Goal: Task Accomplishment & Management: Manage account settings

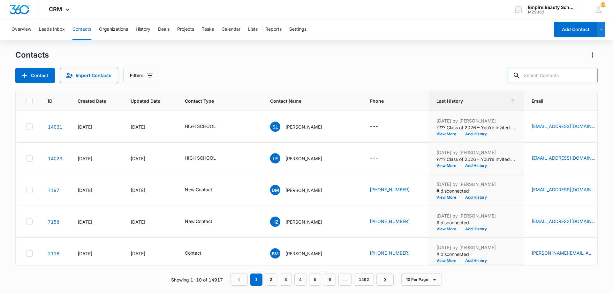
scroll to position [0, 47]
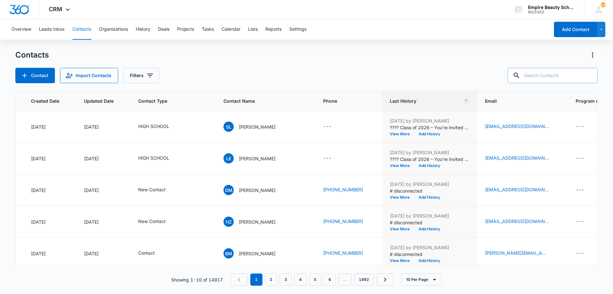
click at [541, 74] on input "text" at bounding box center [553, 75] width 90 height 15
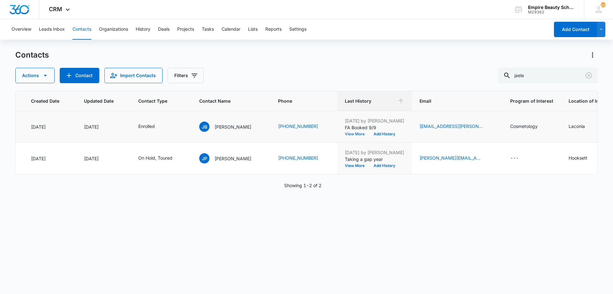
click at [345, 135] on button "View More" at bounding box center [357, 134] width 24 height 4
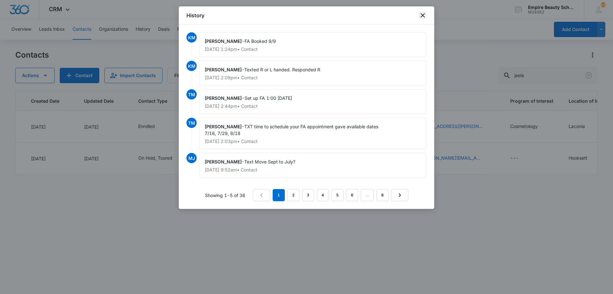
click at [425, 16] on icon "close" at bounding box center [423, 16] width 8 height 8
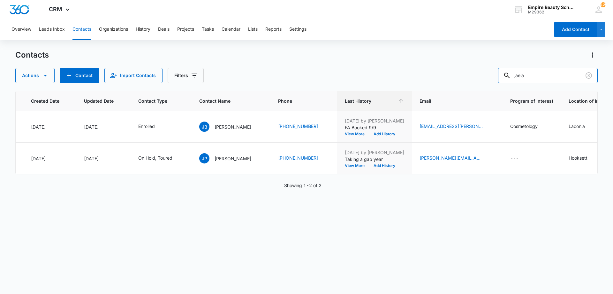
drag, startPoint x: 566, startPoint y: 80, endPoint x: 490, endPoint y: 72, distance: 76.4
click at [490, 72] on div "Actions Contact Import Contacts Filters jaela" at bounding box center [306, 75] width 583 height 15
type input "carr"
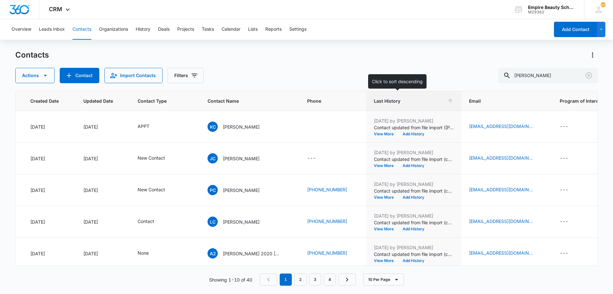
click at [406, 101] on span "Last History" at bounding box center [409, 100] width 71 height 7
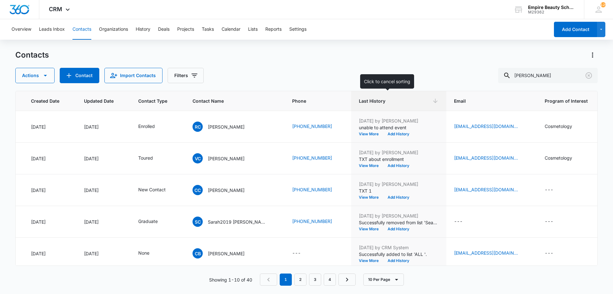
click at [403, 101] on span "Last History" at bounding box center [394, 100] width 71 height 7
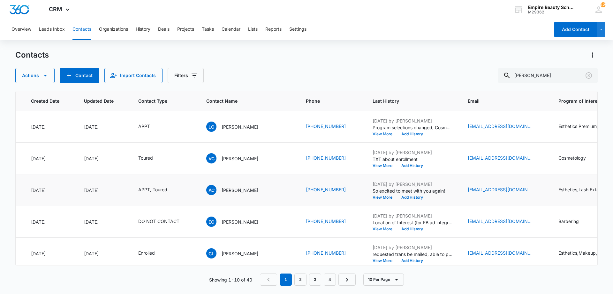
click at [170, 186] on td "APPT, Toured" at bounding box center [165, 190] width 68 height 32
click at [179, 190] on icon "Contact Type - APPT, Toured - Select to Edit Field" at bounding box center [175, 190] width 8 height 8
click at [142, 146] on icon "Remove APPT" at bounding box center [142, 148] width 4 height 5
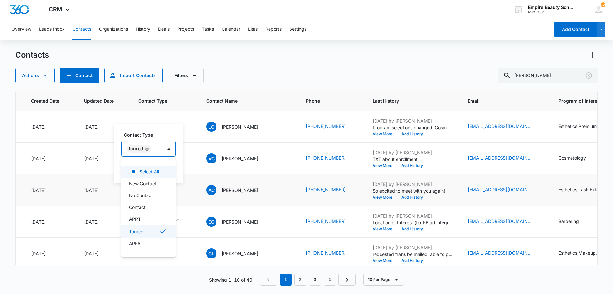
click at [142, 149] on div "Toured" at bounding box center [136, 148] width 15 height 4
click at [145, 149] on icon "Remove Toured" at bounding box center [147, 148] width 4 height 5
click at [145, 149] on div at bounding box center [141, 149] width 28 height 8
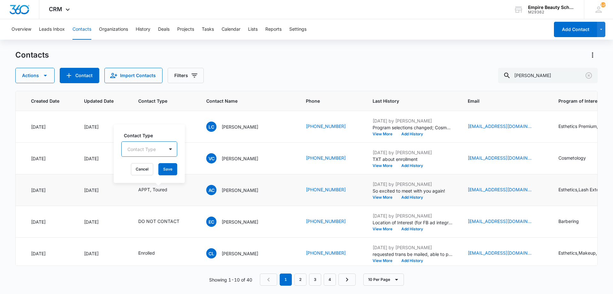
click at [145, 149] on div at bounding box center [141, 149] width 28 height 8
click at [142, 220] on p "Enrolled" at bounding box center [137, 223] width 17 height 7
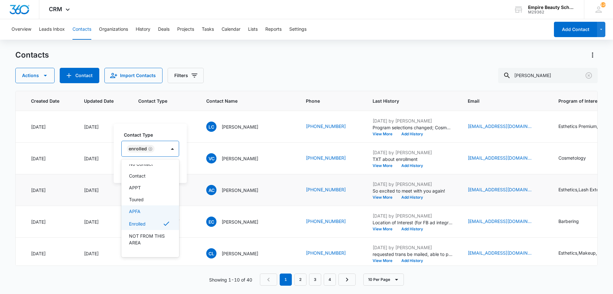
scroll to position [32, 0]
click at [155, 142] on div "Enrolled" at bounding box center [144, 148] width 44 height 15
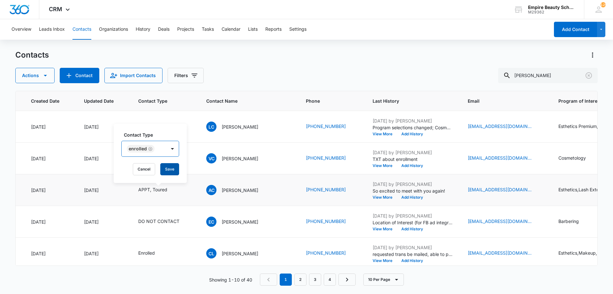
click at [165, 165] on button "Save" at bounding box center [169, 169] width 19 height 12
click at [397, 197] on button "Add History" at bounding box center [412, 197] width 31 height 4
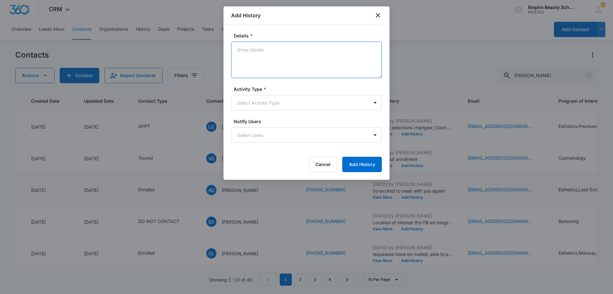
click at [284, 69] on textarea "Details *" at bounding box center [306, 60] width 151 height 36
type textarea "Enrolled in EST 600 for Feb 2026"
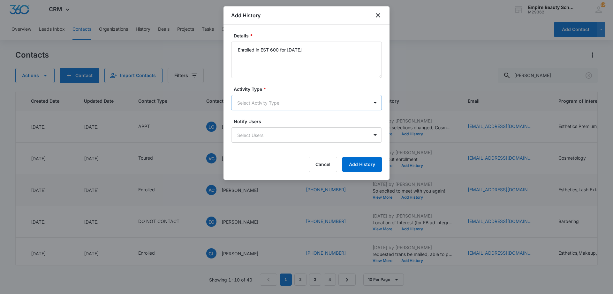
click at [271, 104] on body "CRM Apps Forms CRM Email Shop Payments POS Files Brand Settings Empire Beauty S…" at bounding box center [306, 147] width 613 height 294
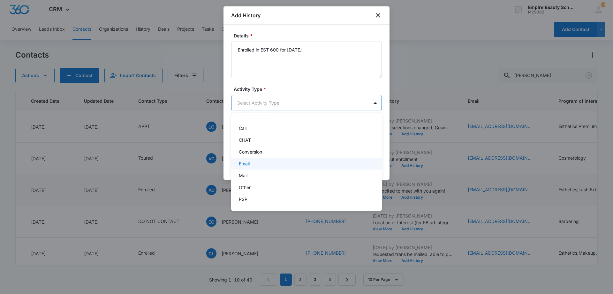
scroll to position [33, 0]
click at [252, 174] on div "P2P" at bounding box center [306, 174] width 134 height 7
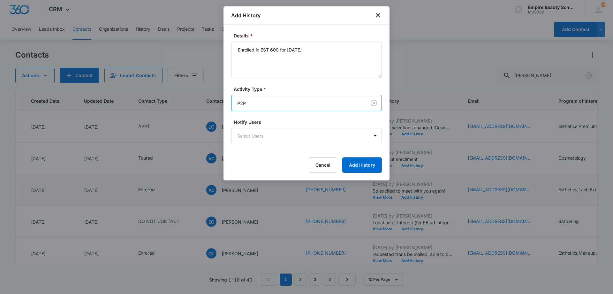
click at [341, 164] on div "Cancel Add History" at bounding box center [306, 164] width 151 height 15
click at [346, 163] on button "Add History" at bounding box center [362, 164] width 40 height 15
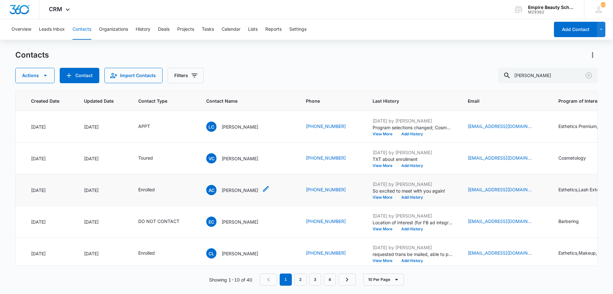
click at [230, 187] on p "Ava Carr" at bounding box center [240, 190] width 37 height 7
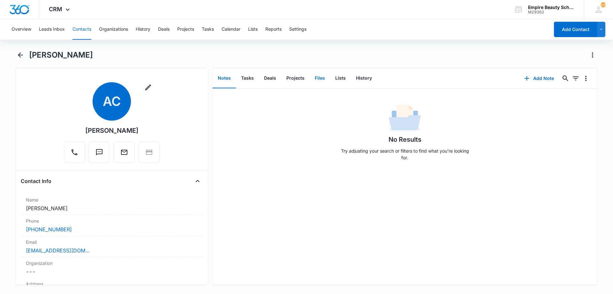
click at [319, 77] on button "Files" at bounding box center [320, 78] width 20 height 20
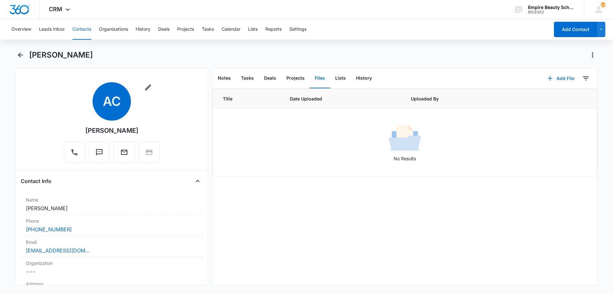
click at [556, 79] on button "Add File" at bounding box center [561, 78] width 40 height 15
click at [555, 97] on div "Upload Files" at bounding box center [553, 98] width 26 height 4
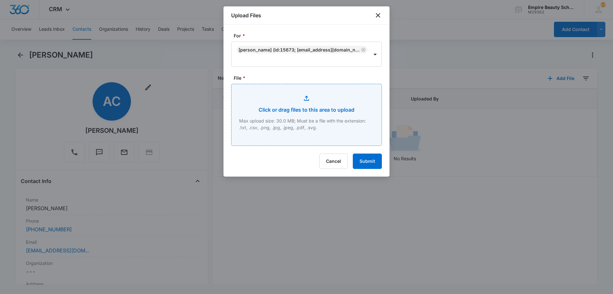
click at [315, 107] on input "File *" at bounding box center [307, 114] width 150 height 61
type input "C:\fakepath\Ava Carr EST 600 Feb 2026.pdf"
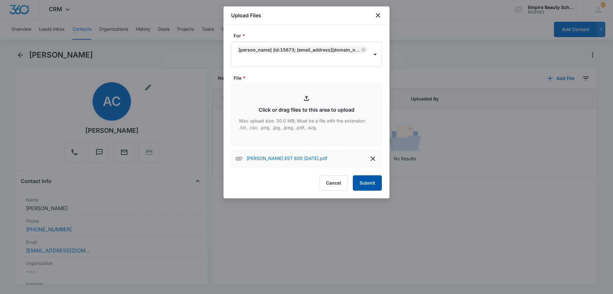
click at [362, 178] on button "Submit" at bounding box center [367, 182] width 29 height 15
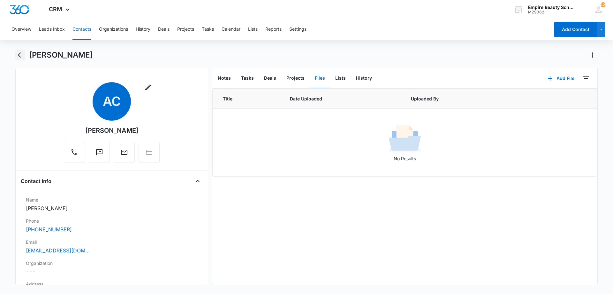
click at [21, 55] on icon "Back" at bounding box center [20, 54] width 5 height 5
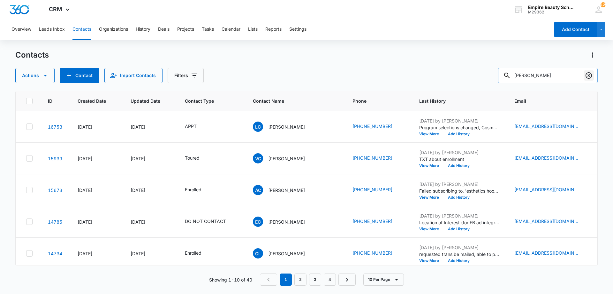
click at [586, 74] on icon "Clear" at bounding box center [589, 76] width 8 height 8
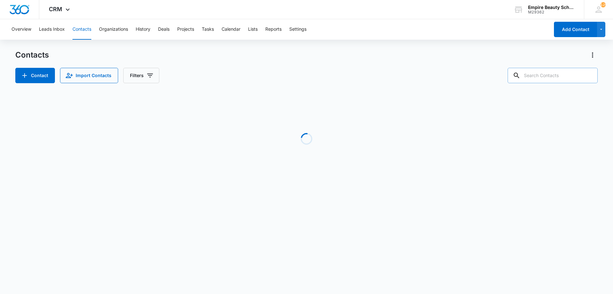
paste input "6032647436"
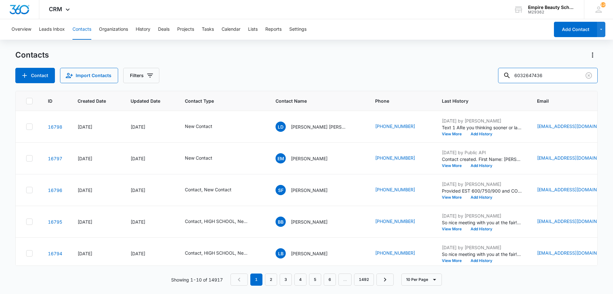
drag, startPoint x: 530, startPoint y: 74, endPoint x: 504, endPoint y: 79, distance: 26.4
click at [512, 78] on div "6032647436" at bounding box center [548, 75] width 100 height 15
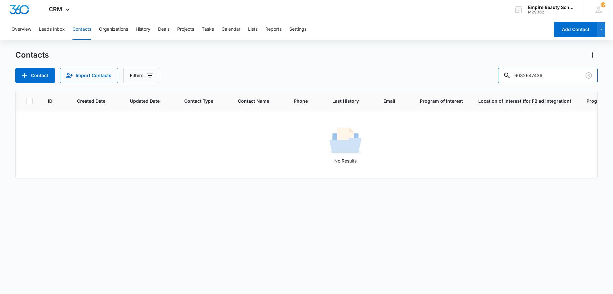
drag, startPoint x: 539, startPoint y: 74, endPoint x: 444, endPoint y: 80, distance: 94.4
click at [444, 80] on div "Contact Import Contacts Filters 6032647436" at bounding box center [306, 75] width 583 height 15
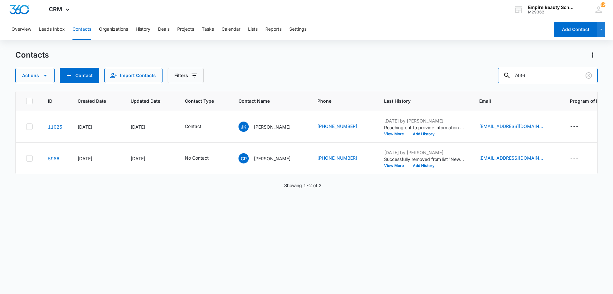
drag, startPoint x: 541, startPoint y: 76, endPoint x: 446, endPoint y: 81, distance: 95.0
click at [446, 81] on div "Actions Contact Import Contacts Filters 7436" at bounding box center [306, 75] width 583 height 15
type input "nataly"
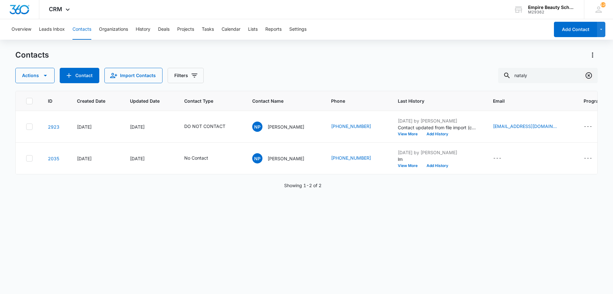
click at [593, 79] on button "Clear" at bounding box center [589, 75] width 10 height 10
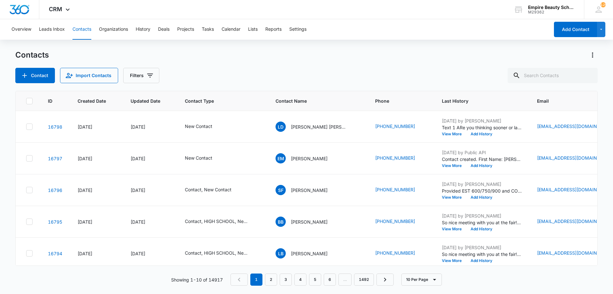
click at [213, 61] on div "Contacts Contact Import Contacts Filters" at bounding box center [306, 66] width 583 height 33
paste input "[EMAIL_ADDRESS][DOMAIN_NAME]"
drag, startPoint x: 530, startPoint y: 77, endPoint x: 504, endPoint y: 78, distance: 25.9
click at [505, 77] on input "[EMAIL_ADDRESS][DOMAIN_NAME]" at bounding box center [548, 75] width 100 height 15
type input "[EMAIL_ADDRESS][DOMAIN_NAME]"
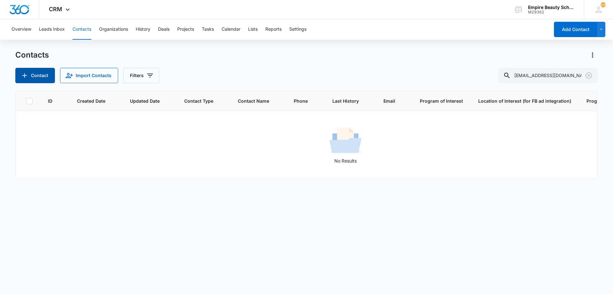
click at [24, 72] on icon "Add Contact" at bounding box center [25, 76] width 8 height 8
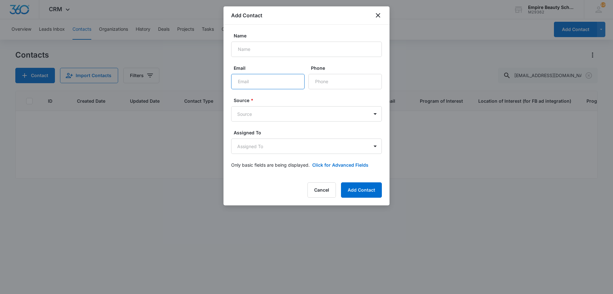
paste input "[EMAIL_ADDRESS][DOMAIN_NAME]"
drag, startPoint x: 248, startPoint y: 81, endPoint x: 217, endPoint y: 80, distance: 30.4
click at [217, 80] on body "CRM Apps Forms CRM Email Shop Payments POS Files Brand Settings Empire Beauty S…" at bounding box center [306, 147] width 613 height 294
type input "[EMAIL_ADDRESS][DOMAIN_NAME]"
paste input "Nataly"
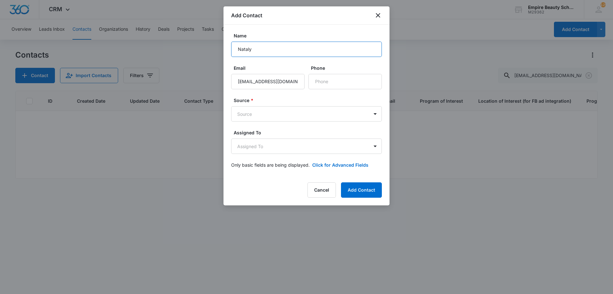
drag, startPoint x: 248, startPoint y: 49, endPoint x: 209, endPoint y: 44, distance: 39.3
click at [209, 44] on body "CRM Apps Forms CRM Email Shop Payments POS Files Brand Settings Empire Beauty S…" at bounding box center [306, 147] width 613 height 294
type input "Nataly"
paste input "[PHONE_NUMBER]"
type input "[PHONE_NUMBER]"
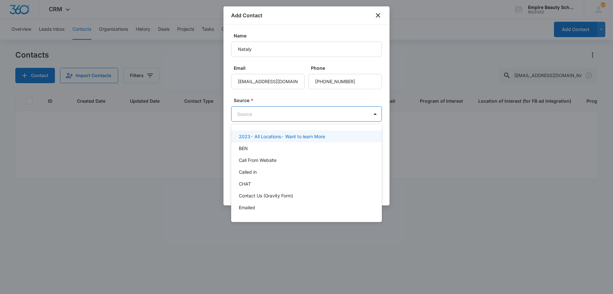
click at [301, 113] on body "CRM Apps Forms CRM Email Shop Payments POS Files Brand Settings Empire Beauty S…" at bounding box center [306, 147] width 613 height 294
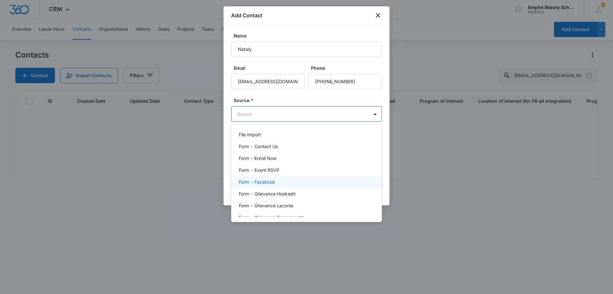
scroll to position [96, 0]
click at [265, 172] on p "Form - Event RSVP" at bounding box center [259, 170] width 41 height 7
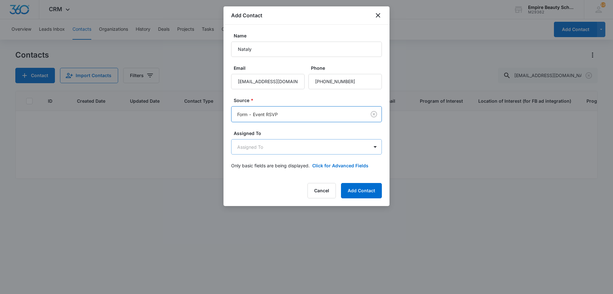
click at [273, 146] on body "CRM Apps Forms CRM Email Shop Payments POS Files Brand Settings Empire Beauty S…" at bounding box center [306, 147] width 613 height 294
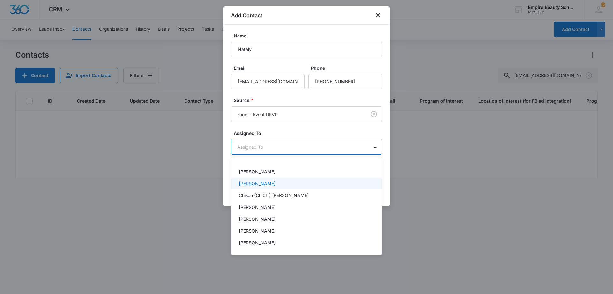
click at [270, 182] on p "Amelia Gauthier" at bounding box center [257, 183] width 37 height 7
click at [265, 233] on p "[PERSON_NAME]" at bounding box center [257, 231] width 37 height 7
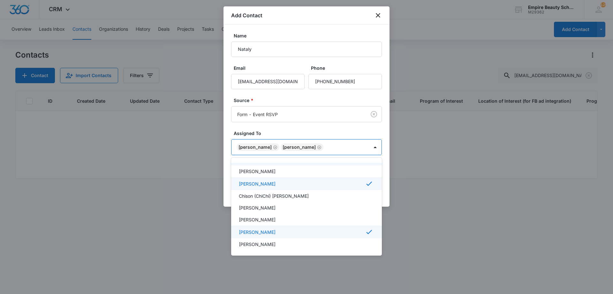
click at [291, 137] on div at bounding box center [306, 147] width 613 height 294
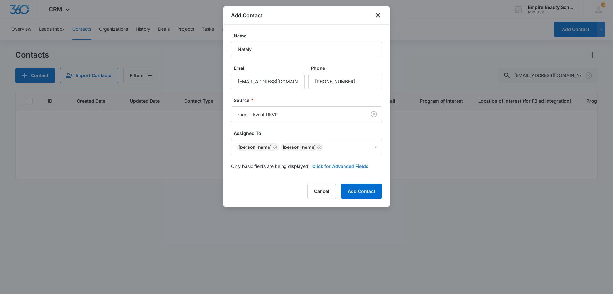
click at [339, 166] on button "Click for Advanced Fields" at bounding box center [340, 166] width 56 height 7
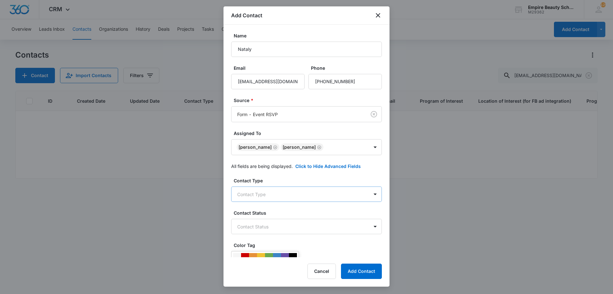
click at [296, 194] on body "CRM Apps Forms CRM Email Shop Payments POS Files Brand Settings Empire Beauty S…" at bounding box center [306, 147] width 613 height 294
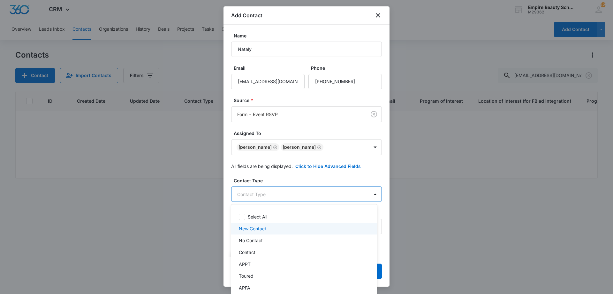
click at [272, 229] on div "New Contact" at bounding box center [303, 228] width 129 height 7
click at [289, 184] on div at bounding box center [306, 147] width 613 height 294
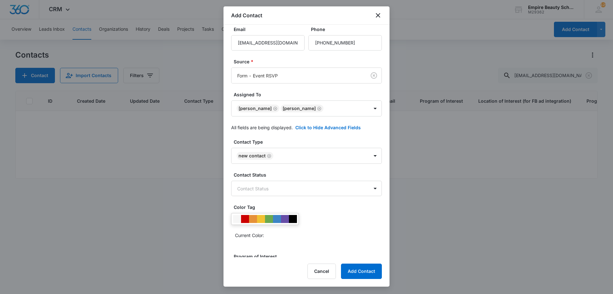
scroll to position [91, 0]
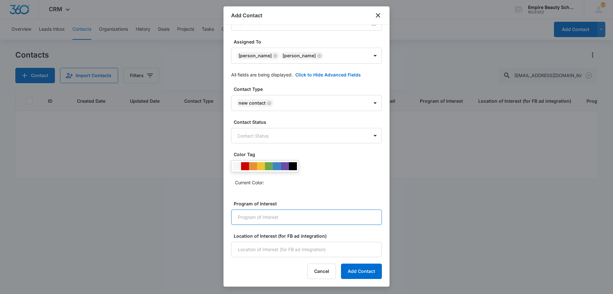
click at [268, 219] on input "Program of Interest" at bounding box center [306, 216] width 151 height 15
type input "Esthetics"
click at [282, 244] on input "Location of Interest (for FB ad integration)" at bounding box center [306, 249] width 151 height 15
type input "Hooksett"
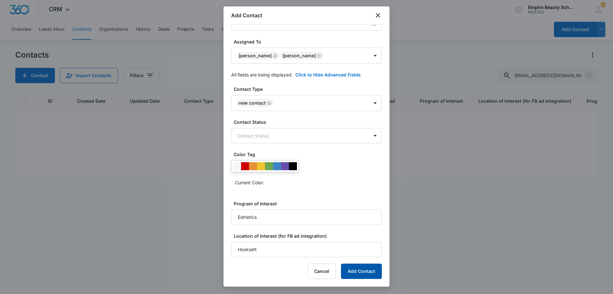
click at [349, 268] on button "Add Contact" at bounding box center [361, 270] width 41 height 15
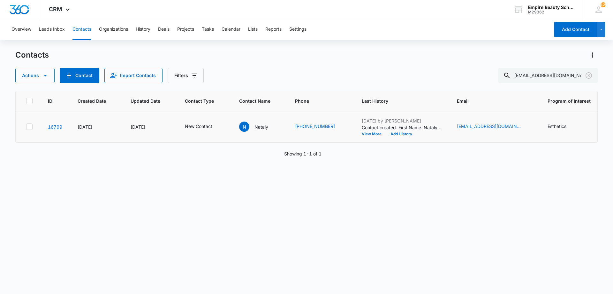
click at [396, 138] on td "Sep 9, 2025 by Jess Peltonovich Contact created. First Name: Nataly Phone: 6032…" at bounding box center [401, 127] width 95 height 32
click at [395, 134] on button "Add History" at bounding box center [401, 134] width 31 height 4
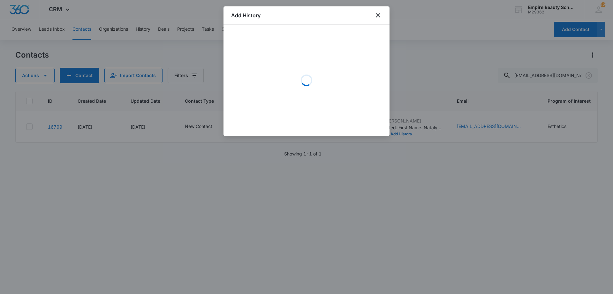
click at [269, 62] on div "Loading" at bounding box center [306, 80] width 151 height 96
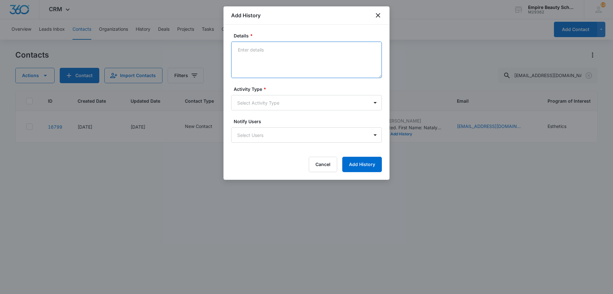
click at [269, 60] on textarea "Details *" at bounding box center [306, 60] width 151 height 36
type textarea "VM - Best time for BYOE?"
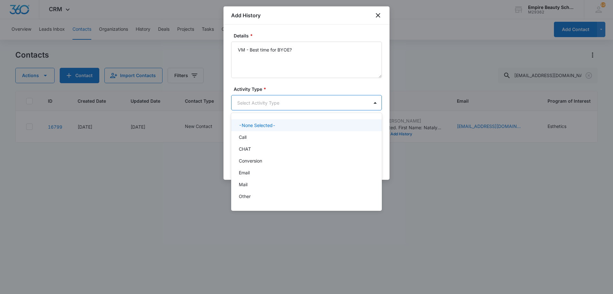
drag, startPoint x: 292, startPoint y: 96, endPoint x: 274, endPoint y: 115, distance: 26.5
click at [292, 96] on body "CRM Apps Forms CRM Email Shop Payments POS Files Brand Settings Empire Beauty S…" at bounding box center [306, 147] width 613 height 294
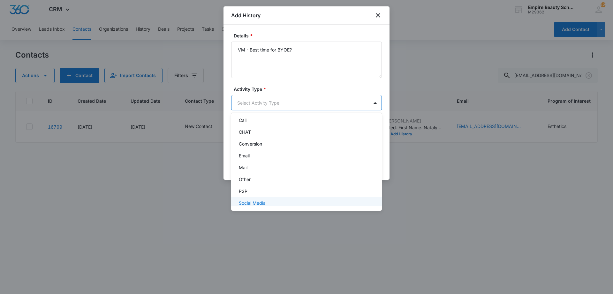
scroll to position [33, 0]
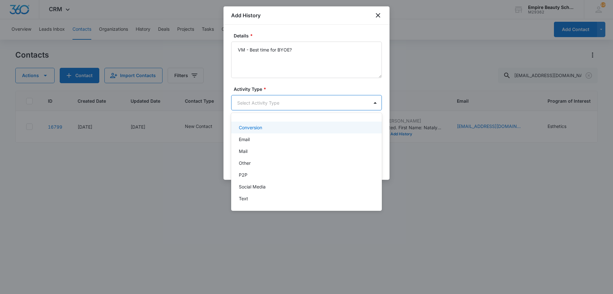
drag, startPoint x: 259, startPoint y: 196, endPoint x: 263, endPoint y: 126, distance: 70.0
click at [262, 127] on div "-None Selected- Call CHAT Conversion Email Mail Other P2P Social Media Text" at bounding box center [306, 162] width 151 height 88
click at [252, 139] on div "Call" at bounding box center [306, 137] width 134 height 7
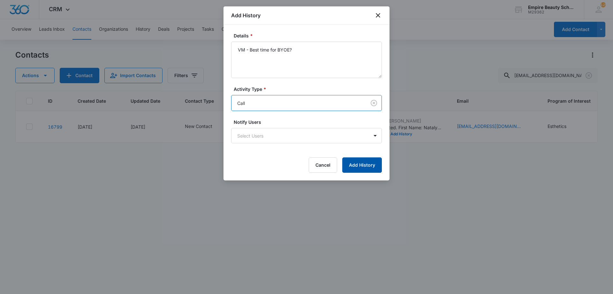
click at [361, 170] on button "Add History" at bounding box center [362, 164] width 40 height 15
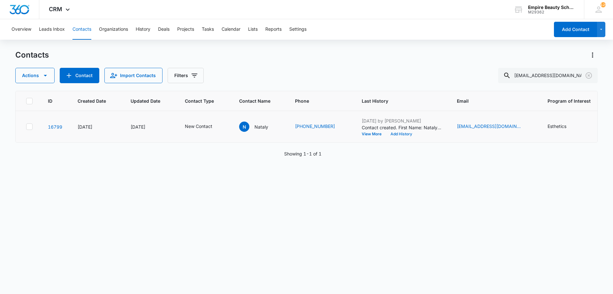
click at [392, 134] on button "Add History" at bounding box center [401, 134] width 31 height 4
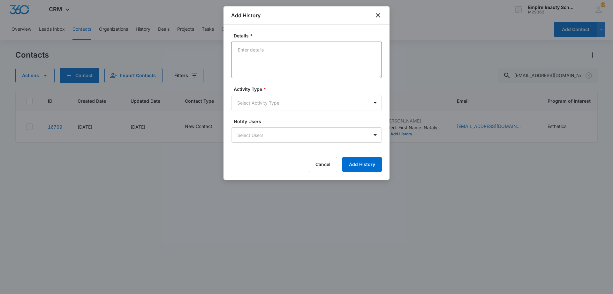
click at [257, 61] on textarea "Details *" at bounding box center [306, 60] width 151 height 36
type textarea "BYOE invite - Best time slot?"
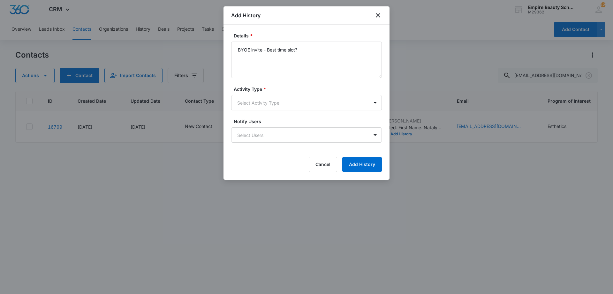
click at [263, 92] on div "Activity Type * Select Activity Type" at bounding box center [306, 98] width 151 height 25
click at [260, 105] on body "CRM Apps Forms CRM Email Shop Payments POS Files Brand Settings Empire Beauty S…" at bounding box center [306, 147] width 613 height 294
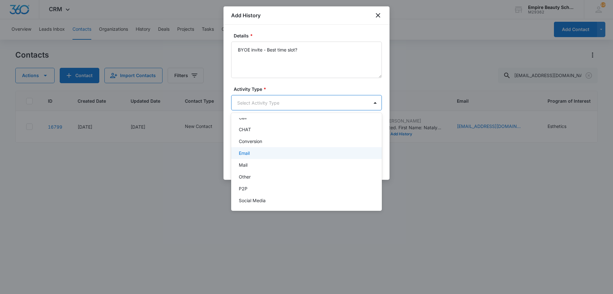
scroll to position [33, 0]
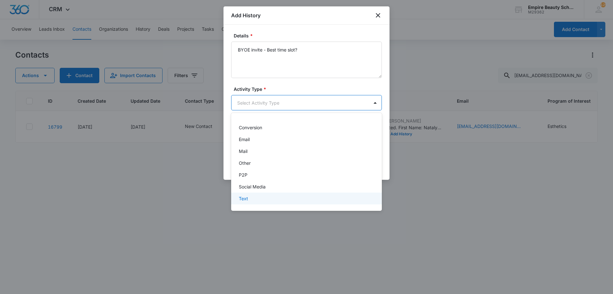
click at [256, 198] on div "Text" at bounding box center [306, 198] width 134 height 7
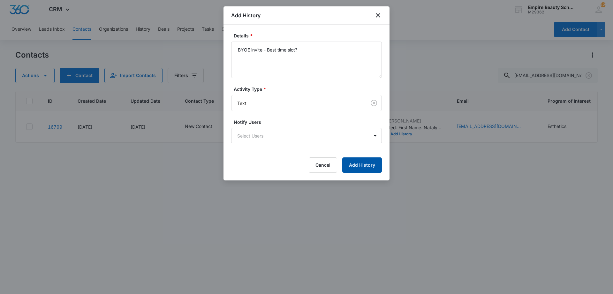
click at [363, 169] on button "Add History" at bounding box center [362, 164] width 40 height 15
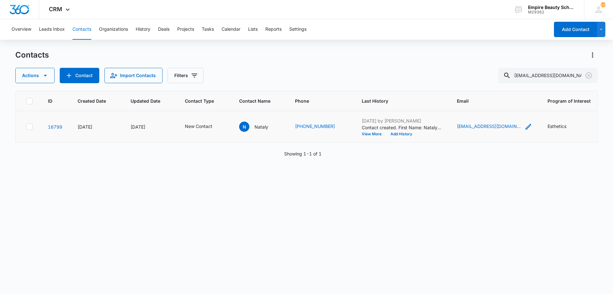
click at [526, 126] on icon "Email - matvena27@gmail.com - Select to Edit Field" at bounding box center [529, 127] width 6 height 6
click at [478, 81] on input "[EMAIL_ADDRESS][DOMAIN_NAME]" at bounding box center [487, 85] width 81 height 15
click at [488, 113] on div "Email matvena27@gmail.com Cancel Save" at bounding box center [487, 90] width 96 height 58
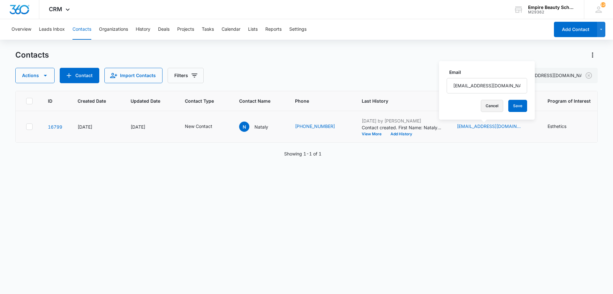
click at [483, 106] on button "Cancel" at bounding box center [492, 106] width 22 height 12
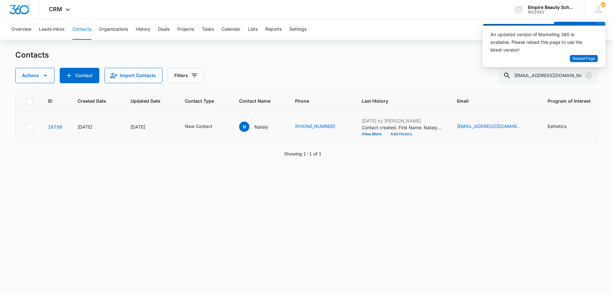
click at [391, 133] on button "Add History" at bounding box center [401, 134] width 31 height 4
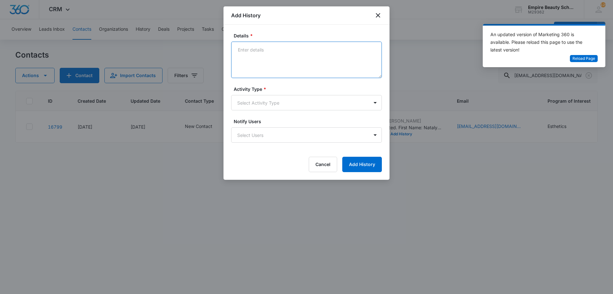
click at [280, 57] on textarea "Details *" at bounding box center [306, 60] width 151 height 36
type textarea "Email - BYOE invite"
click at [252, 103] on body "CRM Apps Forms CRM Email Shop Payments POS Files Brand Settings Empire Beauty S…" at bounding box center [306, 147] width 613 height 294
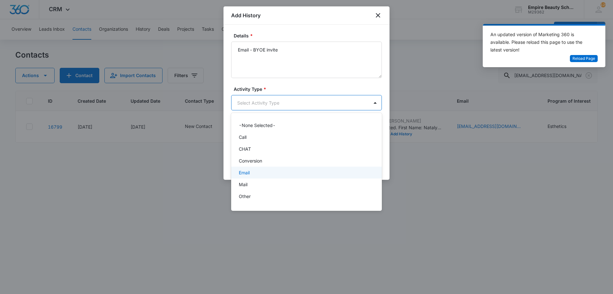
click at [250, 169] on div "Email" at bounding box center [306, 172] width 151 height 12
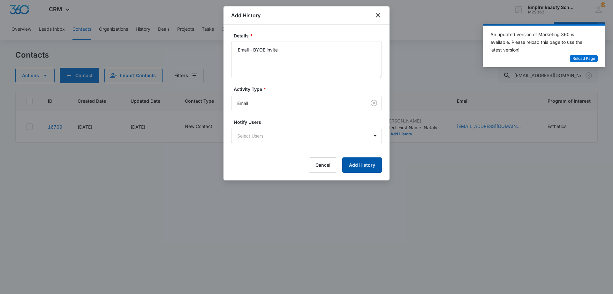
click at [355, 169] on button "Add History" at bounding box center [362, 164] width 40 height 15
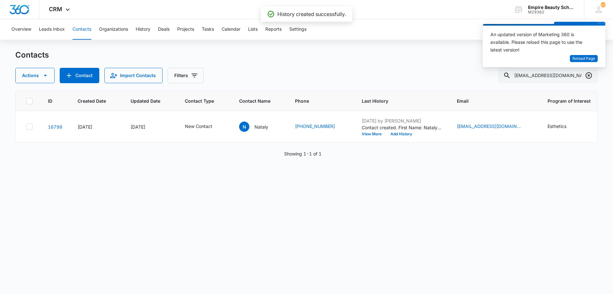
click at [589, 78] on icon "Clear" at bounding box center [589, 76] width 8 height 8
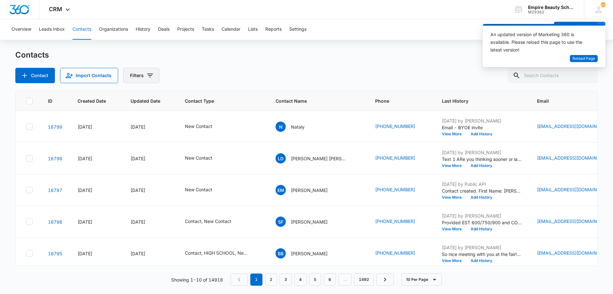
click at [150, 78] on icon "Filters" at bounding box center [150, 76] width 8 height 8
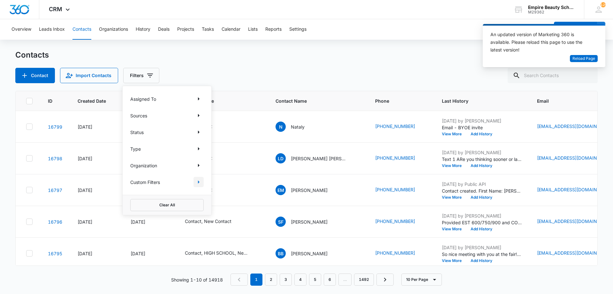
click at [197, 180] on icon "Show Custom Filters filters" at bounding box center [199, 182] width 8 height 8
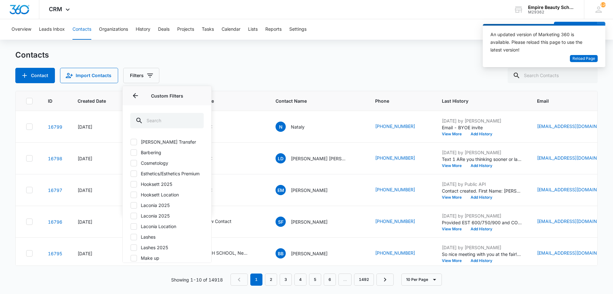
click at [139, 187] on label "Hooksett 2025" at bounding box center [166, 183] width 73 height 7
click at [131, 184] on input "Hooksett 2025" at bounding box center [130, 184] width 0 height 0
checkbox input "true"
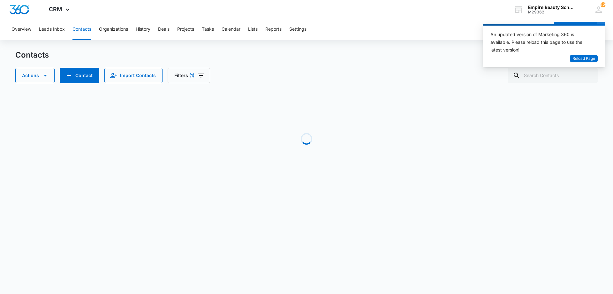
click at [274, 81] on div "Actions Contact Import Contacts Filters (1)" at bounding box center [306, 75] width 583 height 15
click at [579, 58] on span "Reload Page" at bounding box center [584, 59] width 23 height 6
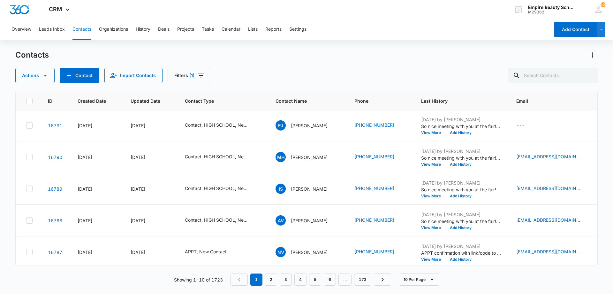
scroll to position [166, 0]
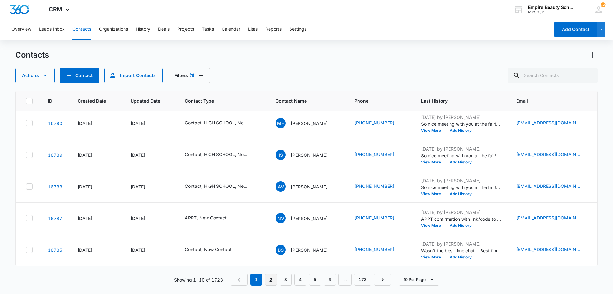
click at [268, 276] on link "2" at bounding box center [271, 279] width 12 height 12
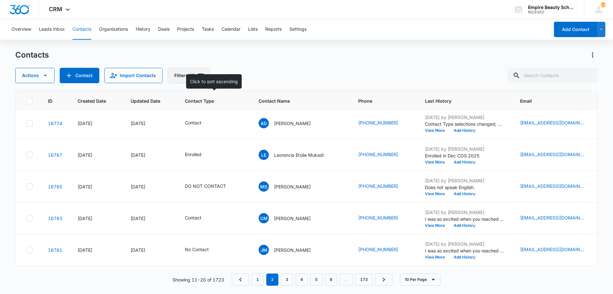
scroll to position [0, 0]
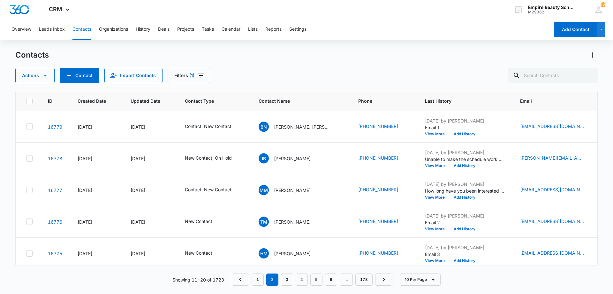
click at [250, 276] on nav "1 2 3 4 5 6 … 173" at bounding box center [312, 279] width 161 height 12
click at [254, 279] on link "1" at bounding box center [258, 279] width 12 height 12
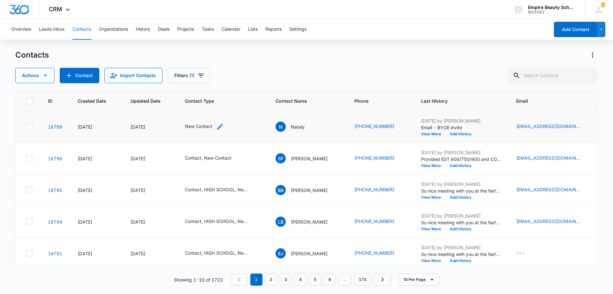
click at [218, 127] on icon "Contact Type - New Contact - Select to Edit Field" at bounding box center [220, 127] width 8 height 8
click at [219, 124] on icon "Contact Type - New Contact - Select to Edit Field" at bounding box center [220, 127] width 8 height 8
click at [217, 90] on div "New Contact" at bounding box center [198, 85] width 53 height 15
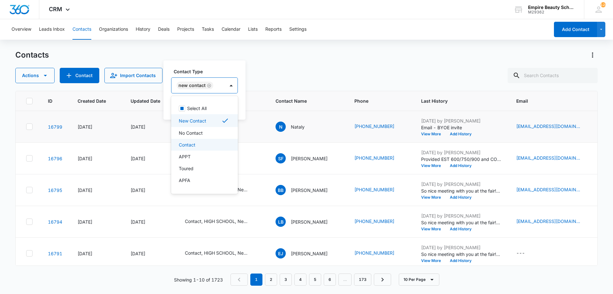
click at [201, 146] on div "Contact" at bounding box center [204, 144] width 50 height 7
drag, startPoint x: 206, startPoint y: 69, endPoint x: 232, endPoint y: 92, distance: 34.4
click at [206, 69] on label "Contact Type" at bounding box center [221, 71] width 94 height 7
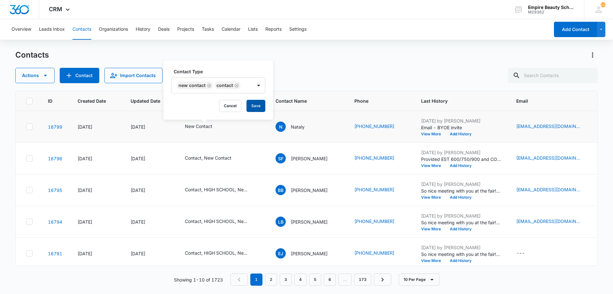
click at [253, 104] on button "Save" at bounding box center [256, 106] width 19 height 12
click at [463, 134] on button "Add History" at bounding box center [461, 134] width 31 height 4
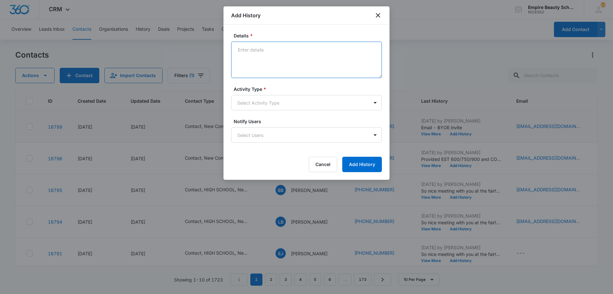
click at [313, 70] on textarea "Details *" at bounding box center [306, 60] width 151 height 36
type textarea "Morning session works best - Best time?"
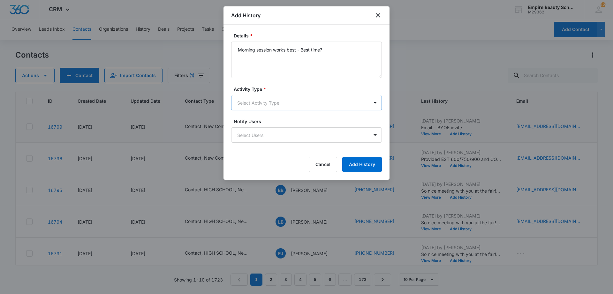
click at [284, 109] on body "CRM Apps Forms CRM Email Shop Payments POS Files Brand Settings Empire Beauty S…" at bounding box center [306, 147] width 613 height 294
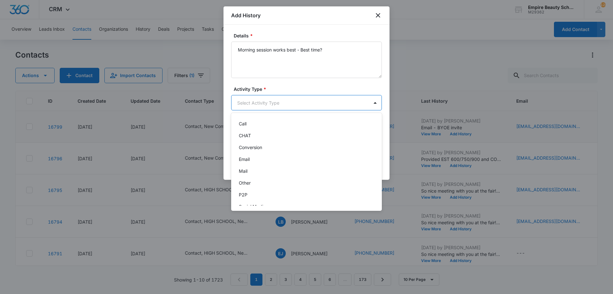
scroll to position [33, 0]
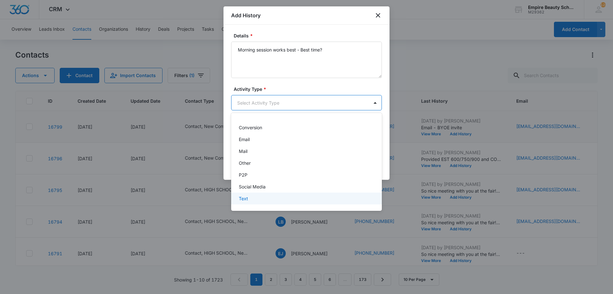
click at [265, 199] on div "Text" at bounding box center [306, 198] width 134 height 7
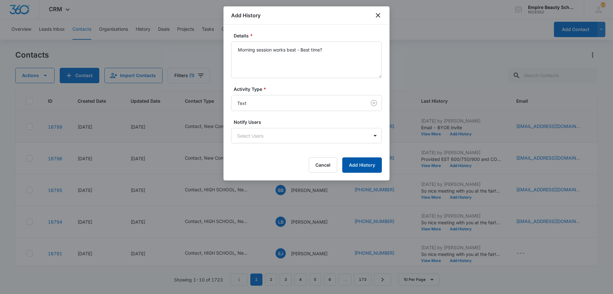
click at [365, 169] on button "Add History" at bounding box center [362, 164] width 40 height 15
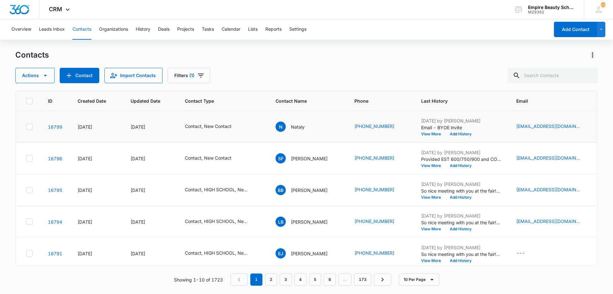
click at [246, 127] on div "Contact, New Contact" at bounding box center [222, 127] width 75 height 8
click at [242, 127] on icon "Contact Type - Contact, New Contact - Select to Edit Field" at bounding box center [239, 127] width 8 height 8
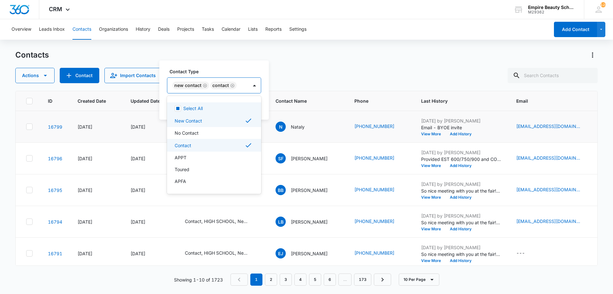
click at [234, 84] on div "Contact" at bounding box center [224, 85] width 26 height 8
click at [232, 86] on icon "Remove Contact" at bounding box center [232, 85] width 4 height 5
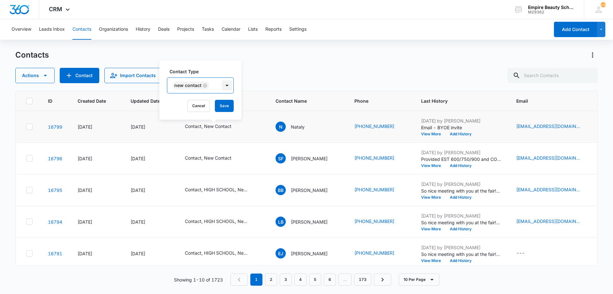
click at [224, 86] on div at bounding box center [227, 85] width 10 height 10
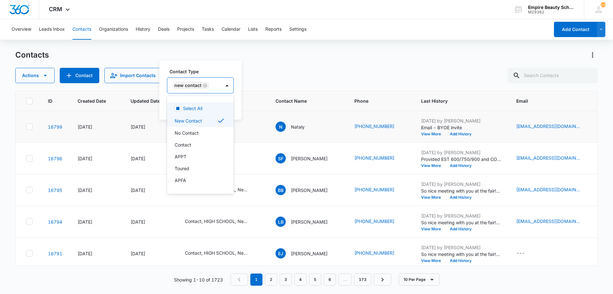
click at [221, 91] on div at bounding box center [227, 85] width 13 height 15
click at [187, 156] on div "APPT" at bounding box center [200, 156] width 50 height 7
click at [217, 74] on label "Contact Type" at bounding box center [214, 71] width 88 height 7
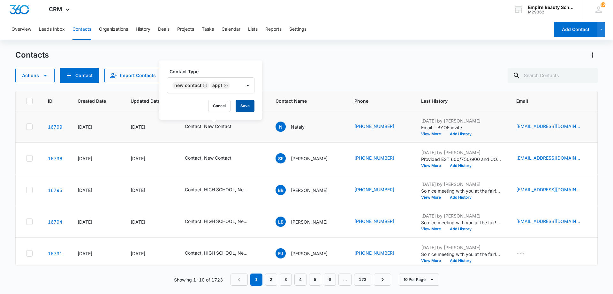
click at [242, 104] on button "Save" at bounding box center [245, 106] width 19 height 12
click at [459, 133] on button "Add History" at bounding box center [461, 134] width 31 height 4
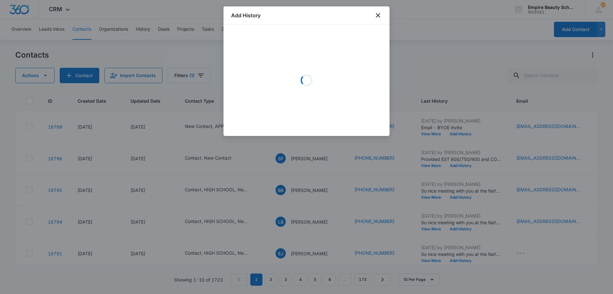
click at [270, 53] on div "Loading" at bounding box center [306, 80] width 151 height 96
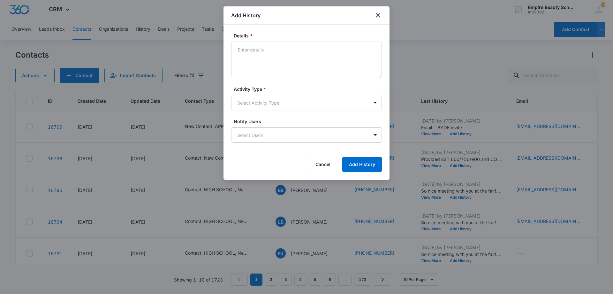
click at [272, 55] on textarea "Details *" at bounding box center [306, 60] width 151 height 36
type textarea "BYOE RSVP for 1:30pm"
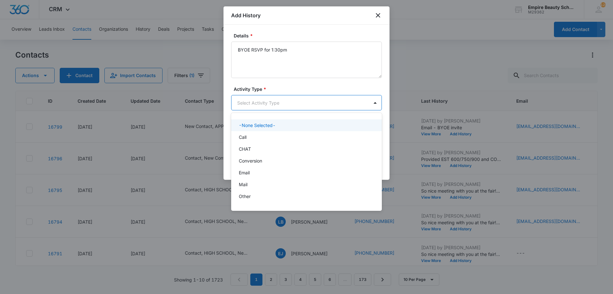
drag, startPoint x: 314, startPoint y: 104, endPoint x: 289, endPoint y: 125, distance: 32.9
click at [313, 104] on body "CRM Apps Forms CRM Email Shop Payments POS Files Brand Settings Empire Beauty S…" at bounding box center [306, 147] width 613 height 294
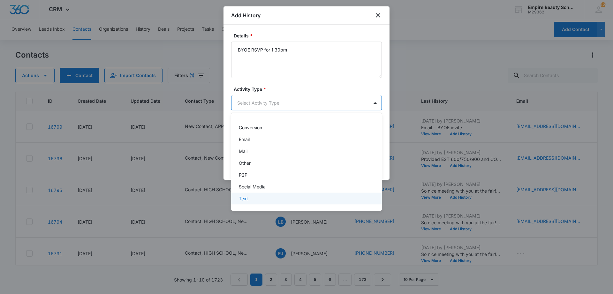
click at [256, 195] on div "Text" at bounding box center [306, 198] width 151 height 12
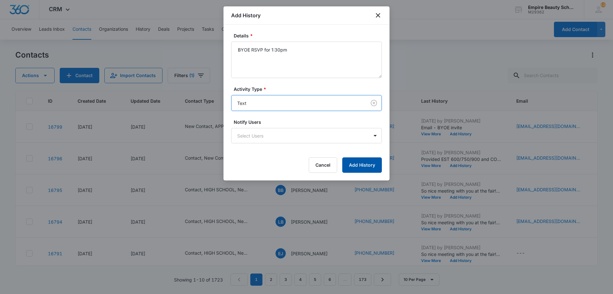
click at [365, 160] on button "Add History" at bounding box center [362, 164] width 40 height 15
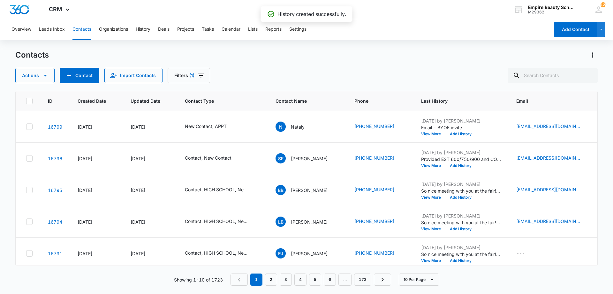
click at [281, 57] on div "Contacts" at bounding box center [306, 55] width 583 height 10
click at [463, 61] on div "Contacts Actions Contact Import Contacts Filters (1)" at bounding box center [306, 66] width 583 height 33
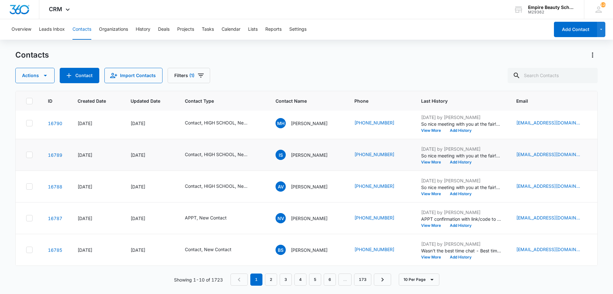
scroll to position [166, 0]
click at [538, 75] on input "text" at bounding box center [553, 75] width 90 height 15
type input "mochrie"
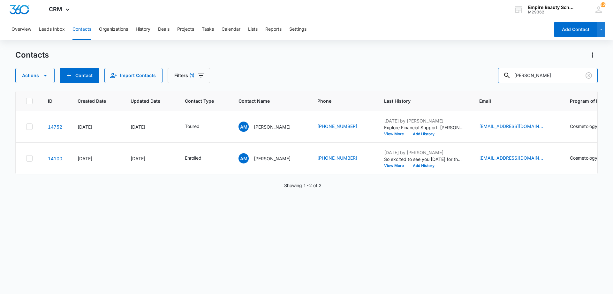
scroll to position [0, 0]
click at [416, 165] on button "Add History" at bounding box center [424, 166] width 31 height 4
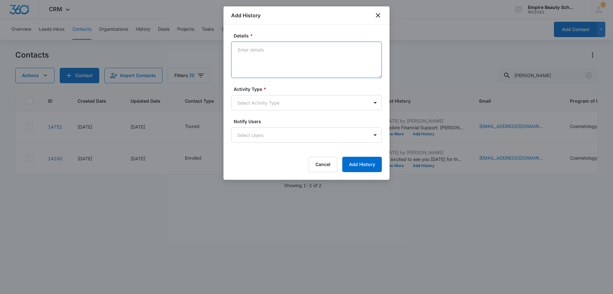
click at [270, 61] on textarea "Details *" at bounding box center [306, 60] width 151 height 36
type textarea "Best day/time to sign TFP?"
click at [271, 105] on body "CRM Apps Forms CRM Email Shop Payments POS Files Brand Settings Empire Beauty S…" at bounding box center [306, 147] width 613 height 294
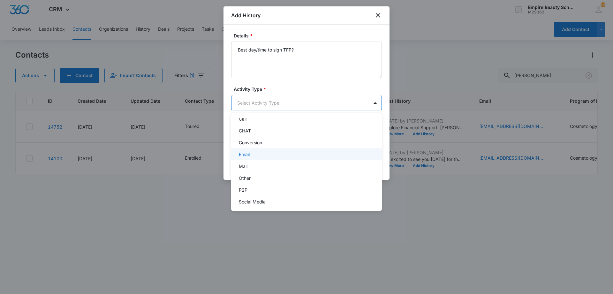
scroll to position [33, 0]
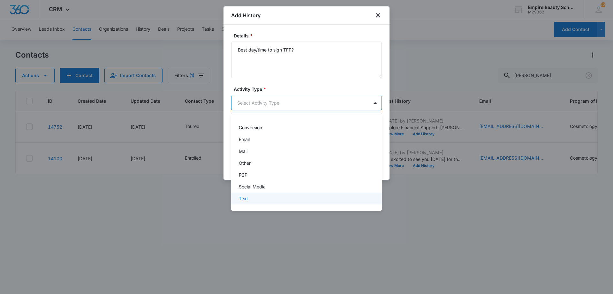
click at [263, 197] on div "Text" at bounding box center [306, 198] width 134 height 7
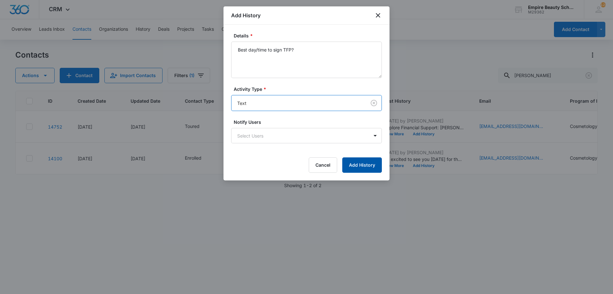
click at [362, 170] on button "Add History" at bounding box center [362, 164] width 40 height 15
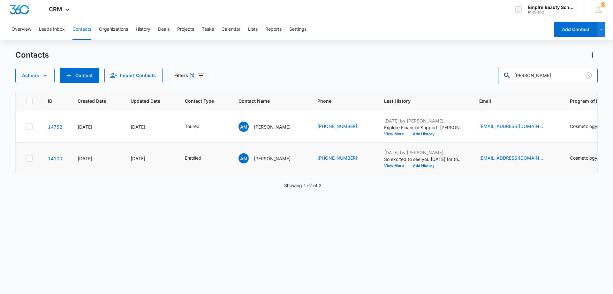
drag, startPoint x: 557, startPoint y: 70, endPoint x: 411, endPoint y: 145, distance: 164.3
click at [427, 138] on div "Contacts Actions Contact Import Contacts Filters (1) mochrie ID Created Date Up…" at bounding box center [306, 171] width 583 height 243
type input "a"
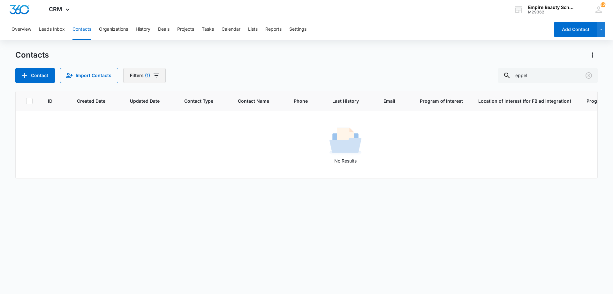
click at [156, 73] on icon "Filters" at bounding box center [157, 76] width 8 height 8
click at [176, 179] on div "1" at bounding box center [170, 182] width 14 height 8
click at [175, 181] on div "1" at bounding box center [170, 182] width 14 height 8
click at [173, 182] on icon "Clear" at bounding box center [171, 182] width 5 height 5
drag, startPoint x: 302, startPoint y: 70, endPoint x: 284, endPoint y: 70, distance: 17.9
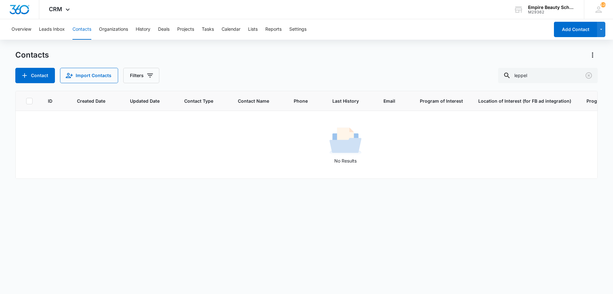
click at [303, 70] on div "Contact Import Contacts Filters leppel" at bounding box center [306, 75] width 583 height 15
drag, startPoint x: 551, startPoint y: 70, endPoint x: 377, endPoint y: 54, distance: 174.6
click at [377, 54] on div "Contacts Contact Import Contacts Filters leppel" at bounding box center [306, 66] width 583 height 33
type input "addisyn"
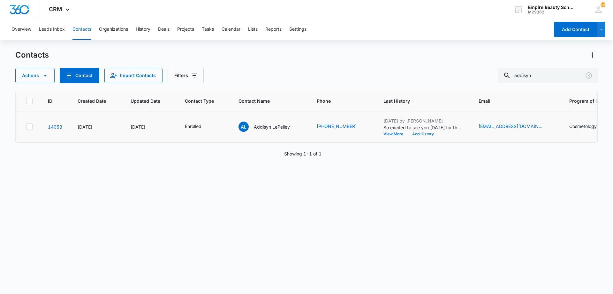
click at [428, 132] on button "Add History" at bounding box center [423, 134] width 31 height 4
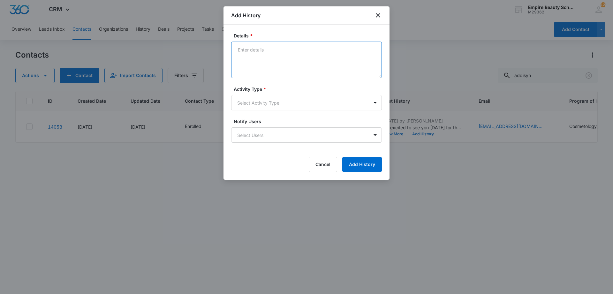
click at [285, 62] on textarea "Details *" at bounding box center [306, 60] width 151 height 36
type textarea "Were you able to obtain COE?"
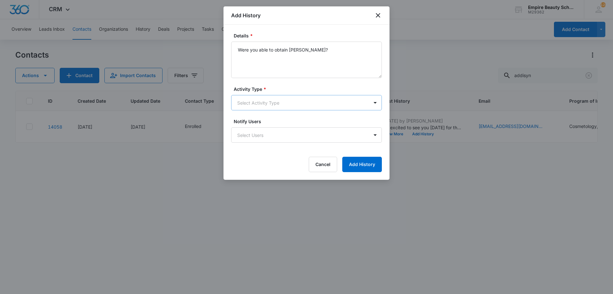
click at [281, 110] on body "CRM Apps Forms CRM Email Shop Payments POS Files Brand Settings Empire Beauty S…" at bounding box center [306, 147] width 613 height 294
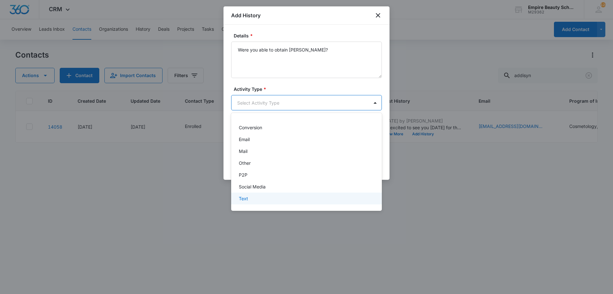
click at [252, 198] on div "Text" at bounding box center [306, 198] width 134 height 7
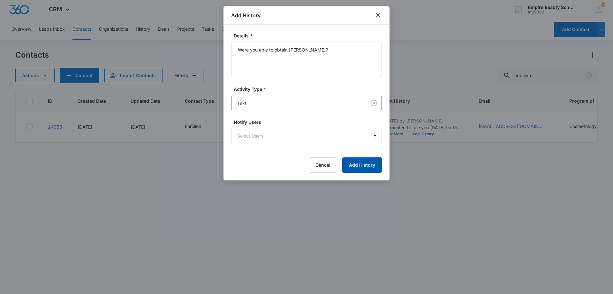
click at [355, 166] on button "Add History" at bounding box center [362, 164] width 40 height 15
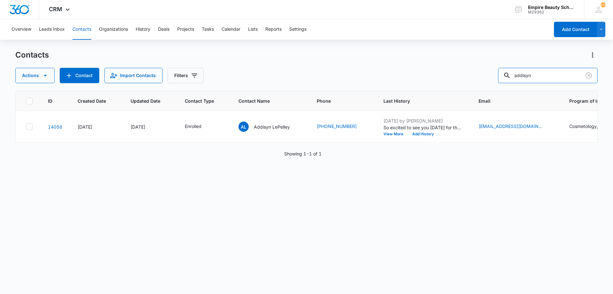
drag, startPoint x: 542, startPoint y: 78, endPoint x: 363, endPoint y: 65, distance: 180.3
click at [363, 64] on div "Contacts Actions Contact Import Contacts Filters addisyn" at bounding box center [306, 66] width 583 height 33
type input "kaya"
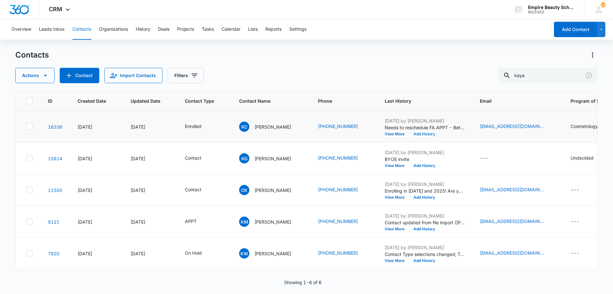
click at [415, 133] on button "Add History" at bounding box center [424, 134] width 31 height 4
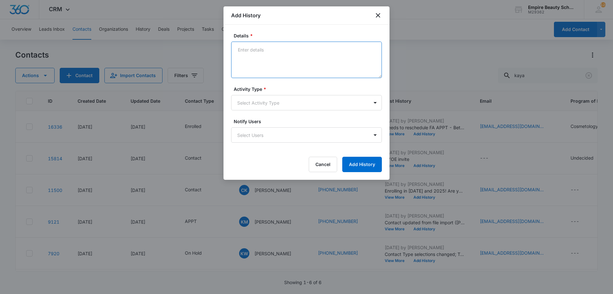
click at [273, 48] on textarea "Details *" at bounding box center [306, 60] width 151 height 36
type textarea "Checking in on best day/time for FA APPT?"
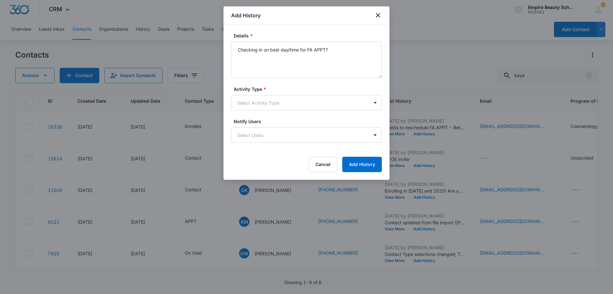
click at [266, 118] on label "Notify Users" at bounding box center [309, 121] width 151 height 7
drag, startPoint x: 266, startPoint y: 111, endPoint x: 265, endPoint y: 106, distance: 5.6
click at [266, 111] on form "Details * Checking in on best day/time for FA APPT? Activity Type * Select Acti…" at bounding box center [306, 102] width 151 height 140
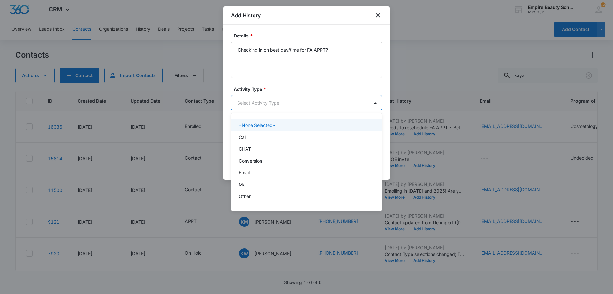
click at [265, 105] on body "CRM Apps Forms CRM Email Shop Payments POS Files Brand Settings Empire Beauty S…" at bounding box center [306, 147] width 613 height 294
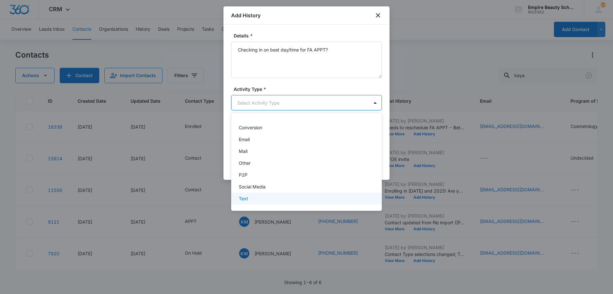
click at [251, 202] on div "Text" at bounding box center [306, 198] width 151 height 12
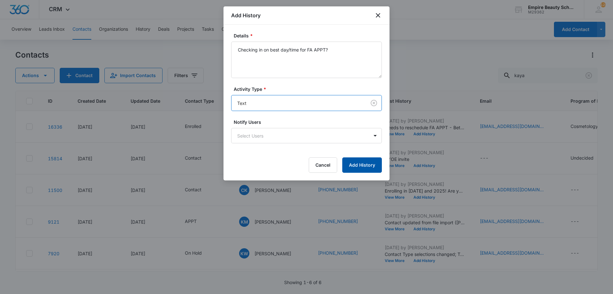
click at [366, 158] on button "Add History" at bounding box center [362, 164] width 40 height 15
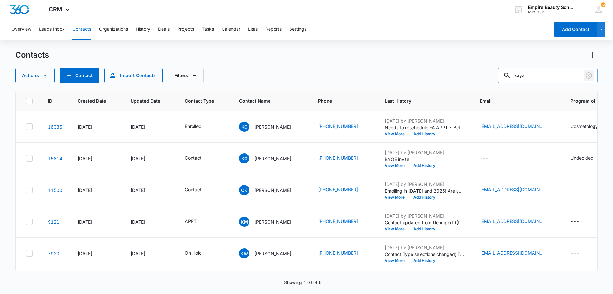
click at [587, 75] on icon "Clear" at bounding box center [589, 76] width 8 height 8
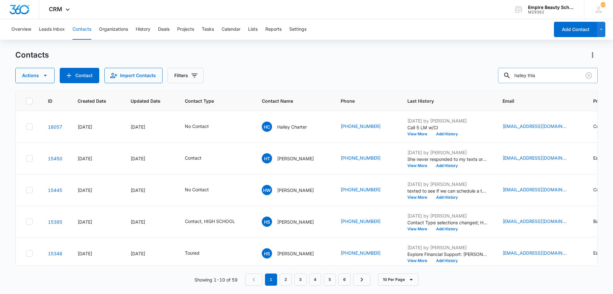
type input "hailey this"
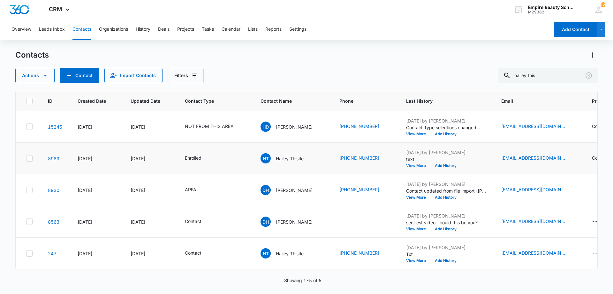
click at [416, 167] on button "View More" at bounding box center [418, 166] width 24 height 4
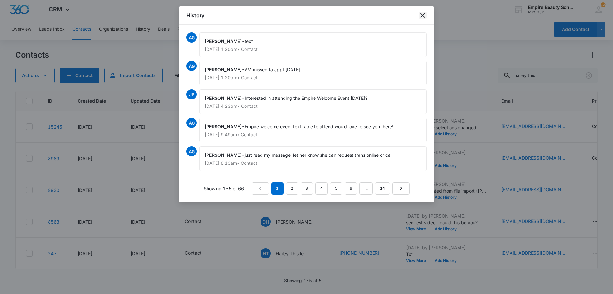
click at [425, 18] on icon "close" at bounding box center [423, 16] width 8 height 8
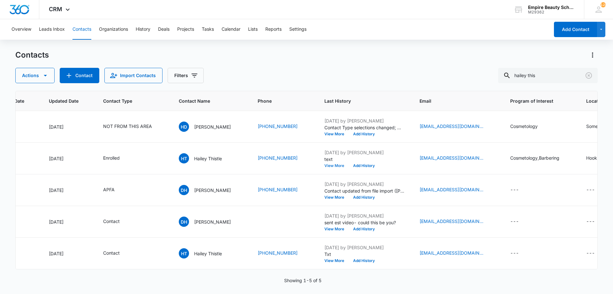
scroll to position [0, 91]
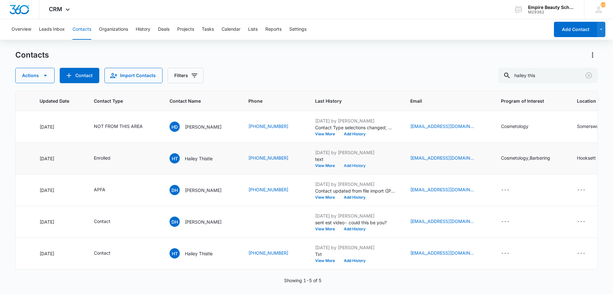
click at [354, 167] on button "Add History" at bounding box center [355, 166] width 31 height 4
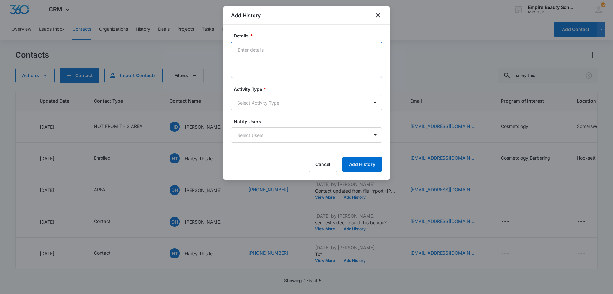
click at [266, 57] on textarea "Details *" at bounding box center [306, 60] width 151 height 36
type textarea "VM - Still plan on attending? If so we have to get your FA APPT scheduled so ou…"
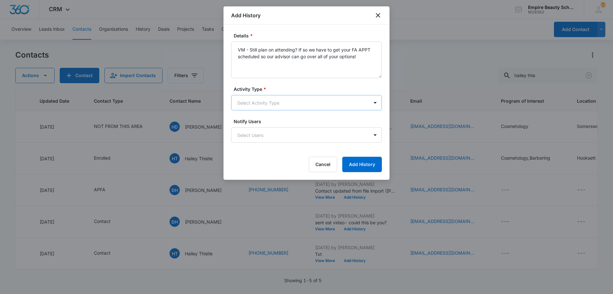
click at [291, 99] on body "CRM Apps Forms CRM Email Shop Payments POS Files Brand Settings Empire Beauty S…" at bounding box center [306, 147] width 613 height 294
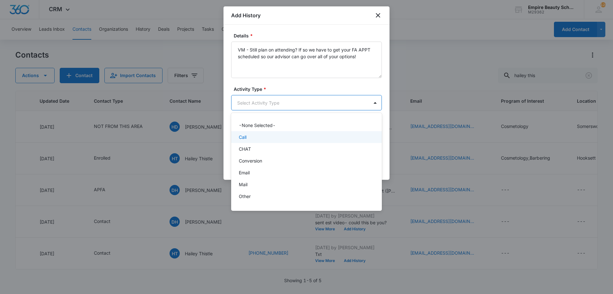
click at [268, 139] on div "Call" at bounding box center [306, 137] width 134 height 7
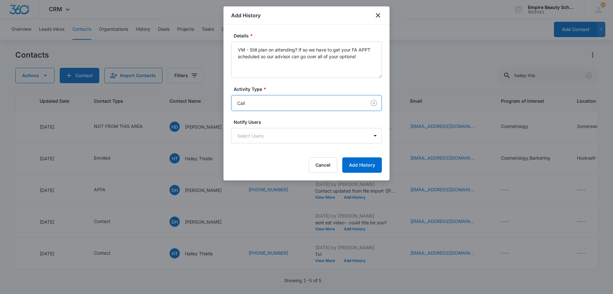
click at [351, 175] on div "Details * VM - Still plan on attending? If so we have to get your FA APPT sched…" at bounding box center [307, 103] width 166 height 156
click at [368, 162] on button "Add History" at bounding box center [362, 164] width 40 height 15
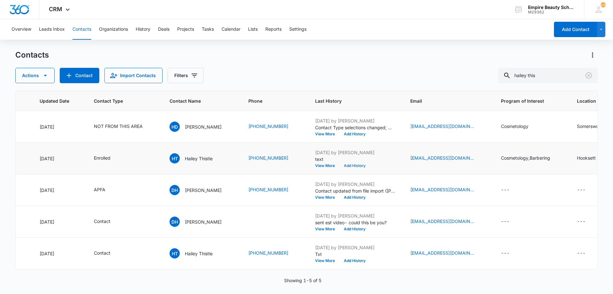
click at [345, 167] on button "Add History" at bounding box center [355, 166] width 31 height 4
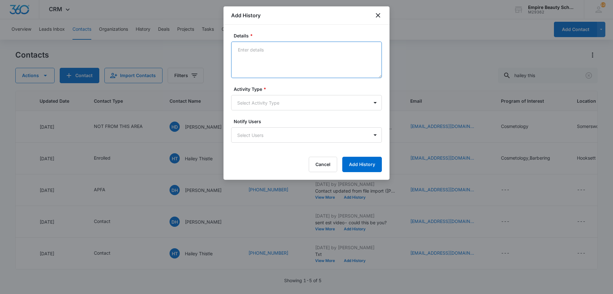
click at [294, 65] on textarea "Details *" at bounding box center [306, 60] width 151 height 36
type textarea "Text - Still planning on attending? We haven't been able to get intouch"
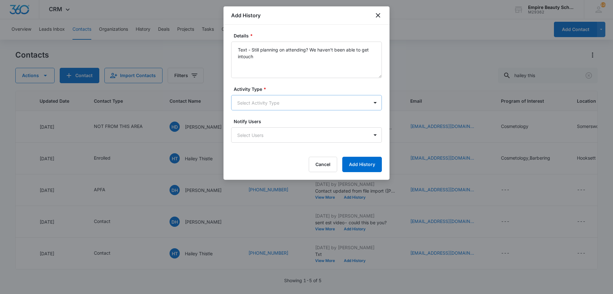
click at [252, 109] on body "CRM Apps Forms CRM Email Shop Payments POS Files Brand Settings Empire Beauty S…" at bounding box center [306, 147] width 613 height 294
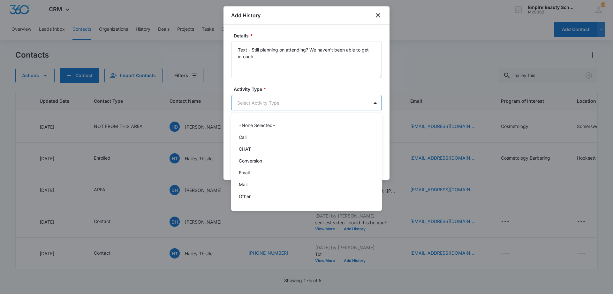
scroll to position [33, 0]
click at [249, 196] on div "Text" at bounding box center [306, 198] width 134 height 7
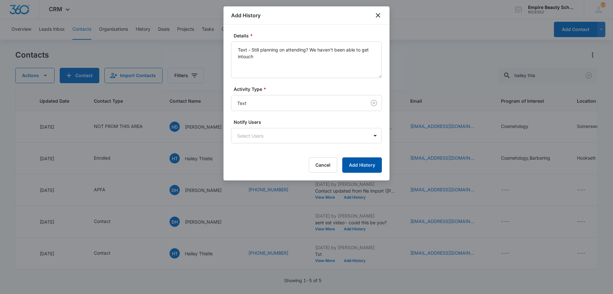
click at [372, 166] on button "Add History" at bounding box center [362, 164] width 40 height 15
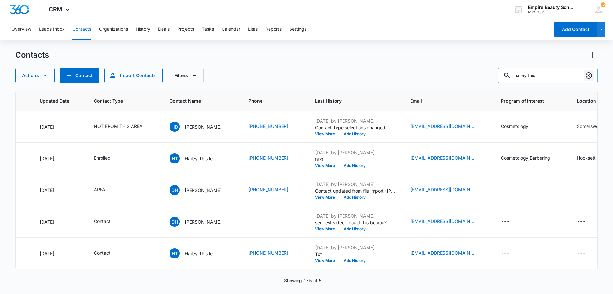
click at [585, 75] on button "Clear" at bounding box center [589, 75] width 10 height 10
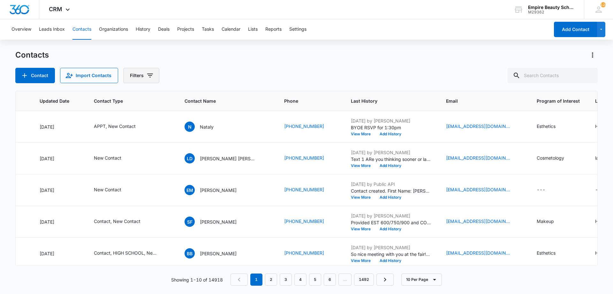
click at [144, 78] on button "Filters" at bounding box center [141, 75] width 36 height 15
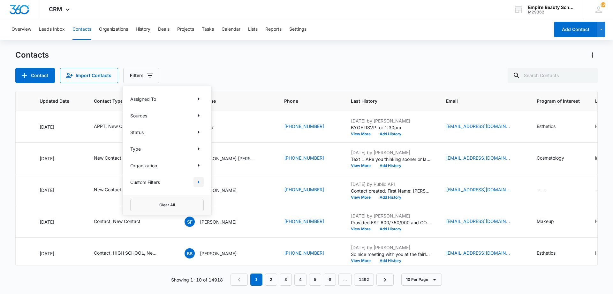
click at [196, 184] on icon "Show Custom Filters filters" at bounding box center [199, 182] width 8 height 8
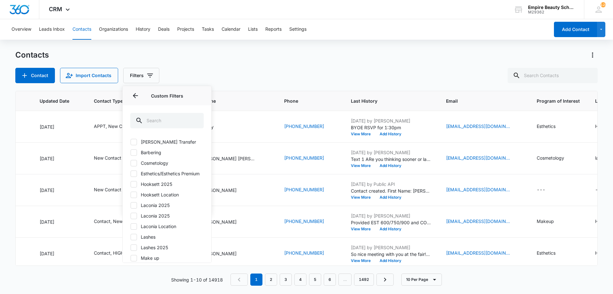
click at [161, 187] on label "Hooksett 2025" at bounding box center [166, 183] width 73 height 7
click at [131, 184] on input "Hooksett 2025" at bounding box center [130, 184] width 0 height 0
checkbox input "true"
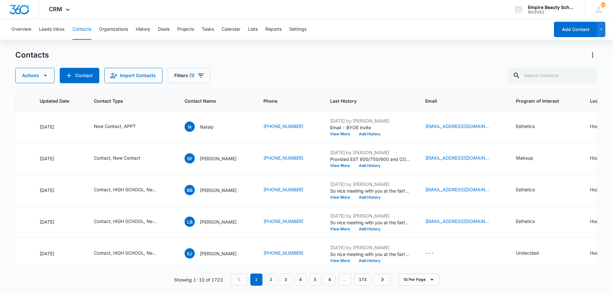
click at [259, 80] on div "Actions Contact Import Contacts Filters (1)" at bounding box center [306, 75] width 583 height 15
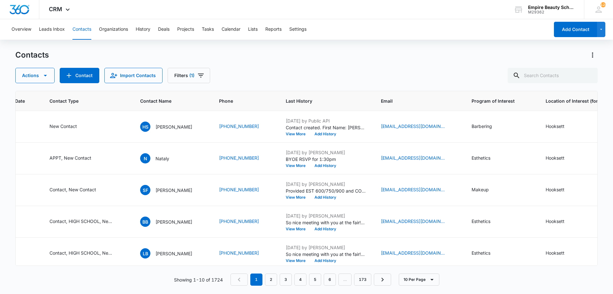
scroll to position [0, 156]
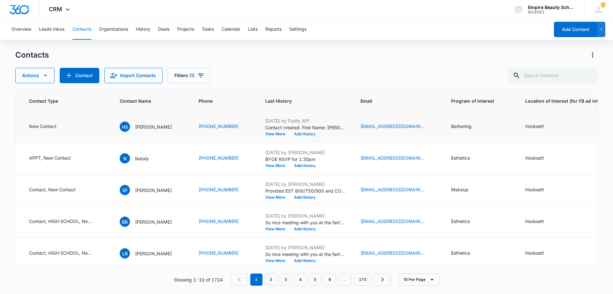
click at [311, 135] on button "Add History" at bounding box center [305, 134] width 31 height 4
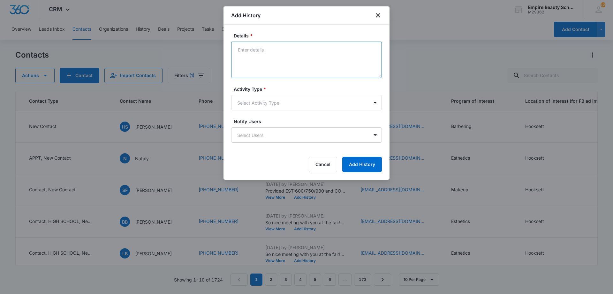
click at [287, 63] on textarea "Details *" at bounding box center [306, 60] width 151 height 36
type textarea "VM 1"
click at [268, 97] on body "CRM Apps Forms CRM Email Shop Payments POS Files Brand Settings Empire Beauty S…" at bounding box center [306, 147] width 613 height 294
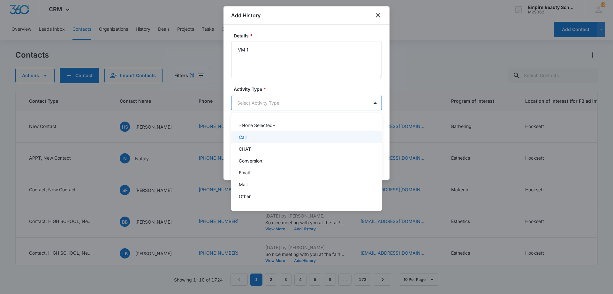
click at [252, 138] on div "Call" at bounding box center [306, 137] width 134 height 7
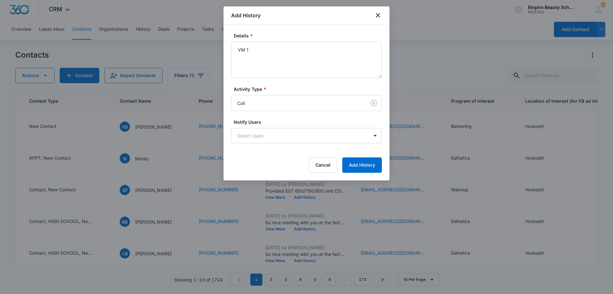
click at [383, 168] on div "Details * VM 1 Activity Type * Call Notify Users Select Users Cancel Add History" at bounding box center [307, 103] width 166 height 156
click at [376, 167] on button "Add History" at bounding box center [362, 164] width 40 height 15
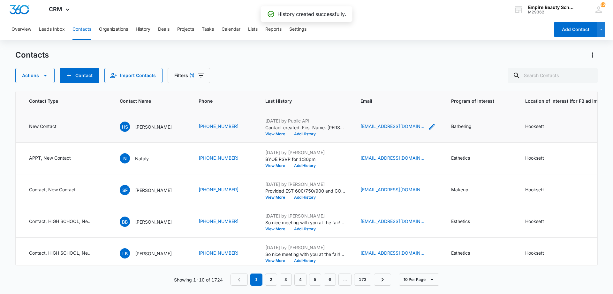
click at [430, 126] on icon "Email - hannah62904@gmail.com - Select to Edit Field" at bounding box center [432, 127] width 6 height 6
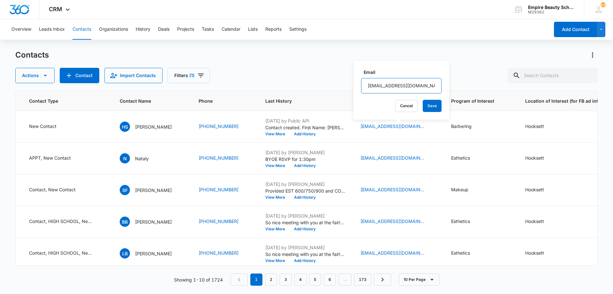
click at [389, 84] on input "[EMAIL_ADDRESS][DOMAIN_NAME]" at bounding box center [401, 85] width 81 height 15
click at [397, 108] on button "Cancel" at bounding box center [406, 106] width 22 height 12
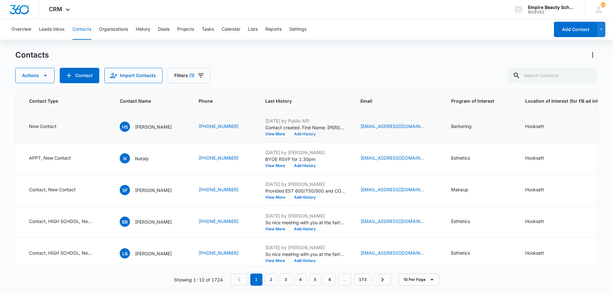
click at [308, 133] on button "Add History" at bounding box center [305, 134] width 31 height 4
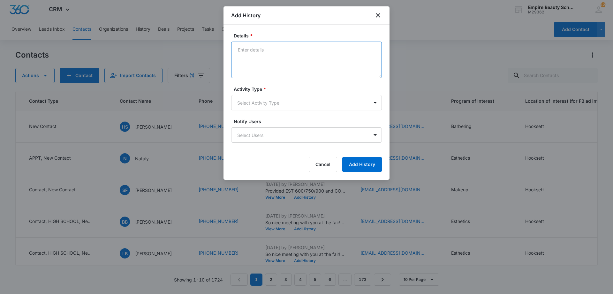
click at [299, 63] on textarea "Details *" at bounding box center [306, 60] width 151 height 36
type textarea "VM 1"
click at [279, 104] on body "CRM Apps Forms CRM Email Shop Payments POS Files Brand Settings Empire Beauty S…" at bounding box center [306, 147] width 613 height 294
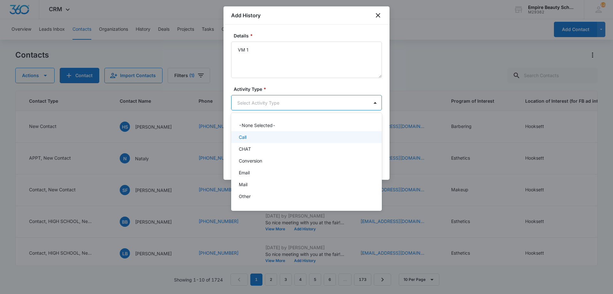
click at [265, 137] on div "Call" at bounding box center [306, 137] width 134 height 7
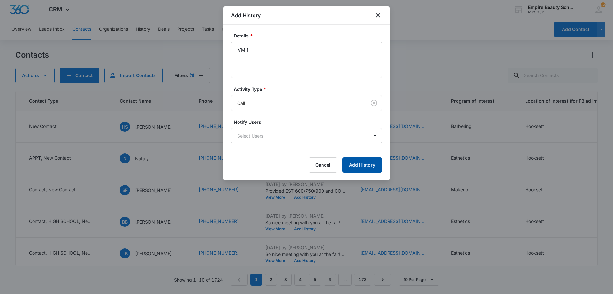
click at [354, 162] on button "Add History" at bounding box center [362, 164] width 40 height 15
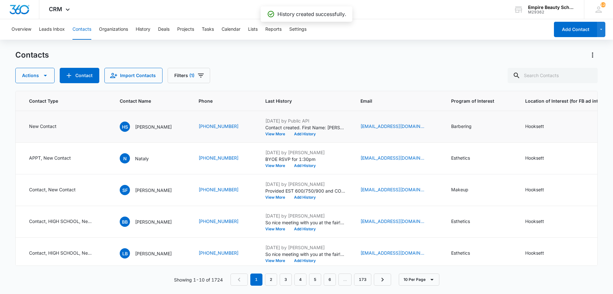
click at [310, 136] on td "Sep 9, 2025 by Public API Contact created. First Name: Hannah Last Name: Sellin…" at bounding box center [305, 127] width 95 height 32
click at [309, 133] on button "Add History" at bounding box center [305, 134] width 31 height 4
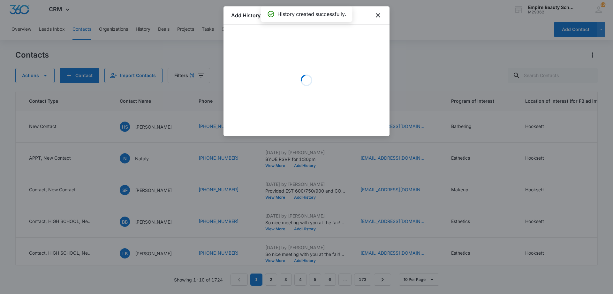
click at [263, 58] on div "Loading" at bounding box center [306, 80] width 151 height 96
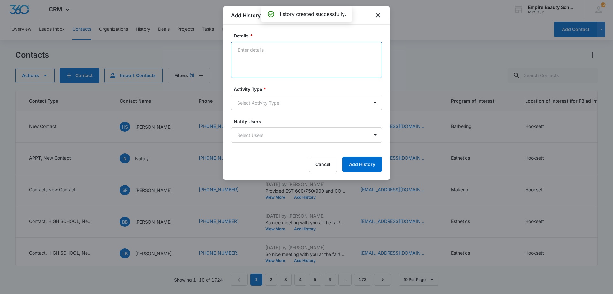
click at [263, 58] on textarea "Details *" at bounding box center [306, 60] width 151 height 36
type textarea "Text 1"
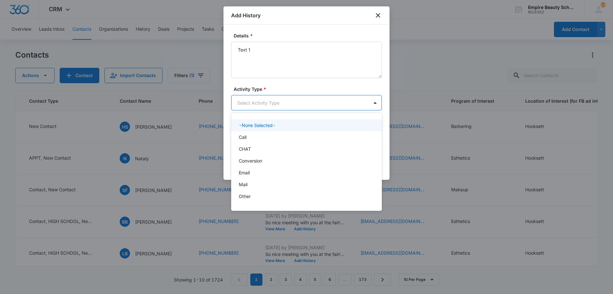
click at [273, 100] on body "CRM Apps Forms CRM Email Shop Payments POS Files Brand Settings Empire Beauty S…" at bounding box center [306, 147] width 613 height 294
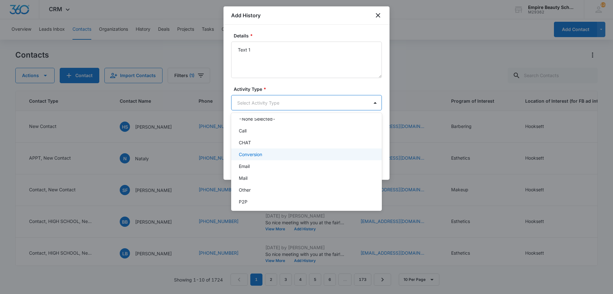
scroll to position [33, 0]
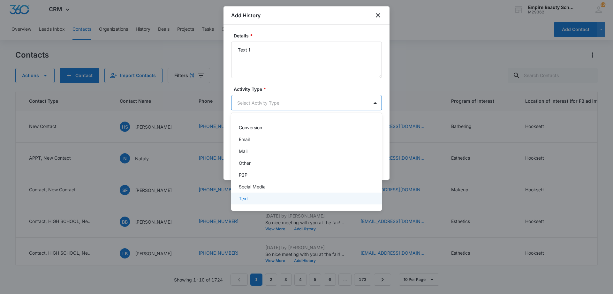
click at [250, 200] on div "Text" at bounding box center [306, 198] width 134 height 7
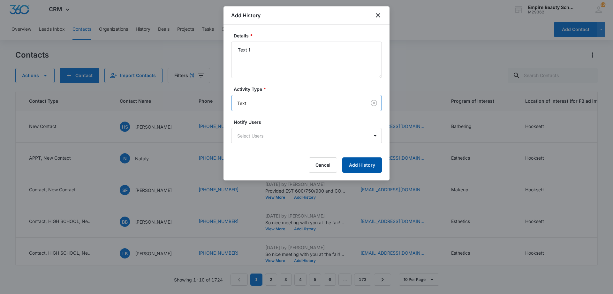
click at [361, 167] on button "Add History" at bounding box center [362, 164] width 40 height 15
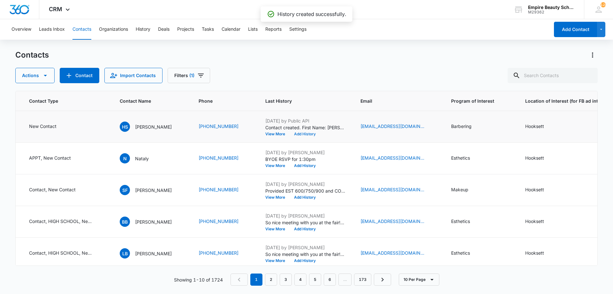
click at [316, 134] on button "Add History" at bounding box center [305, 134] width 31 height 4
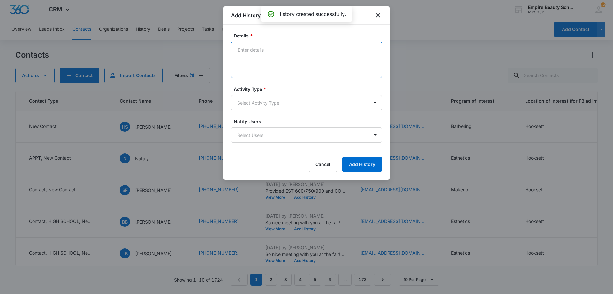
click at [281, 63] on textarea "Details *" at bounding box center [306, 60] width 151 height 36
type textarea "Email 1"
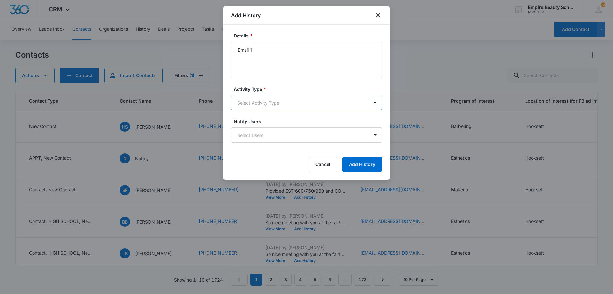
click at [248, 104] on body "CRM Apps Forms CRM Email Shop Payments POS Files Brand Settings Empire Beauty S…" at bounding box center [306, 147] width 613 height 294
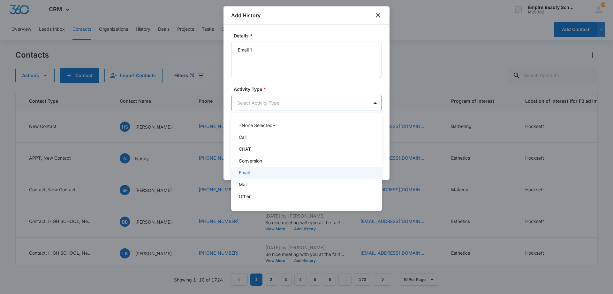
click at [253, 170] on div "Email" at bounding box center [306, 172] width 134 height 7
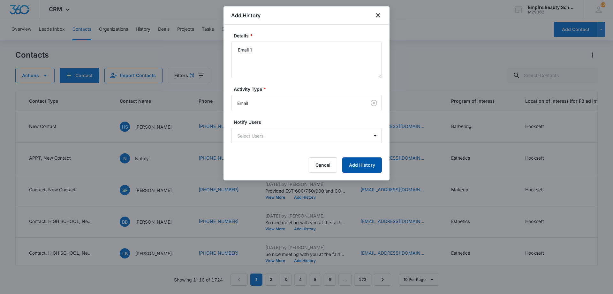
click at [369, 165] on button "Add History" at bounding box center [362, 164] width 40 height 15
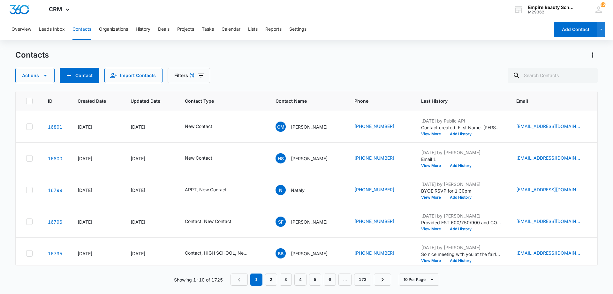
drag, startPoint x: 336, startPoint y: 267, endPoint x: 356, endPoint y: 266, distance: 19.2
click at [356, 266] on div "ID Created Date Updated Date Contact Type Contact Name Phone Last History Email…" at bounding box center [306, 188] width 583 height 195
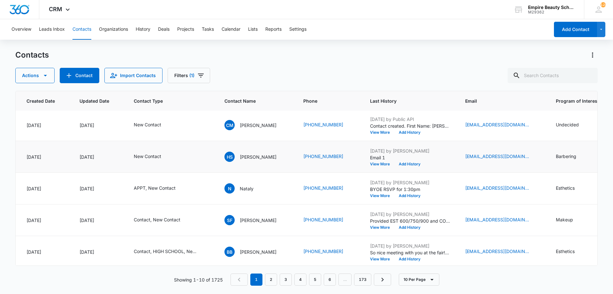
scroll to position [0, 51]
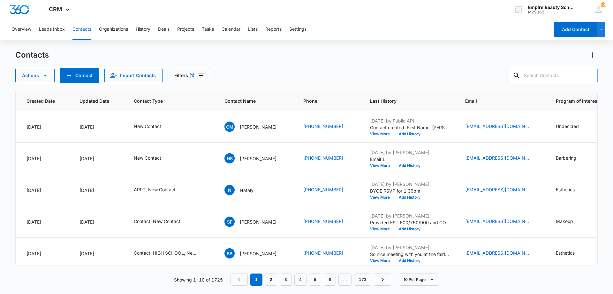
click at [564, 75] on input "text" at bounding box center [553, 75] width 90 height 15
type input "[PERSON_NAME]"
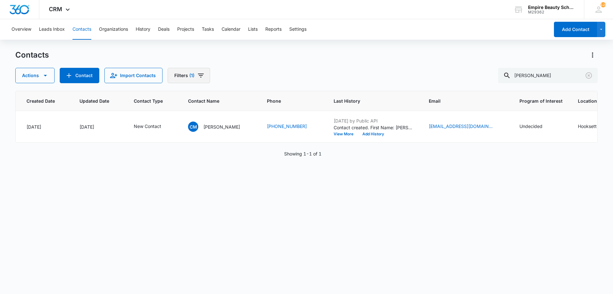
click at [197, 76] on icon "Filters" at bounding box center [201, 76] width 8 height 8
click at [213, 183] on div "1" at bounding box center [213, 182] width 14 height 8
click at [215, 182] on icon "Clear" at bounding box center [215, 182] width 5 height 5
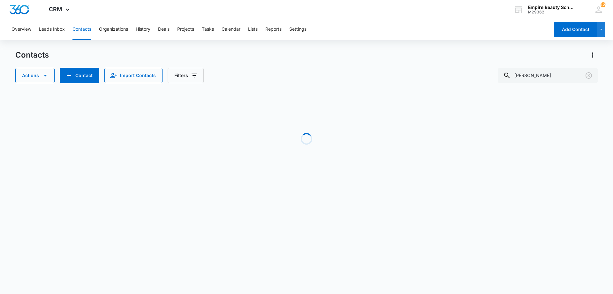
click at [252, 77] on div "Actions Contact Import Contacts Filters mcnally" at bounding box center [306, 75] width 583 height 15
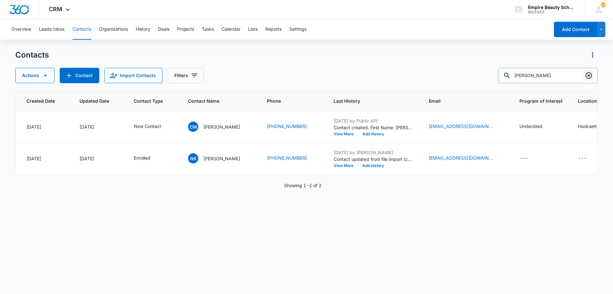
click at [591, 76] on icon "Clear" at bounding box center [589, 76] width 8 height 8
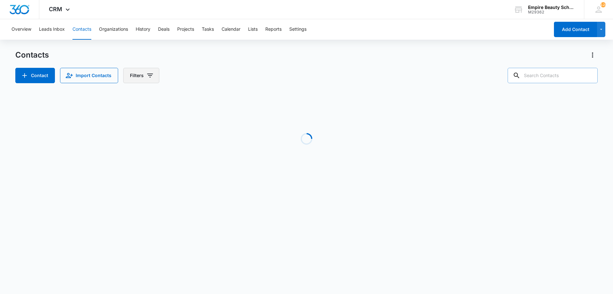
click at [148, 80] on button "Filters" at bounding box center [141, 75] width 36 height 15
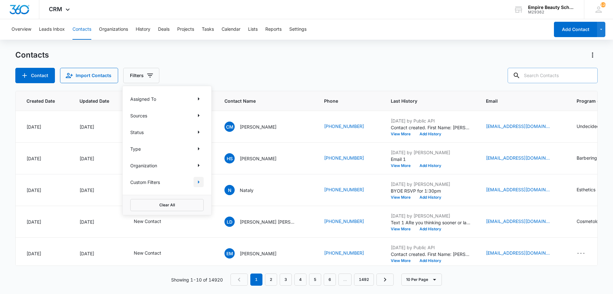
click at [196, 184] on icon "Show Custom Filters filters" at bounding box center [199, 182] width 8 height 8
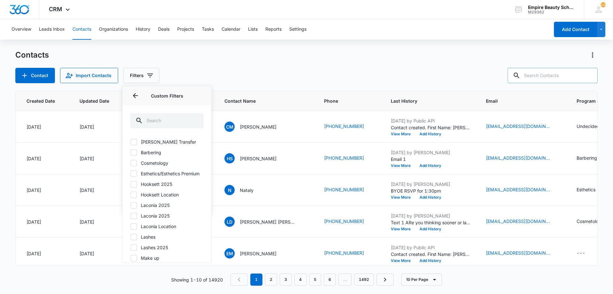
click at [157, 187] on label "Hooksett 2025" at bounding box center [166, 183] width 73 height 7
click at [131, 184] on input "Hooksett 2025" at bounding box center [130, 184] width 0 height 0
checkbox input "true"
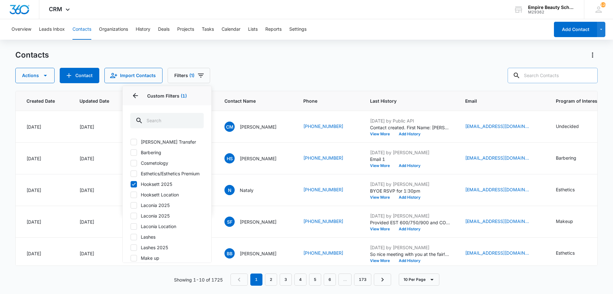
click at [272, 69] on div "Actions Contact Import Contacts Filters (1) Assigned To Sources Status Type Org…" at bounding box center [306, 75] width 583 height 15
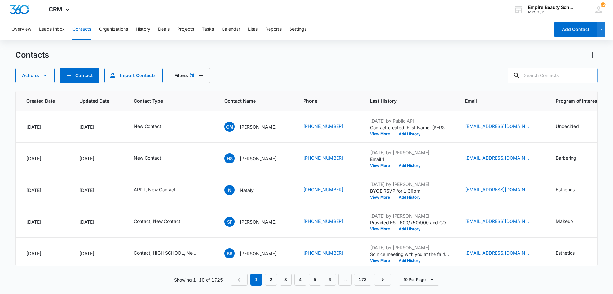
click at [540, 75] on input "text" at bounding box center [553, 75] width 90 height 15
type input "kaya"
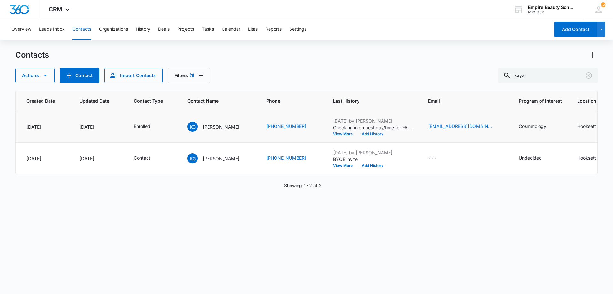
click at [375, 133] on button "Add History" at bounding box center [372, 134] width 31 height 4
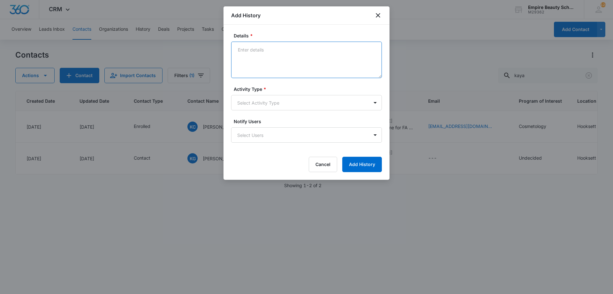
click at [304, 56] on textarea "Details *" at bounding box center [306, 60] width 151 height 36
type textarea "Her schedule has been busy - Able to come in on Friday with her son. Best time?"
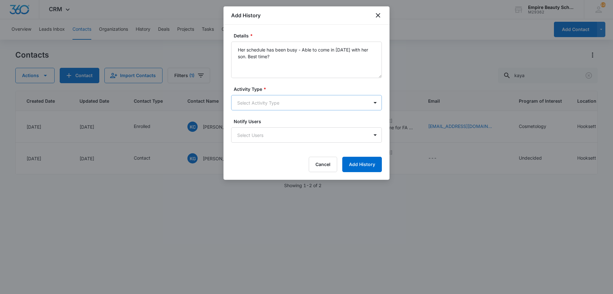
click at [268, 106] on body "CRM Apps Forms CRM Email Shop Payments POS Files Brand Settings Empire Beauty S…" at bounding box center [306, 147] width 613 height 294
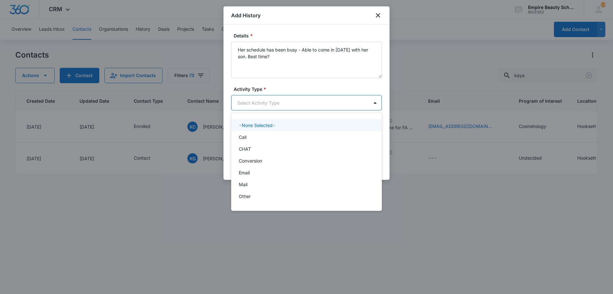
scroll to position [33, 0]
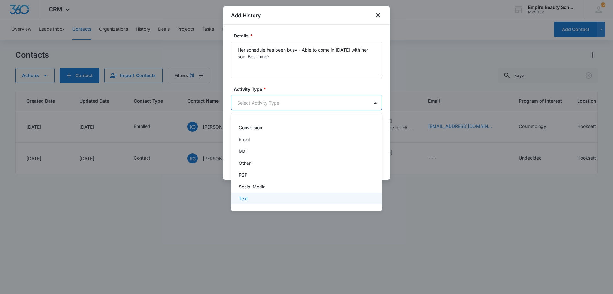
click at [259, 202] on div "Text" at bounding box center [306, 198] width 151 height 12
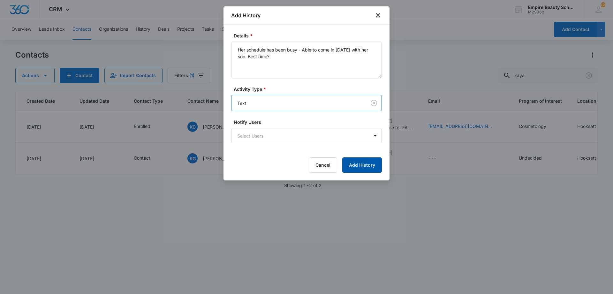
click at [369, 169] on button "Add History" at bounding box center [362, 164] width 40 height 15
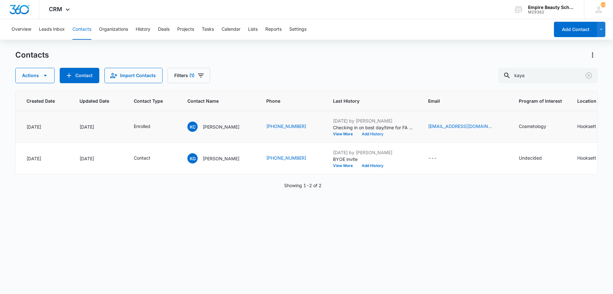
click at [375, 134] on button "Add History" at bounding box center [372, 134] width 31 height 4
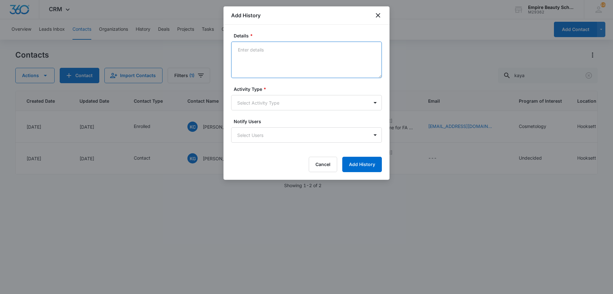
click at [274, 70] on textarea "Details *" at bounding box center [306, 60] width 151 height 36
click at [316, 63] on textarea "Set FA APPT for 9/12" at bounding box center [306, 60] width 151 height 36
type textarea "Set FA APPT for 9/12 at 12:30pm"
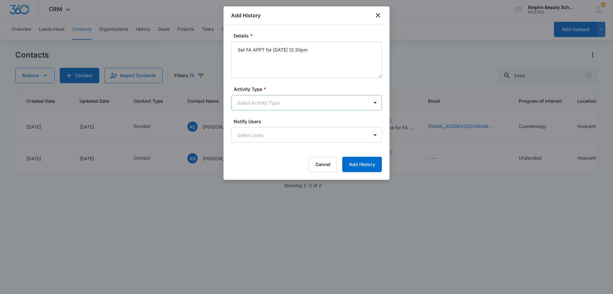
click at [280, 101] on body "CRM Apps Forms CRM Email Shop Payments POS Files Brand Settings Empire Beauty S…" at bounding box center [306, 147] width 613 height 294
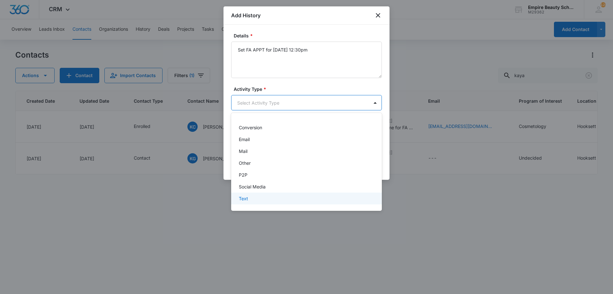
click at [251, 195] on div "Text" at bounding box center [306, 198] width 134 height 7
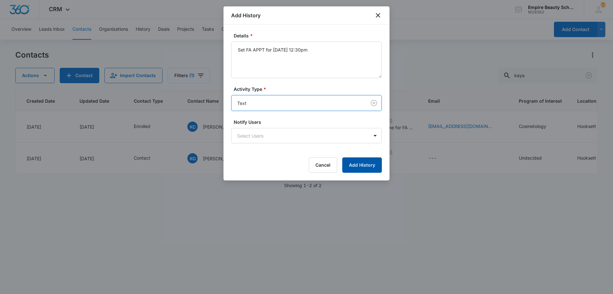
click at [359, 165] on button "Add History" at bounding box center [362, 164] width 40 height 15
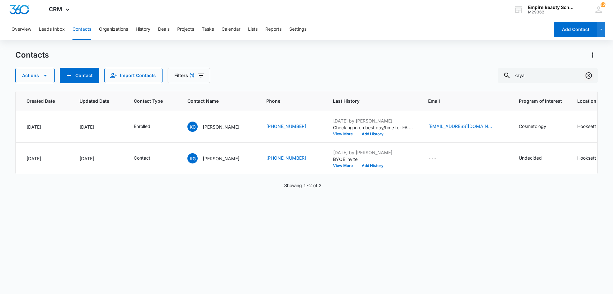
click at [589, 74] on icon "Clear" at bounding box center [589, 76] width 8 height 8
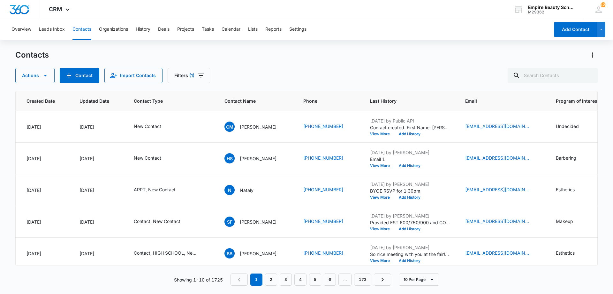
drag, startPoint x: 411, startPoint y: 63, endPoint x: 348, endPoint y: 80, distance: 65.7
click at [411, 63] on div "Contacts Actions Contact Import Contacts Filters (1)" at bounding box center [306, 66] width 583 height 33
click at [414, 135] on button "Add History" at bounding box center [410, 134] width 31 height 4
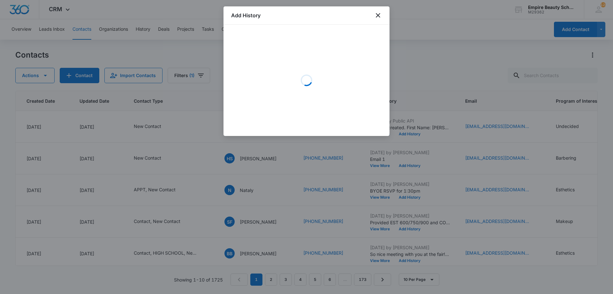
click at [289, 58] on div "Loading" at bounding box center [306, 80] width 151 height 96
click at [283, 57] on div "Loading" at bounding box center [306, 80] width 151 height 96
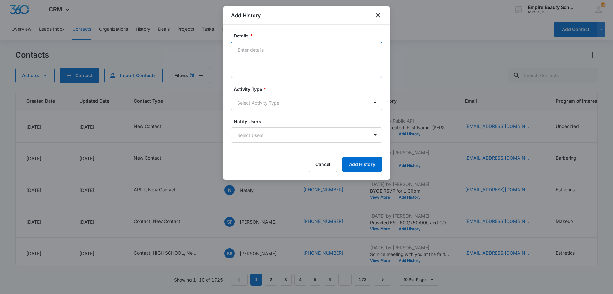
click at [264, 54] on textarea "Details *" at bounding box center [306, 60] width 151 height 36
type textarea "VM not set up"
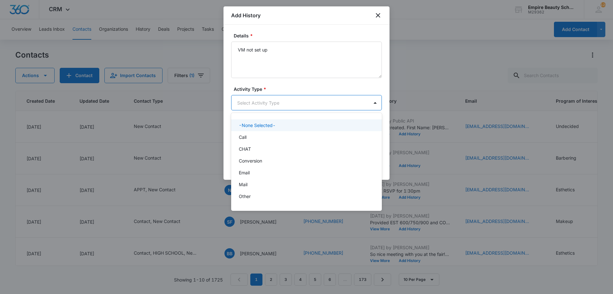
click at [247, 101] on body "CRM Apps Forms CRM Email Shop Payments POS Files Brand Settings Empire Beauty S…" at bounding box center [306, 147] width 613 height 294
click at [253, 137] on div "Call" at bounding box center [306, 137] width 134 height 7
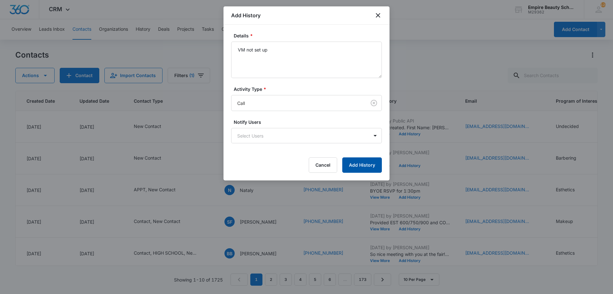
click at [376, 160] on button "Add History" at bounding box center [362, 164] width 40 height 15
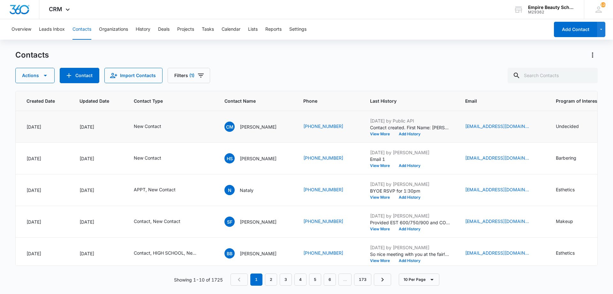
click at [413, 137] on td "Sep 9, 2025 by Public API Contact created. First Name: Chelsea Last Name: Mcnal…" at bounding box center [410, 127] width 95 height 32
click at [413, 135] on button "Add History" at bounding box center [410, 134] width 31 height 4
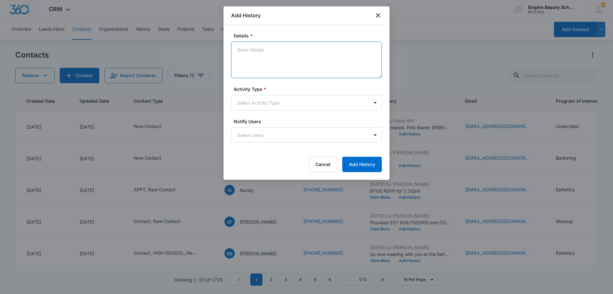
click at [279, 51] on textarea "Details *" at bounding box center [306, 60] width 151 height 36
type textarea "Text 1"
click at [264, 102] on body "CRM Apps Forms CRM Email Shop Payments POS Files Brand Settings Empire Beauty S…" at bounding box center [306, 147] width 613 height 294
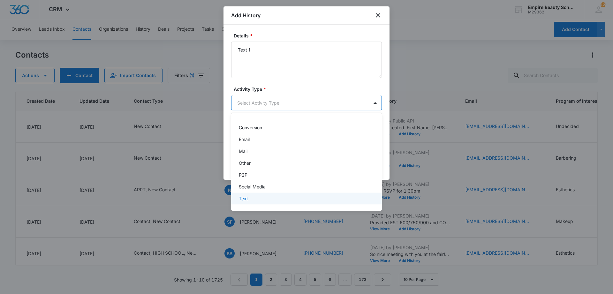
click at [252, 196] on div "Text" at bounding box center [306, 198] width 134 height 7
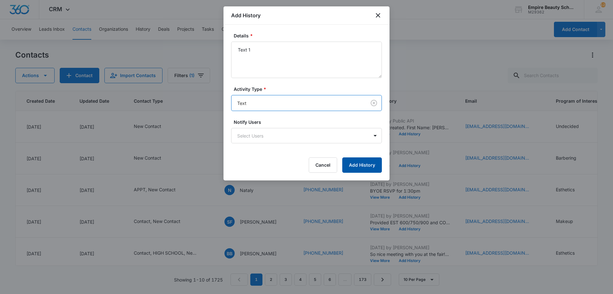
click at [346, 158] on button "Add History" at bounding box center [362, 164] width 40 height 15
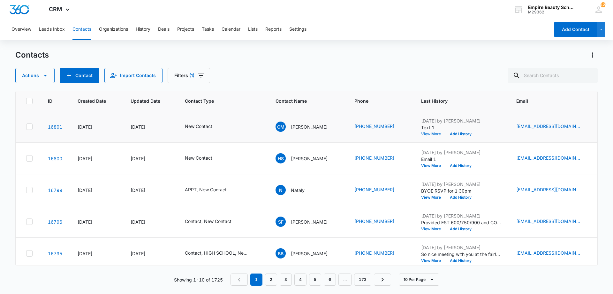
click at [440, 134] on button "View More" at bounding box center [433, 134] width 24 height 4
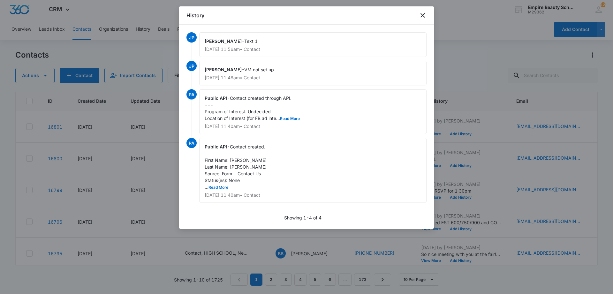
click at [427, 16] on div "History" at bounding box center [307, 15] width 256 height 18
drag, startPoint x: 419, startPoint y: 13, endPoint x: 453, endPoint y: 48, distance: 48.6
click at [419, 13] on div "History" at bounding box center [307, 15] width 256 height 18
click at [420, 14] on icon "close" at bounding box center [423, 16] width 8 height 8
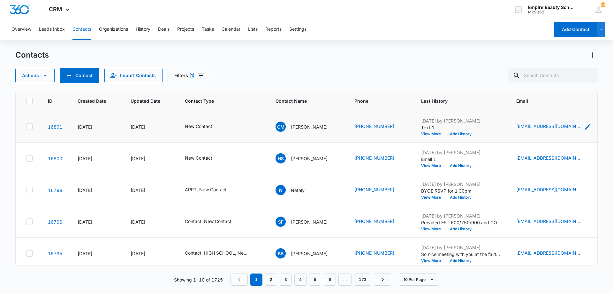
click at [584, 123] on icon "Email - cjmcn1089@gmail.com - Select to Edit Field" at bounding box center [588, 127] width 8 height 8
click at [541, 86] on input "[EMAIL_ADDRESS][DOMAIN_NAME]" at bounding box center [554, 85] width 81 height 15
click at [541, 84] on input "[EMAIL_ADDRESS][DOMAIN_NAME]" at bounding box center [554, 85] width 81 height 15
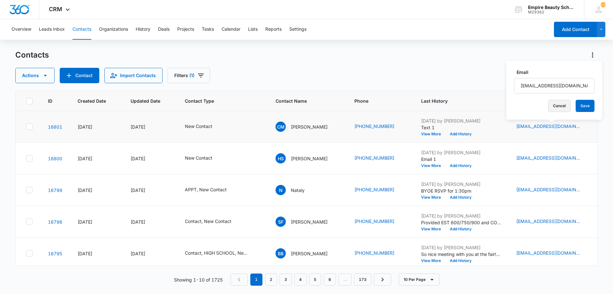
click at [553, 108] on button "Cancel" at bounding box center [560, 106] width 22 height 12
click at [464, 133] on button "Add History" at bounding box center [461, 134] width 31 height 4
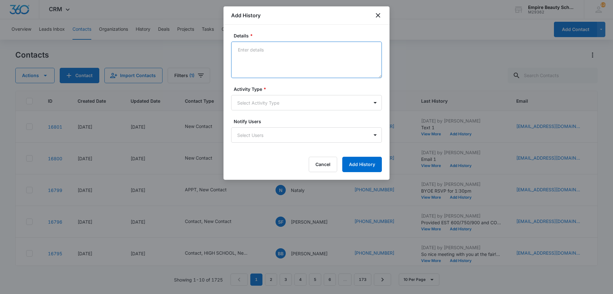
click at [332, 67] on textarea "Details *" at bounding box center [306, 60] width 151 height 36
type textarea "Email 1"
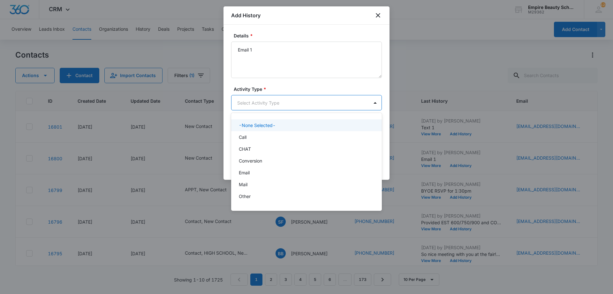
click at [300, 100] on body "CRM Apps Forms CRM Email Shop Payments POS Files Brand Settings Empire Beauty S…" at bounding box center [306, 147] width 613 height 294
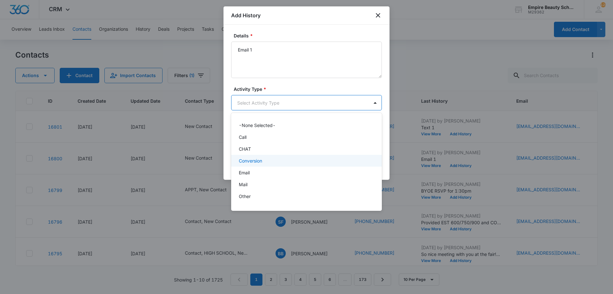
click at [249, 174] on p "Email" at bounding box center [244, 172] width 11 height 7
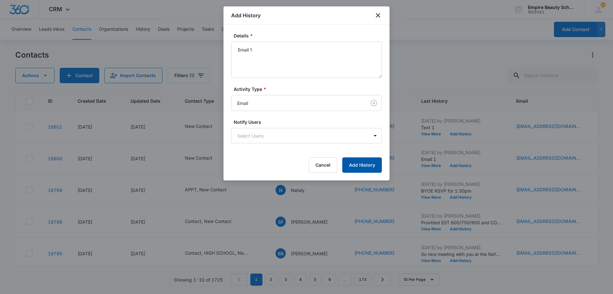
click at [368, 163] on button "Add History" at bounding box center [362, 164] width 40 height 15
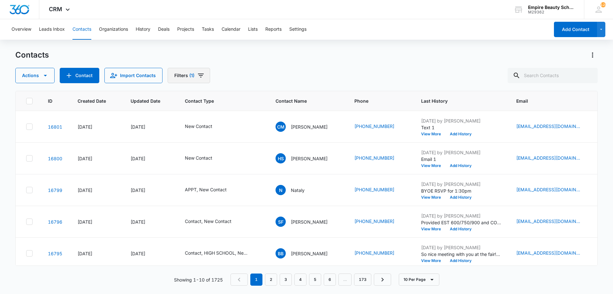
click at [207, 83] on button "Filters (1)" at bounding box center [189, 75] width 42 height 15
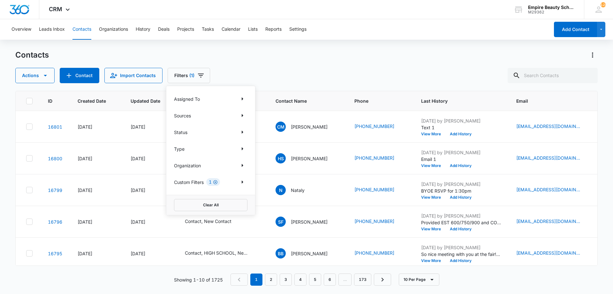
click at [217, 181] on icon "Clear" at bounding box center [215, 182] width 4 height 4
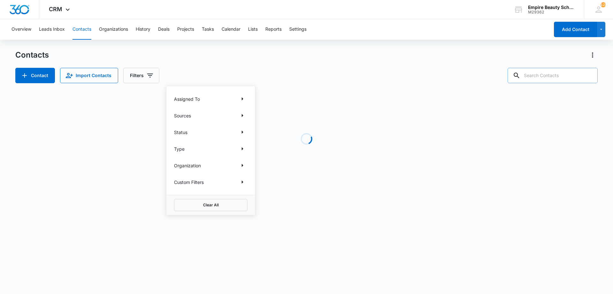
click at [573, 76] on input "text" at bounding box center [553, 75] width 90 height 15
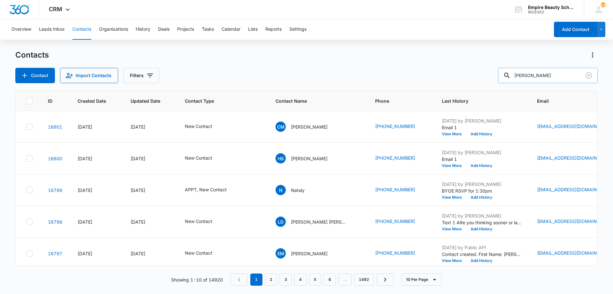
type input "mabbott"
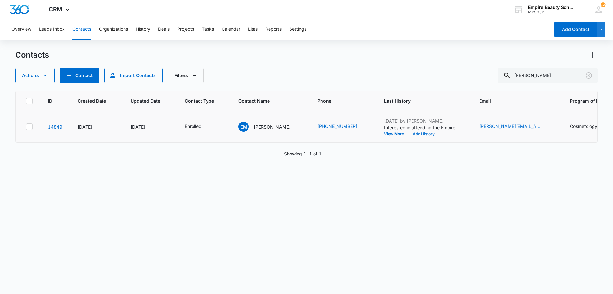
click at [416, 136] on button "Add History" at bounding box center [424, 134] width 31 height 4
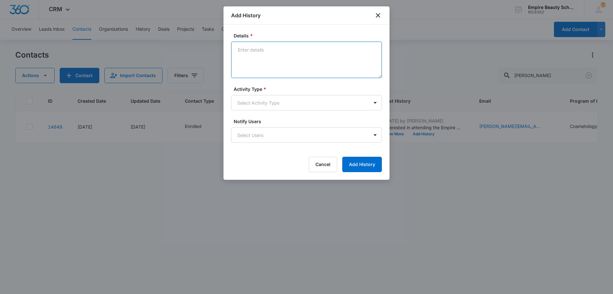
click at [266, 57] on textarea "Details *" at bounding box center [306, 60] width 151 height 36
click at [338, 55] on textarea "Called in looking to unenroll in classes. Decieded that she wants to take a gap…" at bounding box center [306, 60] width 151 height 36
click at [321, 60] on textarea "Called in looking to unenroll in classes. Decided that she wants to take a gap …" at bounding box center [306, 60] width 151 height 36
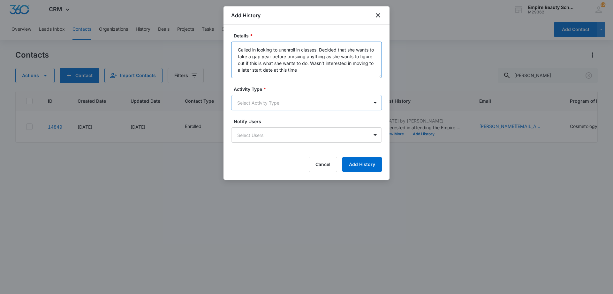
type textarea "Called in looking to unenroll in classes. Decided that she wants to take a gap …"
click at [267, 98] on body "CRM Apps Forms CRM Email Shop Payments POS Files Brand Settings Empire Beauty S…" at bounding box center [306, 147] width 613 height 294
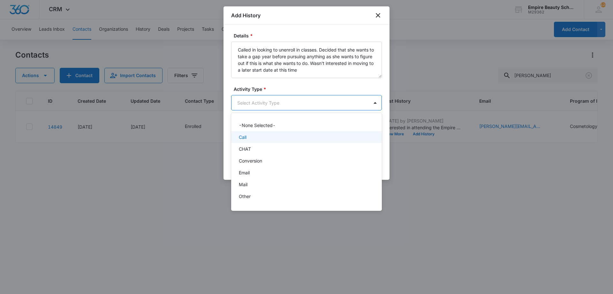
click at [248, 140] on div "Call" at bounding box center [306, 137] width 151 height 12
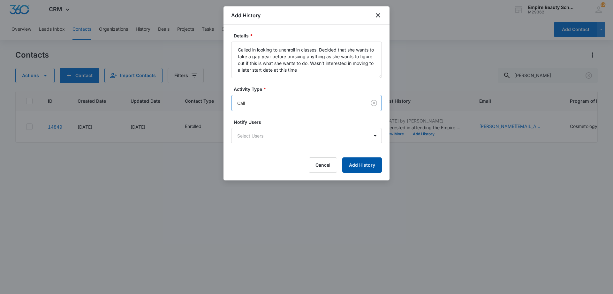
click at [349, 165] on button "Add History" at bounding box center [362, 164] width 40 height 15
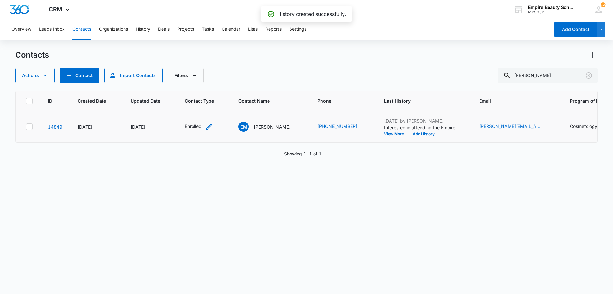
click at [205, 129] on div "Enrolled" at bounding box center [199, 127] width 28 height 8
click at [200, 88] on icon "Remove Enrolled" at bounding box center [199, 85] width 4 height 5
click at [199, 88] on div at bounding box center [191, 86] width 28 height 8
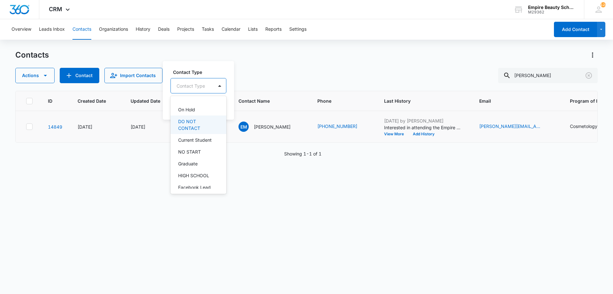
scroll to position [118, 0]
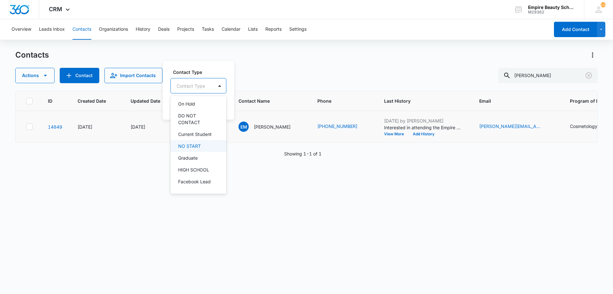
click at [190, 148] on p "NO START" at bounding box center [189, 145] width 23 height 7
click at [198, 75] on div "Contact Type option NO START, selected. 16 results available. Use Up and Down t…" at bounding box center [199, 80] width 57 height 25
click at [212, 99] on div "Contact Type NO START Cancel Save" at bounding box center [199, 89] width 72 height 59
click at [213, 103] on button "Save" at bounding box center [218, 106] width 19 height 12
click at [586, 75] on icon "Clear" at bounding box center [589, 76] width 8 height 8
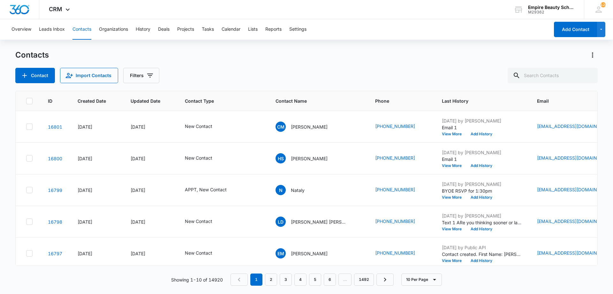
click at [398, 72] on div "Contact Import Contacts Filters" at bounding box center [306, 75] width 583 height 15
drag, startPoint x: 293, startPoint y: 265, endPoint x: 305, endPoint y: 261, distance: 12.5
click at [305, 261] on div "ID Created Date Updated Date Contact Type Contact Name Phone Last History Email…" at bounding box center [306, 178] width 583 height 175
drag, startPoint x: 304, startPoint y: 260, endPoint x: 329, endPoint y: 258, distance: 25.6
click at [329, 258] on td "EM Ella Meehan" at bounding box center [318, 253] width 100 height 32
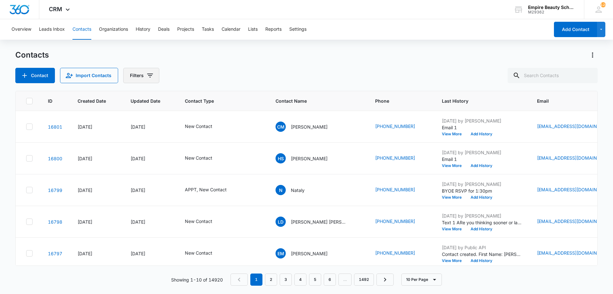
click at [154, 75] on button "Filters" at bounding box center [141, 75] width 36 height 15
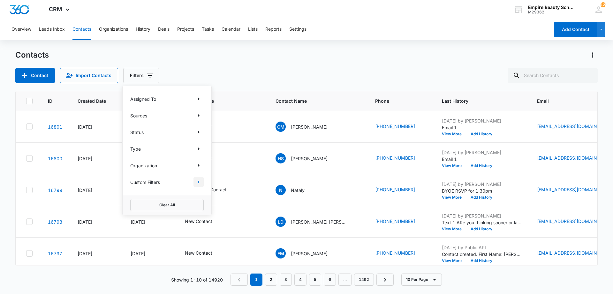
click at [201, 182] on icon "Show Custom Filters filters" at bounding box center [199, 182] width 8 height 8
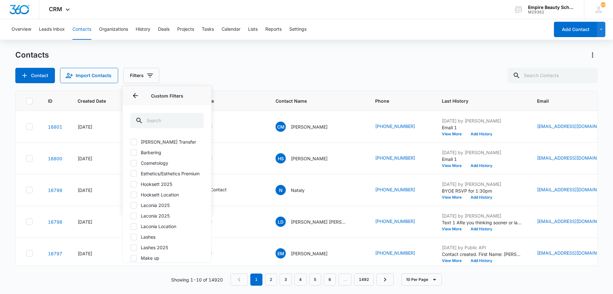
click at [152, 187] on label "Hooksett 2025" at bounding box center [166, 183] width 73 height 7
click at [131, 184] on input "Hooksett 2025" at bounding box center [130, 184] width 0 height 0
checkbox input "true"
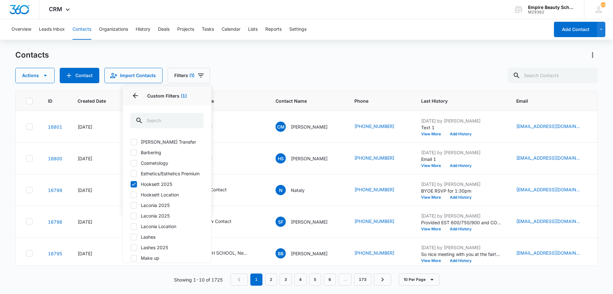
click at [269, 69] on div "Actions Contact Import Contacts Filters (1) Assigned To Sources Status Type Org…" at bounding box center [306, 75] width 583 height 15
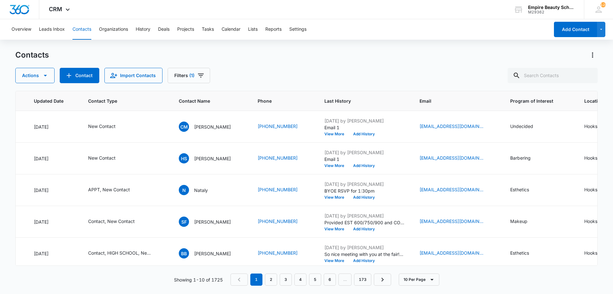
scroll to position [0, 114]
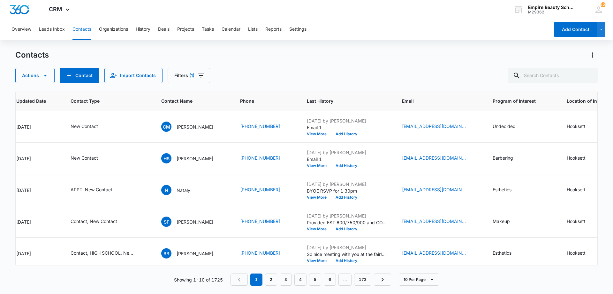
click at [213, 81] on div "Actions Contact Import Contacts Filters (1)" at bounding box center [306, 75] width 583 height 15
click at [202, 76] on icon "Filters" at bounding box center [201, 76] width 8 height 8
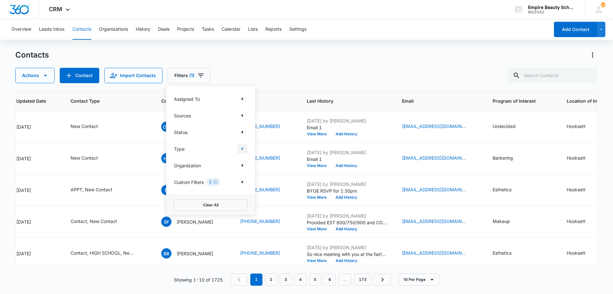
click at [241, 150] on icon "Show Type filters" at bounding box center [243, 149] width 8 height 8
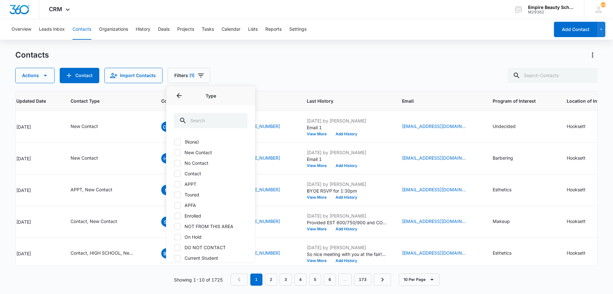
click at [188, 153] on label "New Contact" at bounding box center [210, 152] width 73 height 7
click at [174, 152] on input "New Contact" at bounding box center [174, 152] width 0 height 0
checkbox input "true"
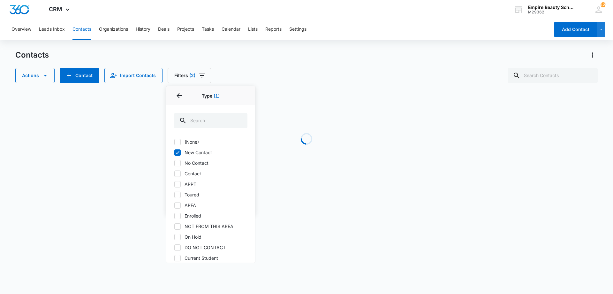
click at [188, 163] on label "No Contact" at bounding box center [210, 162] width 73 height 7
click at [174, 163] on input "No Contact" at bounding box center [174, 163] width 0 height 0
checkbox input "true"
click at [184, 175] on label "Contact" at bounding box center [210, 173] width 73 height 7
click at [174, 173] on input "Contact" at bounding box center [174, 173] width 0 height 0
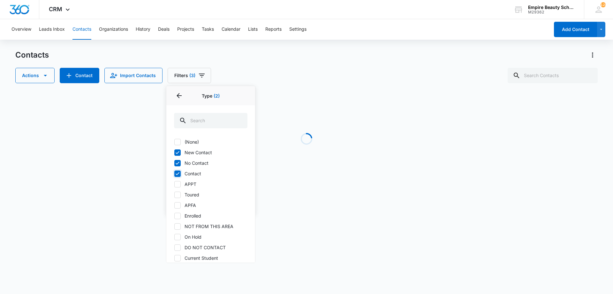
checkbox input "true"
click at [186, 196] on label "Toured" at bounding box center [210, 194] width 73 height 7
click at [174, 195] on input "Toured" at bounding box center [174, 194] width 0 height 0
checkbox input "true"
click at [180, 93] on icon "Back" at bounding box center [179, 96] width 8 height 8
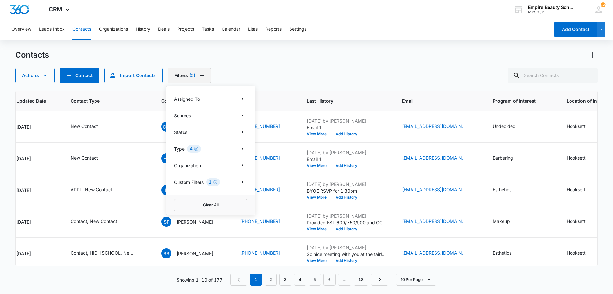
click at [198, 72] on icon "Filters" at bounding box center [202, 76] width 8 height 8
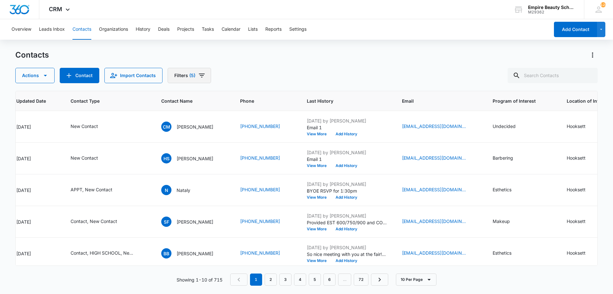
click at [198, 72] on icon "Filters" at bounding box center [202, 76] width 8 height 8
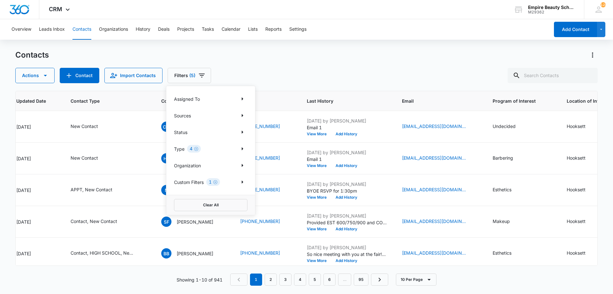
click at [237, 134] on div "Status" at bounding box center [210, 132] width 73 height 10
click at [243, 130] on icon "Show Status filters" at bounding box center [243, 132] width 8 height 8
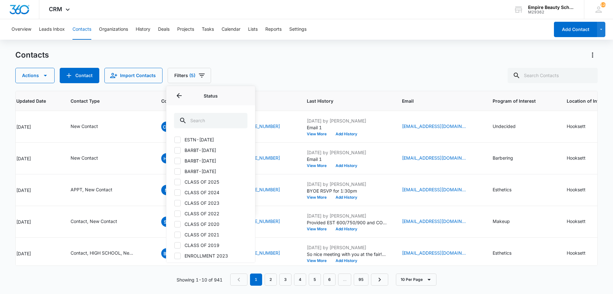
scroll to position [287, 0]
click at [201, 180] on label "CLASS OF 2025" at bounding box center [210, 181] width 73 height 7
click at [174, 181] on input "CLASS OF 2025" at bounding box center [174, 181] width 0 height 0
checkbox input "true"
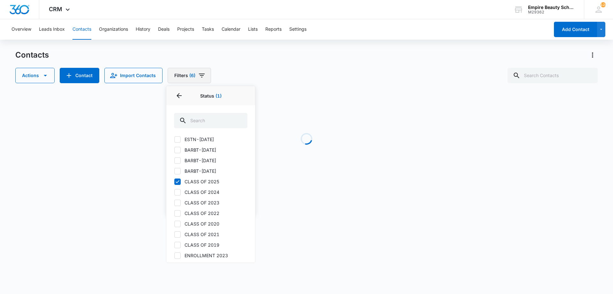
click at [179, 69] on button "Filters (6)" at bounding box center [189, 75] width 43 height 15
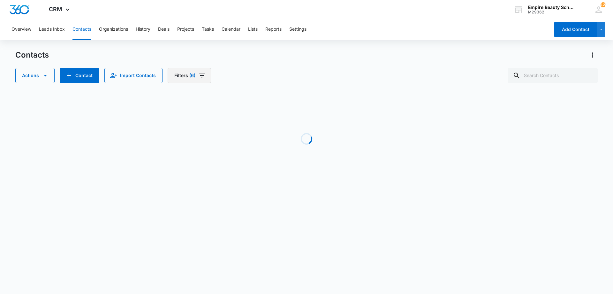
click at [179, 73] on button "Filters (6)" at bounding box center [189, 75] width 43 height 15
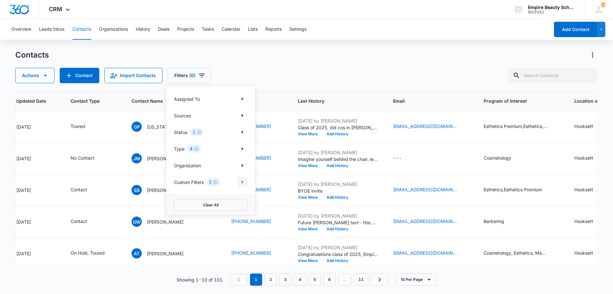
click at [242, 182] on icon "Show Custom Filters filters" at bounding box center [243, 181] width 2 height 3
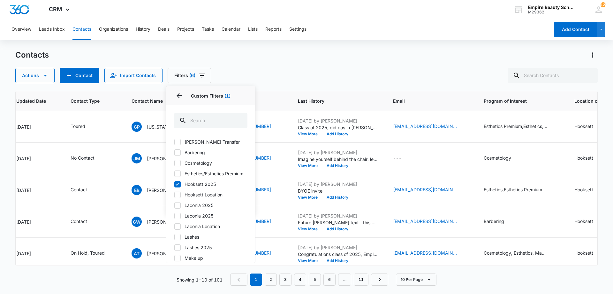
click at [192, 165] on label "Cosmetology" at bounding box center [210, 162] width 73 height 7
click at [174, 163] on input "Cosmetology" at bounding box center [174, 163] width 0 height 0
checkbox input "true"
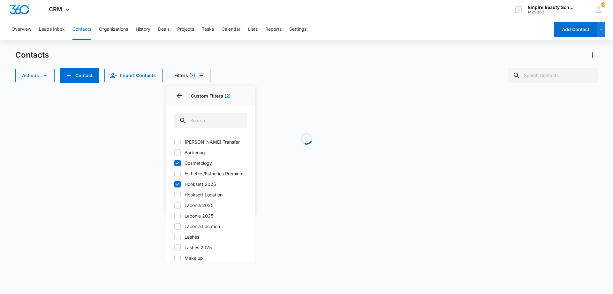
click at [263, 82] on div "Actions Contact Import Contacts Filters (7) Assigned To Sources Status 1 Type 4…" at bounding box center [306, 75] width 583 height 15
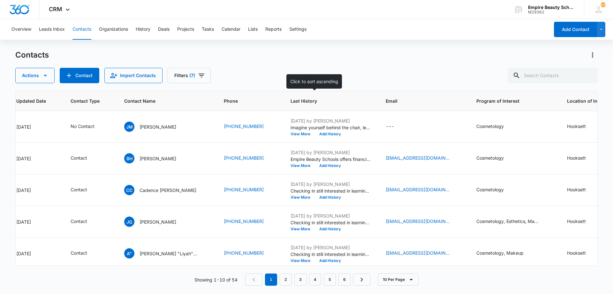
click at [291, 99] on span "Last History" at bounding box center [326, 100] width 71 height 7
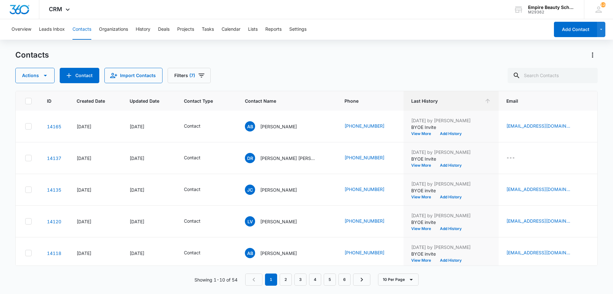
scroll to position [64, 0]
click at [412, 132] on button "View More" at bounding box center [424, 134] width 24 height 4
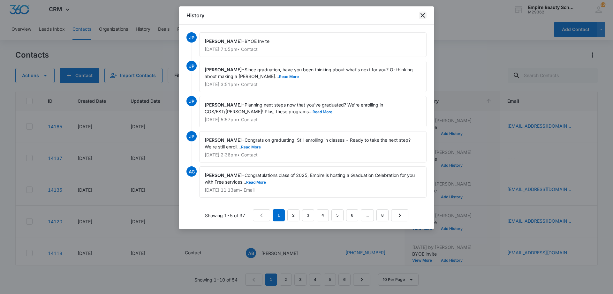
click at [423, 15] on icon "close" at bounding box center [423, 15] width 4 height 4
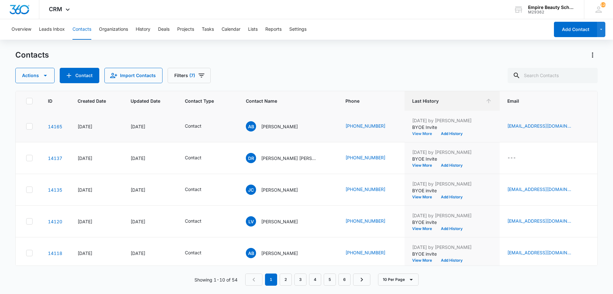
click at [412, 135] on button "View More" at bounding box center [424, 134] width 24 height 4
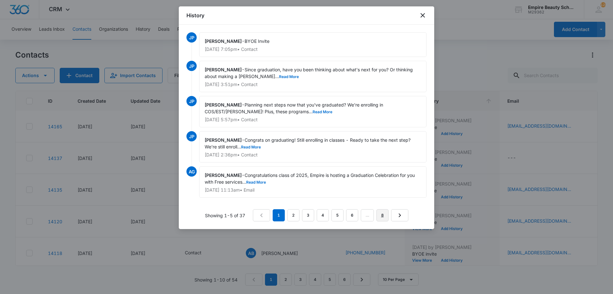
click at [378, 214] on link "8" at bounding box center [383, 215] width 12 height 12
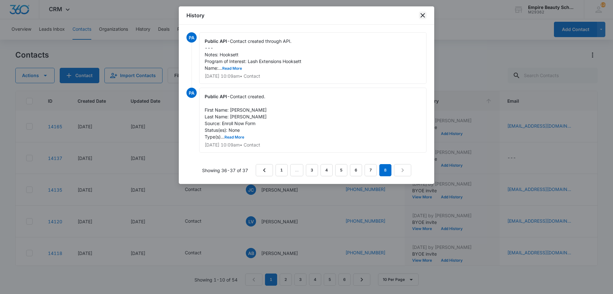
click at [423, 15] on icon "close" at bounding box center [423, 15] width 4 height 4
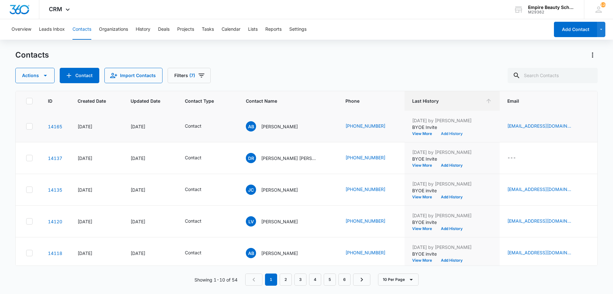
click at [437, 135] on button "Add History" at bounding box center [452, 134] width 31 height 4
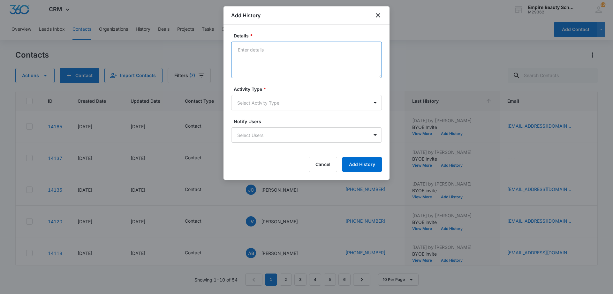
click at [245, 73] on textarea "Details *" at bounding box center [306, 60] width 151 height 36
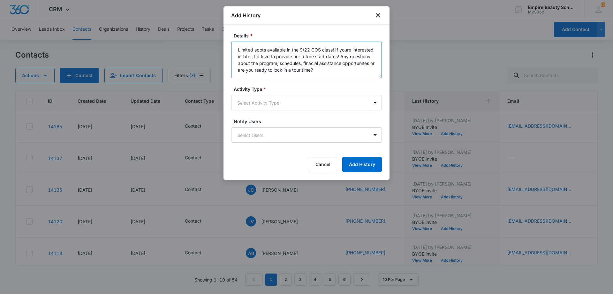
click at [307, 62] on textarea "Limited spots available in the 9/22 COS class! If youre interested in later, I'…" at bounding box center [306, 60] width 151 height 36
click at [308, 63] on textarea "Limited spots available in the 9/22 COS class! If youre interested in later, I'…" at bounding box center [306, 60] width 151 height 36
click at [325, 73] on textarea "Limited spots available in the 9/22 COS class! If you're interested in later, I…" at bounding box center [306, 60] width 151 height 36
drag, startPoint x: 333, startPoint y: 72, endPoint x: 232, endPoint y: 43, distance: 104.7
click at [231, 42] on div "Details * Limited spots available in the 9/22 COS class! If you're interested i…" at bounding box center [307, 102] width 166 height 155
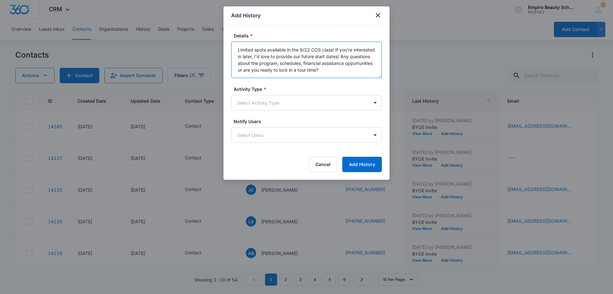
click at [330, 74] on textarea "Limited spots available in the 9/22 COS class! If you're interested in later, I…" at bounding box center [306, 60] width 151 height 36
type textarea "Limited spots available in the 9/22 COS class! If you're interested in later, I…"
click at [290, 99] on body "CRM Apps Forms CRM Email Shop Payments POS Files Brand Settings Empire Beauty S…" at bounding box center [306, 147] width 613 height 294
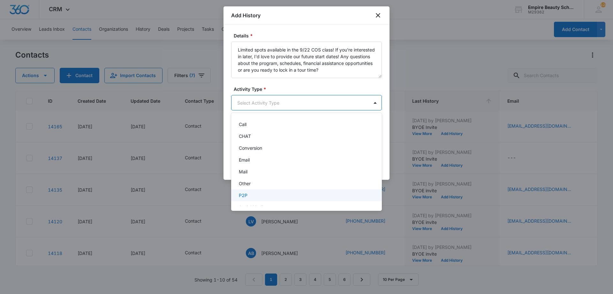
scroll to position [33, 0]
click at [257, 196] on div "Text" at bounding box center [306, 198] width 134 height 7
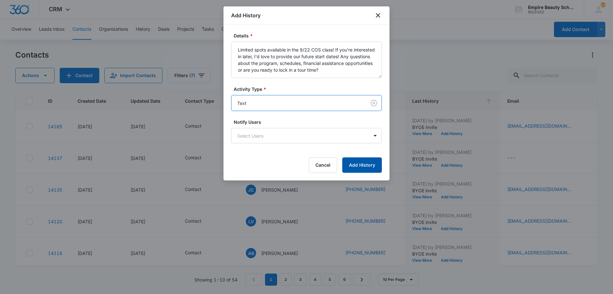
click at [354, 164] on button "Add History" at bounding box center [362, 164] width 40 height 15
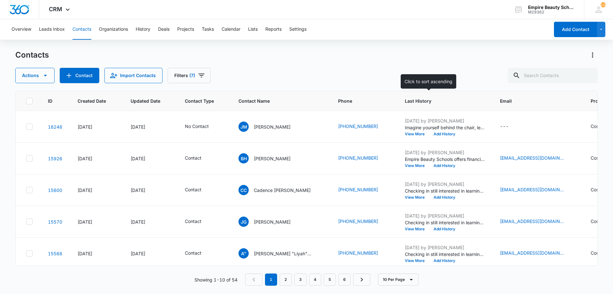
click at [405, 99] on span "Last History" at bounding box center [440, 100] width 71 height 7
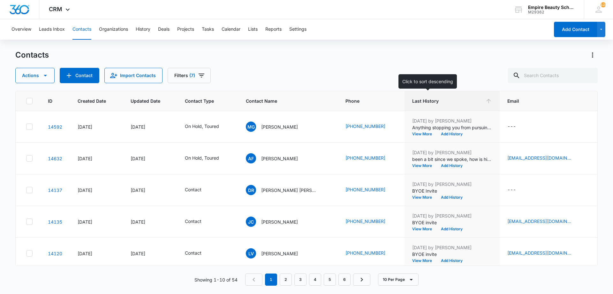
click at [412, 100] on span "Last History" at bounding box center [447, 100] width 71 height 7
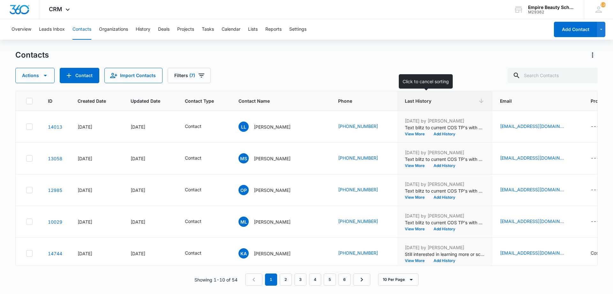
click at [405, 102] on span "Last History" at bounding box center [440, 100] width 71 height 7
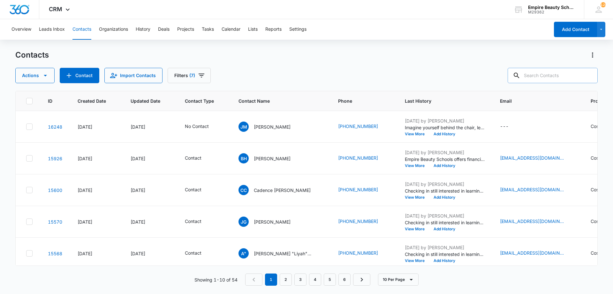
click at [552, 74] on input "text" at bounding box center [553, 75] width 90 height 15
type input "avya"
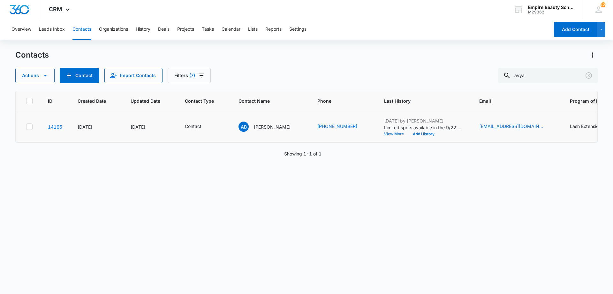
click at [384, 135] on button "View More" at bounding box center [396, 134] width 24 height 4
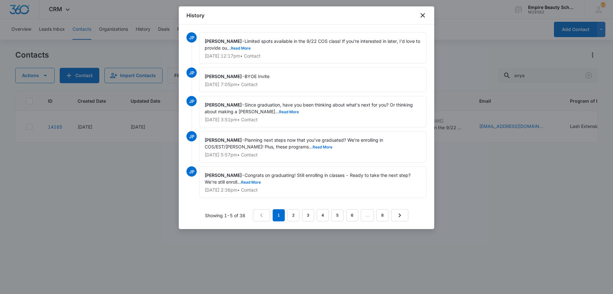
click at [250, 45] on span "Limited spots available in the 9/22 COS class! If you're interested in later, I…" at bounding box center [313, 44] width 217 height 12
click at [249, 48] on button "Read More" at bounding box center [241, 48] width 20 height 4
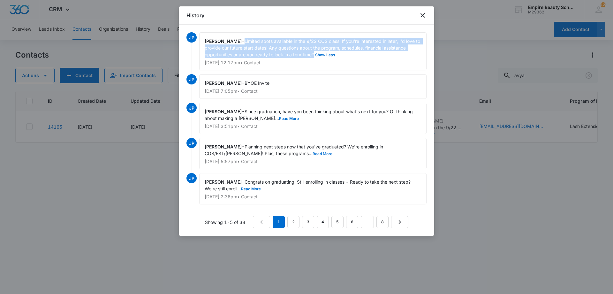
drag, startPoint x: 247, startPoint y: 40, endPoint x: 314, endPoint y: 56, distance: 69.0
click at [314, 56] on span "Limited spots available in the 9/22 COS class! If you're interested in later, I…" at bounding box center [313, 47] width 217 height 19
copy span "Limited spots available in the 9/22 COS class! If you're interested in later, I…"
click at [423, 12] on icon "close" at bounding box center [423, 16] width 8 height 8
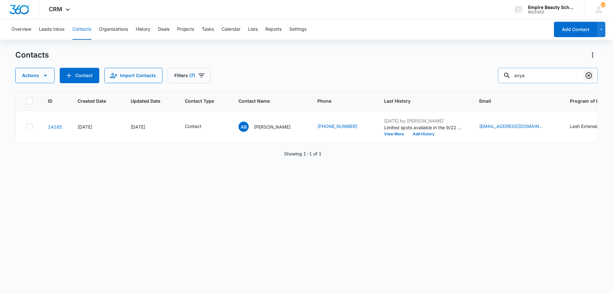
click at [591, 75] on icon "Clear" at bounding box center [589, 76] width 8 height 8
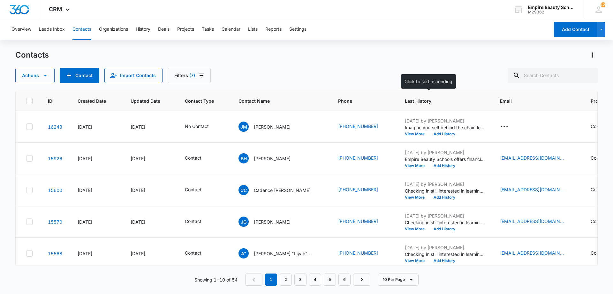
click at [409, 104] on span "Last History" at bounding box center [440, 100] width 71 height 7
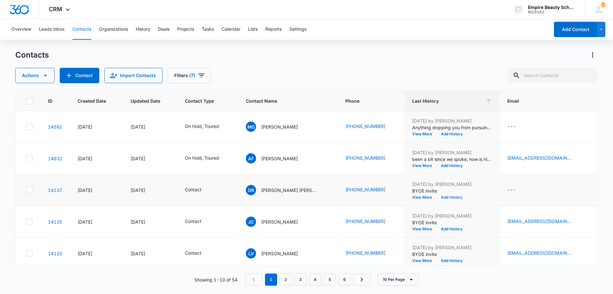
click at [437, 197] on button "Add History" at bounding box center [452, 197] width 31 height 4
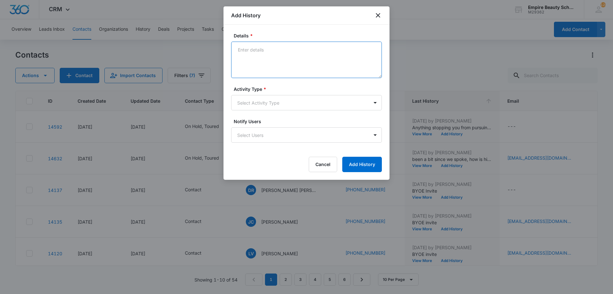
paste textarea "Limited spots available in the 9/22 COS class! If you're interested in later, I…"
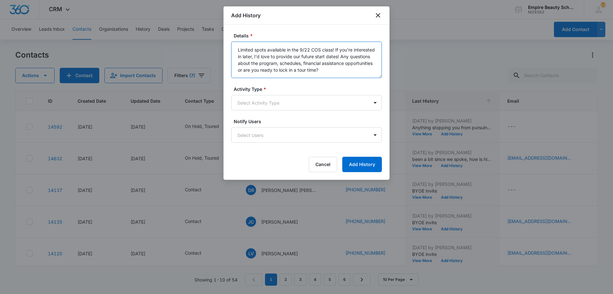
drag, startPoint x: 258, startPoint y: 69, endPoint x: 252, endPoint y: 72, distance: 7.3
click at [252, 72] on textarea "Limited spots available in the 9/22 COS class! If you're interested in later, I…" at bounding box center [306, 60] width 151 height 36
click at [327, 70] on textarea "Limited spots available in the 9/22 COS class! If you're interested in later, I…" at bounding box center [306, 60] width 151 height 36
click at [295, 71] on textarea "Limited spots available in the 9/22 COS class! If you're interested in later, I…" at bounding box center [306, 60] width 151 height 36
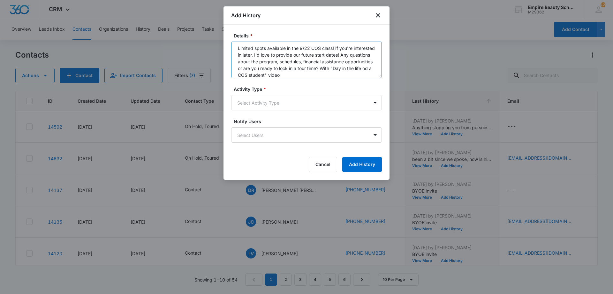
click at [299, 76] on textarea "Limited spots available in the 9/22 COS class! If you're interested in later, I…" at bounding box center [306, 60] width 151 height 36
drag, startPoint x: 355, startPoint y: 75, endPoint x: 205, endPoint y: 27, distance: 157.2
click at [205, 27] on body "CRM Apps Forms CRM Email Shop Payments POS Files Brand Settings Empire Beauty S…" at bounding box center [306, 147] width 613 height 294
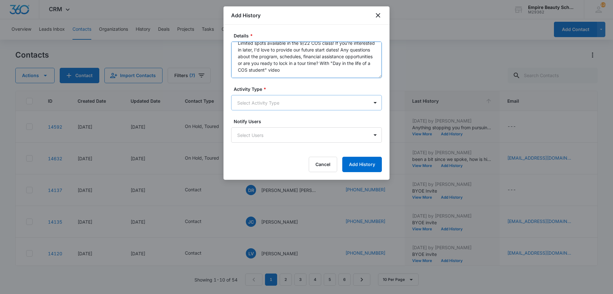
type textarea "Limited spots available in the 9/22 COS class! If you're interested in later, I…"
click at [269, 102] on body "CRM Apps Forms CRM Email Shop Payments POS Files Brand Settings Empire Beauty S…" at bounding box center [306, 147] width 613 height 294
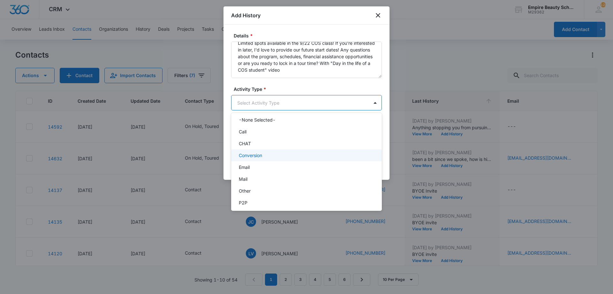
scroll to position [33, 0]
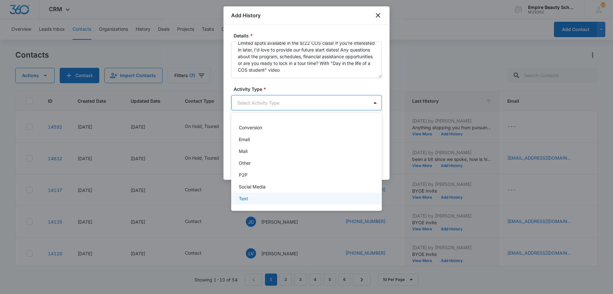
click at [252, 198] on div "Text" at bounding box center [306, 198] width 134 height 7
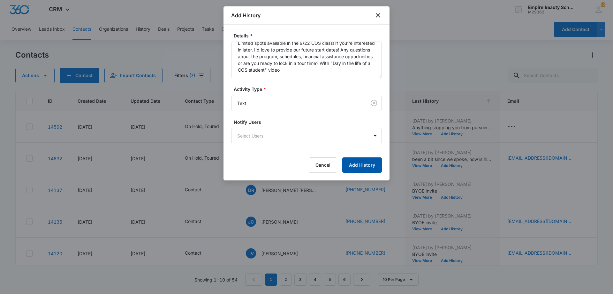
click at [354, 167] on button "Add History" at bounding box center [362, 164] width 40 height 15
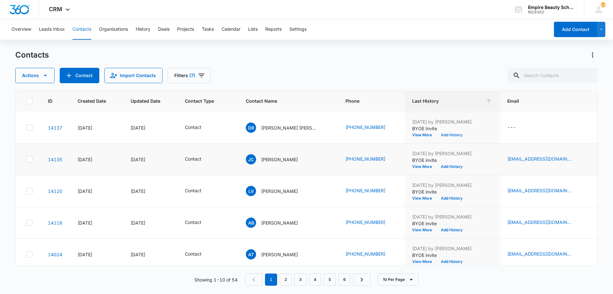
scroll to position [64, 0]
click at [437, 165] on button "Add History" at bounding box center [452, 165] width 31 height 4
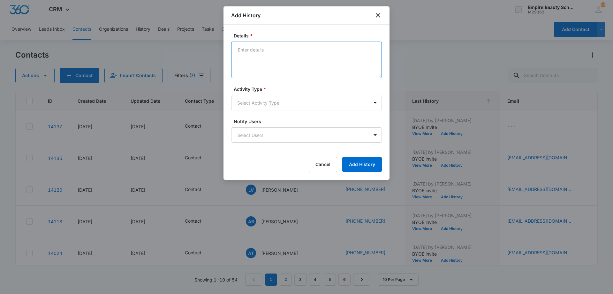
paste textarea "Limited spots available in the 9/22 COS class! If you're interested in later, I…"
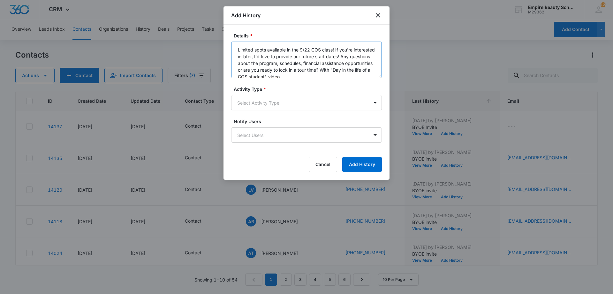
scroll to position [2, 0]
type textarea "Limited spots available in the 9/22 COS class! If you're interested in later, I…"
click at [283, 113] on form "Details * Limited spots available in the 9/22 COS class! If you're interested i…" at bounding box center [306, 102] width 151 height 140
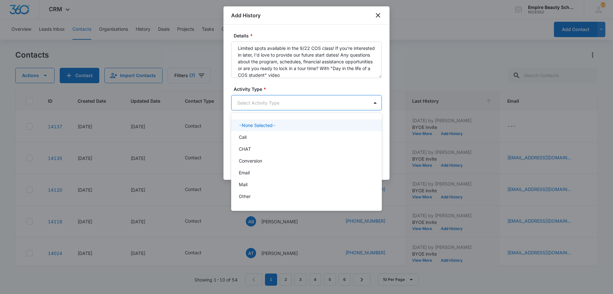
click at [275, 96] on body "CRM Apps Forms CRM Email Shop Payments POS Files Brand Settings Empire Beauty S…" at bounding box center [306, 147] width 613 height 294
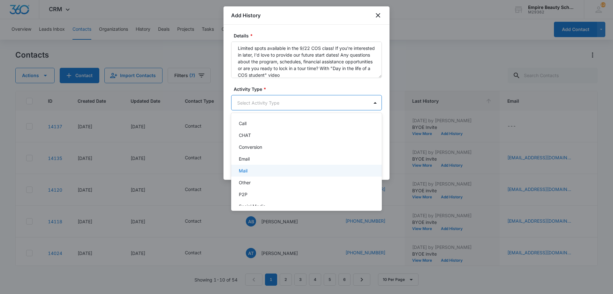
scroll to position [33, 0]
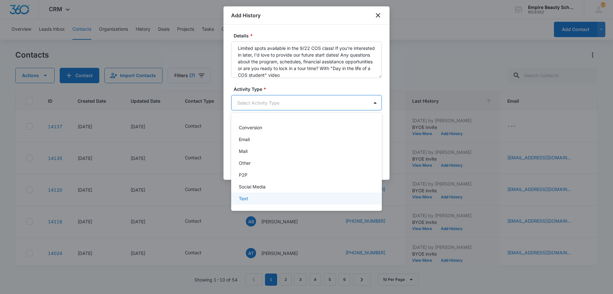
click at [257, 197] on div "Text" at bounding box center [306, 198] width 134 height 7
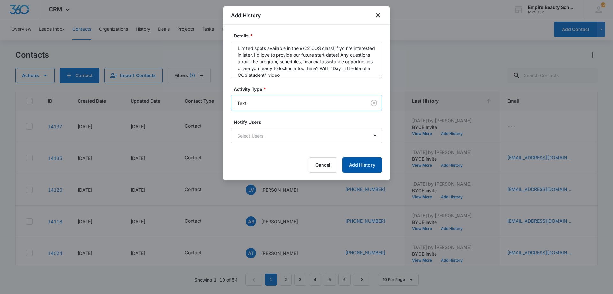
click at [350, 159] on button "Add History" at bounding box center [362, 164] width 40 height 15
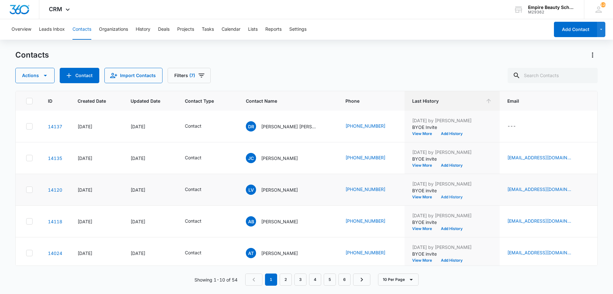
click at [437, 198] on button "Add History" at bounding box center [452, 197] width 31 height 4
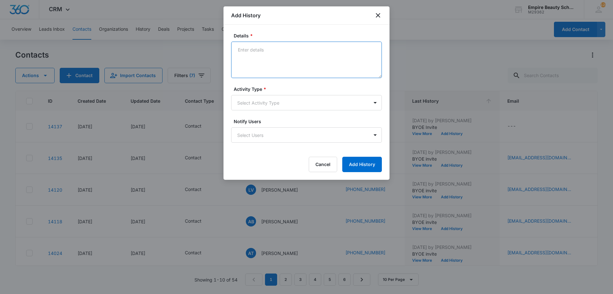
paste textarea "Limited spots available in the 9/22 COS class! If you're interested in later, I…"
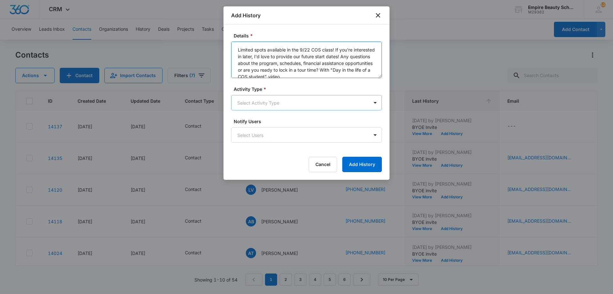
scroll to position [2, 0]
type textarea "Limited spots available in the 9/22 COS class! If you're interested in later, I…"
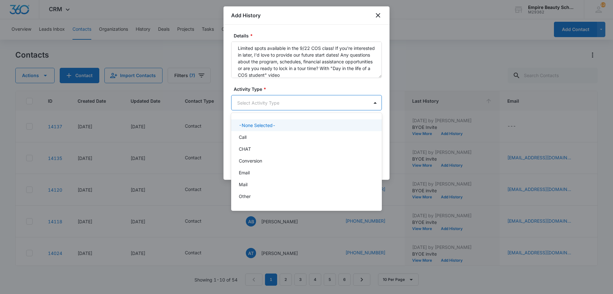
click at [282, 101] on body "CRM Apps Forms CRM Email Shop Payments POS Files Brand Settings Empire Beauty S…" at bounding box center [306, 147] width 613 height 294
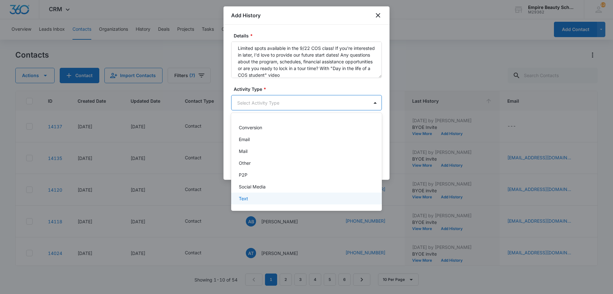
click at [252, 197] on div "Text" at bounding box center [306, 198] width 134 height 7
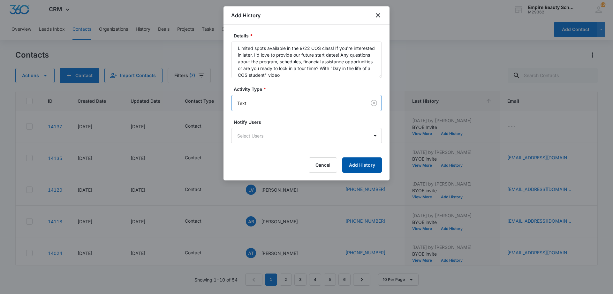
click at [349, 159] on button "Add History" at bounding box center [362, 164] width 40 height 15
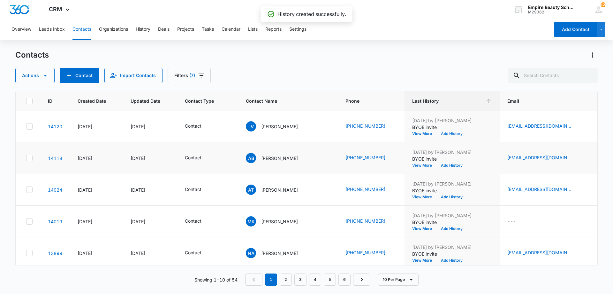
scroll to position [127, 0]
click at [412, 166] on button "View More" at bounding box center [424, 165] width 24 height 4
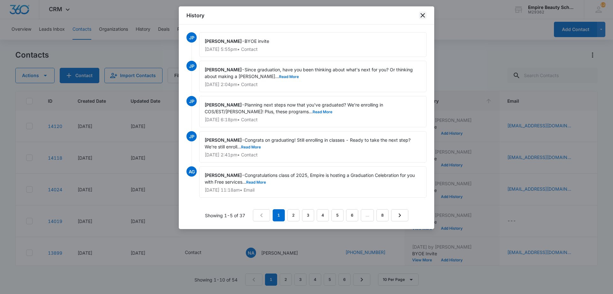
click at [421, 12] on icon "close" at bounding box center [423, 16] width 8 height 8
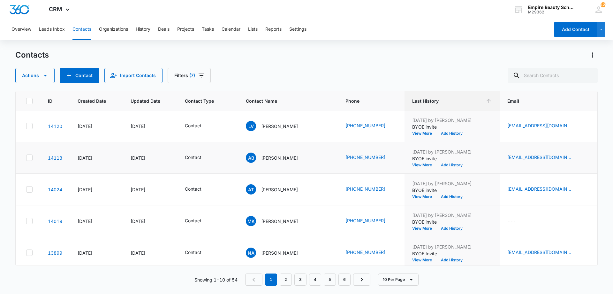
click at [437, 165] on button "Add History" at bounding box center [452, 165] width 31 height 4
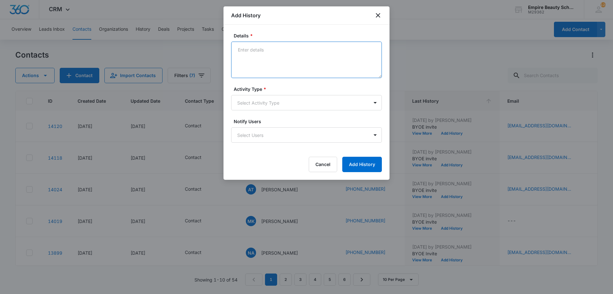
paste textarea "Limited spots available in the 9/22 COS class! If you're interested in later, I…"
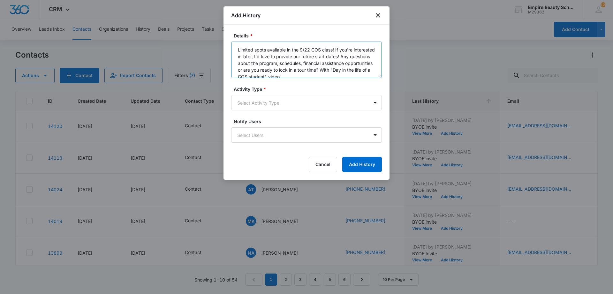
scroll to position [2, 0]
type textarea "Limited spots available in the 9/22 COS class! If you're interested in later, I…"
click at [279, 102] on body "CRM Apps Forms CRM Email Shop Payments POS Files Brand Settings Empire Beauty S…" at bounding box center [306, 147] width 613 height 294
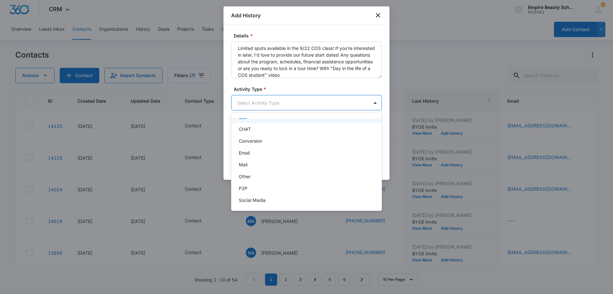
scroll to position [33, 0]
click at [256, 195] on div "Text" at bounding box center [306, 198] width 134 height 7
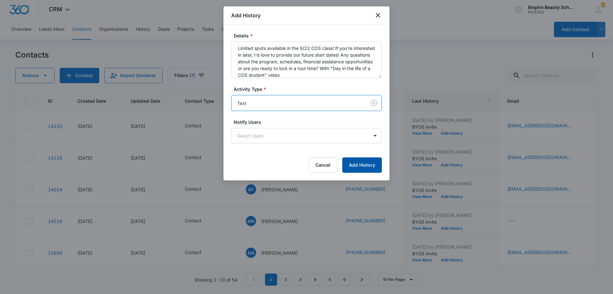
click at [376, 163] on button "Add History" at bounding box center [362, 164] width 40 height 15
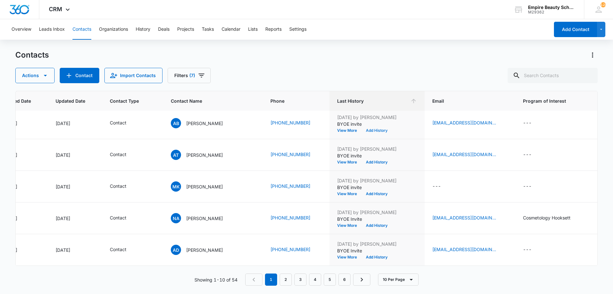
scroll to position [166, 65]
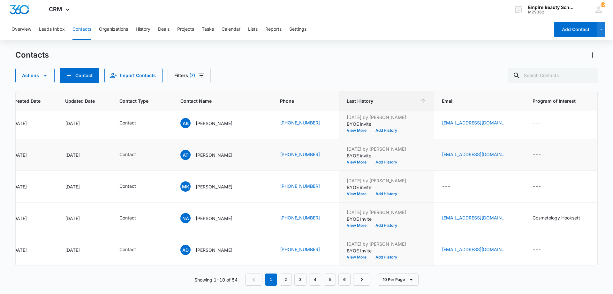
click at [371, 160] on button "Add History" at bounding box center [386, 162] width 31 height 4
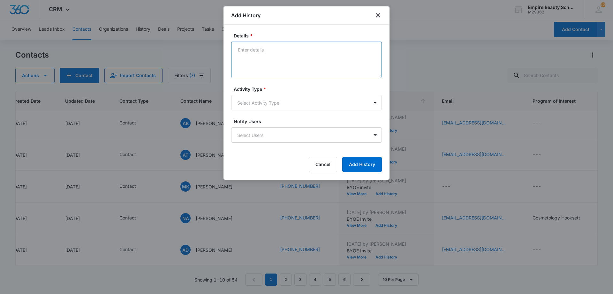
paste textarea "Limited spots available in the 9/22 COS class! If you're interested in later, I…"
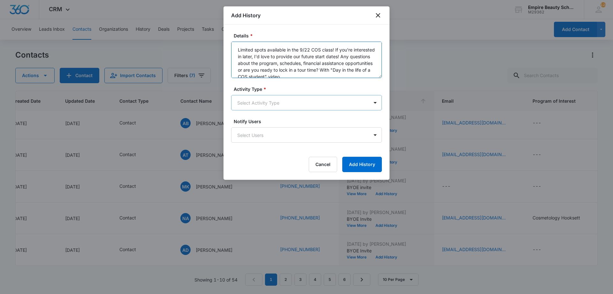
scroll to position [2, 0]
type textarea "Limited spots available in the 9/22 COS class! If you're interested in later, I…"
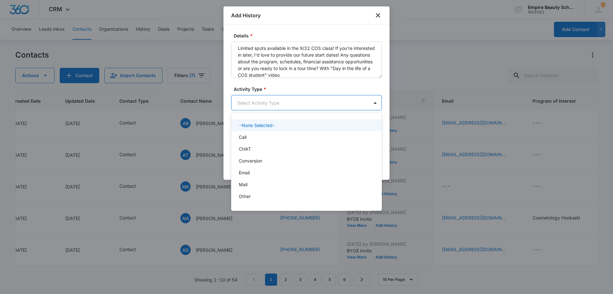
click at [273, 97] on body "CRM Apps Forms CRM Email Shop Payments POS Files Brand Settings Empire Beauty S…" at bounding box center [306, 147] width 613 height 294
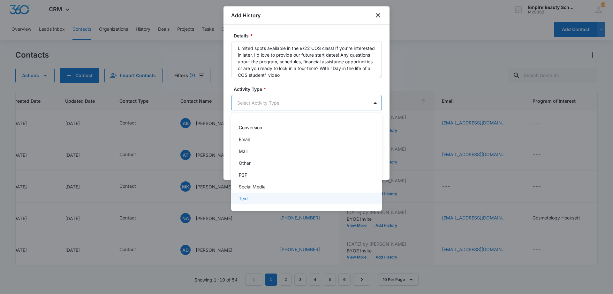
click at [263, 199] on div "Text" at bounding box center [306, 198] width 134 height 7
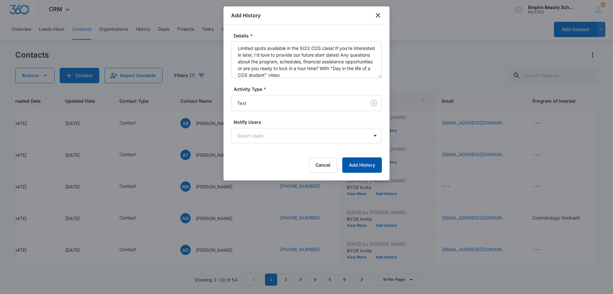
click at [361, 164] on button "Add History" at bounding box center [362, 164] width 40 height 15
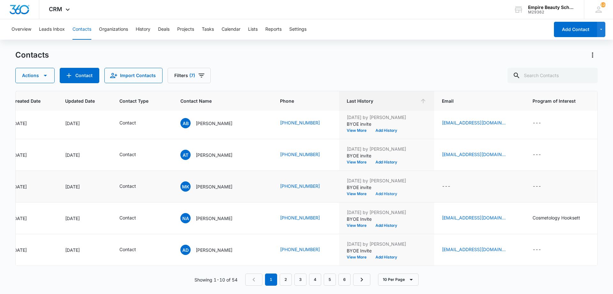
click at [371, 192] on button "Add History" at bounding box center [386, 194] width 31 height 4
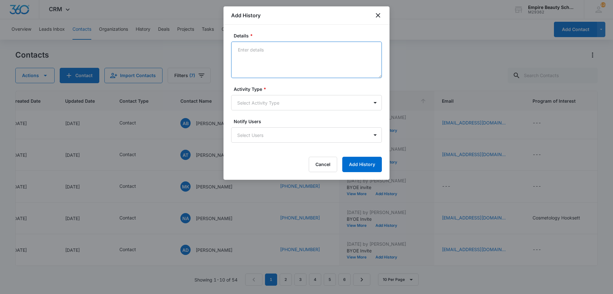
paste textarea "Limited spots available in the 9/22 COS class! If you're interested in later, I…"
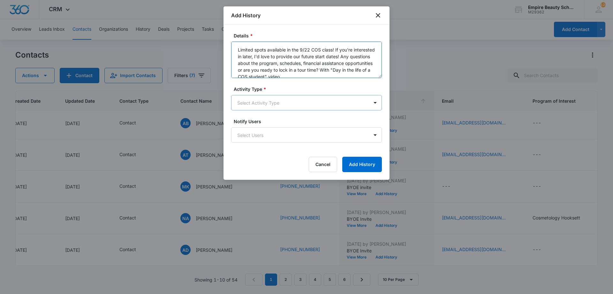
scroll to position [2, 0]
type textarea "Limited spots available in the 9/22 COS class! If you're interested in later, I…"
click at [265, 105] on body "CRM Apps Forms CRM Email Shop Payments POS Files Brand Settings Empire Beauty S…" at bounding box center [306, 147] width 613 height 294
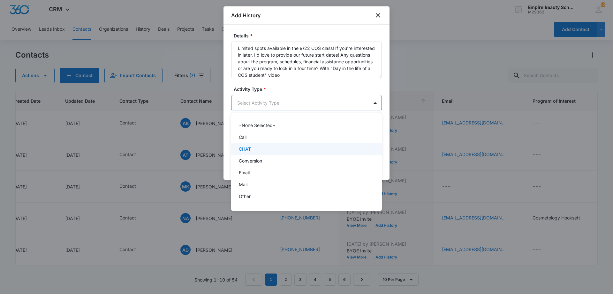
scroll to position [33, 0]
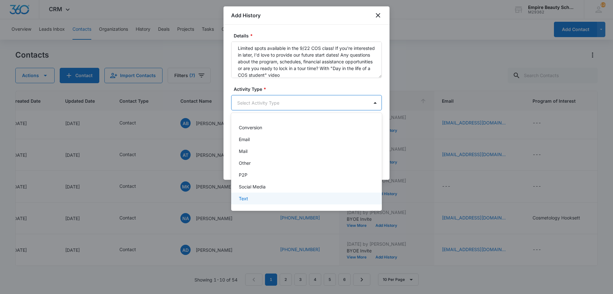
click at [258, 197] on div "Text" at bounding box center [306, 198] width 134 height 7
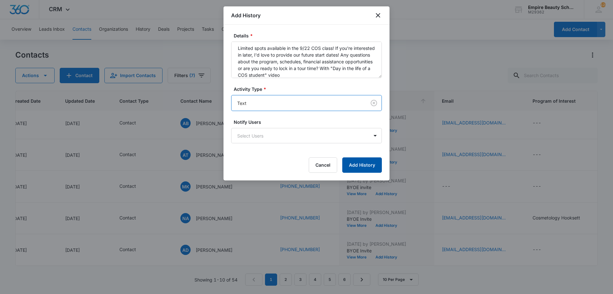
click at [354, 169] on button "Add History" at bounding box center [362, 164] width 40 height 15
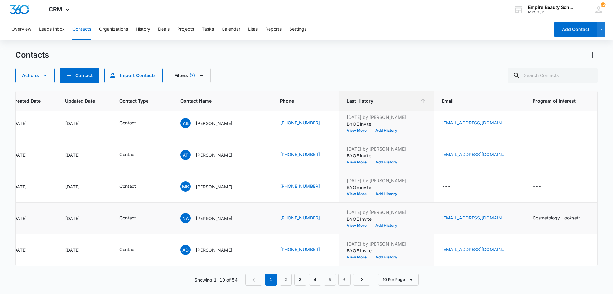
click at [371, 223] on button "Add History" at bounding box center [386, 225] width 31 height 4
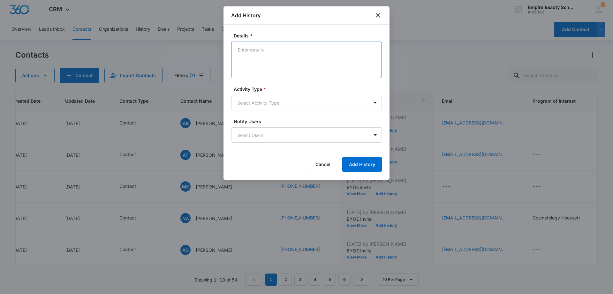
paste textarea "Limited spots available in the 9/22 COS class! If you're interested in later, I…"
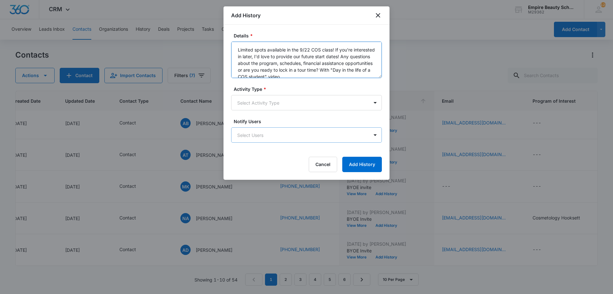
scroll to position [2, 0]
type textarea "Limited spots available in the 9/22 COS class! If you're interested in later, I…"
click at [272, 106] on body "CRM Apps Forms CRM Email Shop Payments POS Files Brand Settings Empire Beauty S…" at bounding box center [306, 147] width 613 height 294
drag, startPoint x: 265, startPoint y: 192, endPoint x: 264, endPoint y: 197, distance: 4.9
click at [236, 97] on body "CRM Apps Forms CRM Email Shop Payments POS Files Brand Settings Empire Beauty S…" at bounding box center [306, 147] width 613 height 294
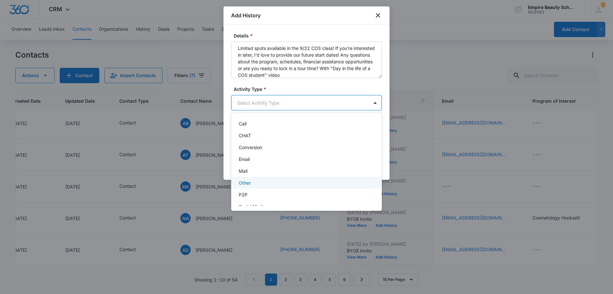
scroll to position [33, 0]
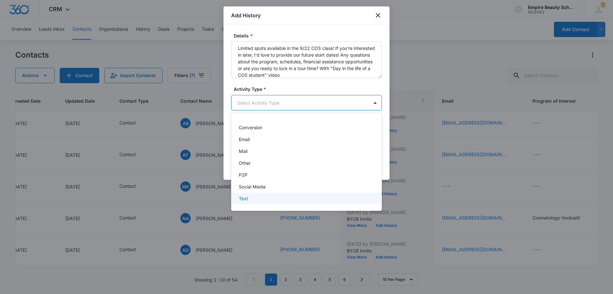
click at [244, 198] on p "Text" at bounding box center [243, 198] width 9 height 7
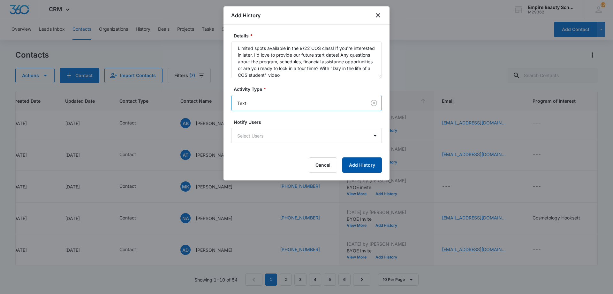
click at [365, 167] on button "Add History" at bounding box center [362, 164] width 40 height 15
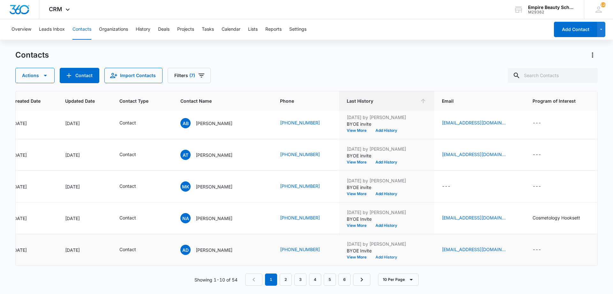
click at [371, 255] on button "Add History" at bounding box center [386, 257] width 31 height 4
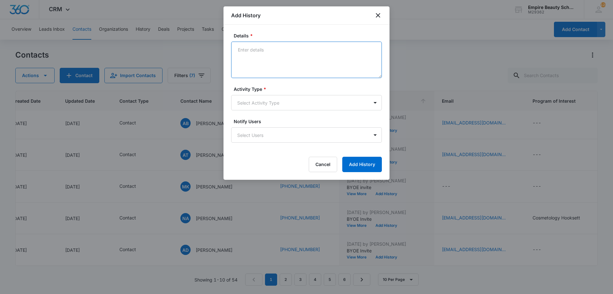
paste textarea "Limited spots available in the 9/22 COS class! If you're interested in later, I…"
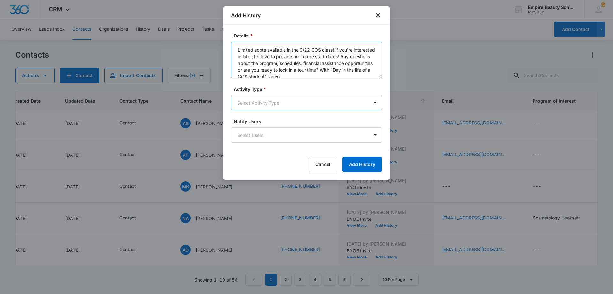
scroll to position [2, 0]
type textarea "Limited spots available in the 9/22 COS class! If you're interested in later, I…"
click at [269, 96] on body "CRM Apps Forms CRM Email Shop Payments POS Files Brand Settings Empire Beauty S…" at bounding box center [306, 147] width 613 height 294
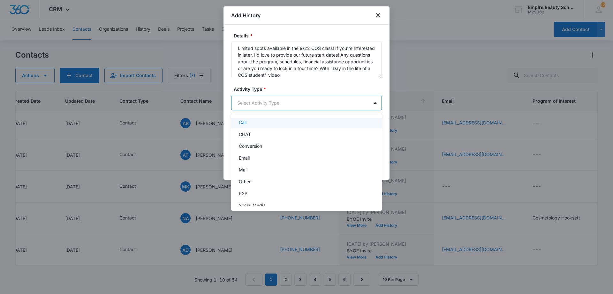
scroll to position [33, 0]
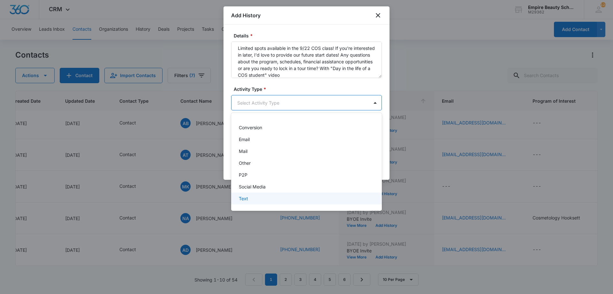
click at [252, 194] on div "Text" at bounding box center [306, 198] width 151 height 12
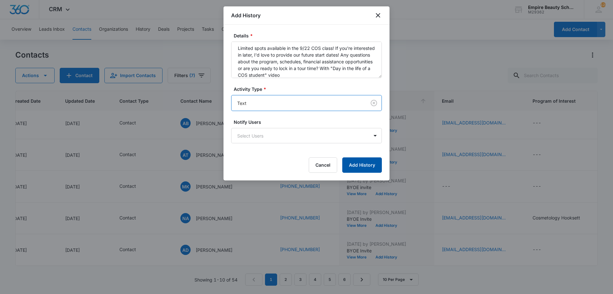
click at [366, 162] on button "Add History" at bounding box center [362, 164] width 40 height 15
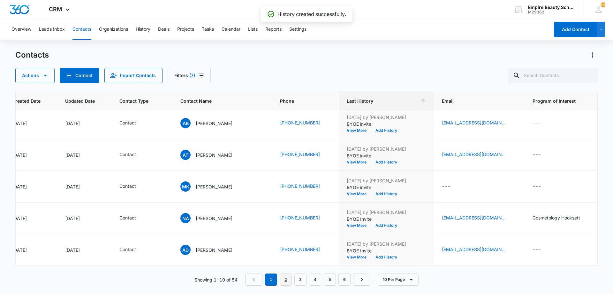
click at [288, 281] on link "2" at bounding box center [286, 279] width 12 height 12
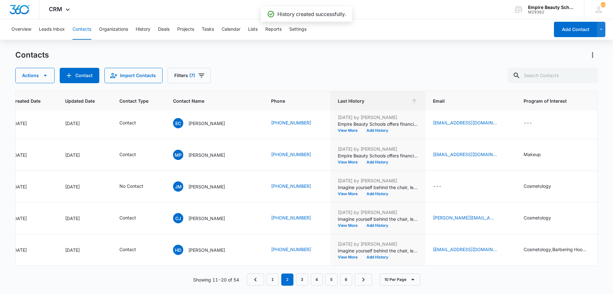
scroll to position [0, 65]
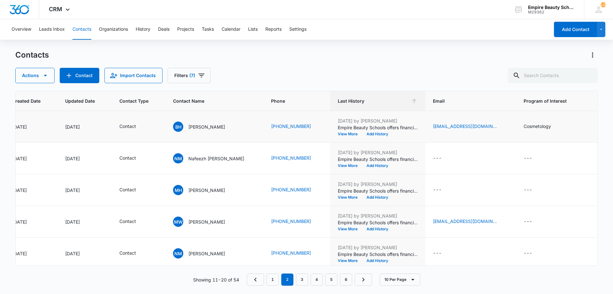
click at [364, 136] on td "Aug 18, 2025 by Jess Peltonovich Empire Beauty Schools offers financial assista…" at bounding box center [377, 127] width 95 height 32
click at [364, 133] on button "Add History" at bounding box center [377, 134] width 31 height 4
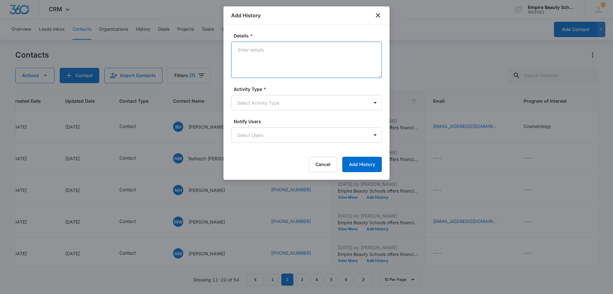
drag, startPoint x: 257, startPoint y: 54, endPoint x: 256, endPoint y: 59, distance: 5.8
paste textarea "Limited spots available in the 9/22 COS class! If you're interested in later, I…"
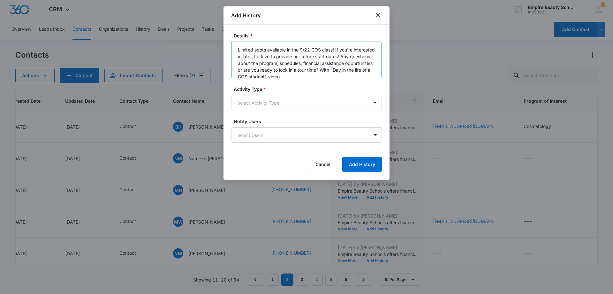
scroll to position [2, 0]
type textarea "Limited spots available in the 9/22 COS class! If you're interested in later, I…"
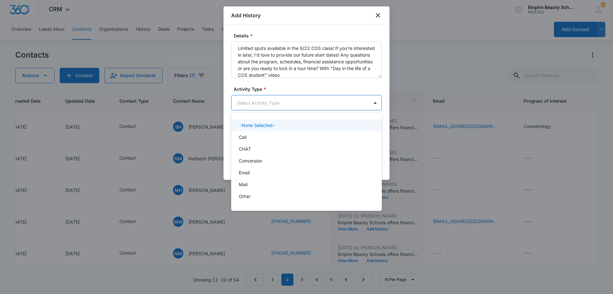
click at [266, 108] on body "CRM Apps Forms CRM Email Shop Payments POS Files Brand Settings Empire Beauty S…" at bounding box center [306, 147] width 613 height 294
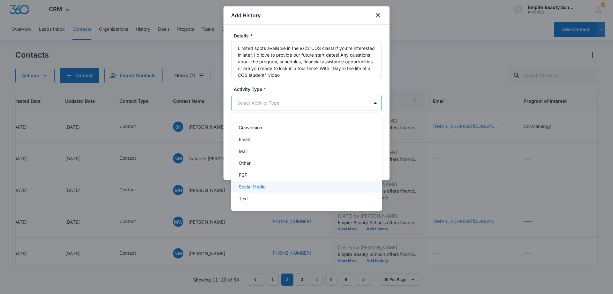
click at [245, 196] on p "Text" at bounding box center [243, 198] width 9 height 7
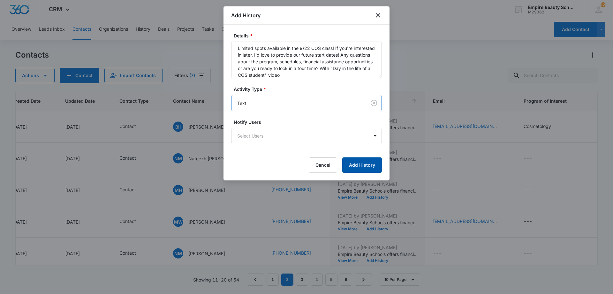
click at [350, 166] on button "Add History" at bounding box center [362, 164] width 40 height 15
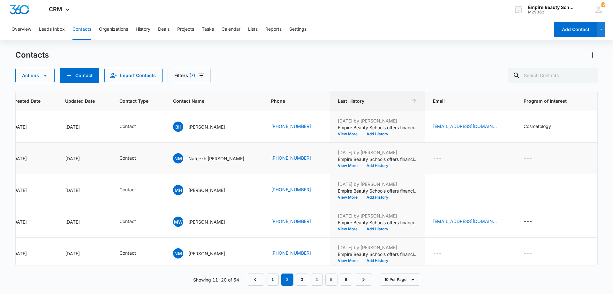
click at [368, 164] on button "Add History" at bounding box center [377, 166] width 31 height 4
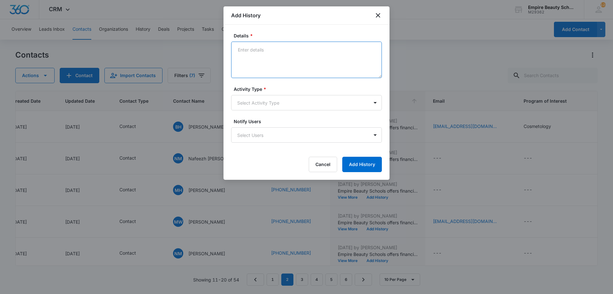
paste textarea "Limited spots available in the 9/22 COS class! If you're interested in later, I…"
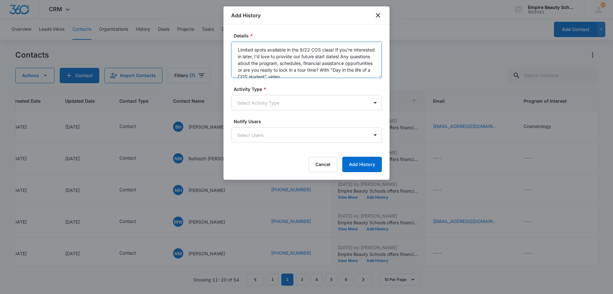
scroll to position [2, 0]
type textarea "Limited spots available in the 9/22 COS class! If you're interested in later, I…"
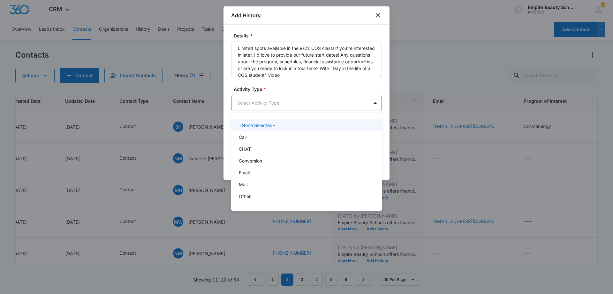
click at [304, 108] on body "CRM Apps Forms CRM Email Shop Payments POS Files Brand Settings Empire Beauty S…" at bounding box center [306, 147] width 613 height 294
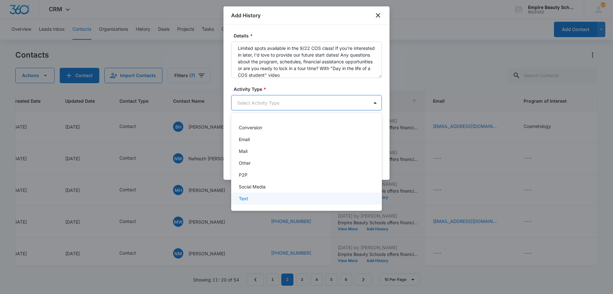
click at [265, 198] on div "Text" at bounding box center [306, 198] width 134 height 7
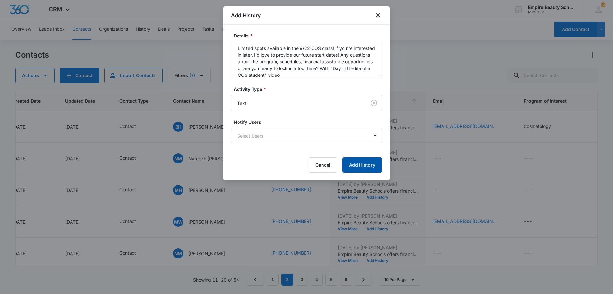
click at [343, 169] on button "Add History" at bounding box center [362, 164] width 40 height 15
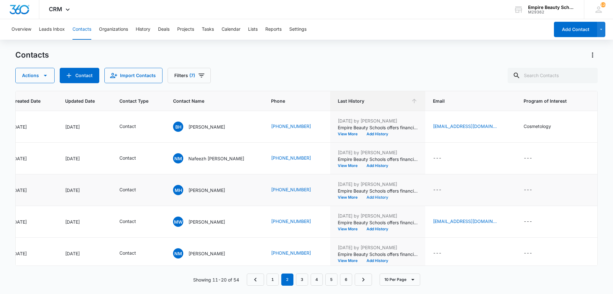
click at [365, 197] on button "Add History" at bounding box center [377, 197] width 31 height 4
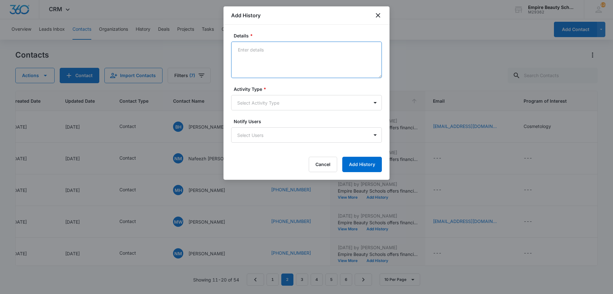
paste textarea "Limited spots available in the 9/22 COS class! If you're interested in later, I…"
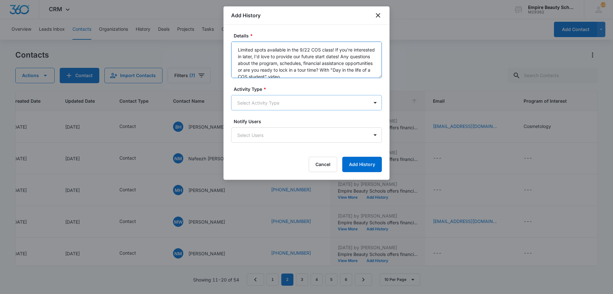
scroll to position [2, 0]
type textarea "Limited spots available in the 9/22 COS class! If you're interested in later, I…"
click at [280, 95] on body "CRM Apps Forms CRM Email Shop Payments POS Files Brand Settings Empire Beauty S…" at bounding box center [306, 147] width 613 height 294
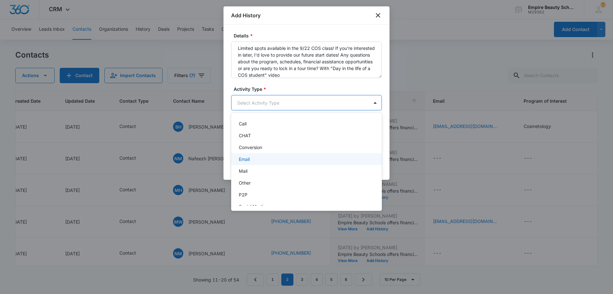
scroll to position [33, 0]
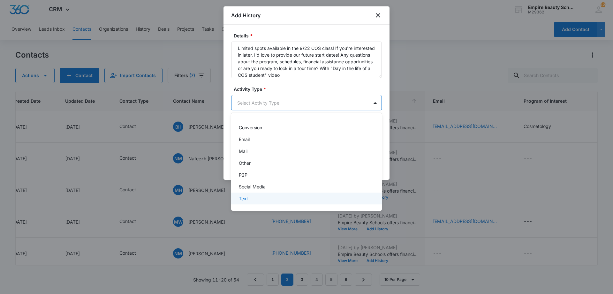
click at [270, 203] on div "Text" at bounding box center [306, 198] width 151 height 12
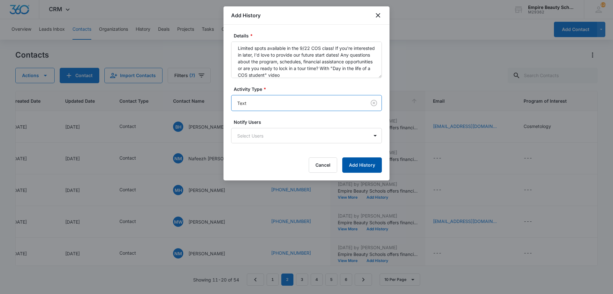
click at [349, 164] on button "Add History" at bounding box center [362, 164] width 40 height 15
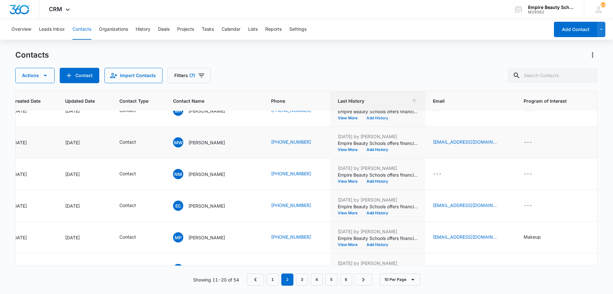
scroll to position [79, 65]
click at [363, 149] on button "Add History" at bounding box center [377, 150] width 31 height 4
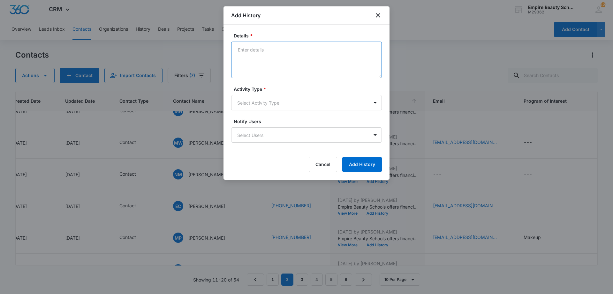
paste textarea "Limited spots available in the 9/22 COS class! If you're interested in later, I…"
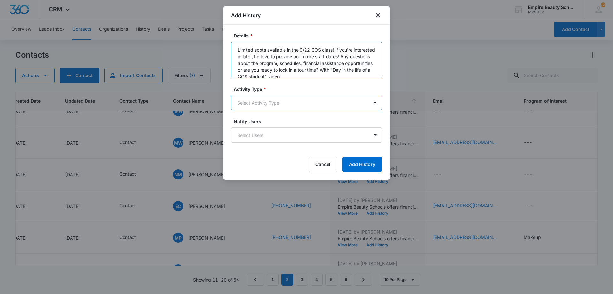
scroll to position [2, 0]
type textarea "Limited spots available in the 9/22 COS class! If you're interested in later, I…"
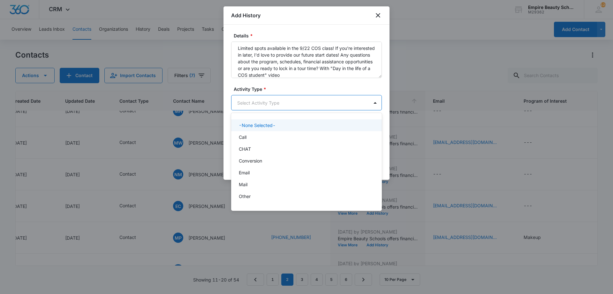
click at [287, 102] on body "CRM Apps Forms CRM Email Shop Payments POS Files Brand Settings Empire Beauty S…" at bounding box center [306, 147] width 613 height 294
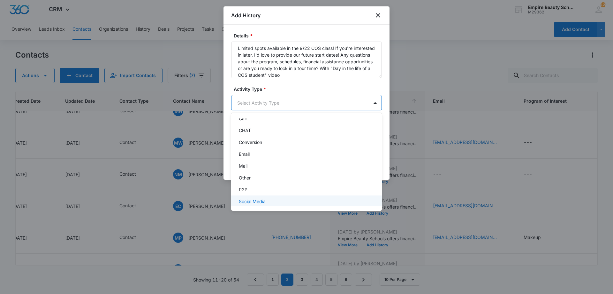
scroll to position [33, 0]
click at [274, 197] on div "Text" at bounding box center [306, 198] width 134 height 7
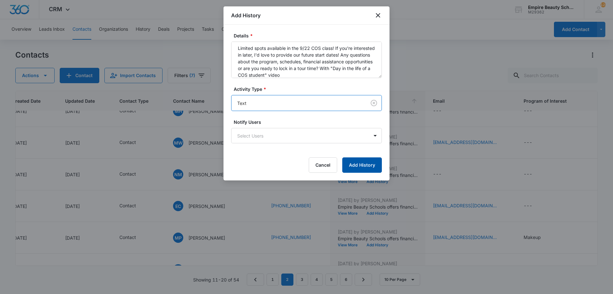
click at [364, 169] on button "Add History" at bounding box center [362, 164] width 40 height 15
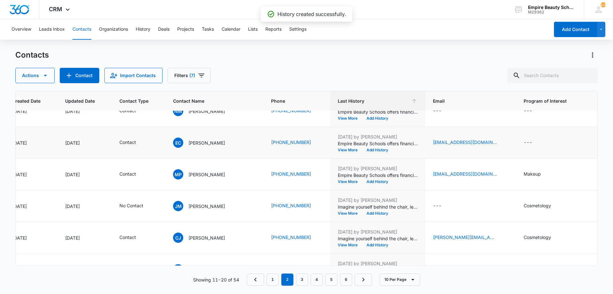
scroll to position [142, 65]
click at [364, 148] on button "Add History" at bounding box center [377, 150] width 31 height 4
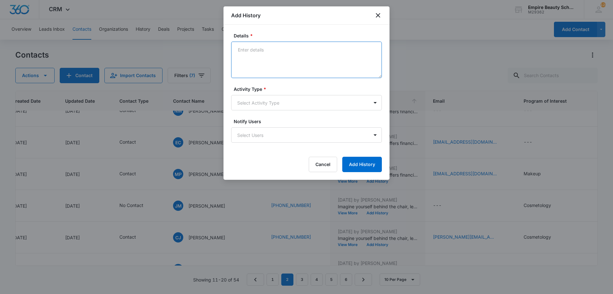
paste textarea "Limited spots available in the 9/22 COS class! If you're interested in later, I…"
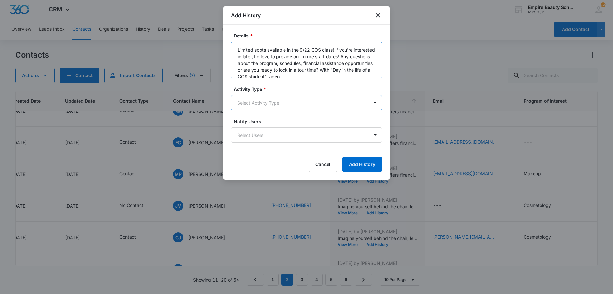
scroll to position [2, 0]
type textarea "Limited spots available in the 9/22 COS class! If you're interested in later, I…"
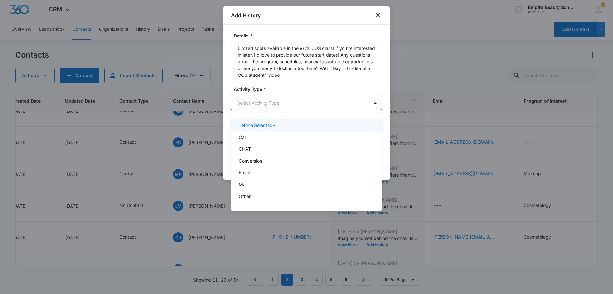
click at [273, 107] on body "CRM Apps Forms CRM Email Shop Payments POS Files Brand Settings Empire Beauty S…" at bounding box center [306, 147] width 613 height 294
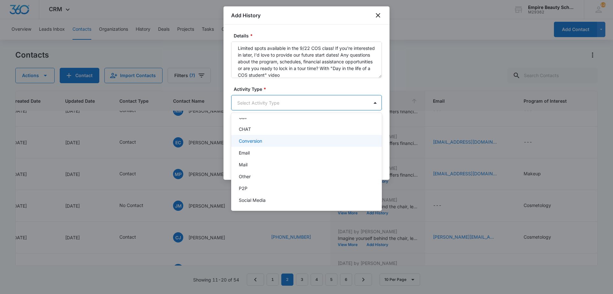
scroll to position [33, 0]
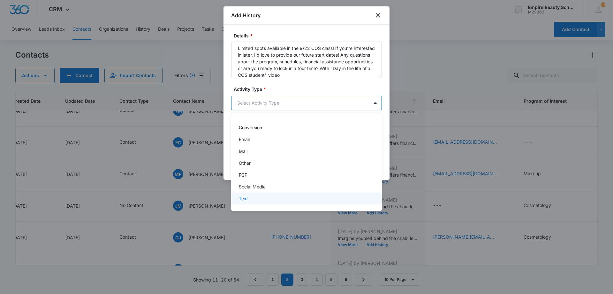
click at [259, 197] on div "Text" at bounding box center [306, 198] width 134 height 7
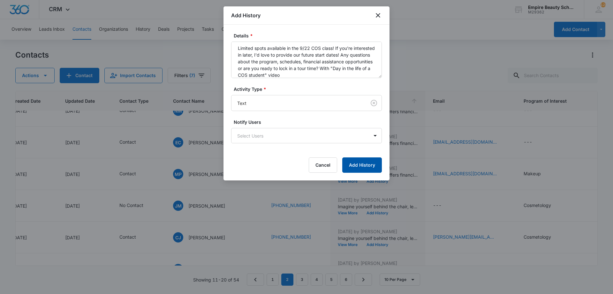
click at [350, 166] on button "Add History" at bounding box center [362, 164] width 40 height 15
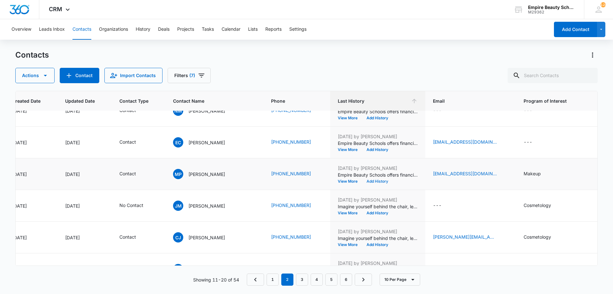
click at [362, 183] on button "Add History" at bounding box center [377, 181] width 31 height 4
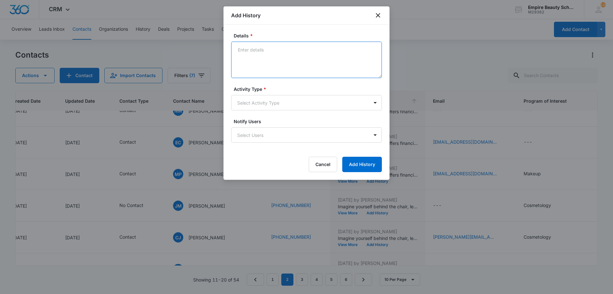
paste textarea "Limited spots available in the 9/22 COS class! If you're interested in later, I…"
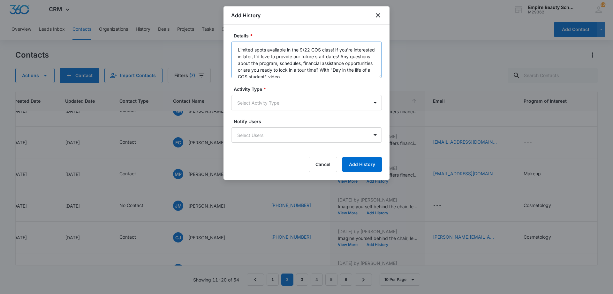
scroll to position [2, 0]
type textarea "Limited spots available in the 9/22 COS class! If you're interested in later, I…"
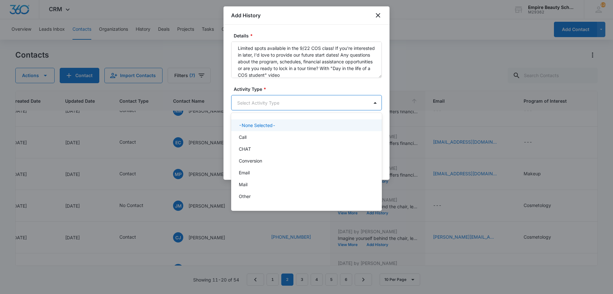
click at [259, 109] on body "CRM Apps Forms CRM Email Shop Payments POS Files Brand Settings Empire Beauty S…" at bounding box center [306, 147] width 613 height 294
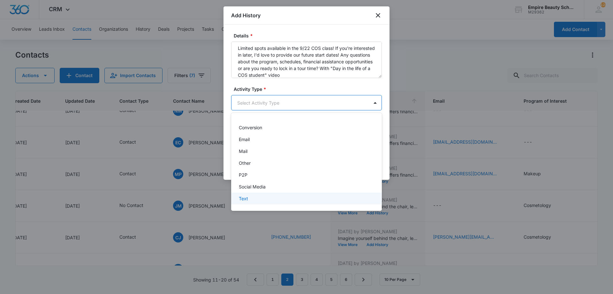
click at [260, 196] on div "Text" at bounding box center [306, 198] width 134 height 7
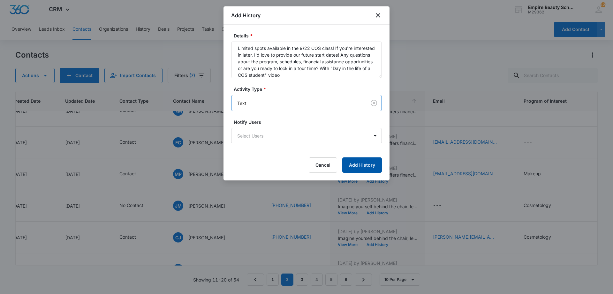
click at [377, 165] on button "Add History" at bounding box center [362, 164] width 40 height 15
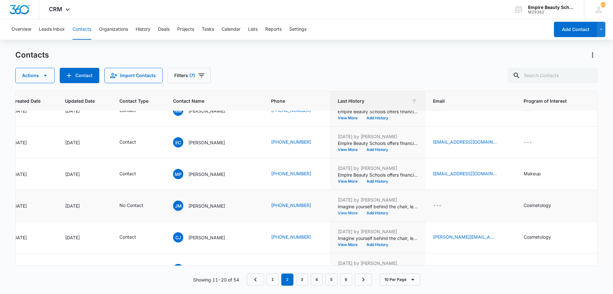
click at [338, 211] on button "View More" at bounding box center [350, 213] width 24 height 4
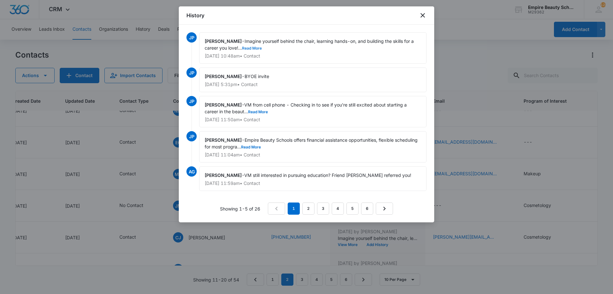
click at [262, 47] on button "Read More" at bounding box center [252, 48] width 20 height 4
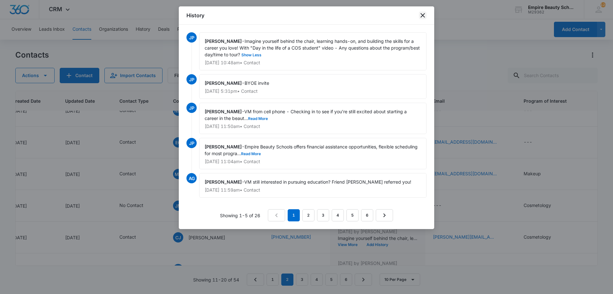
click at [421, 16] on icon "close" at bounding box center [423, 16] width 8 height 8
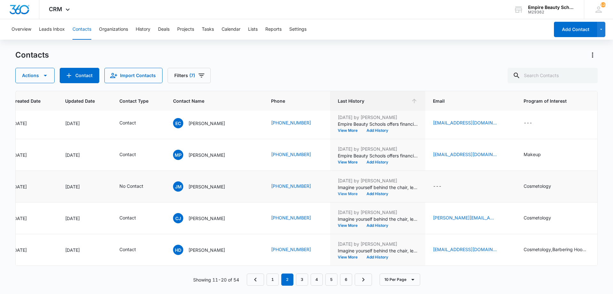
scroll to position [166, 65]
click at [303, 283] on link "3" at bounding box center [302, 279] width 12 height 12
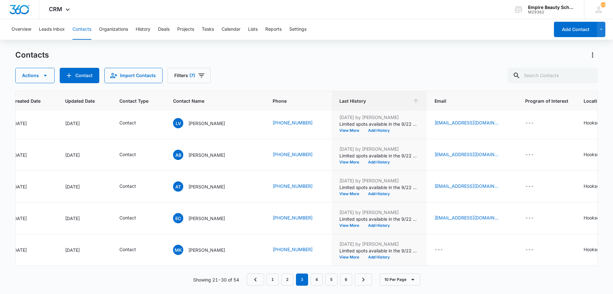
scroll to position [0, 65]
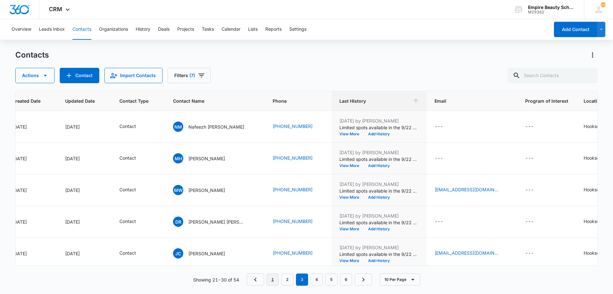
click at [269, 282] on link "1" at bounding box center [273, 279] width 12 height 12
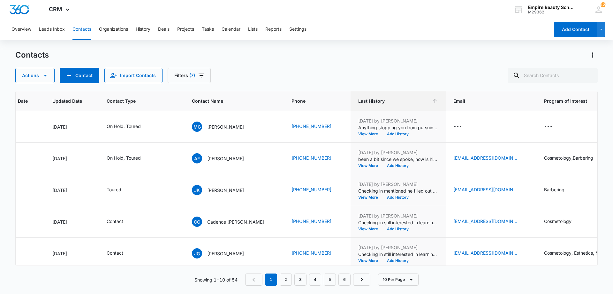
scroll to position [0, 73]
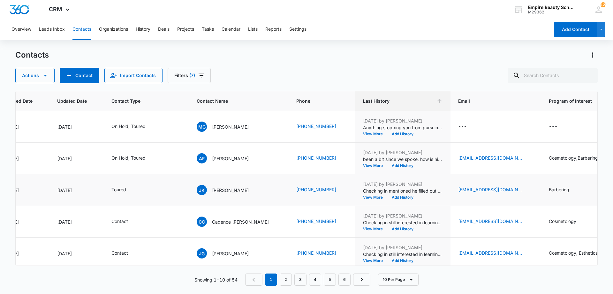
click at [363, 199] on button "View More" at bounding box center [375, 197] width 24 height 4
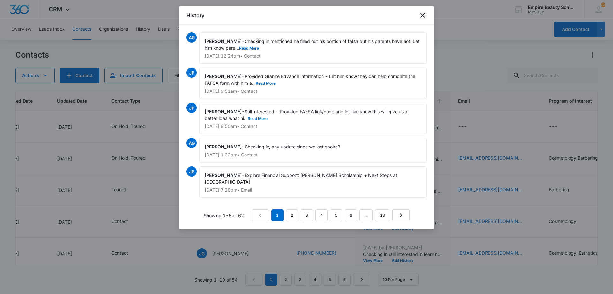
click at [423, 18] on icon "close" at bounding box center [423, 16] width 8 height 8
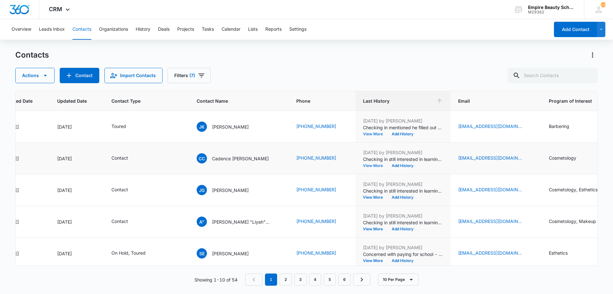
scroll to position [64, 73]
click at [363, 164] on button "View More" at bounding box center [375, 165] width 24 height 4
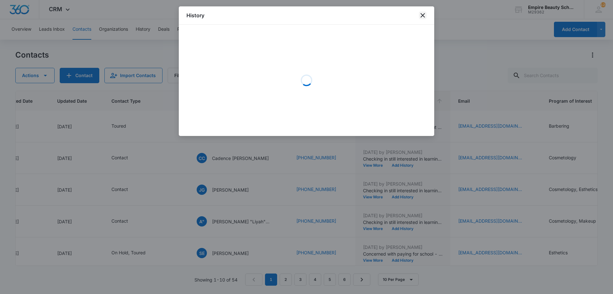
click at [421, 16] on icon "close" at bounding box center [423, 16] width 8 height 8
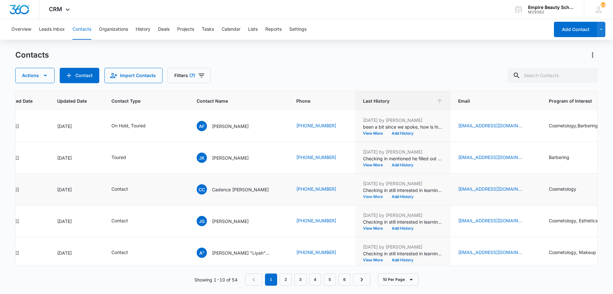
scroll to position [32, 73]
click at [363, 196] on button "View More" at bounding box center [375, 197] width 24 height 4
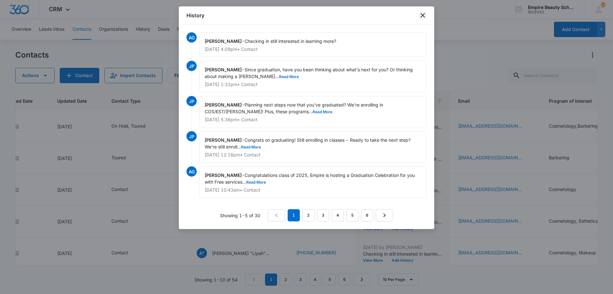
click at [426, 14] on icon "close" at bounding box center [423, 16] width 8 height 8
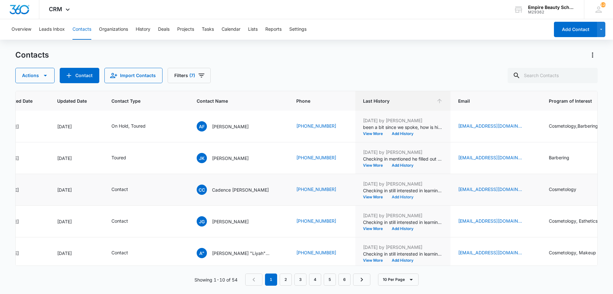
click at [394, 197] on button "Add History" at bounding box center [402, 197] width 31 height 4
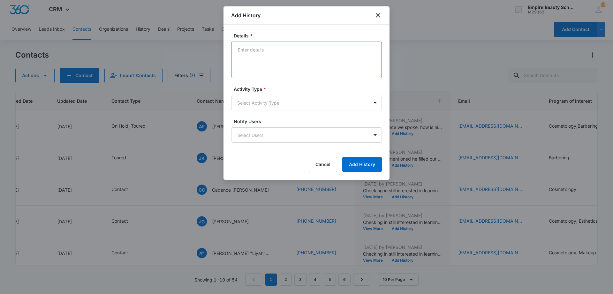
paste textarea "Limited spots available in the 9/22 COS class! If you're interested in later, I…"
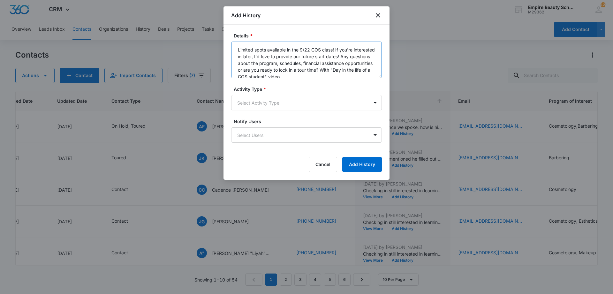
scroll to position [2, 0]
type textarea "Limited spots available in the 9/22 COS class! If you're interested in later, I…"
click at [294, 103] on body "CRM Apps Forms CRM Email Shop Payments POS Files Brand Settings Empire Beauty S…" at bounding box center [306, 147] width 613 height 294
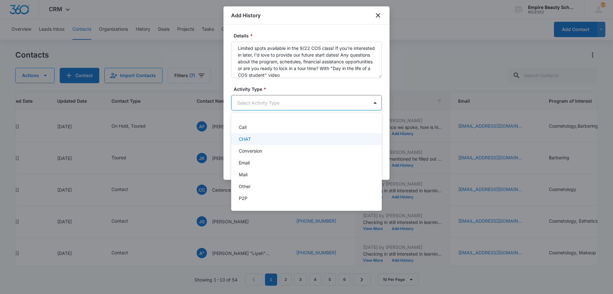
scroll to position [33, 0]
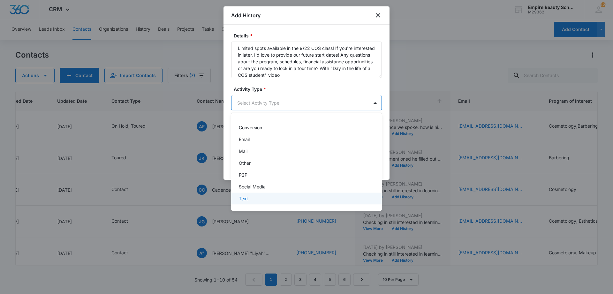
click at [262, 199] on div "Text" at bounding box center [306, 198] width 134 height 7
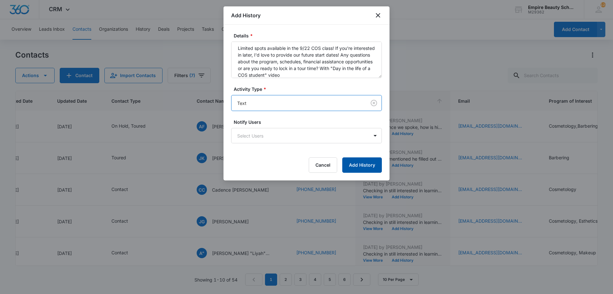
click at [363, 162] on button "Add History" at bounding box center [362, 164] width 40 height 15
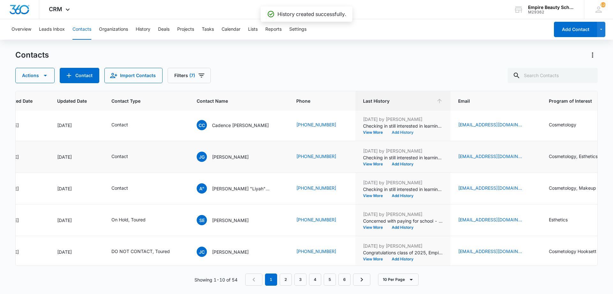
scroll to position [96, 73]
click at [363, 163] on button "View More" at bounding box center [375, 164] width 24 height 4
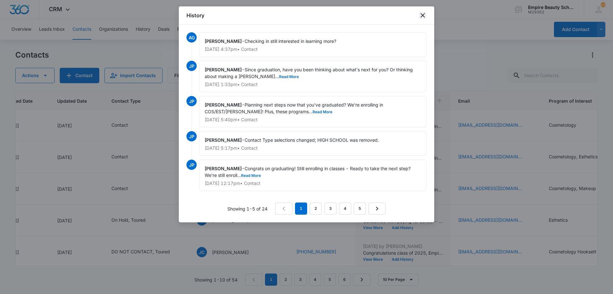
click at [422, 16] on icon "close" at bounding box center [423, 16] width 8 height 8
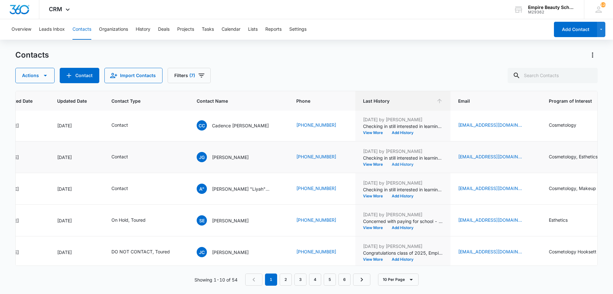
click at [387, 162] on button "Add History" at bounding box center [402, 164] width 31 height 4
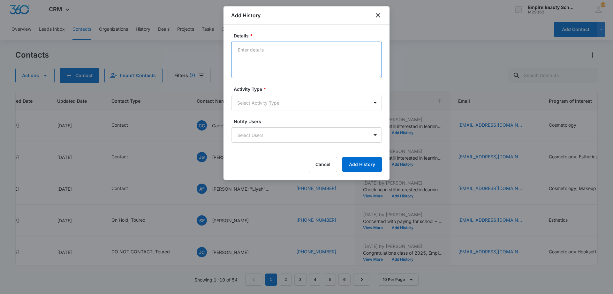
paste textarea "Limited spots available in the 9/22 COS class! If you're interested in later, I…"
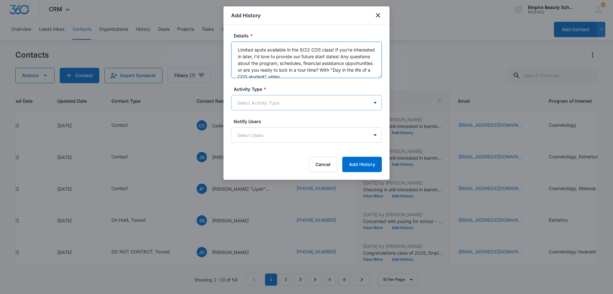
scroll to position [2, 0]
type textarea "Limited spots available in the 9/22 COS class! If you're interested in later, I…"
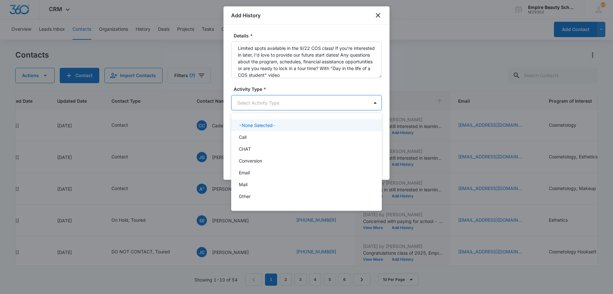
click at [281, 95] on body "CRM Apps Forms CRM Email Shop Payments POS Files Brand Settings Empire Beauty S…" at bounding box center [306, 147] width 613 height 294
click at [278, 103] on div at bounding box center [306, 147] width 613 height 294
drag, startPoint x: 271, startPoint y: 104, endPoint x: 265, endPoint y: 109, distance: 8.4
click at [270, 104] on body "CRM Apps Forms CRM Email Shop Payments POS Files Brand Settings Empire Beauty S…" at bounding box center [306, 147] width 613 height 294
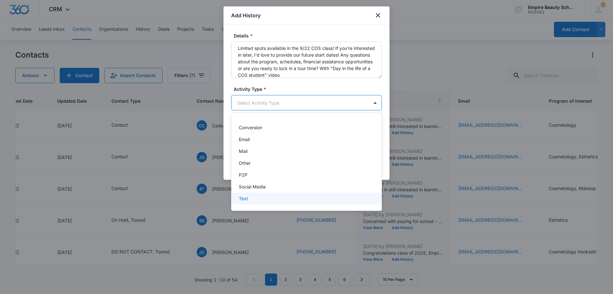
click at [257, 195] on div "Text" at bounding box center [306, 198] width 134 height 7
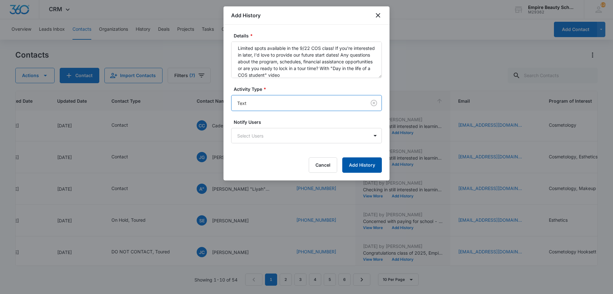
click at [370, 162] on button "Add History" at bounding box center [362, 164] width 40 height 15
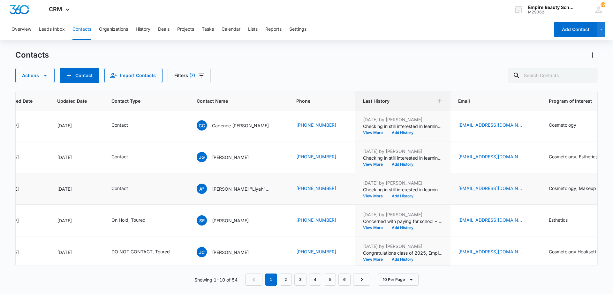
click at [387, 195] on button "Add History" at bounding box center [402, 196] width 31 height 4
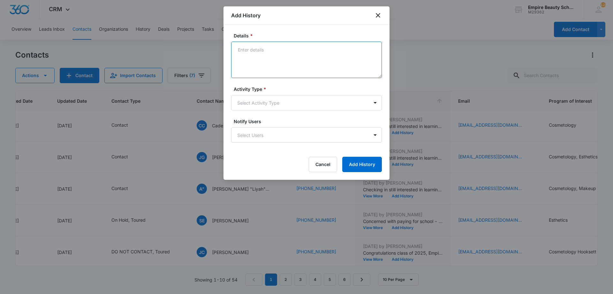
paste textarea "Limited spots available in the 9/22 COS class! If you're interested in later, I…"
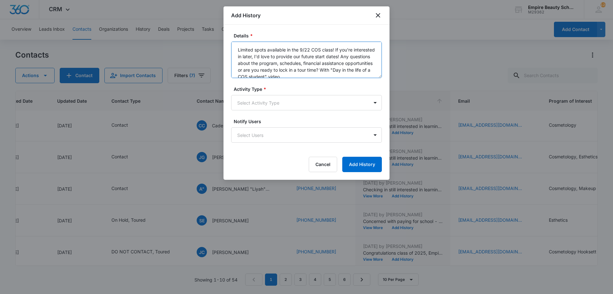
scroll to position [2, 0]
type textarea "Limited spots available in the 9/22 COS class! If you're interested in later, I…"
click at [276, 104] on body "CRM Apps Forms CRM Email Shop Payments POS Files Brand Settings Empire Beauty S…" at bounding box center [306, 147] width 613 height 294
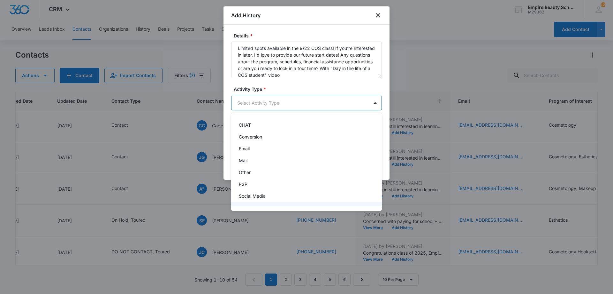
scroll to position [33, 0]
click at [248, 200] on p "Text" at bounding box center [243, 198] width 9 height 7
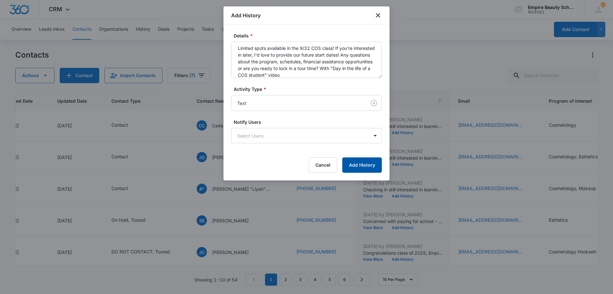
click at [362, 166] on button "Add History" at bounding box center [362, 164] width 40 height 15
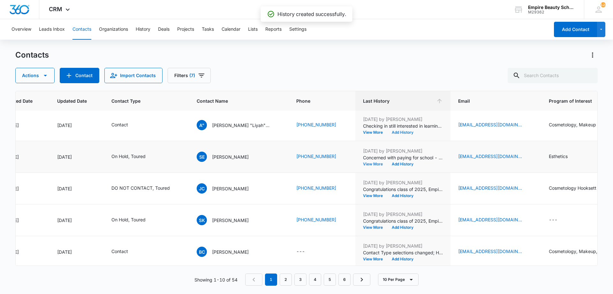
scroll to position [160, 73]
click at [363, 164] on button "View More" at bounding box center [375, 164] width 24 height 4
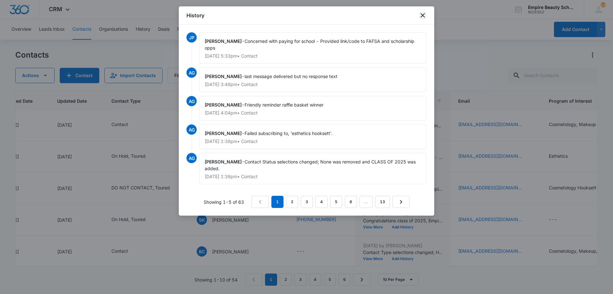
click at [423, 16] on icon "close" at bounding box center [423, 16] width 8 height 8
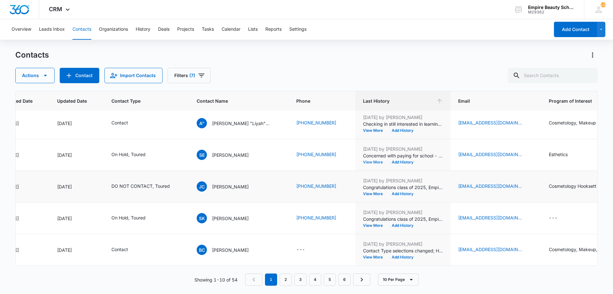
scroll to position [166, 73]
click at [272, 281] on em "1" at bounding box center [271, 279] width 12 height 12
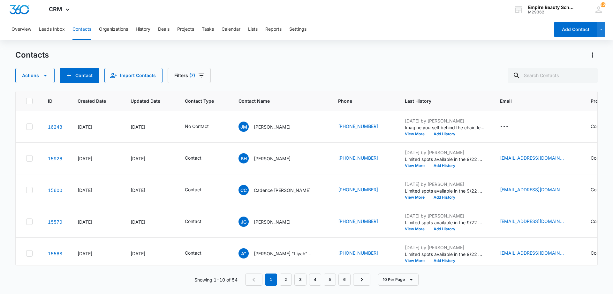
click at [405, 99] on span "Last History" at bounding box center [440, 100] width 71 height 7
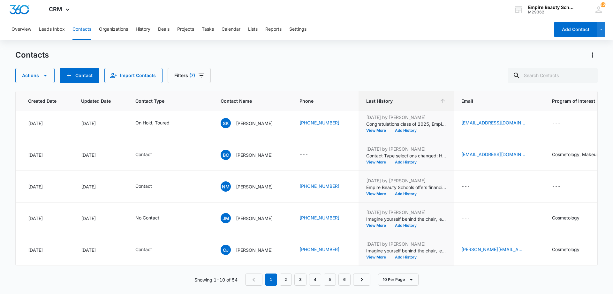
scroll to position [166, 54]
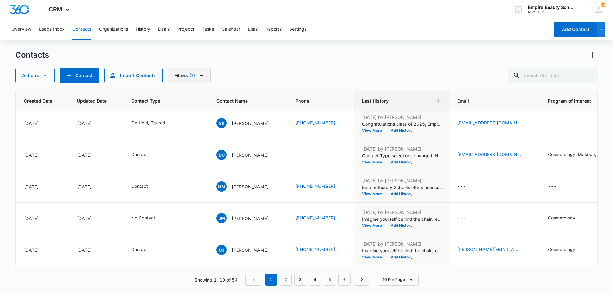
click at [169, 73] on button "Filters (7)" at bounding box center [189, 75] width 43 height 15
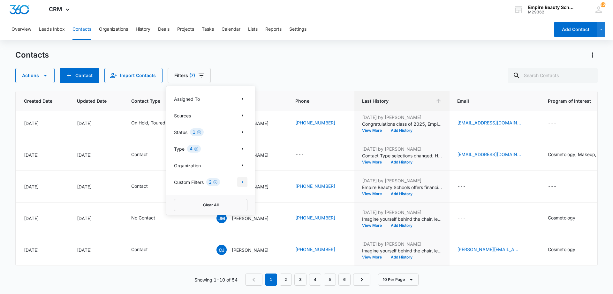
click at [240, 183] on icon "Show Custom Filters filters" at bounding box center [243, 182] width 8 height 8
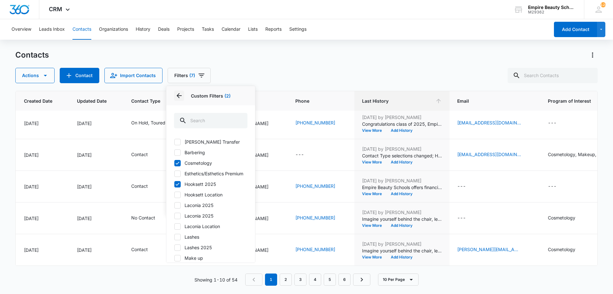
click at [180, 94] on icon "Back" at bounding box center [179, 96] width 8 height 8
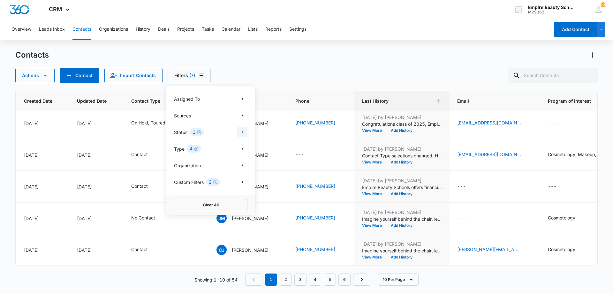
click at [242, 134] on icon "Show Status filters" at bounding box center [243, 132] width 8 height 8
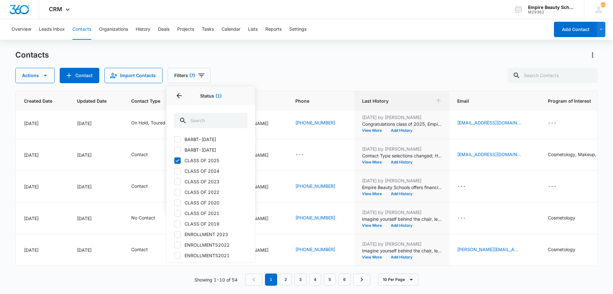
click at [177, 169] on icon at bounding box center [178, 171] width 6 height 6
click at [174, 171] on input "CLASS OF 2024" at bounding box center [174, 171] width 0 height 0
checkbox input "true"
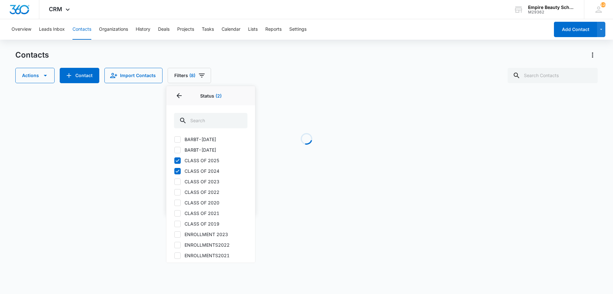
scroll to position [308, 0]
click at [176, 161] on icon at bounding box center [178, 160] width 4 height 3
click at [174, 161] on input "CLASS OF 2025" at bounding box center [174, 160] width 0 height 0
checkbox input "false"
click at [276, 72] on div "Actions Contact Import Contacts Filters (7) Assigned To Sources Status 1 Status…" at bounding box center [306, 75] width 583 height 15
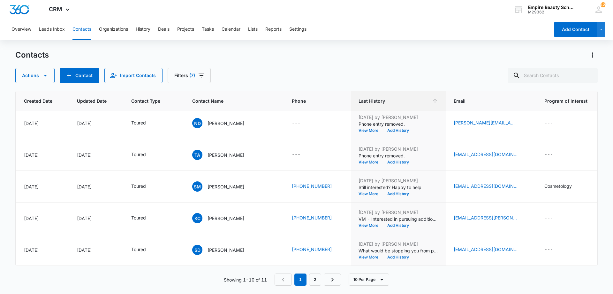
scroll to position [0, 54]
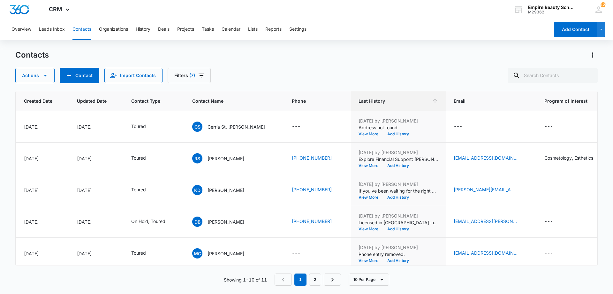
click at [190, 86] on div "Contacts Actions Contact Import Contacts Filters (7) ID Created Date Updated Da…" at bounding box center [306, 171] width 583 height 243
click at [190, 78] on button "Filters (7)" at bounding box center [189, 75] width 43 height 15
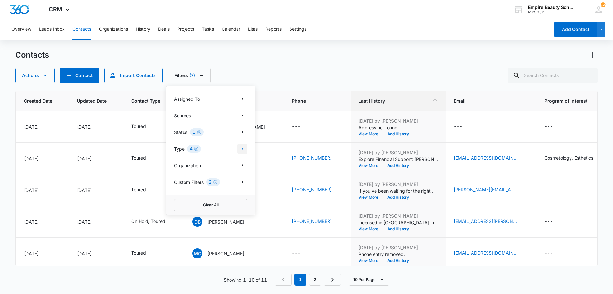
click at [242, 150] on icon "Show Type filters" at bounding box center [243, 148] width 2 height 3
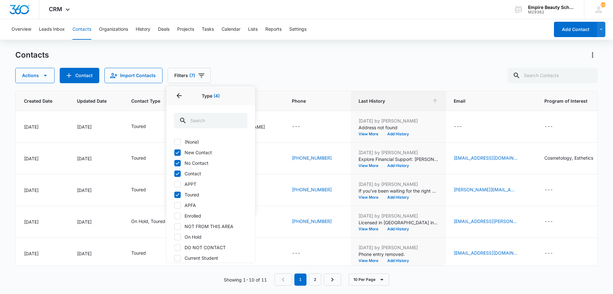
click at [177, 197] on icon at bounding box center [178, 195] width 6 height 6
click at [174, 195] on input "Toured" at bounding box center [174, 194] width 0 height 0
checkbox input "false"
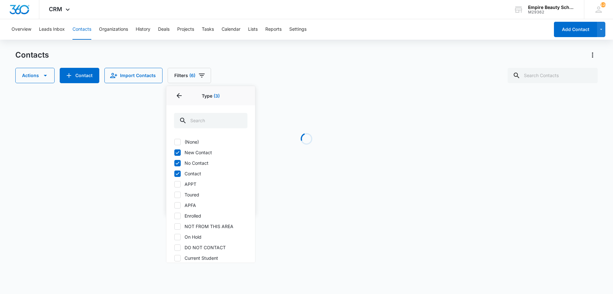
click at [258, 66] on div "Contacts Actions Contact Import Contacts Filters (6) Assigned To Sources Status…" at bounding box center [306, 66] width 583 height 33
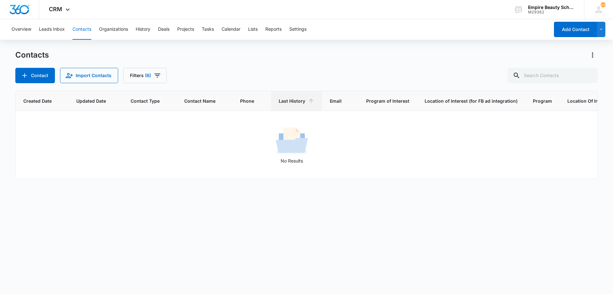
click at [268, 134] on div "No Results" at bounding box center [291, 144] width 659 height 39
click at [296, 102] on span "Last History" at bounding box center [292, 100] width 27 height 7
click at [276, 101] on th "Last History" at bounding box center [296, 101] width 51 height 20
click at [159, 76] on icon "Filters" at bounding box center [158, 76] width 8 height 8
click at [200, 182] on icon "Show Custom Filters filters" at bounding box center [199, 182] width 8 height 8
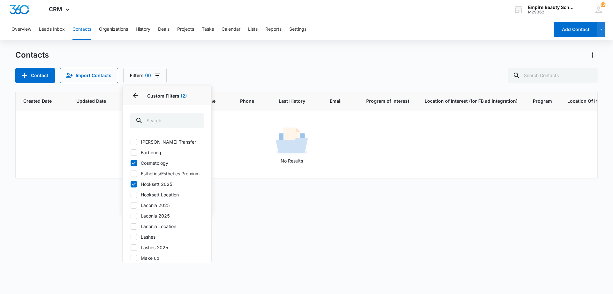
click at [162, 198] on label "Hooksett Location" at bounding box center [166, 194] width 73 height 7
click at [131, 195] on input "Hooksett Location" at bounding box center [130, 194] width 0 height 0
checkbox input "true"
click at [223, 74] on div "Contact Import Contacts Filters (7) Assigned To Sources Status 1 Type 3 Organiz…" at bounding box center [306, 75] width 583 height 15
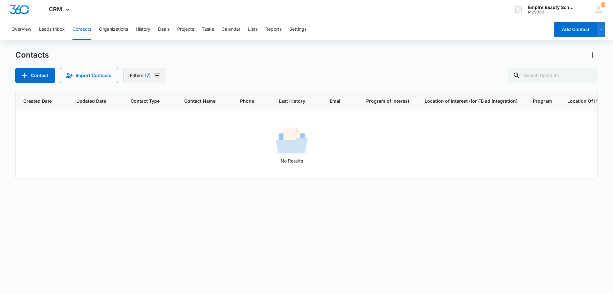
click at [162, 76] on button "Filters (7)" at bounding box center [144, 75] width 43 height 15
click at [196, 153] on button "Show Type filters" at bounding box center [199, 148] width 10 height 10
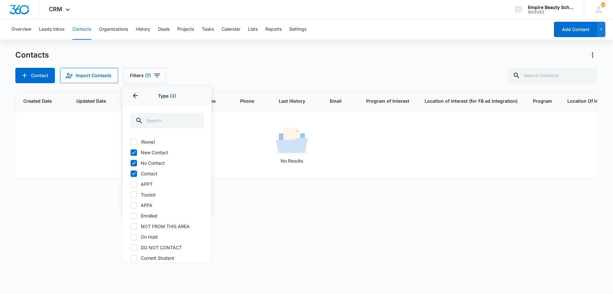
click at [148, 164] on label "No Contact" at bounding box center [166, 162] width 73 height 7
click at [131, 163] on input "No Contact" at bounding box center [130, 163] width 0 height 0
checkbox input "false"
click at [148, 152] on label "New Contact" at bounding box center [166, 152] width 73 height 7
click at [131, 152] on input "New Contact" at bounding box center [130, 152] width 0 height 0
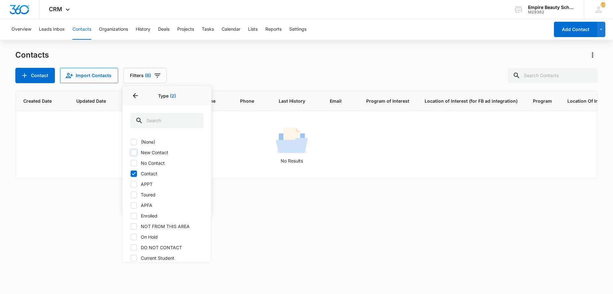
checkbox input "false"
click at [141, 173] on label "Contact" at bounding box center [166, 173] width 73 height 7
click at [131, 173] on input "Contact" at bounding box center [130, 173] width 0 height 0
checkbox input "false"
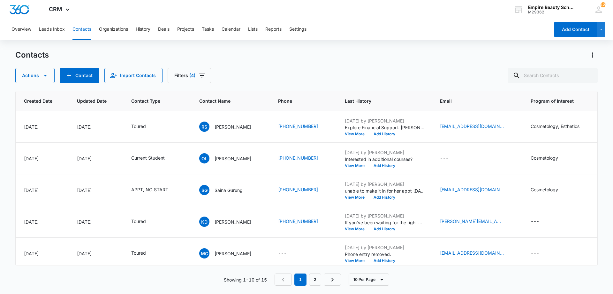
click at [301, 74] on div "Actions Contact Import Contacts Filters (4)" at bounding box center [306, 75] width 583 height 15
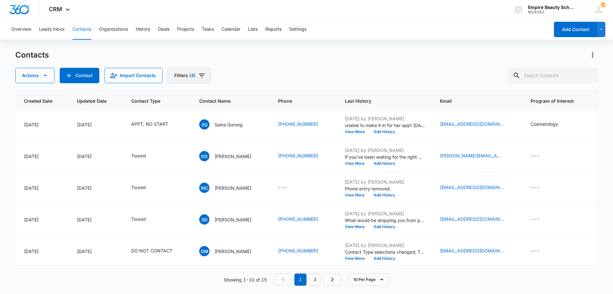
click at [196, 81] on button "Filters (4)" at bounding box center [189, 75] width 43 height 15
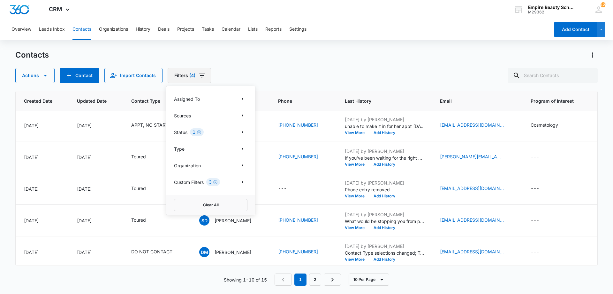
scroll to position [64, 54]
click at [245, 132] on icon "Show Status filters" at bounding box center [243, 132] width 8 height 8
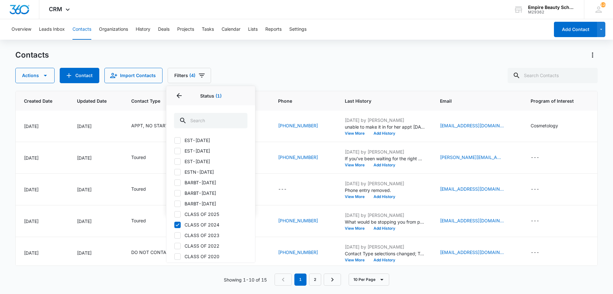
scroll to position [255, 0]
click at [176, 93] on icon "Back" at bounding box center [179, 96] width 8 height 8
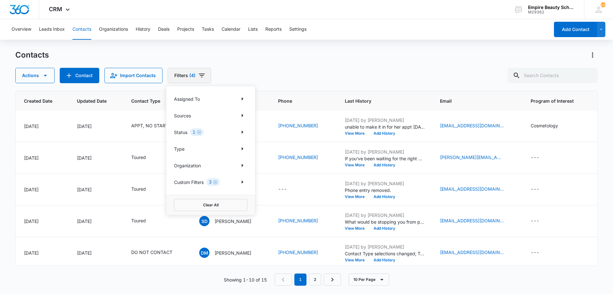
click at [196, 75] on button "Filters (4)" at bounding box center [189, 75] width 43 height 15
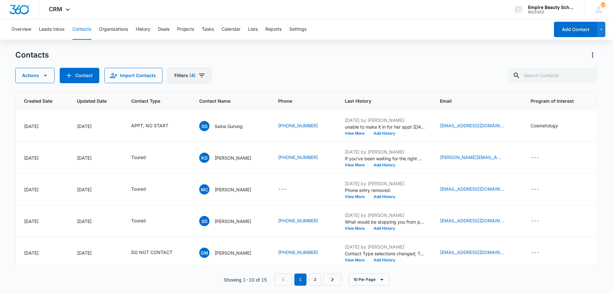
click at [198, 76] on icon "Filters" at bounding box center [202, 76] width 8 height 8
click at [265, 70] on div "Actions Contact Import Contacts Filters (4)" at bounding box center [306, 75] width 583 height 15
click at [371, 106] on th "Last History" at bounding box center [384, 101] width 95 height 20
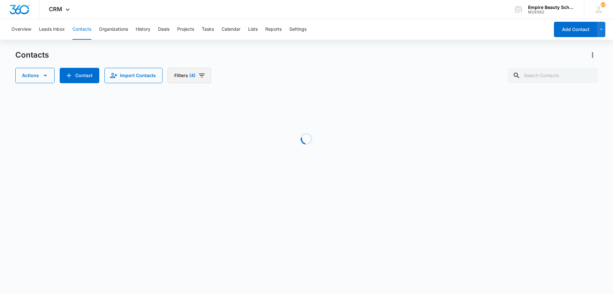
click at [187, 78] on button "Filters (4)" at bounding box center [189, 75] width 43 height 15
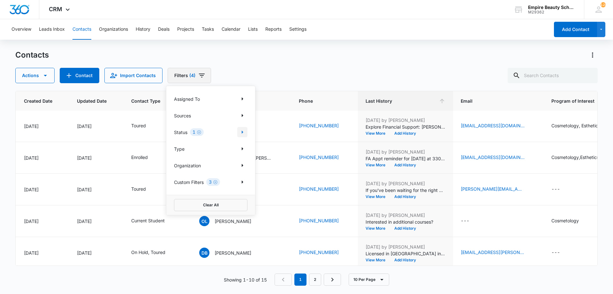
scroll to position [0, 54]
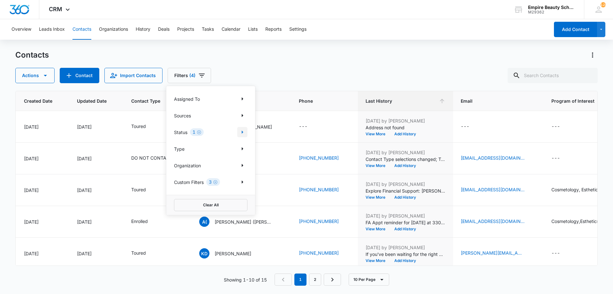
click at [239, 134] on icon "Show Status filters" at bounding box center [243, 132] width 8 height 8
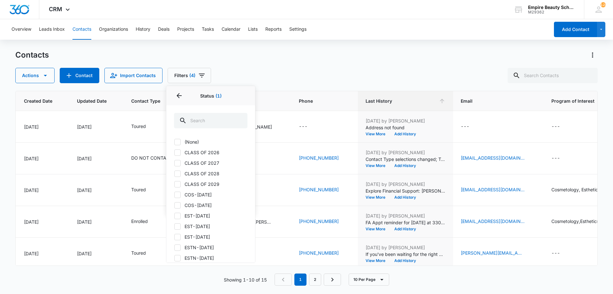
click at [283, 61] on div "Contacts Actions Contact Import Contacts Filters (4) Assigned To Sources Status…" at bounding box center [306, 66] width 583 height 33
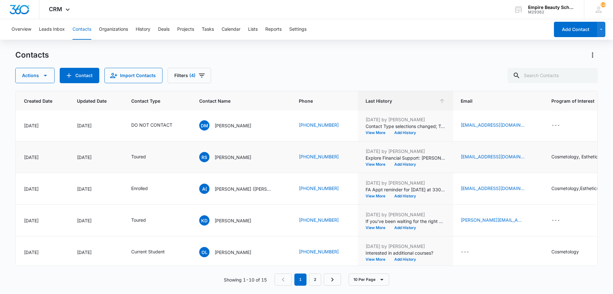
scroll to position [33, 54]
click at [202, 70] on button "Filters (4)" at bounding box center [189, 75] width 43 height 15
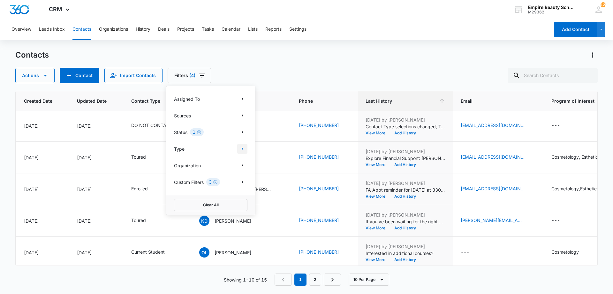
click at [238, 149] on button "Show Type filters" at bounding box center [242, 148] width 10 height 10
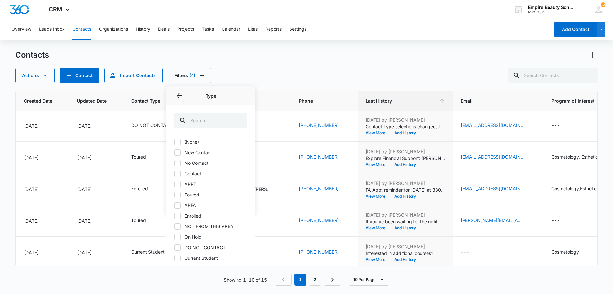
click at [191, 154] on label "New Contact" at bounding box center [210, 152] width 73 height 7
click at [174, 152] on input "New Contact" at bounding box center [174, 152] width 0 height 0
checkbox input "true"
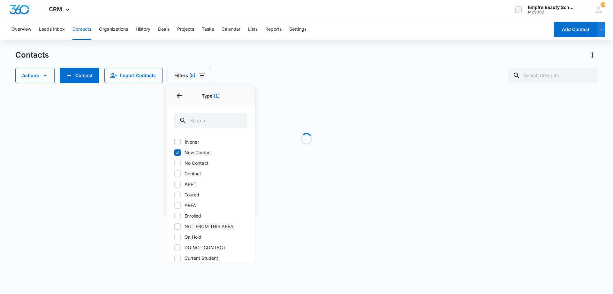
click at [184, 164] on label "No Contact" at bounding box center [210, 162] width 73 height 7
click at [174, 163] on input "No Contact" at bounding box center [174, 163] width 0 height 0
checkbox input "true"
click at [180, 177] on div "(None) New Contact No Contact Contact APPT Toured APFA Enrolled NOT FROM THIS A…" at bounding box center [210, 220] width 73 height 165
click at [178, 174] on icon at bounding box center [178, 174] width 6 height 6
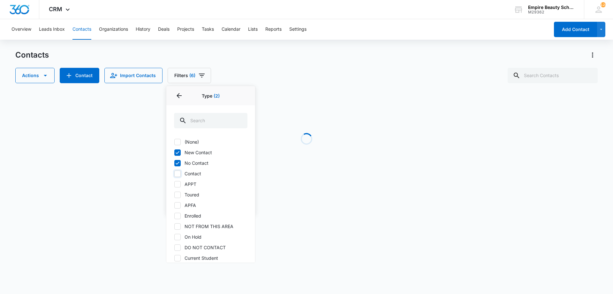
click at [174, 173] on input "Contact" at bounding box center [174, 173] width 0 height 0
checkbox input "true"
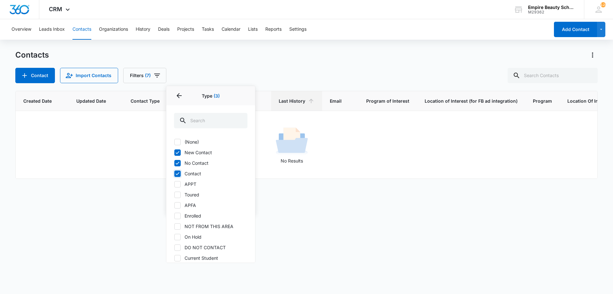
scroll to position [0, 54]
click at [178, 154] on icon at bounding box center [178, 153] width 6 height 6
click at [174, 152] on input "New Contact" at bounding box center [174, 152] width 0 height 0
checkbox input "false"
click at [177, 164] on icon at bounding box center [178, 162] width 4 height 3
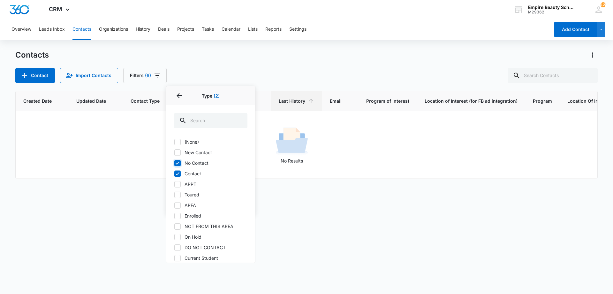
click at [174, 163] on input "No Contact" at bounding box center [174, 163] width 0 height 0
checkbox input "false"
click at [181, 195] on label "Toured" at bounding box center [210, 194] width 73 height 7
click at [174, 195] on input "Toured" at bounding box center [174, 194] width 0 height 0
checkbox input "true"
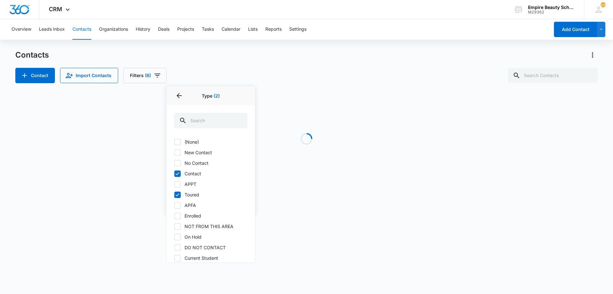
click at [180, 173] on icon at bounding box center [178, 174] width 6 height 6
click at [174, 173] on input "Contact" at bounding box center [174, 173] width 0 height 0
checkbox input "false"
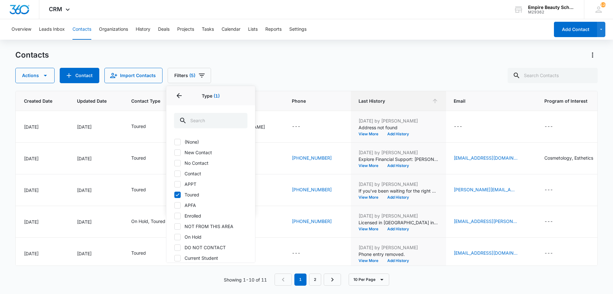
click at [237, 74] on div "Actions Contact Import Contacts Filters (5) Assigned To Sources Status 1 Type 1…" at bounding box center [306, 75] width 583 height 15
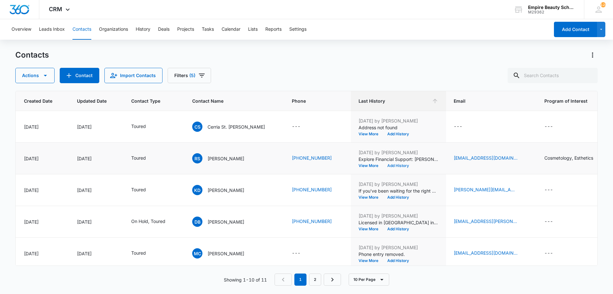
click at [383, 167] on button "Add History" at bounding box center [398, 166] width 31 height 4
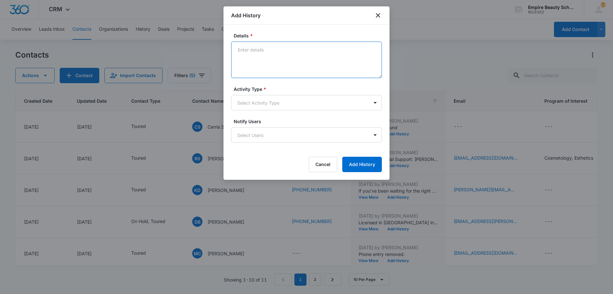
paste textarea "Limited spots available in the 9/22 COS class! If you're interested in later, I…"
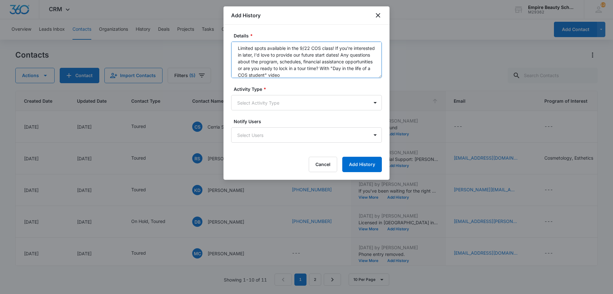
scroll to position [7, 0]
drag, startPoint x: 249, startPoint y: 75, endPoint x: 346, endPoint y: 63, distance: 98.3
click at [346, 63] on textarea "Limited spots available in the 9/22 COS class! If you're interested in later, I…" at bounding box center [306, 60] width 151 height 36
click at [357, 65] on textarea "Limited spots available in the 9/22 COS class! If you're interested in later, I…" at bounding box center [306, 60] width 151 height 36
click at [352, 64] on textarea "Limited spots available in the 9/22 COS class! If you're interested in later, I…" at bounding box center [306, 60] width 151 height 36
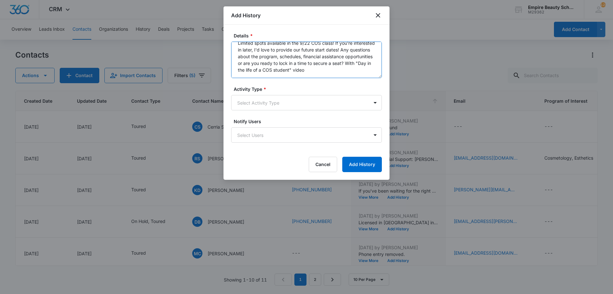
drag, startPoint x: 235, startPoint y: 49, endPoint x: 378, endPoint y: 88, distance: 147.9
click at [378, 88] on form "Details * Limited spots available in the 9/22 COS class! If you're interested i…" at bounding box center [306, 102] width 151 height 140
type textarea "Limited spots available in the 9/22 COS class! If you're interested in later, I…"
click at [294, 108] on body "CRM Apps Forms CRM Email Shop Payments POS Files Brand Settings Empire Beauty S…" at bounding box center [306, 147] width 613 height 294
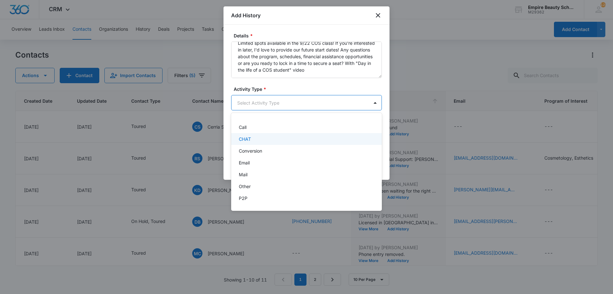
scroll to position [33, 0]
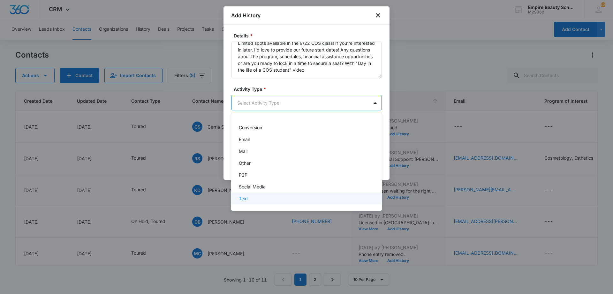
click at [262, 202] on div "Text" at bounding box center [306, 198] width 151 height 12
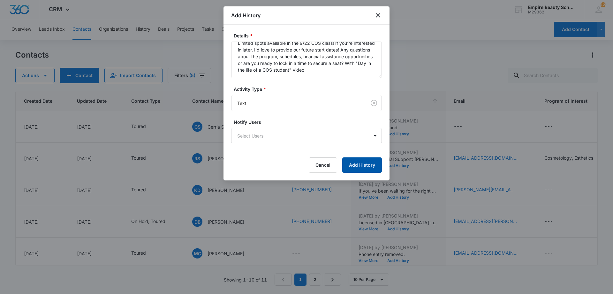
click at [358, 164] on button "Add History" at bounding box center [362, 164] width 40 height 15
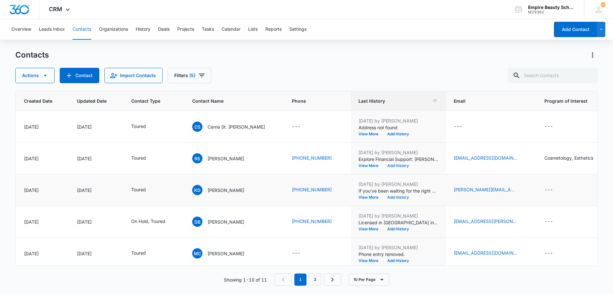
click at [383, 164] on button "Add History" at bounding box center [398, 166] width 31 height 4
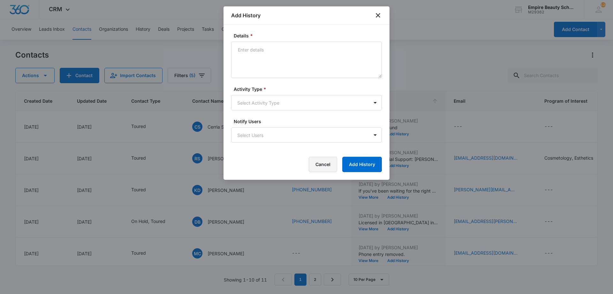
click at [332, 163] on button "Cancel" at bounding box center [323, 164] width 28 height 15
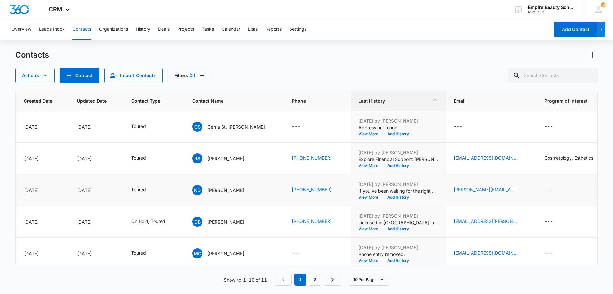
click at [386, 199] on td "[DATE] by [PERSON_NAME] If you've been waiting for the right moment, this may b…" at bounding box center [398, 190] width 95 height 32
click at [386, 197] on button "Add History" at bounding box center [398, 197] width 31 height 4
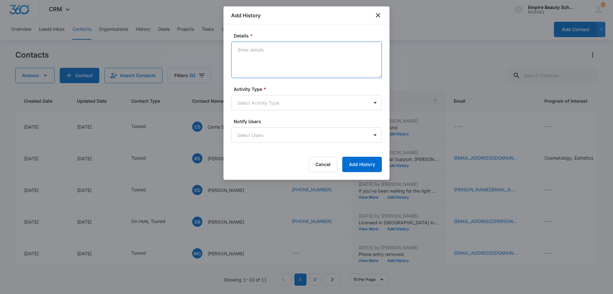
paste textarea "Limited spots available in the 9/22 COS class! If you're interested in later, I…"
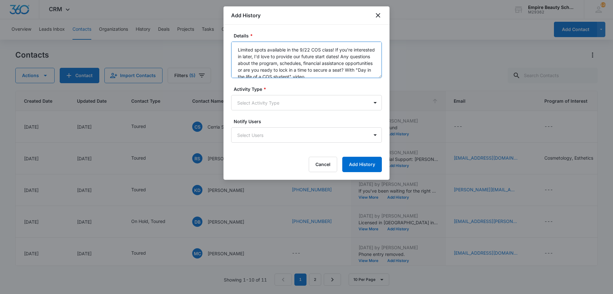
scroll to position [2, 0]
type textarea "Limited spots available in the 9/22 COS class! If you're interested in later, I…"
click at [271, 111] on form "Details * Limited spots available in the 9/22 COS class! If you're interested i…" at bounding box center [306, 102] width 151 height 140
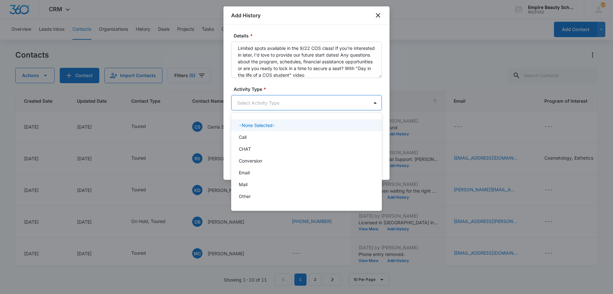
click at [272, 104] on body "CRM Apps Forms CRM Email Shop Payments POS Files Brand Settings Empire Beauty S…" at bounding box center [306, 147] width 613 height 294
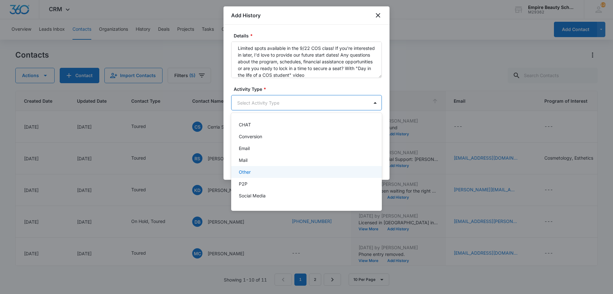
scroll to position [33, 0]
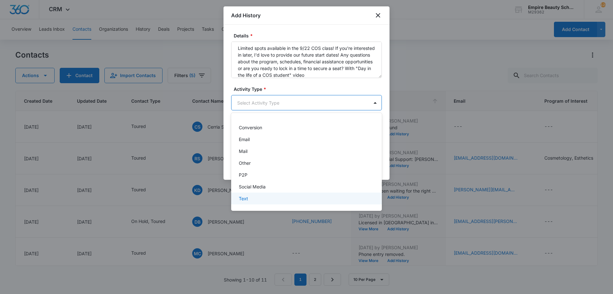
click at [260, 192] on div "Text" at bounding box center [306, 198] width 151 height 12
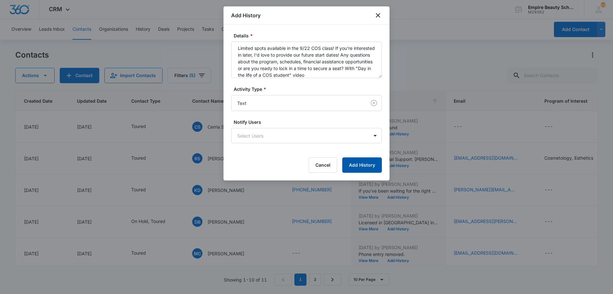
click at [355, 158] on button "Add History" at bounding box center [362, 164] width 40 height 15
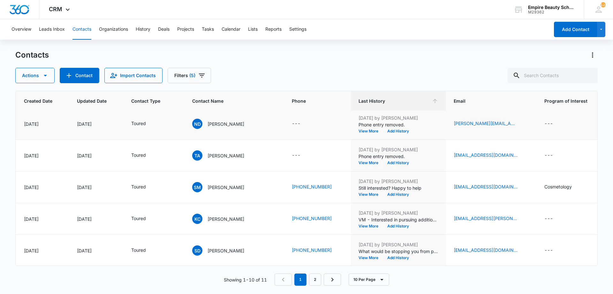
scroll to position [166, 54]
click at [388, 192] on button "Add History" at bounding box center [398, 194] width 31 height 4
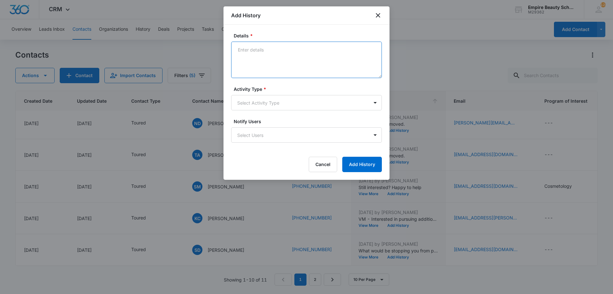
drag, startPoint x: 266, startPoint y: 42, endPoint x: 264, endPoint y: 47, distance: 5.7
paste textarea "Limited spots available in the 9/22 COS class! If you're interested in later, I…"
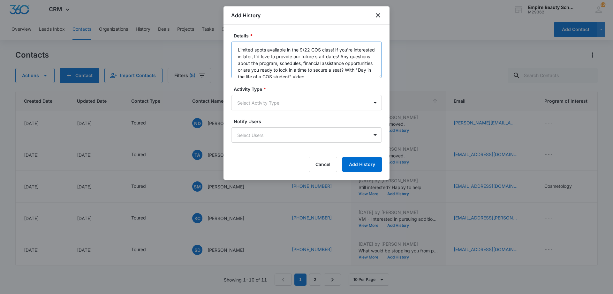
scroll to position [2, 0]
type textarea "Limited spots available in the 9/22 COS class! If you're interested in later, I…"
click at [265, 104] on body "CRM Apps Forms CRM Email Shop Payments POS Files Brand Settings Empire Beauty S…" at bounding box center [306, 147] width 613 height 294
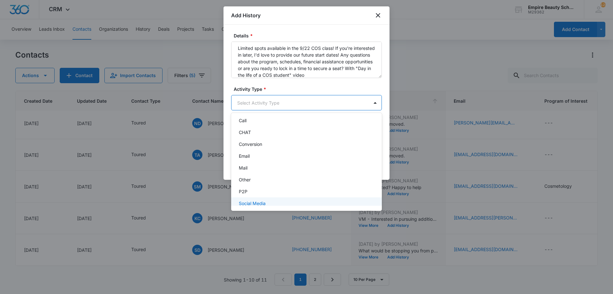
scroll to position [33, 0]
click at [260, 196] on div "Text" at bounding box center [306, 198] width 134 height 7
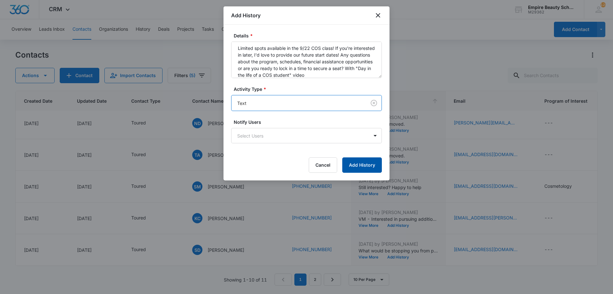
click at [363, 165] on button "Add History" at bounding box center [362, 164] width 40 height 15
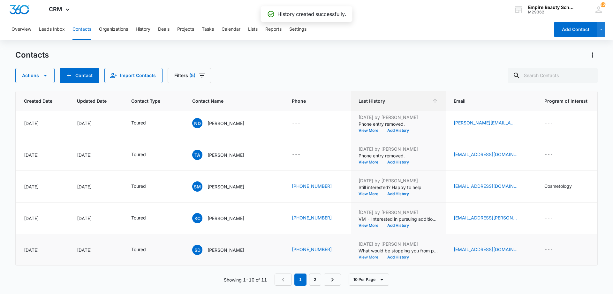
click at [359, 255] on button "View More" at bounding box center [371, 257] width 24 height 4
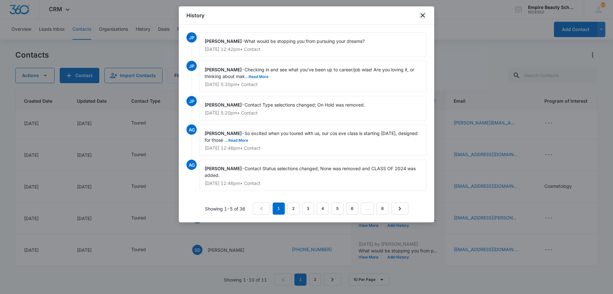
click at [424, 17] on icon "close" at bounding box center [423, 16] width 8 height 8
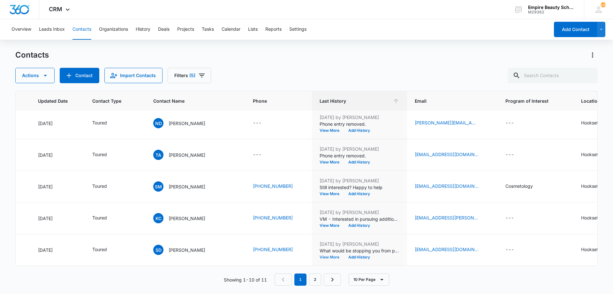
scroll to position [166, 96]
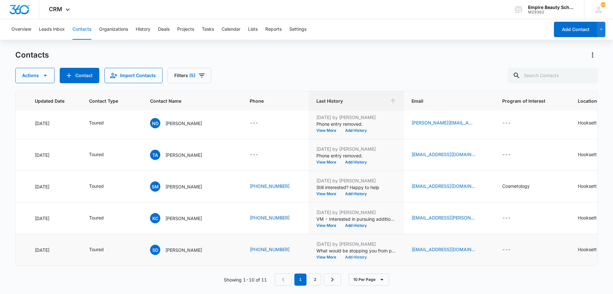
click at [342, 255] on button "Add History" at bounding box center [356, 257] width 31 height 4
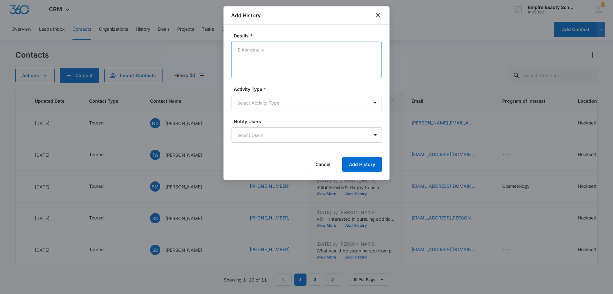
paste textarea "Limited spots available in the 9/22 COS class! If you're interested in later, I…"
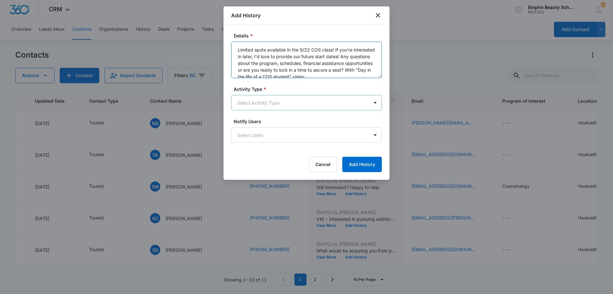
scroll to position [2, 0]
type textarea "Limited spots available in the 9/22 COS class! If you're interested in later, I…"
click at [261, 101] on body "CRM Apps Forms CRM Email Shop Payments POS Files Brand Settings Empire Beauty S…" at bounding box center [306, 147] width 613 height 294
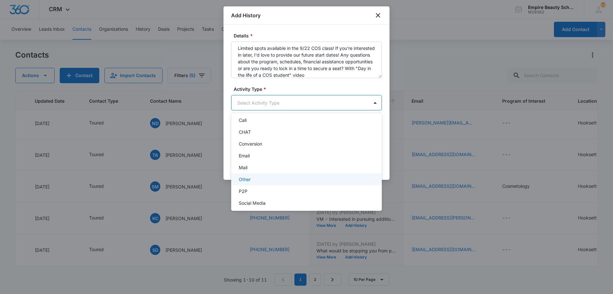
scroll to position [33, 0]
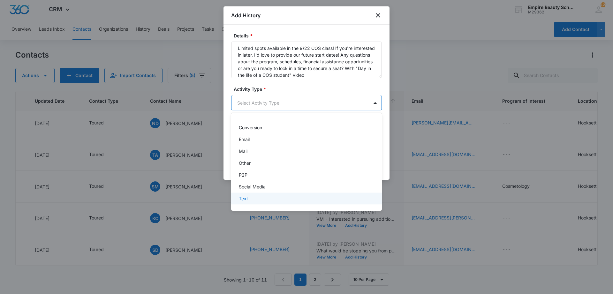
click at [249, 198] on div "Text" at bounding box center [306, 198] width 134 height 7
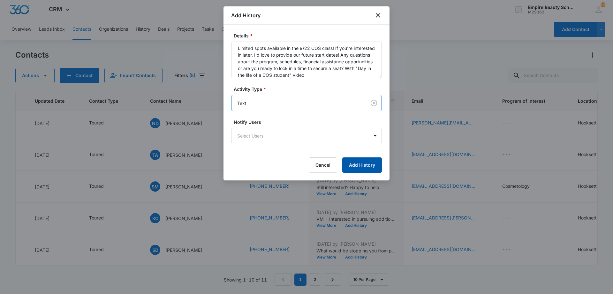
click at [355, 162] on button "Add History" at bounding box center [362, 164] width 40 height 15
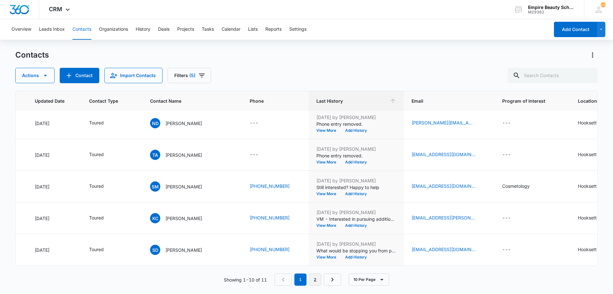
click at [313, 278] on link "2" at bounding box center [315, 279] width 12 height 12
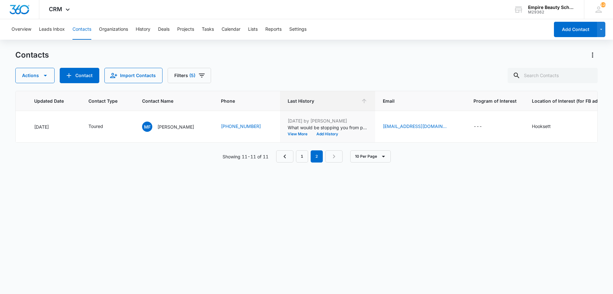
scroll to position [0, 96]
click at [196, 73] on button "Filters (5)" at bounding box center [189, 75] width 43 height 15
click at [200, 133] on icon "Clear" at bounding box center [199, 132] width 5 height 5
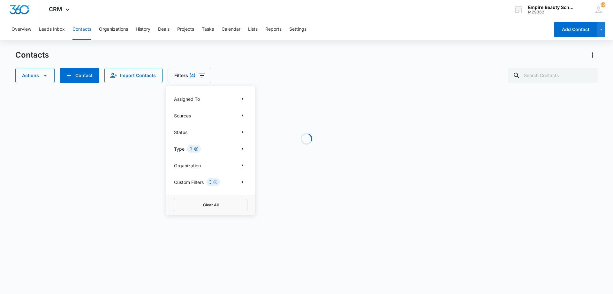
click at [195, 149] on icon "Clear" at bounding box center [196, 148] width 5 height 5
click at [216, 182] on icon "Clear" at bounding box center [215, 182] width 4 height 4
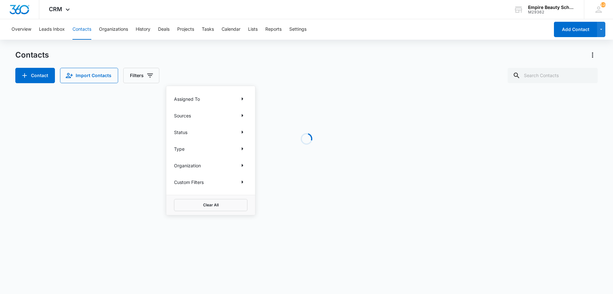
click at [236, 183] on div "Custom Filters" at bounding box center [210, 182] width 73 height 10
click at [240, 184] on icon "Show Custom Filters filters" at bounding box center [243, 182] width 8 height 8
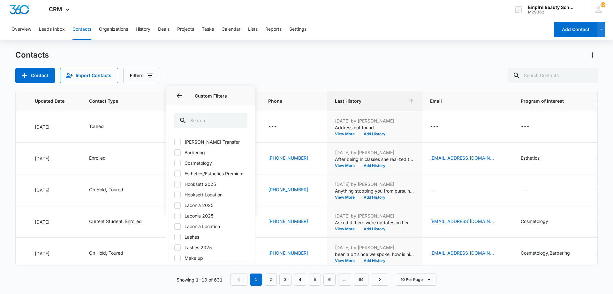
click at [204, 187] on label "Hooksett 2025" at bounding box center [210, 183] width 73 height 7
click at [174, 184] on input "Hooksett 2025" at bounding box center [174, 184] width 0 height 0
checkbox input "true"
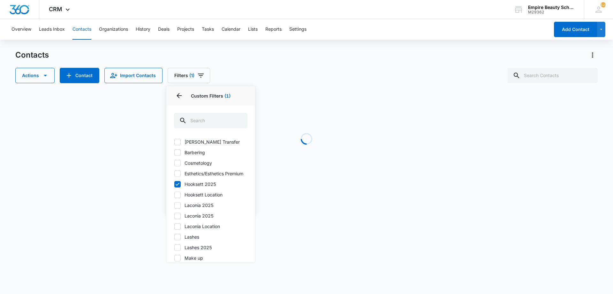
click at [291, 71] on div "Actions Contact Import Contacts Filters (1) Assigned To Sources Status Type Org…" at bounding box center [306, 75] width 583 height 15
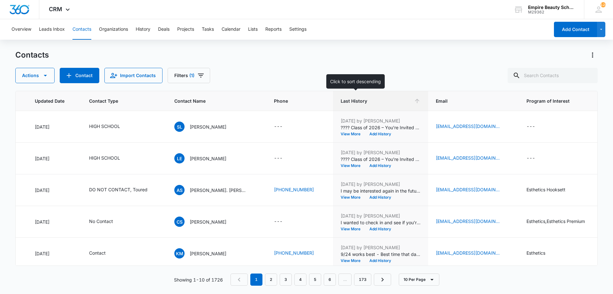
click at [355, 105] on th "Last History" at bounding box center [380, 101] width 95 height 20
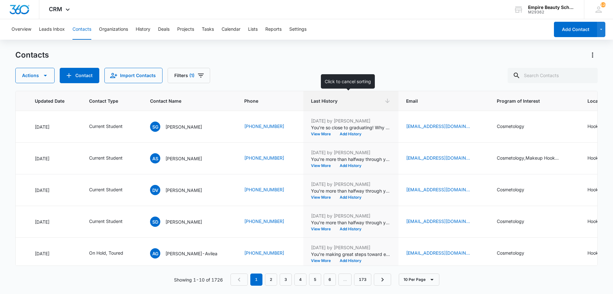
click at [317, 98] on span "Last History" at bounding box center [346, 100] width 71 height 7
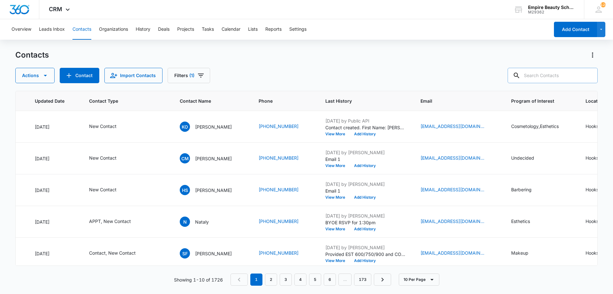
click at [555, 81] on input "text" at bounding box center [553, 75] width 90 height 15
type input "[GEOGRAPHIC_DATA]"
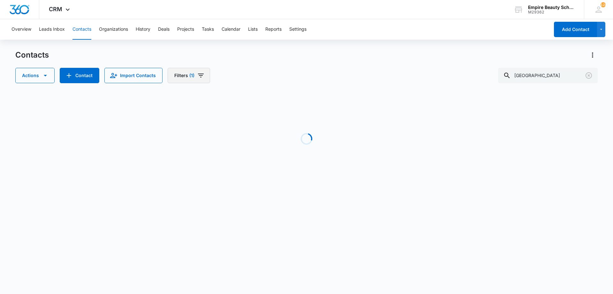
click at [183, 78] on button "Filters (1)" at bounding box center [189, 75] width 42 height 15
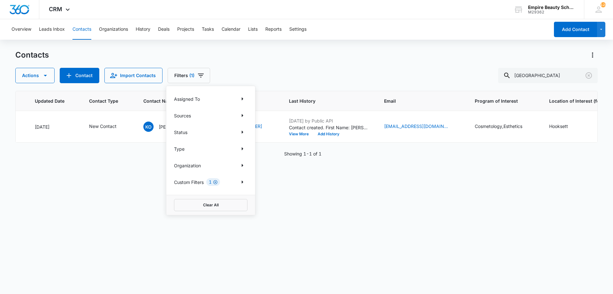
click at [217, 182] on icon "Clear" at bounding box center [215, 182] width 4 height 4
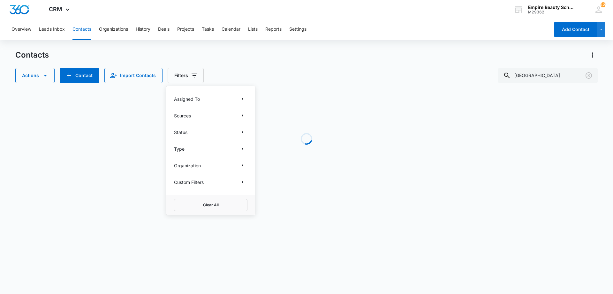
click at [293, 75] on div "Actions Contact Import Contacts Filters Assigned To Sources Status Type Organiz…" at bounding box center [306, 75] width 583 height 15
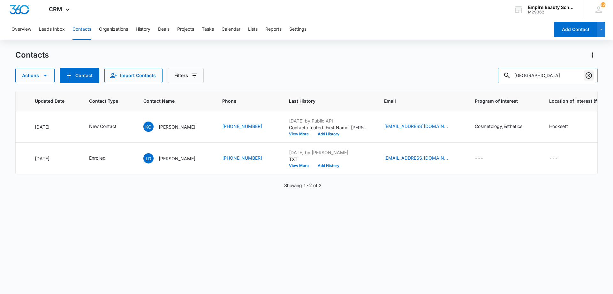
click at [587, 73] on icon "Clear" at bounding box center [589, 76] width 8 height 8
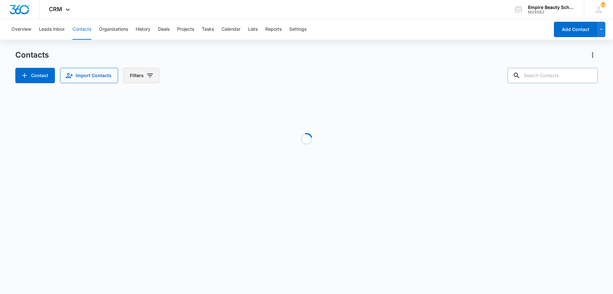
click at [135, 77] on button "Filters" at bounding box center [141, 75] width 36 height 15
click at [201, 184] on icon "Show Custom Filters filters" at bounding box center [199, 182] width 8 height 8
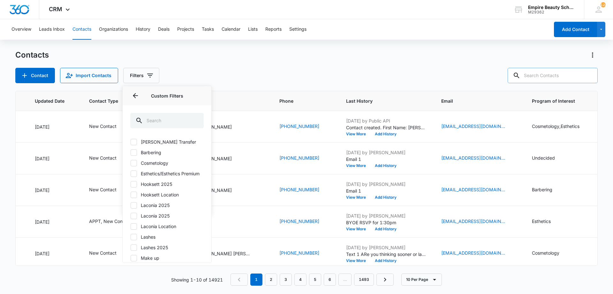
click at [154, 187] on label "Hooksett 2025" at bounding box center [166, 183] width 73 height 7
click at [131, 184] on input "Hooksett 2025" at bounding box center [130, 184] width 0 height 0
checkbox input "true"
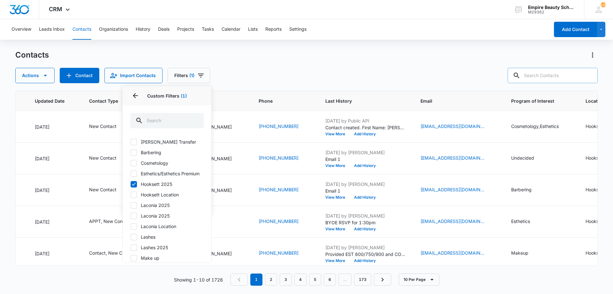
click at [246, 81] on div "Actions Contact Import Contacts Filters (1) Assigned To Sources Status Type Org…" at bounding box center [306, 75] width 583 height 15
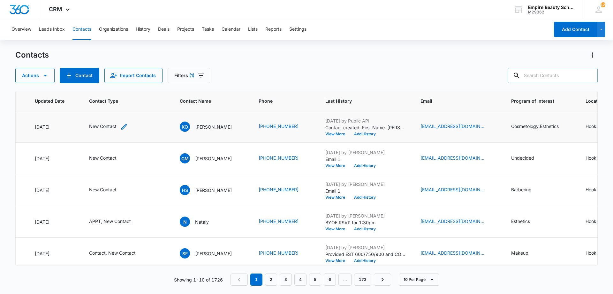
click at [126, 128] on icon "Contact Type - New Contact - Select to Edit Field" at bounding box center [124, 127] width 8 height 8
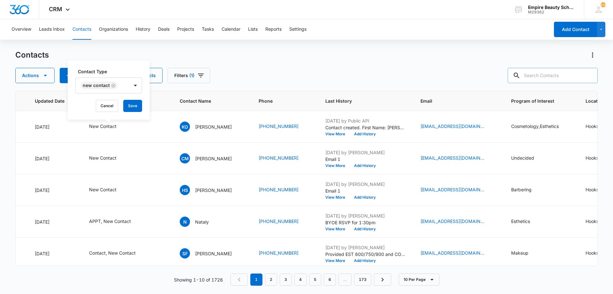
click at [130, 84] on div at bounding box center [135, 85] width 10 height 10
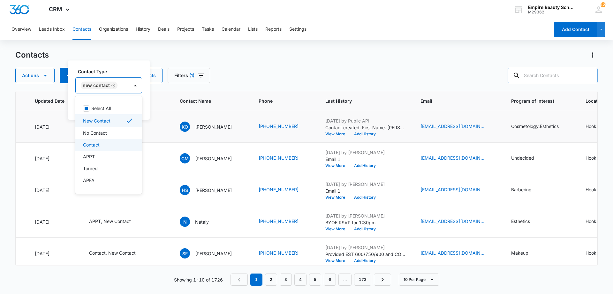
click at [105, 142] on div "Contact" at bounding box center [108, 144] width 50 height 7
click at [108, 73] on label "Contact Type" at bounding box center [125, 71] width 94 height 7
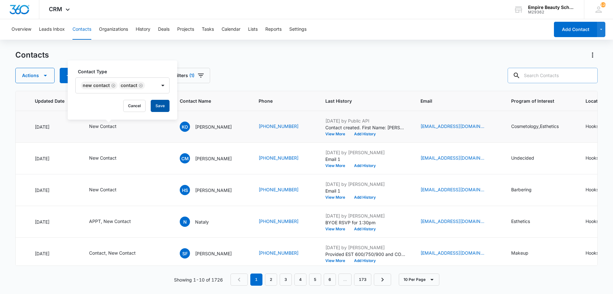
click at [158, 104] on button "Save" at bounding box center [160, 106] width 19 height 12
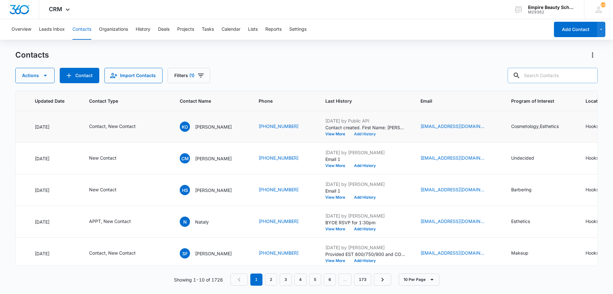
click at [363, 134] on button "Add History" at bounding box center [365, 134] width 31 height 4
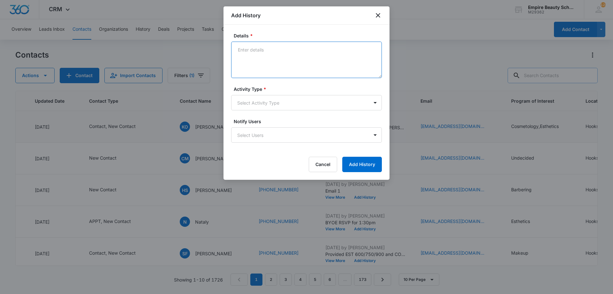
click at [271, 65] on textarea "Details *" at bounding box center [306, 60] width 151 height 36
type textarea "f"
drag, startPoint x: 243, startPoint y: 35, endPoint x: 207, endPoint y: 40, distance: 36.4
click at [207, 42] on body "CRM Apps Forms CRM Email Shop Payments POS Files Brand Settings Empire Beauty S…" at bounding box center [306, 147] width 613 height 294
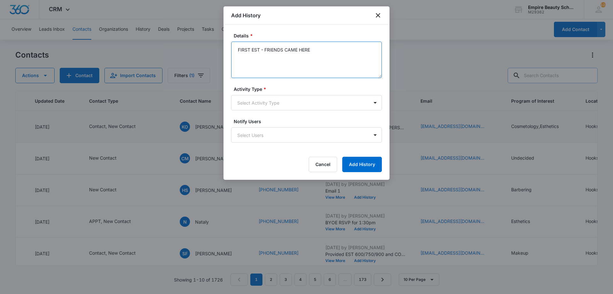
type textarea "i"
click at [348, 55] on textarea "Interested in starting with EST first. The evening shedule works best for her." at bounding box center [306, 60] width 151 height 36
click at [345, 47] on textarea "Interested in starting with EST first. The evening shedule works best for her." at bounding box center [306, 60] width 151 height 36
click at [331, 58] on textarea "Interested in starting with EST first. The evening schedule works best for her." at bounding box center [306, 60] width 151 height 36
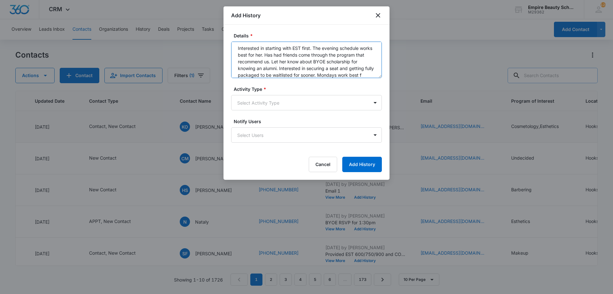
scroll to position [8, 0]
type textarea "Interested in starting with EST first. The evening schedule works best for her.…"
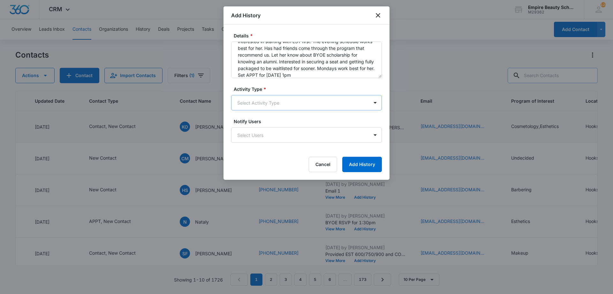
click at [271, 109] on body "CRM Apps Forms CRM Email Shop Payments POS Files Brand Settings Empire Beauty S…" at bounding box center [306, 147] width 613 height 294
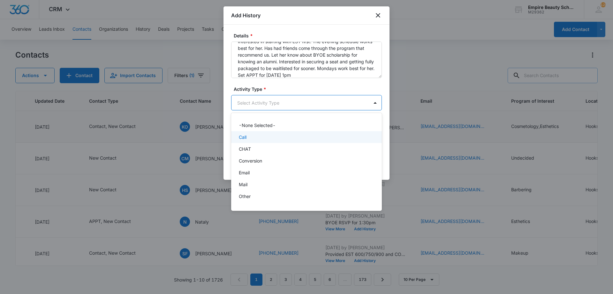
click at [250, 137] on div "Call" at bounding box center [306, 137] width 134 height 7
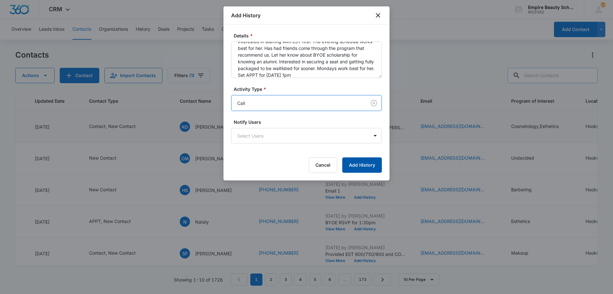
click at [355, 159] on button "Add History" at bounding box center [362, 164] width 40 height 15
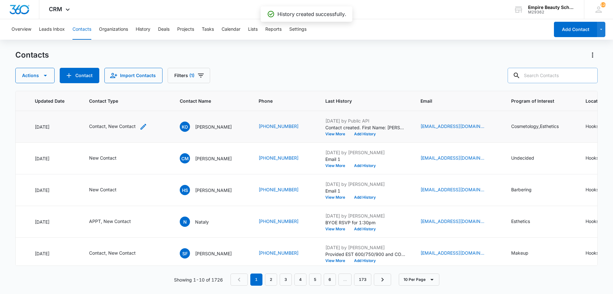
click at [142, 128] on icon "Contact Type - Contact, New Contact - Select to Edit Field" at bounding box center [144, 127] width 6 height 6
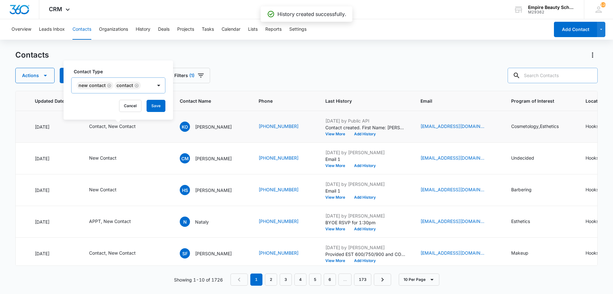
click at [137, 85] on icon "Remove Contact" at bounding box center [136, 85] width 4 height 5
click at [137, 85] on div "New Contact" at bounding box center [104, 85] width 67 height 16
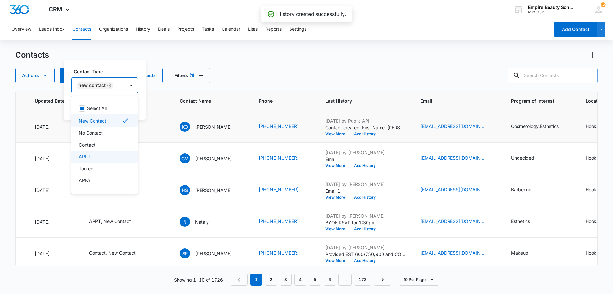
click at [99, 156] on div "APPT" at bounding box center [104, 156] width 50 height 7
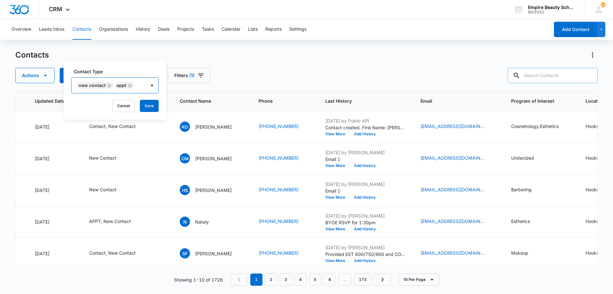
click at [119, 81] on div "New Contact APPT" at bounding box center [109, 85] width 74 height 15
click at [144, 105] on button "Save" at bounding box center [149, 106] width 19 height 12
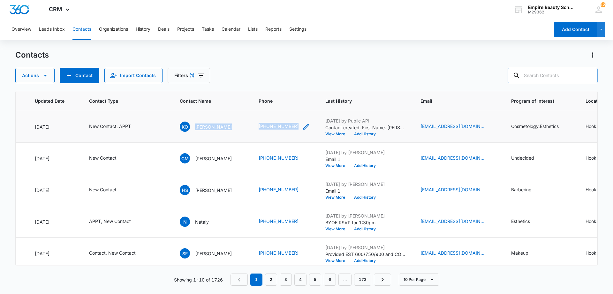
drag, startPoint x: 195, startPoint y: 126, endPoint x: 299, endPoint y: 127, distance: 104.1
click at [299, 127] on tr "16802 [DATE] [DATE] New Contact, APPT [PERSON_NAME] (603) 487-7005 [DATE] by Pu…" at bounding box center [351, 127] width 863 height 32
copy tr "[PERSON_NAME] [PHONE_NUMBER]"
click at [291, 61] on div "Contacts Actions Contact Import Contacts Filters (1)" at bounding box center [306, 66] width 583 height 33
click at [409, 65] on div "Contacts Actions Contact Import Contacts Filters (1)" at bounding box center [306, 66] width 583 height 33
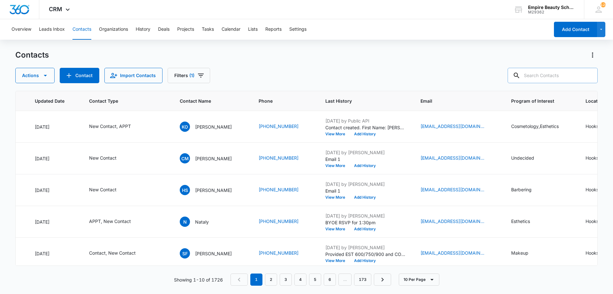
click at [366, 73] on div "Actions Contact Import Contacts Filters (1)" at bounding box center [306, 75] width 583 height 15
click at [370, 132] on button "Add History" at bounding box center [365, 134] width 31 height 4
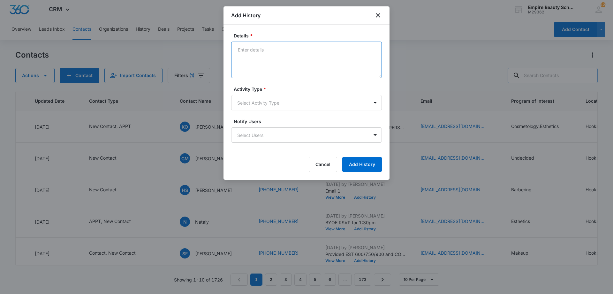
click at [290, 63] on textarea "Details *" at bounding box center [306, 60] width 151 height 36
click at [299, 68] on textarea "Details *" at bounding box center [306, 60] width 151 height 36
type textarea "APPT confirmation with docs needed and link/code to FAFSA"
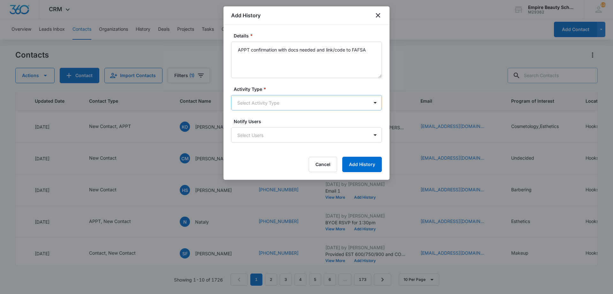
click at [275, 102] on body "CRM Apps Forms CRM Email Shop Payments POS Files Brand Settings Empire Beauty S…" at bounding box center [306, 147] width 613 height 294
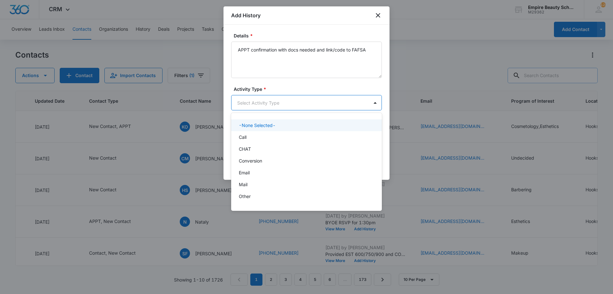
scroll to position [33, 0]
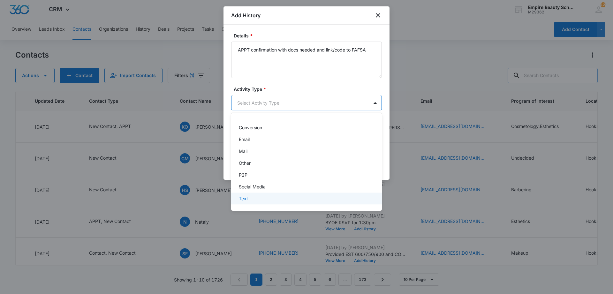
click at [252, 202] on div "Text" at bounding box center [306, 198] width 151 height 12
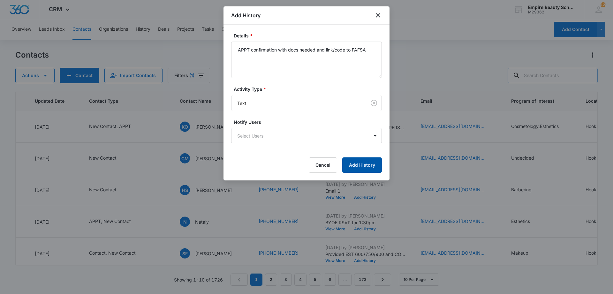
click at [381, 168] on button "Add History" at bounding box center [362, 164] width 40 height 15
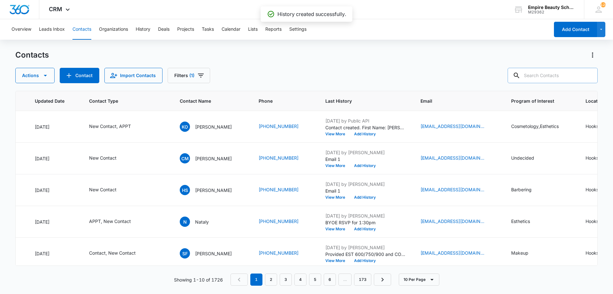
click at [348, 87] on div "Contacts Actions Contact Import Contacts Filters (1) ID Created Date Updated Da…" at bounding box center [306, 171] width 583 height 243
click at [196, 71] on button "Filters (1)" at bounding box center [189, 75] width 42 height 15
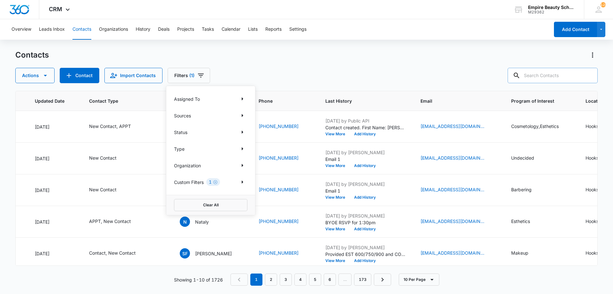
click at [312, 71] on div "Actions Contact Import Contacts Filters (1) Assigned To Sources Status Type Org…" at bounding box center [306, 75] width 583 height 15
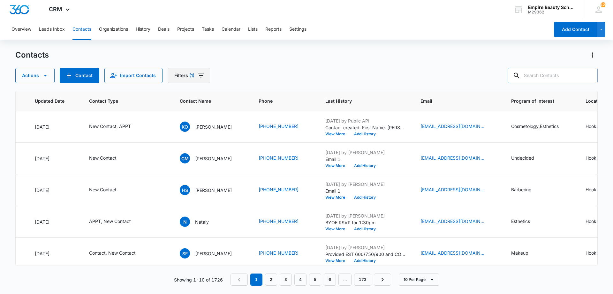
click at [198, 76] on icon "Filters" at bounding box center [201, 75] width 6 height 4
click at [540, 67] on div "Contacts Actions Contact Import Contacts Filters (1)" at bounding box center [306, 66] width 583 height 33
click at [540, 68] on input "text" at bounding box center [553, 75] width 90 height 15
type input "interested in sept cos"
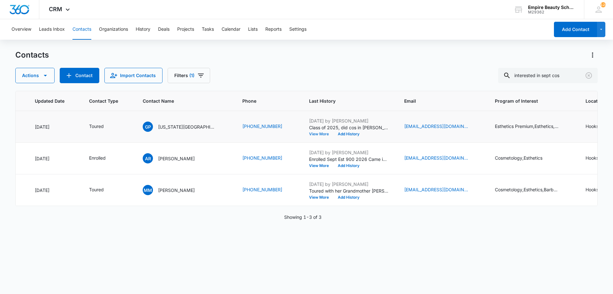
click at [309, 134] on button "View More" at bounding box center [321, 134] width 24 height 4
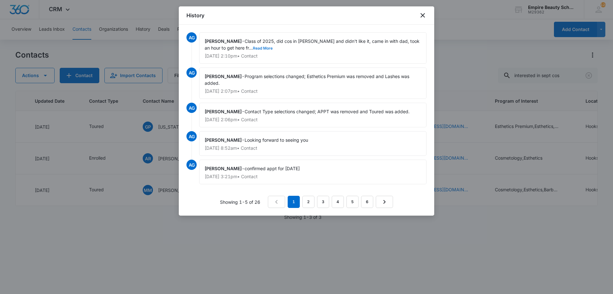
click at [253, 49] on button "Read More" at bounding box center [263, 48] width 20 height 4
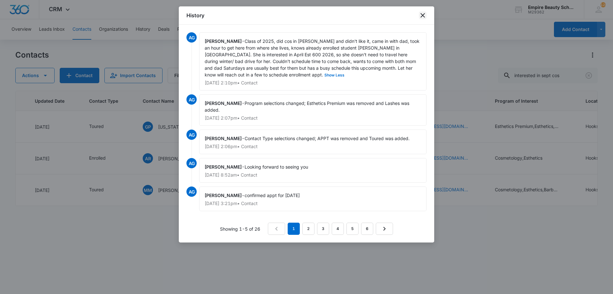
click at [421, 18] on icon "close" at bounding box center [423, 16] width 8 height 8
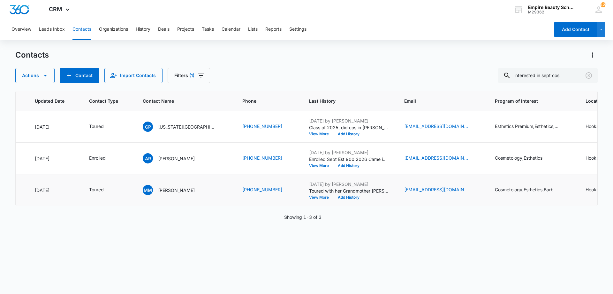
click at [309, 197] on button "View More" at bounding box center [321, 197] width 24 height 4
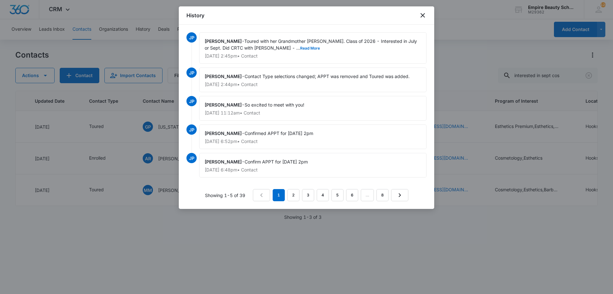
click at [418, 18] on div "History" at bounding box center [307, 15] width 256 height 18
click at [426, 17] on icon "close" at bounding box center [423, 16] width 8 height 8
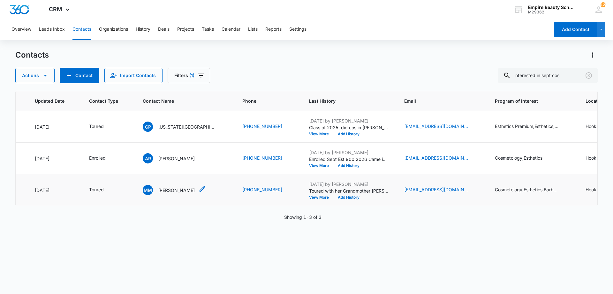
click at [183, 190] on p "[PERSON_NAME]" at bounding box center [176, 190] width 37 height 7
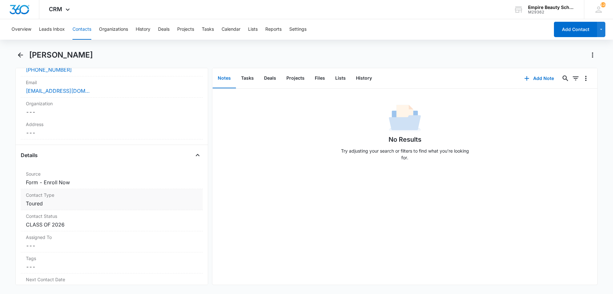
scroll to position [160, 0]
click at [24, 52] on icon "Back" at bounding box center [21, 55] width 8 height 8
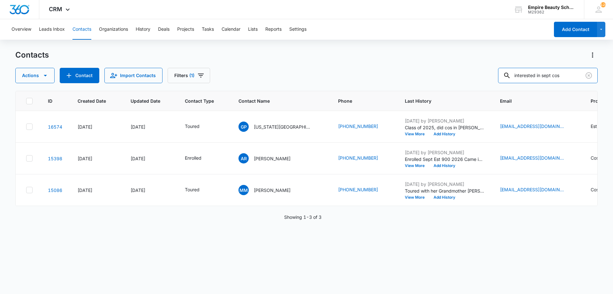
drag, startPoint x: 547, startPoint y: 74, endPoint x: 374, endPoint y: 86, distance: 173.2
click at [374, 86] on div "Contacts Actions Contact Import Contacts Filters (1) interested in sept cos ID …" at bounding box center [306, 171] width 583 height 243
type input "sept cos"
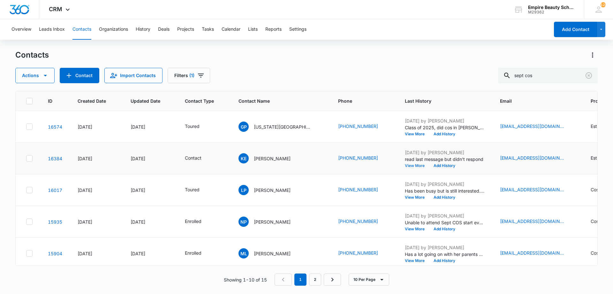
click at [415, 164] on button "View More" at bounding box center [417, 166] width 24 height 4
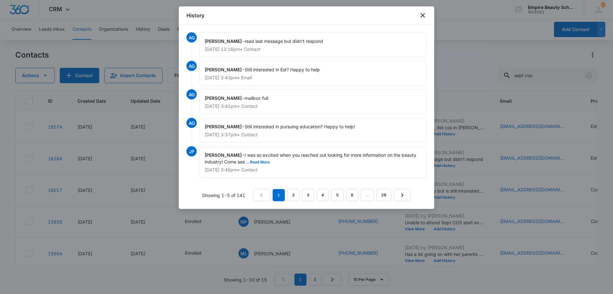
click at [423, 11] on div "History" at bounding box center [307, 15] width 256 height 18
click at [422, 13] on icon "close" at bounding box center [423, 16] width 8 height 8
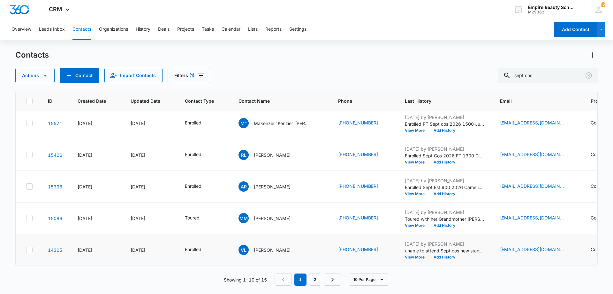
scroll to position [166, 0]
click at [203, 75] on icon "Filters" at bounding box center [201, 76] width 8 height 8
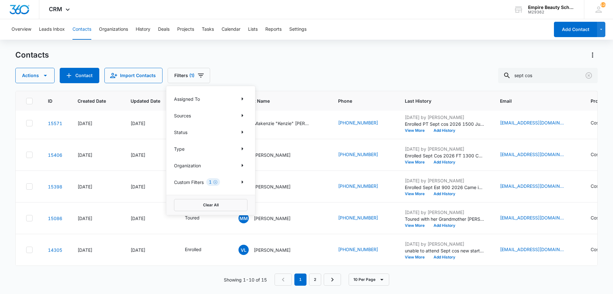
click at [283, 63] on div "Contacts Actions Contact Import Contacts Filters (1) Assigned To Sources Status…" at bounding box center [306, 66] width 583 height 33
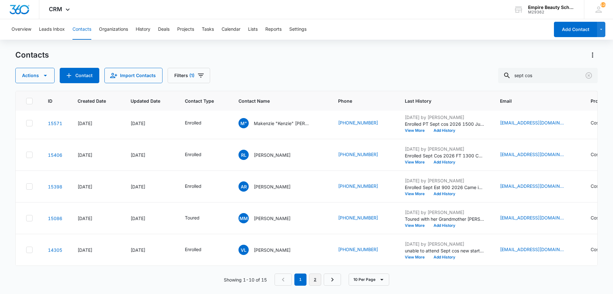
click at [312, 280] on link "2" at bounding box center [315, 279] width 12 height 12
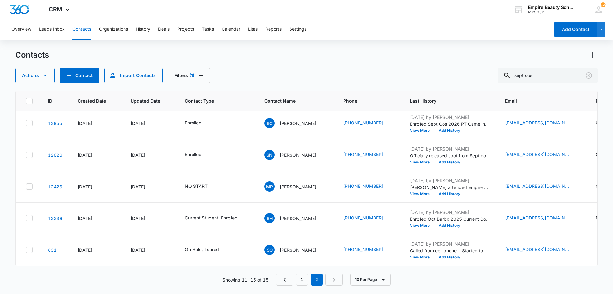
scroll to position [0, 0]
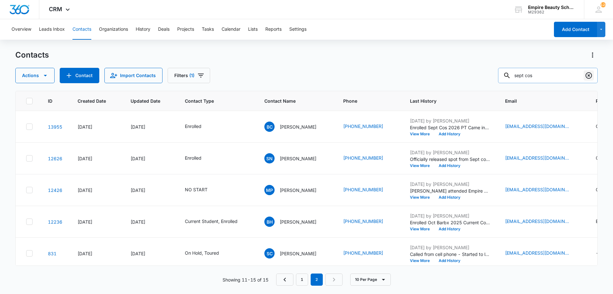
click at [587, 75] on icon "Clear" at bounding box center [589, 76] width 8 height 8
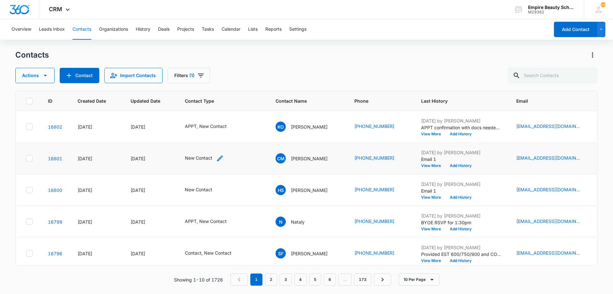
click at [218, 159] on icon "Contact Type - New Contact - Select to Edit Field" at bounding box center [220, 158] width 6 height 6
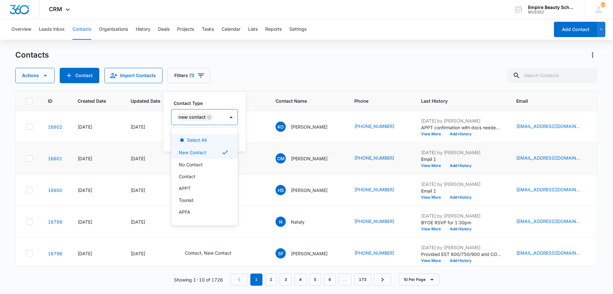
click at [223, 117] on div "New Contact" at bounding box center [198, 116] width 53 height 15
click at [203, 175] on div "Contact" at bounding box center [204, 176] width 50 height 7
click at [204, 105] on label "Contact Type" at bounding box center [221, 103] width 94 height 7
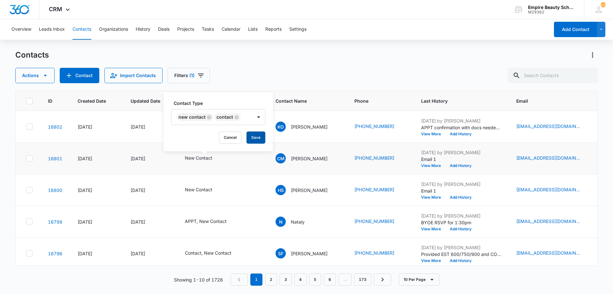
click at [249, 135] on button "Save" at bounding box center [256, 137] width 19 height 12
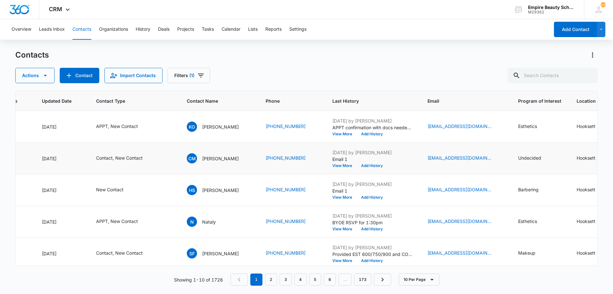
scroll to position [0, 90]
click at [363, 164] on button "Add History" at bounding box center [371, 166] width 31 height 4
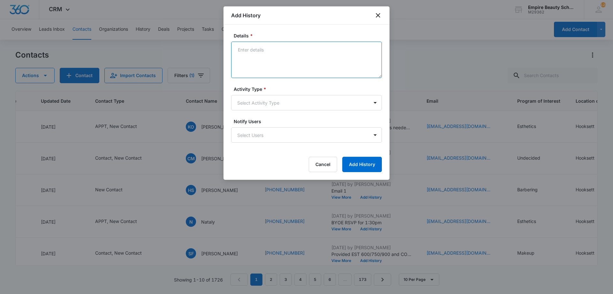
click at [275, 60] on textarea "Details *" at bounding box center [306, 60] width 151 height 36
click at [334, 59] on textarea "Currently working but can text - Wanted to see if classes were starting in DEC.…" at bounding box center [306, 60] width 151 height 36
click at [279, 66] on textarea "Currently working but can text - Wanted to see if classes were starting in DEC.…" at bounding box center [306, 60] width 151 height 36
type textarea "Currently working but can text - Wanted to see if classes were starting in DEC.…"
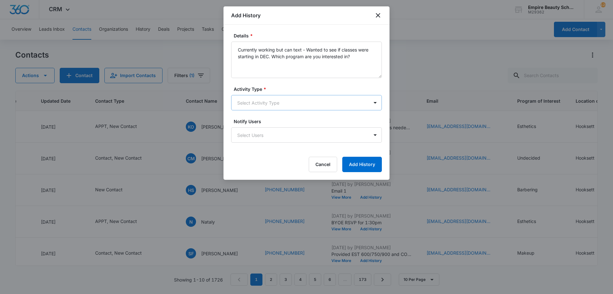
click at [290, 105] on body "CRM Apps Forms CRM Email Shop Payments POS Files Brand Settings Empire Beauty S…" at bounding box center [306, 147] width 613 height 294
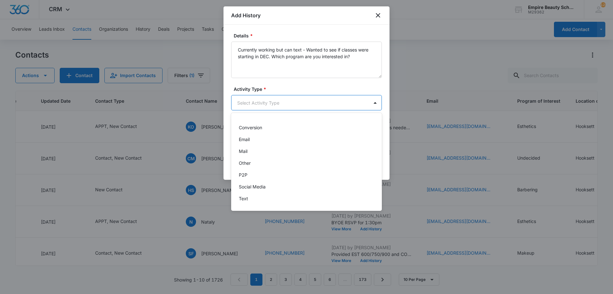
scroll to position [33, 0]
click at [254, 194] on div "Text" at bounding box center [306, 198] width 151 height 12
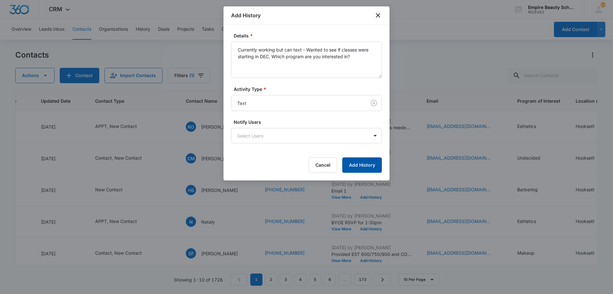
click at [346, 163] on button "Add History" at bounding box center [362, 164] width 40 height 15
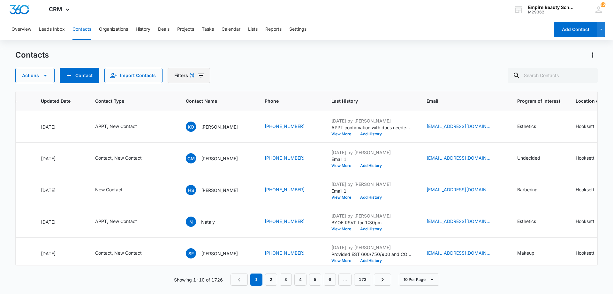
click at [202, 72] on icon "Filters" at bounding box center [201, 76] width 8 height 8
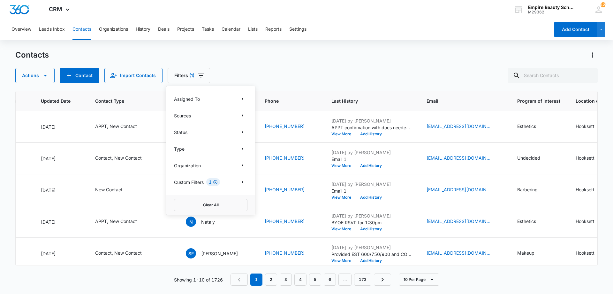
click at [217, 181] on icon "Clear" at bounding box center [215, 182] width 5 height 5
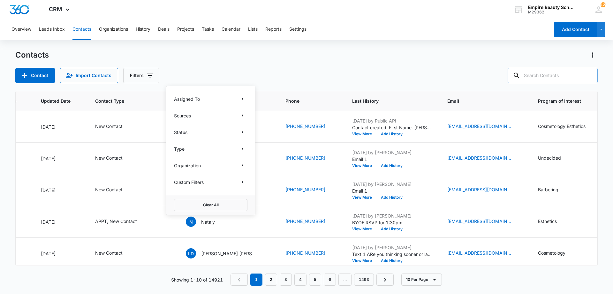
click at [566, 78] on input "text" at bounding box center [553, 75] width 90 height 15
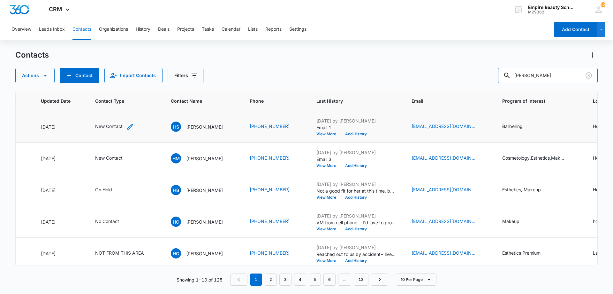
type input "[PERSON_NAME]"
click at [127, 127] on icon "Contact Type - New Contact - Select to Edit Field" at bounding box center [131, 127] width 8 height 8
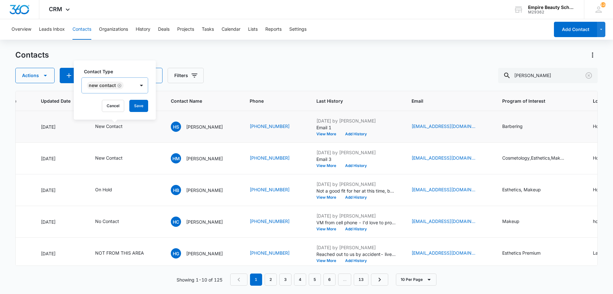
click at [119, 86] on icon "Remove New Contact" at bounding box center [120, 85] width 4 height 4
click at [119, 86] on div "Contact Type" at bounding box center [103, 86] width 42 height 14
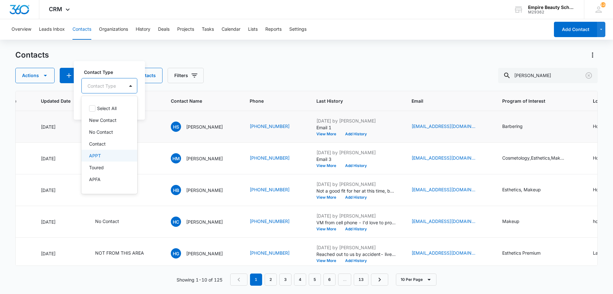
click at [102, 152] on div "APPT" at bounding box center [108, 155] width 39 height 7
click at [115, 83] on div "APPT" at bounding box center [100, 85] width 36 height 15
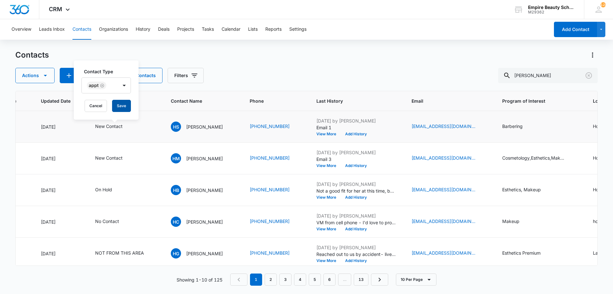
drag, startPoint x: 120, startPoint y: 103, endPoint x: 122, endPoint y: 94, distance: 9.0
click at [123, 94] on div "Contact Type APPT Cancel Save" at bounding box center [106, 89] width 65 height 59
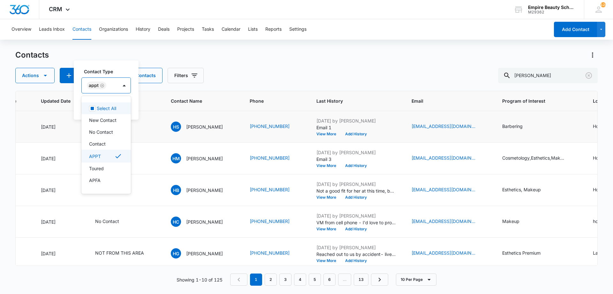
click at [119, 92] on div at bounding box center [124, 85] width 13 height 15
click at [112, 123] on p "New Contact" at bounding box center [102, 120] width 27 height 7
click at [104, 66] on div "Contact Type option New Contact, selected. 16 results available. Use Up and Dow…" at bounding box center [125, 89] width 103 height 59
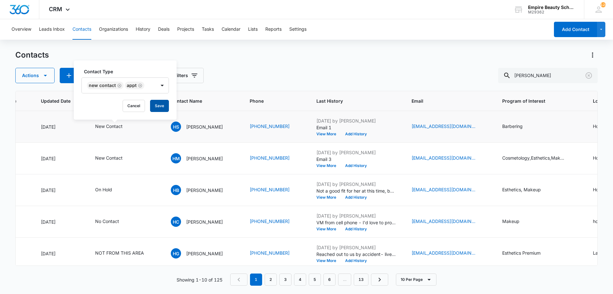
click at [155, 102] on button "Save" at bounding box center [159, 106] width 19 height 12
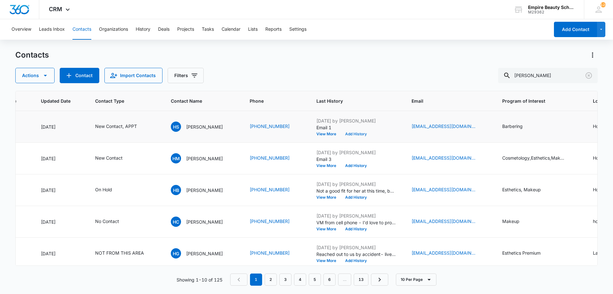
click at [354, 134] on button "Add History" at bounding box center [356, 134] width 31 height 4
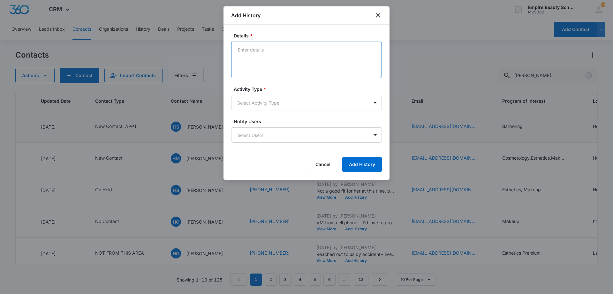
click at [280, 70] on textarea "Details *" at bounding box center [306, 60] width 151 height 36
click at [237, 48] on textarea "Set APPT for" at bounding box center [306, 60] width 151 height 36
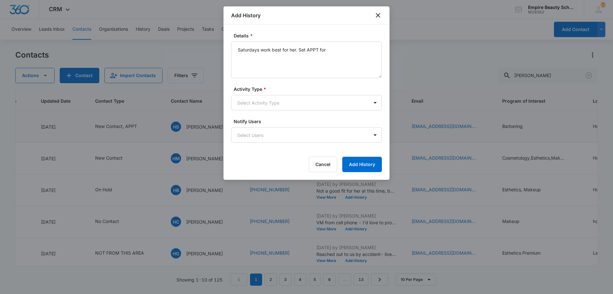
drag, startPoint x: 342, startPoint y: 40, endPoint x: 338, endPoint y: 55, distance: 15.3
click at [342, 41] on div "Details * Saturdays work best for her. Set APPT for" at bounding box center [306, 55] width 151 height 46
click at [338, 55] on textarea "Saturdays work best for her. Set APPT for" at bounding box center [306, 60] width 151 height 36
type textarea "Saturdays work best for her. Set APPT for 9/13 at 9:30am"
click at [266, 101] on body "CRM Apps Forms CRM Email Shop Payments POS Files Brand Settings Empire Beauty S…" at bounding box center [306, 147] width 613 height 294
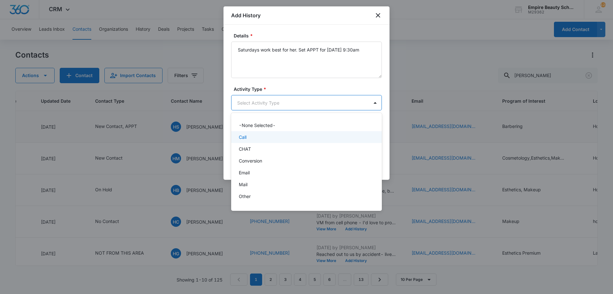
click at [254, 137] on div "Call" at bounding box center [306, 137] width 134 height 7
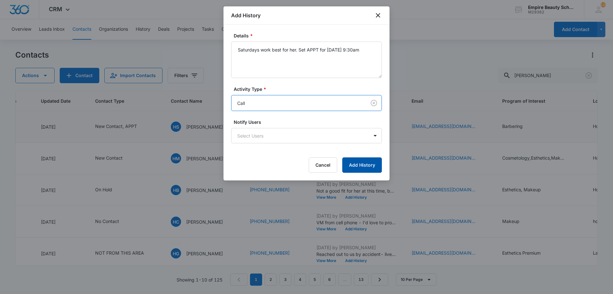
click at [357, 160] on button "Add History" at bounding box center [362, 164] width 40 height 15
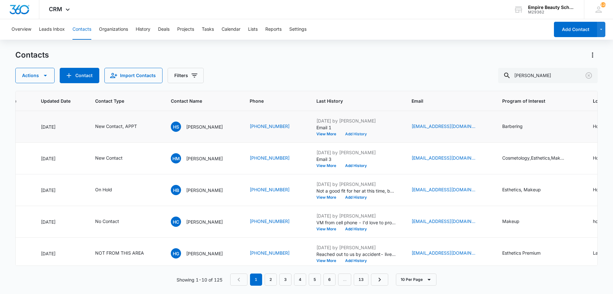
click at [348, 132] on button "Add History" at bounding box center [356, 134] width 31 height 4
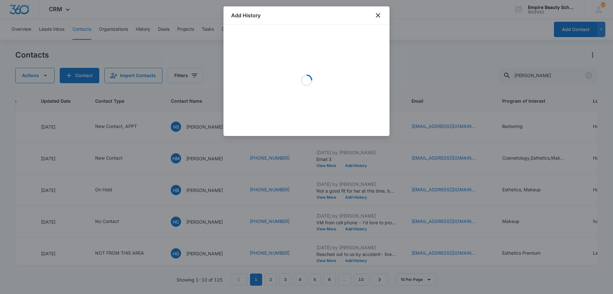
click at [274, 50] on div "Loading" at bounding box center [306, 80] width 151 height 96
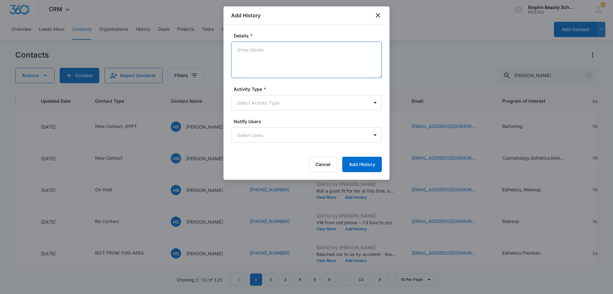
click at [261, 59] on textarea "Details *" at bounding box center [306, 60] width 151 height 36
type textarea "APPT confirmation with docs needed and link/code to FAFSA"
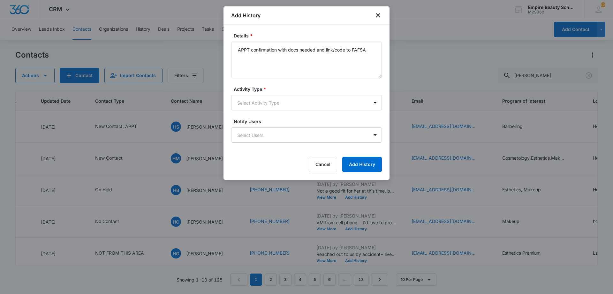
click at [252, 94] on div "Activity Type * Select Activity Type" at bounding box center [306, 98] width 151 height 25
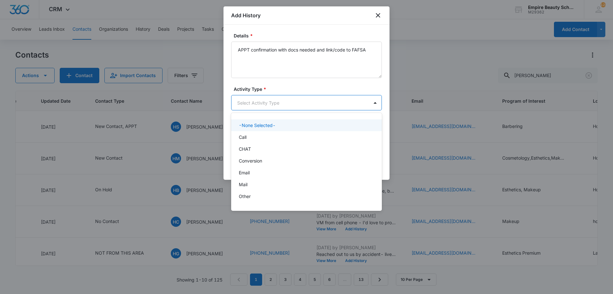
click at [253, 102] on body "CRM Apps Forms CRM Email Shop Payments POS Files Brand Settings Empire Beauty S…" at bounding box center [306, 147] width 613 height 294
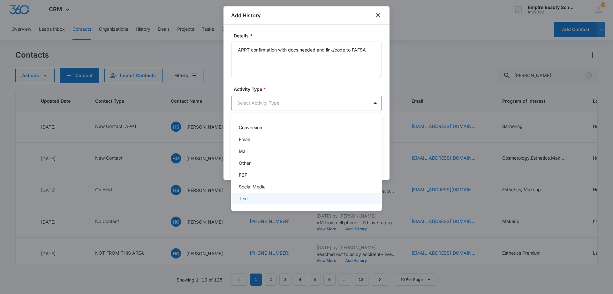
click at [248, 197] on p "Text" at bounding box center [243, 198] width 9 height 7
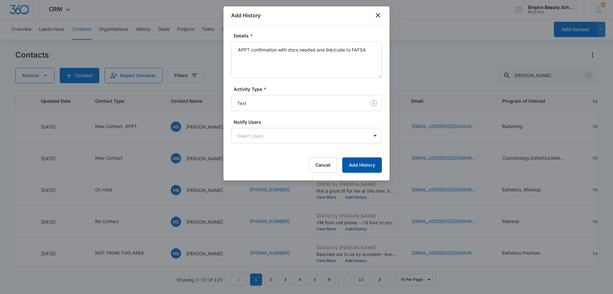
click at [373, 168] on button "Add History" at bounding box center [362, 164] width 40 height 15
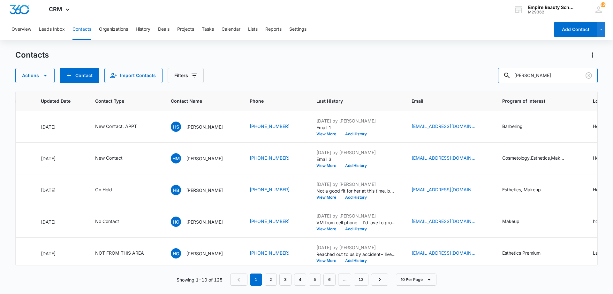
drag, startPoint x: 573, startPoint y: 77, endPoint x: 437, endPoint y: 66, distance: 137.1
click at [438, 67] on div "Contacts Actions Contact Import Contacts Filters hannah selli" at bounding box center [306, 66] width 583 height 33
type input "7462"
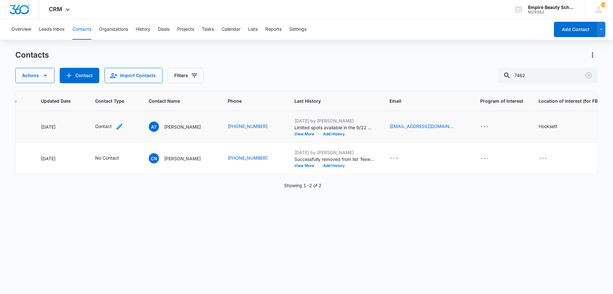
click at [116, 126] on icon "Contact Type - Contact - Select to Edit Field" at bounding box center [120, 127] width 8 height 8
click at [107, 84] on icon "Remove Contact" at bounding box center [109, 85] width 4 height 4
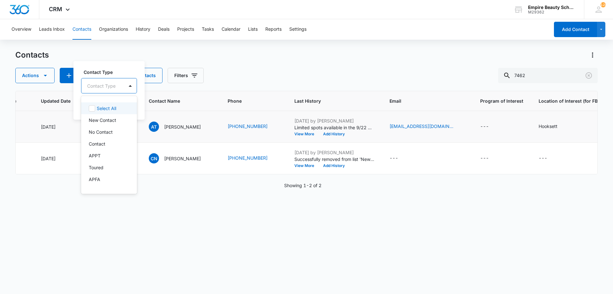
click at [108, 84] on div at bounding box center [101, 86] width 28 height 8
click at [102, 172] on p "DO NOT CONTACT" at bounding box center [108, 172] width 39 height 13
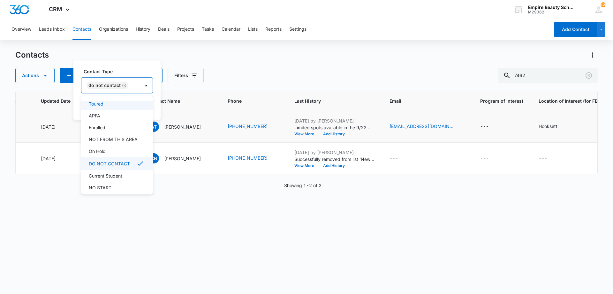
click at [112, 76] on div "Contact Type option DO NOT CONTACT, selected. 16 results available. Use Up and …" at bounding box center [117, 80] width 72 height 25
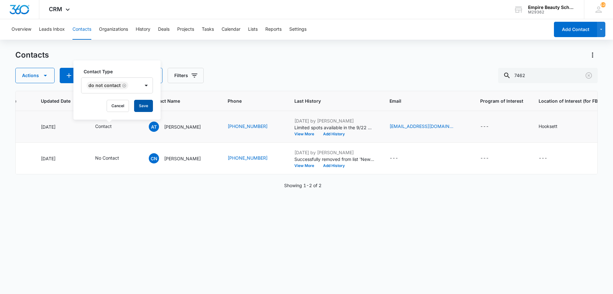
click at [139, 105] on button "Save" at bounding box center [143, 106] width 19 height 12
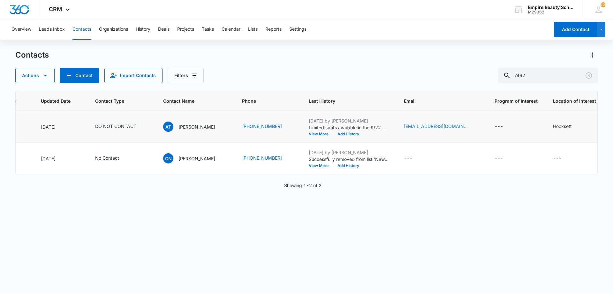
click at [324, 132] on div "Sep 9, 2025 by Jess Peltonovich Limited spots available in the 9/22 COS class! …" at bounding box center [349, 126] width 80 height 19
click at [337, 135] on button "Add History" at bounding box center [348, 134] width 31 height 4
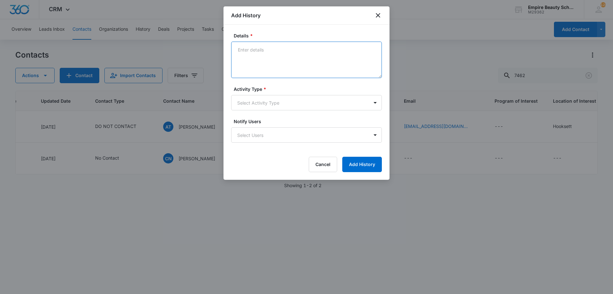
click at [255, 50] on textarea "Details *" at bounding box center [306, 60] width 151 height 36
click at [239, 48] on textarea "Reploed "STOP"" at bounding box center [306, 60] width 151 height 36
type textarea "Replied "STOP""
click at [268, 107] on body "CRM Apps Forms CRM Email Shop Payments POS Files Brand Settings Empire Beauty S…" at bounding box center [306, 147] width 613 height 294
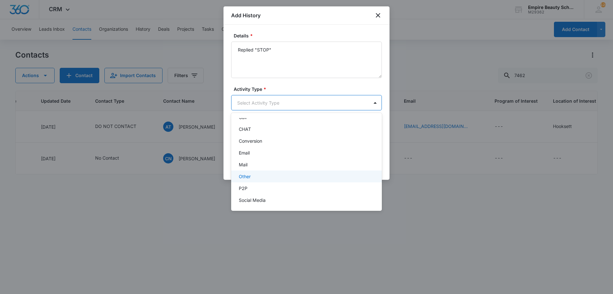
scroll to position [33, 0]
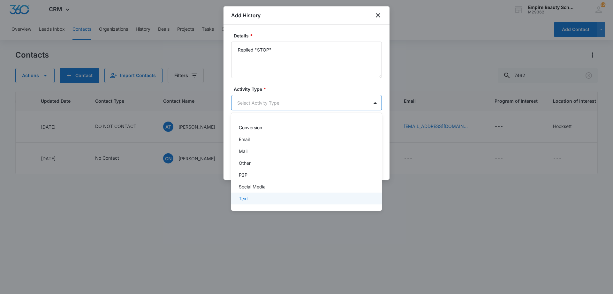
click at [298, 198] on div "Text" at bounding box center [306, 198] width 134 height 7
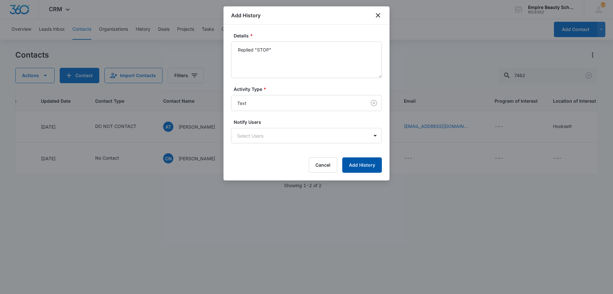
click at [358, 164] on button "Add History" at bounding box center [362, 164] width 40 height 15
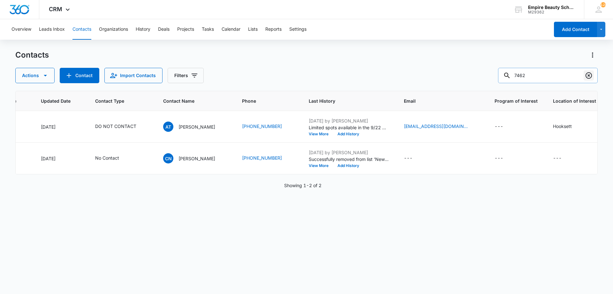
click at [589, 75] on icon "Clear" at bounding box center [589, 75] width 6 height 6
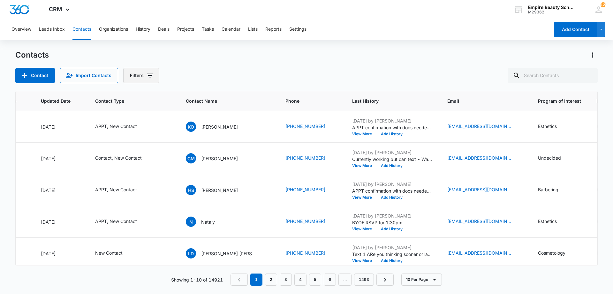
click at [154, 73] on button "Filters" at bounding box center [141, 75] width 36 height 15
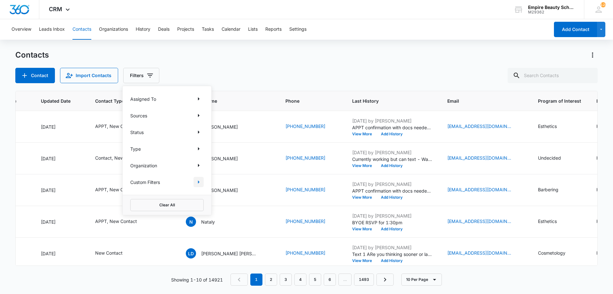
click at [201, 181] on icon "Show Custom Filters filters" at bounding box center [199, 182] width 8 height 8
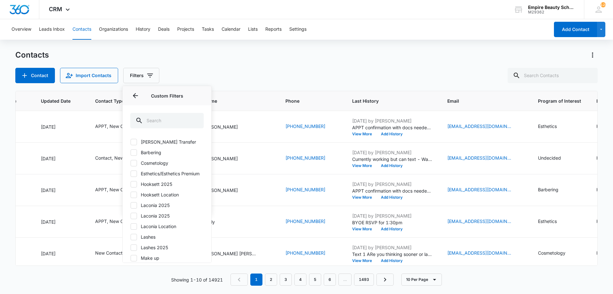
click at [148, 187] on label "Hooksett 2025" at bounding box center [166, 183] width 73 height 7
click at [131, 184] on input "Hooksett 2025" at bounding box center [130, 184] width 0 height 0
checkbox input "true"
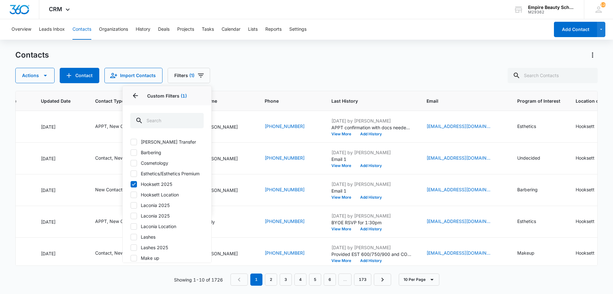
click at [333, 51] on div "Contacts" at bounding box center [306, 55] width 583 height 10
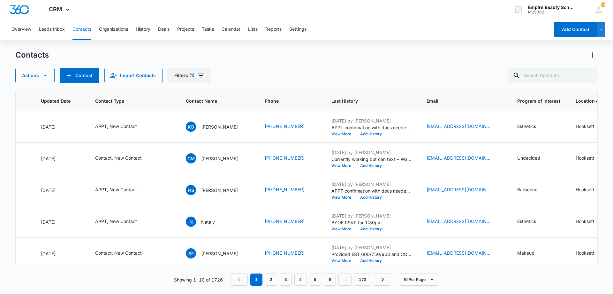
click at [195, 74] on button "Filters (1)" at bounding box center [189, 75] width 42 height 15
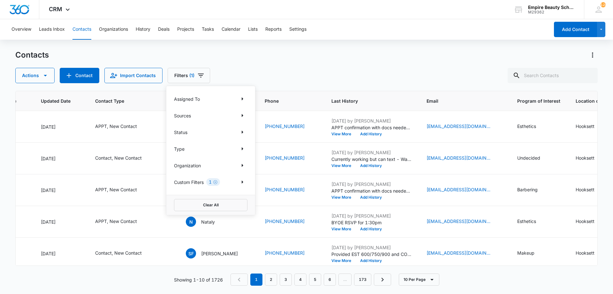
click at [265, 73] on div "Actions Contact Import Contacts Filters (1) Assigned To Sources Status Type Org…" at bounding box center [306, 75] width 583 height 15
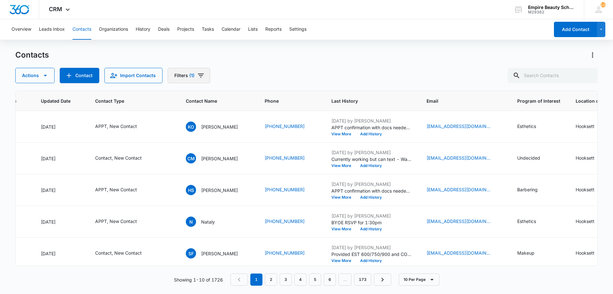
click at [203, 76] on icon "Filters" at bounding box center [201, 76] width 8 height 8
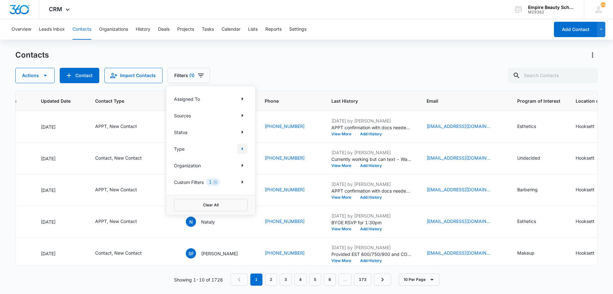
click at [241, 149] on icon "Show Type filters" at bounding box center [243, 149] width 8 height 8
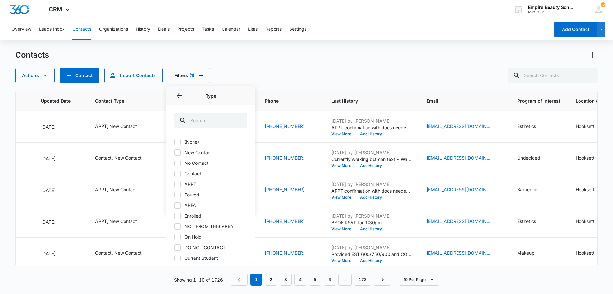
click at [204, 162] on label "No Contact" at bounding box center [210, 162] width 73 height 7
click at [174, 163] on input "No Contact" at bounding box center [174, 163] width 0 height 0
checkbox input "true"
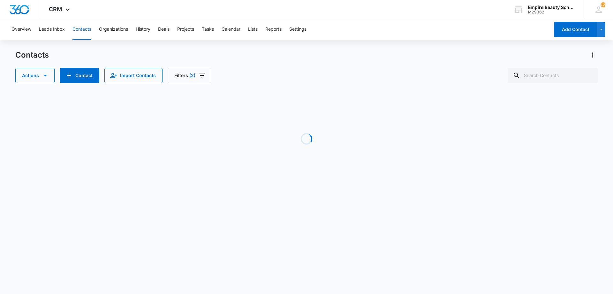
click at [256, 63] on div "Contacts Actions Contact Import Contacts Filters (2)" at bounding box center [306, 66] width 583 height 33
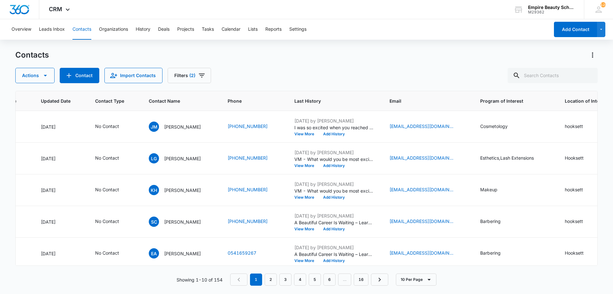
scroll to position [0, 0]
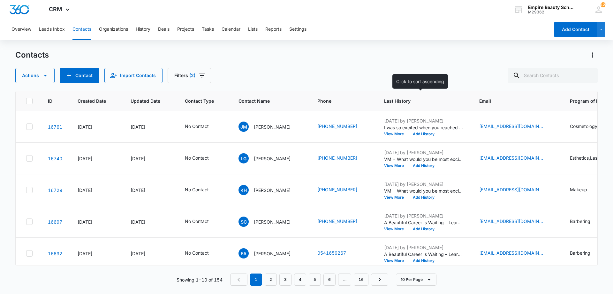
click at [395, 98] on span "Last History" at bounding box center [419, 100] width 71 height 7
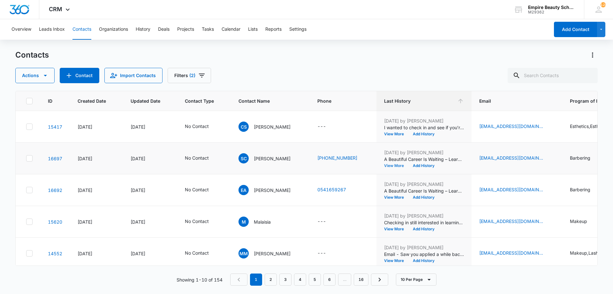
click at [395, 165] on button "View More" at bounding box center [396, 166] width 24 height 4
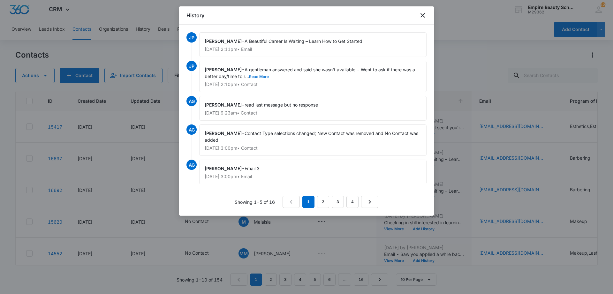
click at [264, 78] on button "Read More" at bounding box center [259, 77] width 20 height 4
click at [424, 16] on icon "close" at bounding box center [423, 16] width 8 height 8
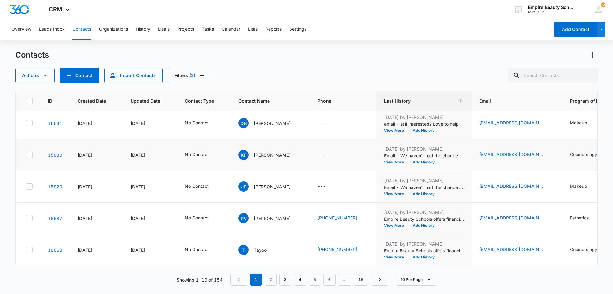
scroll to position [166, 0]
click at [393, 99] on span "Last History" at bounding box center [419, 100] width 71 height 7
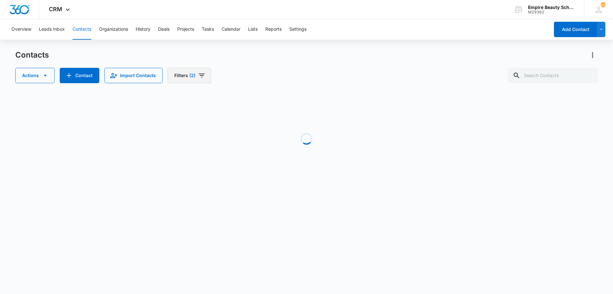
scroll to position [0, 0]
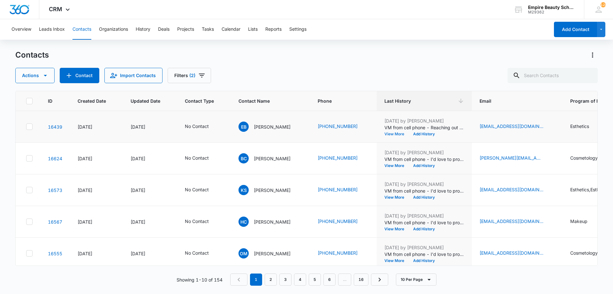
click at [395, 136] on button "View More" at bounding box center [397, 134] width 24 height 4
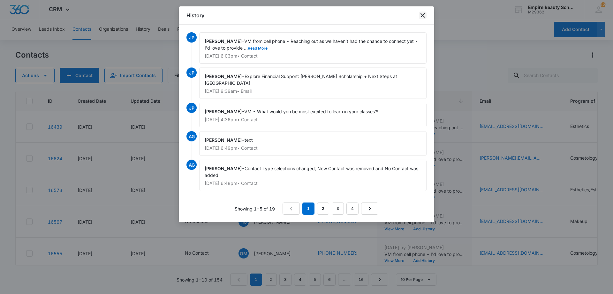
click at [420, 17] on icon "close" at bounding box center [423, 16] width 8 height 8
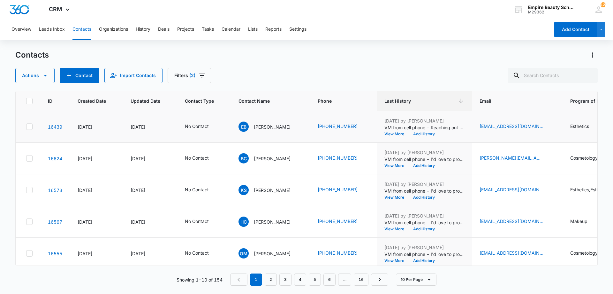
click at [426, 135] on button "Add History" at bounding box center [424, 134] width 31 height 4
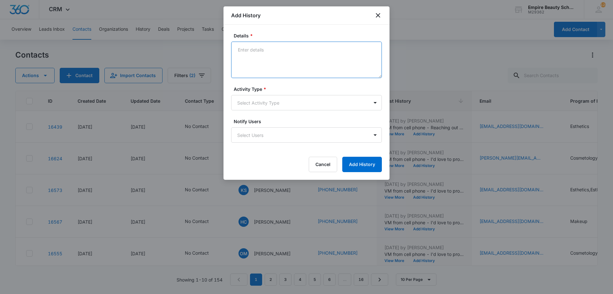
click at [275, 67] on textarea "Details *" at bounding box center [306, 60] width 151 height 36
click at [293, 50] on textarea "Haven't had a chance to connect yet - Wanted to make sure you knew that you may…" at bounding box center [306, 60] width 151 height 36
click at [290, 56] on textarea "Haven't had a chance to connect yet - Wanted to make sure you knew that you may…" at bounding box center [306, 60] width 151 height 36
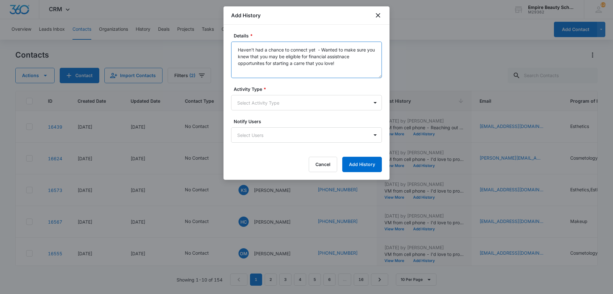
click at [339, 59] on textarea "Haven't had a chance to connect yet - Wanted to make sure you knew that you may…" at bounding box center [306, 60] width 151 height 36
click at [354, 61] on textarea "Haven't had a chance to connect yet - Wanted to make sure you knew that you may…" at bounding box center [306, 60] width 151 height 36
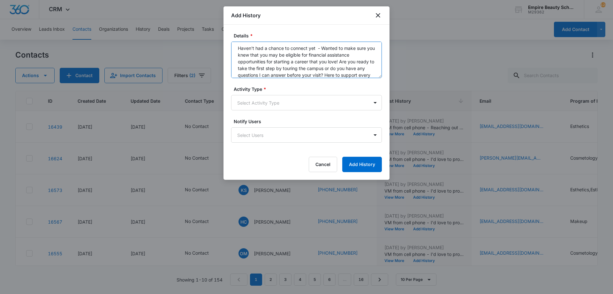
scroll to position [8, 0]
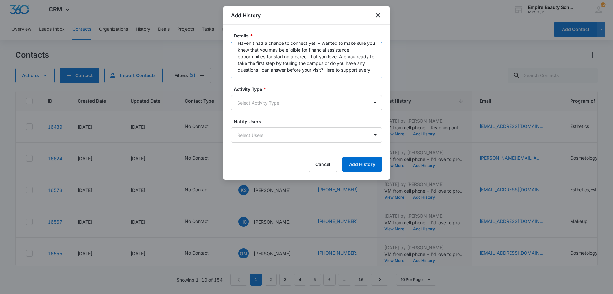
click at [358, 66] on textarea "Haven't had a chance to connect yet - Wanted to make sure you knew that you may…" at bounding box center [306, 60] width 151 height 36
click at [264, 74] on textarea "Haven't had a chance to connect yet - Wanted to make sure you knew that you may…" at bounding box center [306, 60] width 151 height 36
drag, startPoint x: 239, startPoint y: 50, endPoint x: 340, endPoint y: 88, distance: 108.0
click at [340, 88] on form "Details * Haven't had a chance to connect yet - Wanted to make sure you knew th…" at bounding box center [306, 102] width 151 height 140
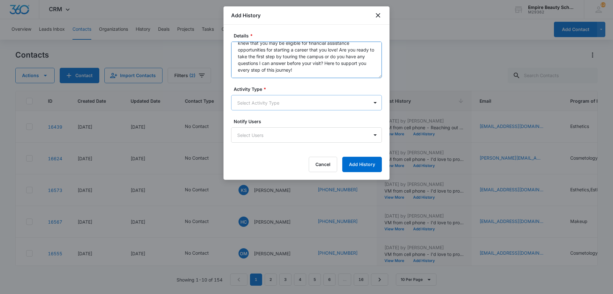
type textarea "Haven't had a chance to connect yet - Wanted to make sure you knew that you may…"
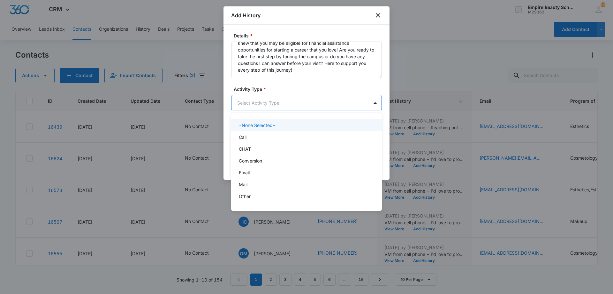
drag, startPoint x: 282, startPoint y: 100, endPoint x: 265, endPoint y: 140, distance: 43.5
click at [282, 100] on body "CRM Apps Forms CRM Email Shop Payments POS Files Brand Settings Empire Beauty S…" at bounding box center [306, 147] width 613 height 294
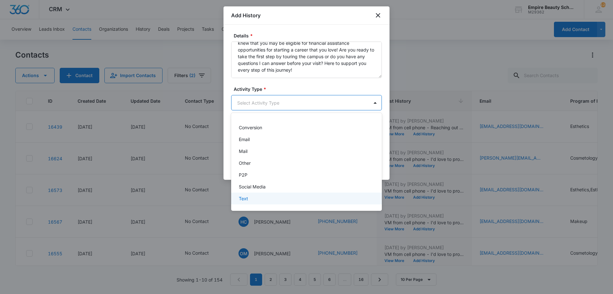
click at [245, 200] on p "Text" at bounding box center [243, 198] width 9 height 7
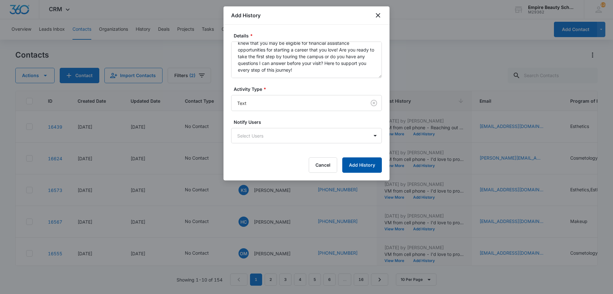
click at [364, 166] on button "Add History" at bounding box center [362, 164] width 40 height 15
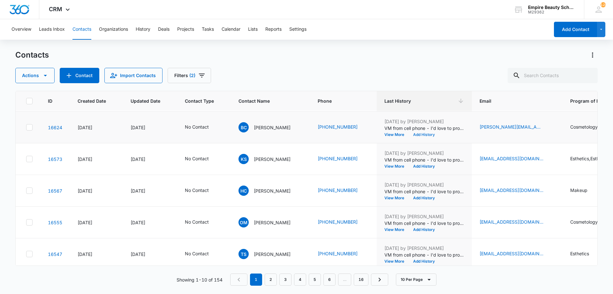
scroll to position [32, 0]
click at [424, 134] on button "Add History" at bounding box center [424, 134] width 31 height 4
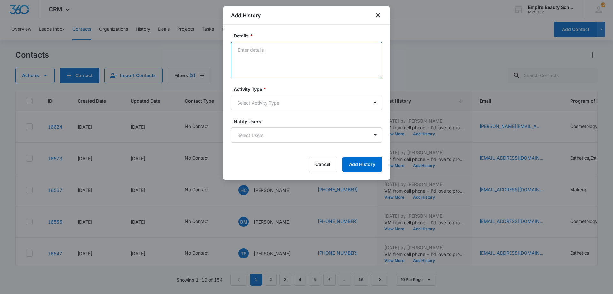
paste textarea "Haven't had a chance to connect yet - Wanted to make sure you knew that you may…"
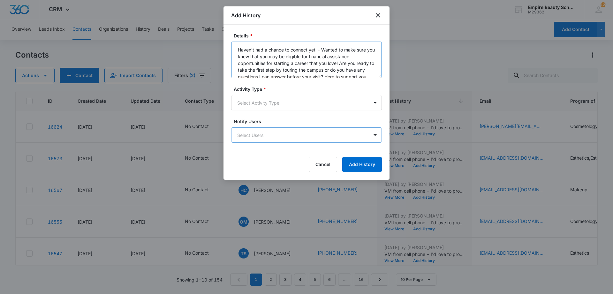
scroll to position [8, 0]
type textarea "Haven't had a chance to connect yet - Wanted to make sure you knew that you may…"
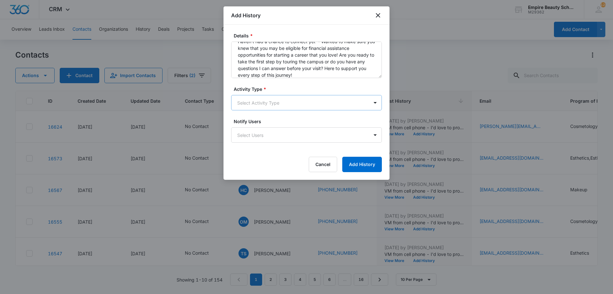
click at [287, 102] on body "CRM Apps Forms CRM Email Shop Payments POS Files Brand Settings Empire Beauty S…" at bounding box center [306, 147] width 613 height 294
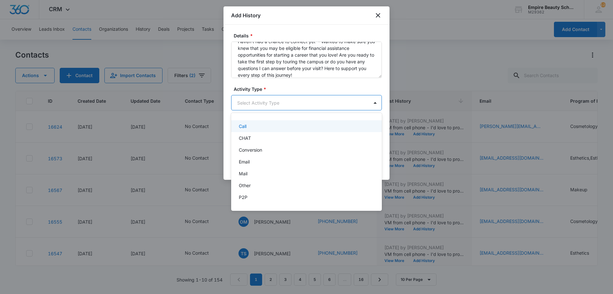
scroll to position [33, 0]
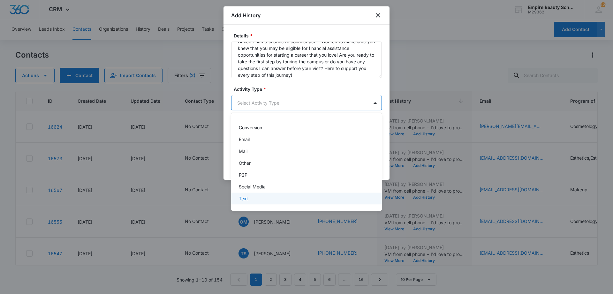
click at [272, 196] on div "Text" at bounding box center [306, 198] width 134 height 7
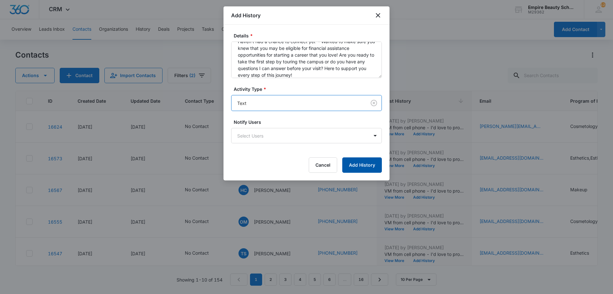
click at [353, 162] on button "Add History" at bounding box center [362, 164] width 40 height 15
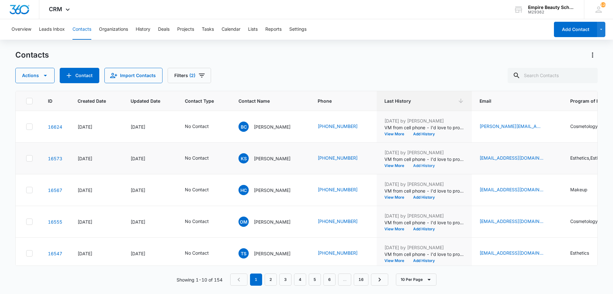
click at [424, 166] on button "Add History" at bounding box center [424, 166] width 31 height 4
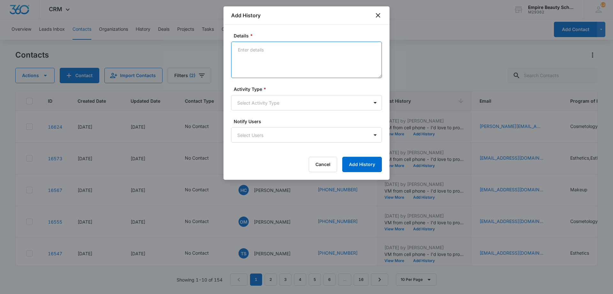
paste textarea "Haven't had a chance to connect yet - Wanted to make sure you knew that you may…"
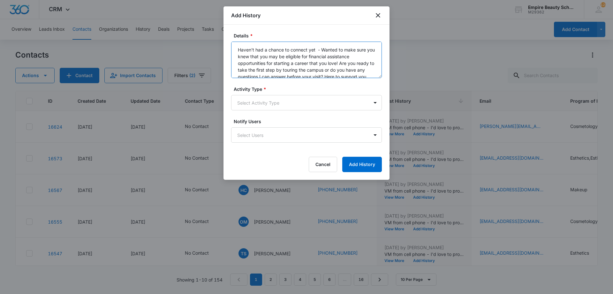
scroll to position [8, 0]
type textarea "Haven't had a chance to connect yet - Wanted to make sure you knew that you may…"
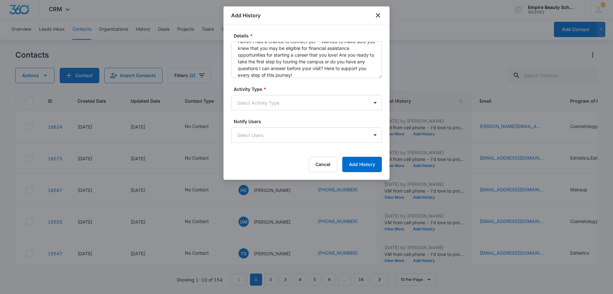
click at [290, 112] on form "Details * Haven't had a chance to connect yet - Wanted to make sure you knew th…" at bounding box center [306, 102] width 151 height 140
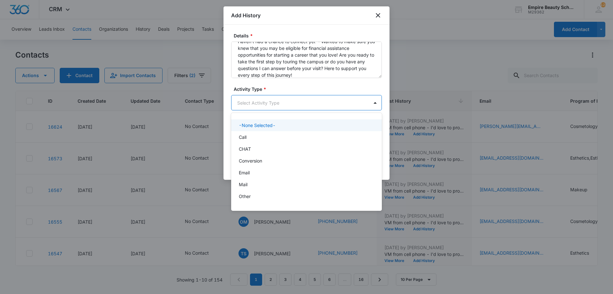
click at [280, 107] on body "CRM Apps Forms CRM Email Shop Payments POS Files Brand Settings Empire Beauty S…" at bounding box center [306, 147] width 613 height 294
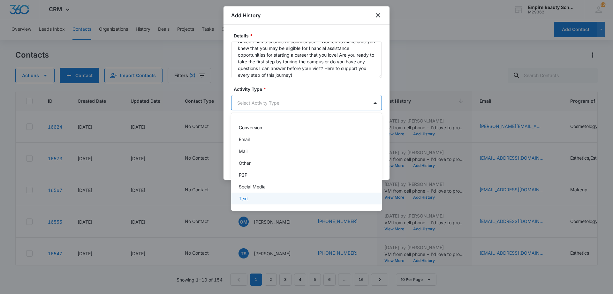
click at [267, 203] on div "Text" at bounding box center [306, 198] width 151 height 12
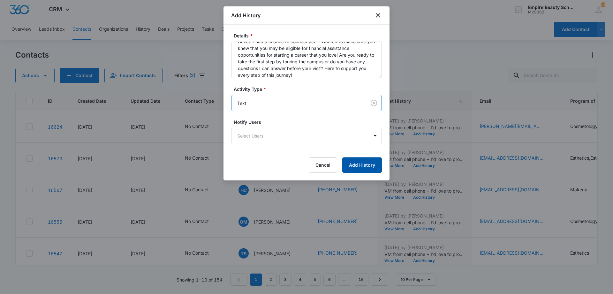
click at [363, 167] on button "Add History" at bounding box center [362, 164] width 40 height 15
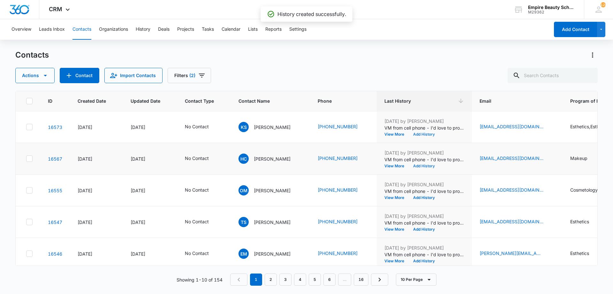
scroll to position [63, 0]
click at [418, 165] on button "Add History" at bounding box center [424, 166] width 31 height 4
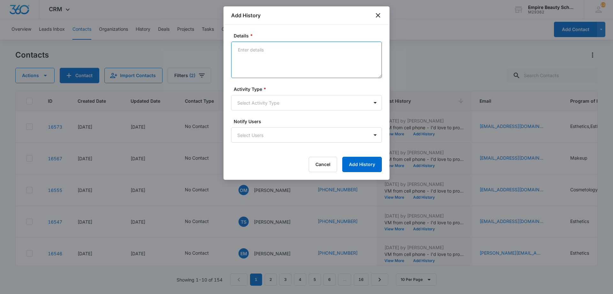
paste textarea "Haven't had a chance to connect yet - Wanted to make sure you knew that you may…"
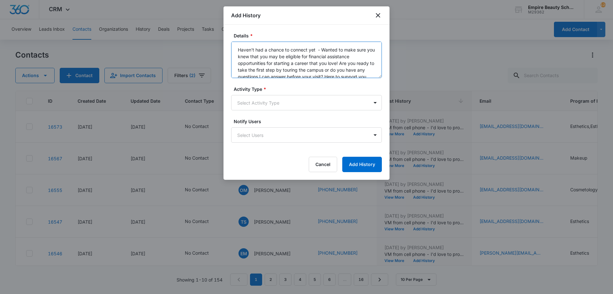
scroll to position [8, 0]
type textarea "Haven't had a chance to connect yet - Wanted to make sure you knew that you may…"
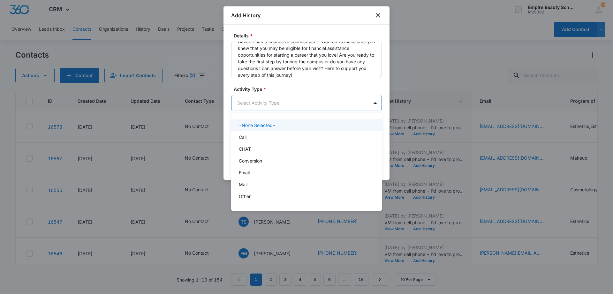
click at [284, 107] on body "CRM Apps Forms CRM Email Shop Payments POS Files Brand Settings Empire Beauty S…" at bounding box center [306, 147] width 613 height 294
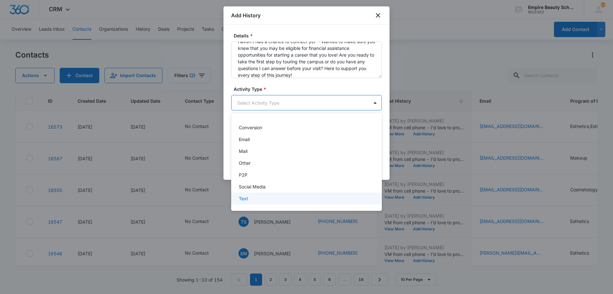
click at [245, 199] on p "Text" at bounding box center [243, 198] width 9 height 7
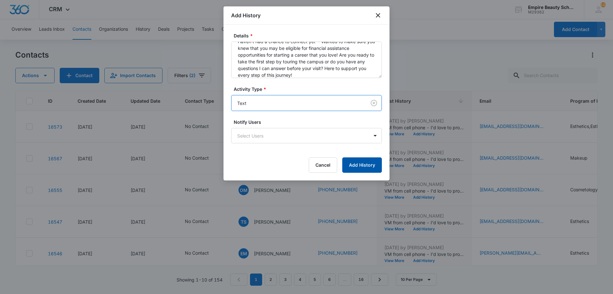
click at [345, 159] on button "Add History" at bounding box center [362, 164] width 40 height 15
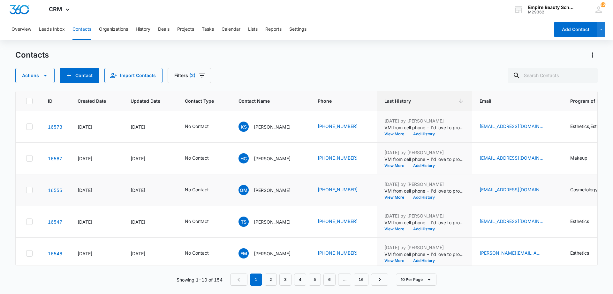
click at [423, 198] on button "Add History" at bounding box center [424, 197] width 31 height 4
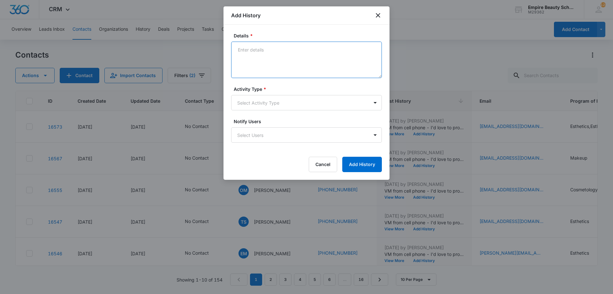
paste textarea "Haven't had a chance to connect yet - Wanted to make sure you knew that you may…"
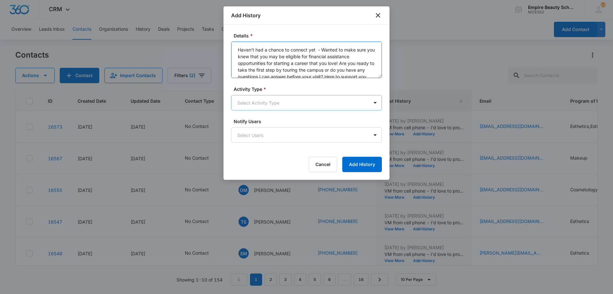
scroll to position [8, 0]
type textarea "Haven't had a chance to connect yet - Wanted to make sure you knew that you may…"
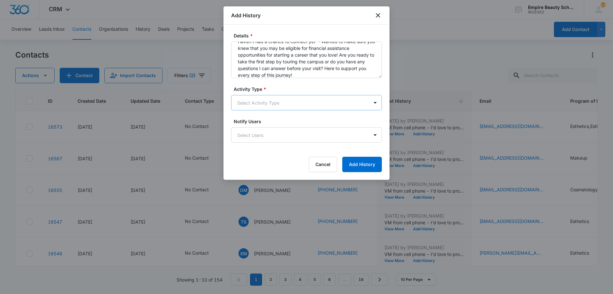
click at [258, 100] on body "CRM Apps Forms CRM Email Shop Payments POS Files Brand Settings Empire Beauty S…" at bounding box center [306, 147] width 613 height 294
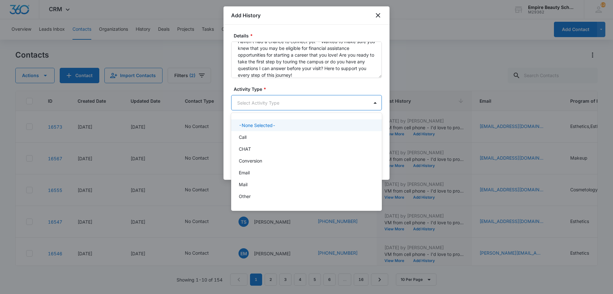
scroll to position [33, 0]
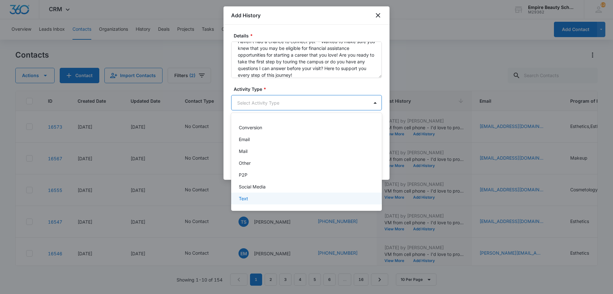
click at [268, 199] on div "Text" at bounding box center [306, 198] width 134 height 7
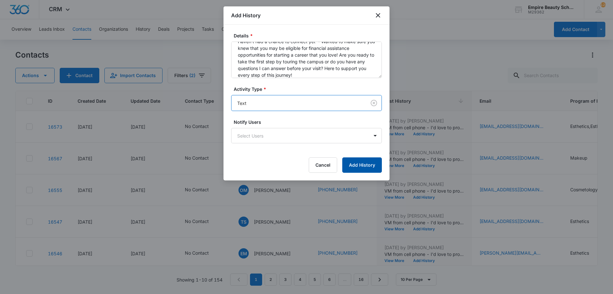
click at [381, 165] on button "Add History" at bounding box center [362, 164] width 40 height 15
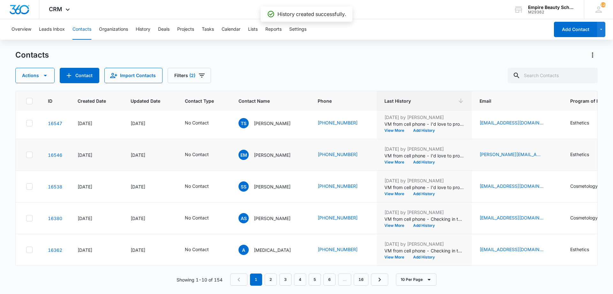
scroll to position [166, 0]
click at [418, 128] on button "Add History" at bounding box center [424, 130] width 31 height 4
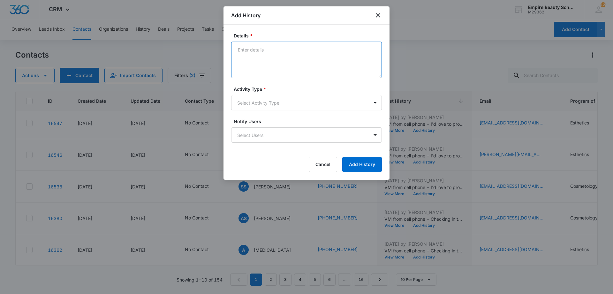
paste textarea "Haven't had a chance to connect yet - Wanted to make sure you knew that you may…"
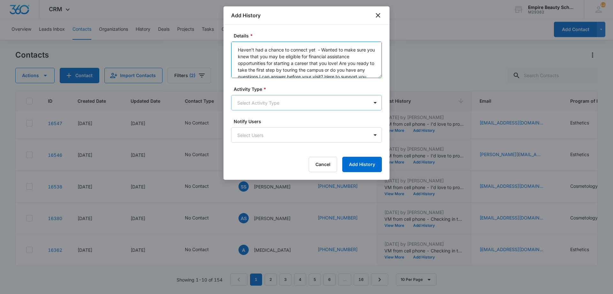
scroll to position [8, 0]
type textarea "Haven't had a chance to connect yet - Wanted to make sure you knew that you may…"
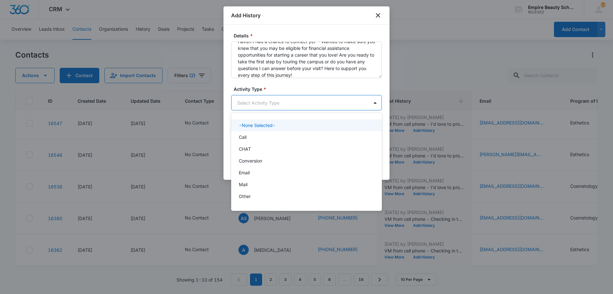
click at [255, 106] on body "CRM Apps Forms CRM Email Shop Payments POS Files Brand Settings Empire Beauty S…" at bounding box center [306, 147] width 613 height 294
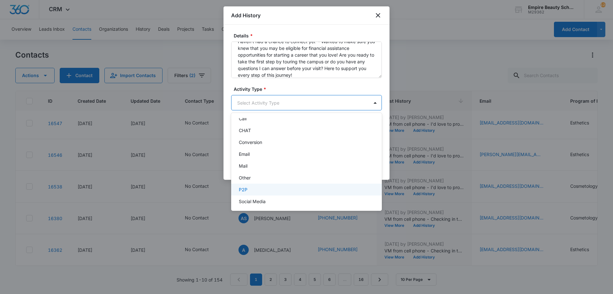
scroll to position [33, 0]
click at [262, 196] on div "Text" at bounding box center [306, 198] width 134 height 7
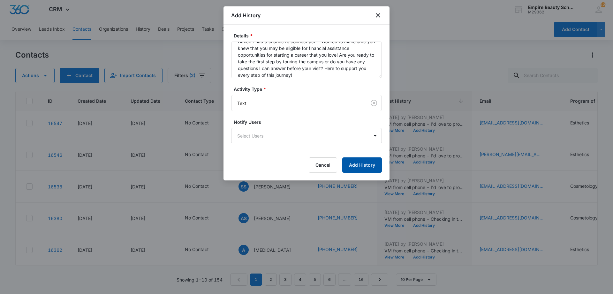
click at [360, 164] on button "Add History" at bounding box center [362, 164] width 40 height 15
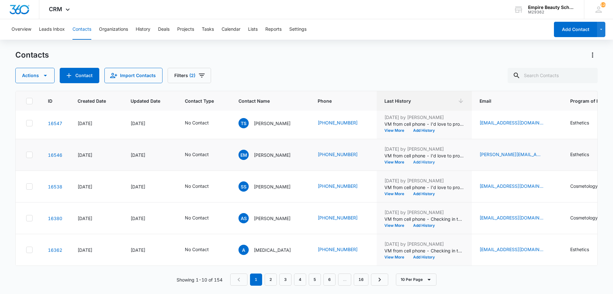
click at [427, 160] on button "Add History" at bounding box center [424, 162] width 31 height 4
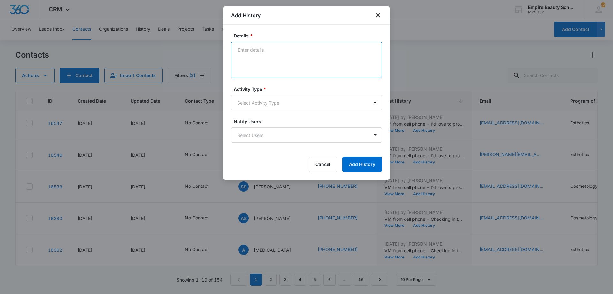
paste textarea "Haven't had a chance to connect yet - Wanted to make sure you knew that you may…"
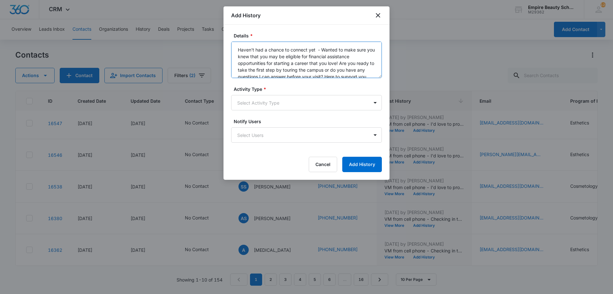
scroll to position [8, 0]
type textarea "Haven't had a chance to connect yet - Wanted to make sure you knew that you may…"
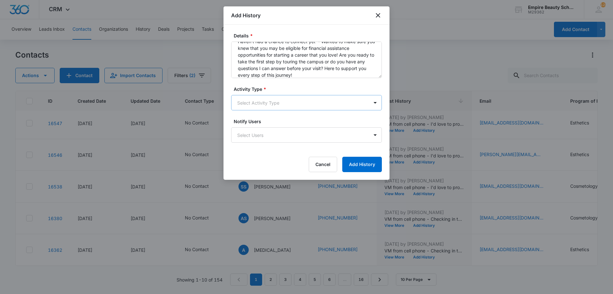
click at [292, 110] on body "CRM Apps Forms CRM Email Shop Payments POS Files Brand Settings Empire Beauty S…" at bounding box center [306, 147] width 613 height 294
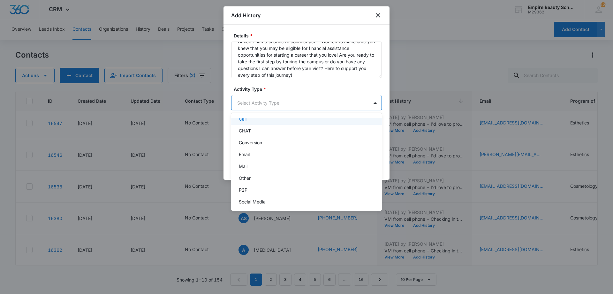
scroll to position [33, 0]
click at [268, 193] on div "Text" at bounding box center [306, 198] width 151 height 12
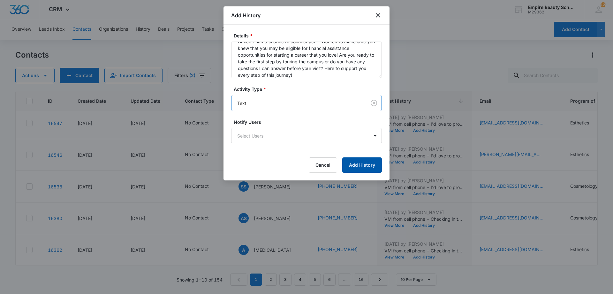
click at [353, 164] on button "Add History" at bounding box center [362, 164] width 40 height 15
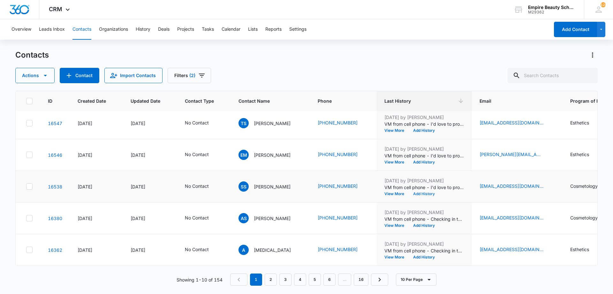
click at [415, 192] on button "Add History" at bounding box center [424, 194] width 31 height 4
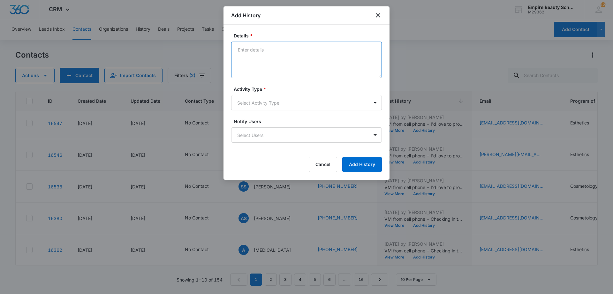
paste textarea "Haven't had a chance to connect yet - Wanted to make sure you knew that you may…"
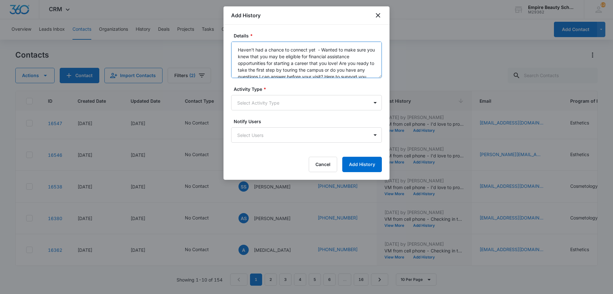
scroll to position [8, 0]
type textarea "Haven't had a chance to connect yet - Wanted to make sure you knew that you may…"
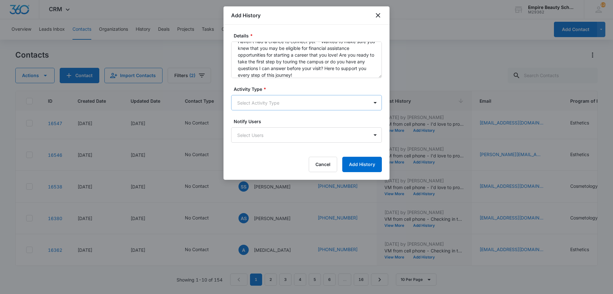
click at [317, 99] on body "CRM Apps Forms CRM Email Shop Payments POS Files Brand Settings Empire Beauty S…" at bounding box center [306, 147] width 613 height 294
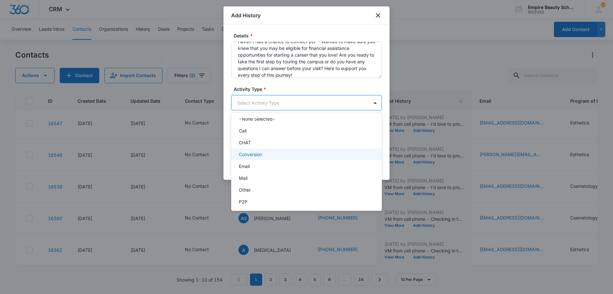
scroll to position [33, 0]
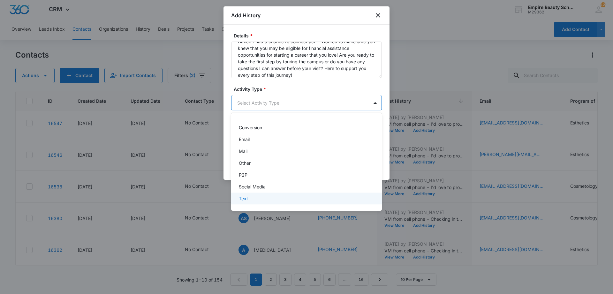
click at [265, 193] on div "Text" at bounding box center [306, 198] width 151 height 12
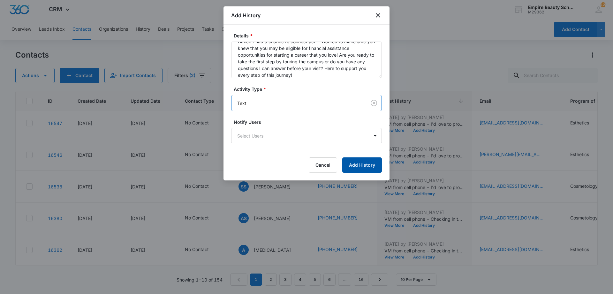
click at [367, 168] on button "Add History" at bounding box center [362, 164] width 40 height 15
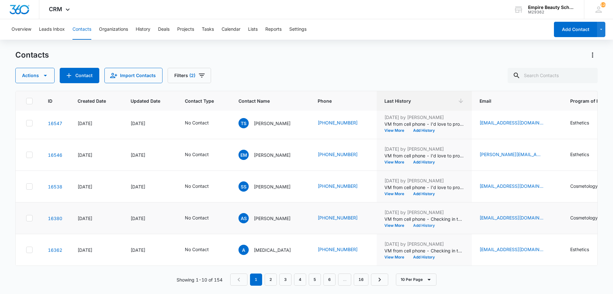
click at [420, 223] on button "Add History" at bounding box center [424, 225] width 31 height 4
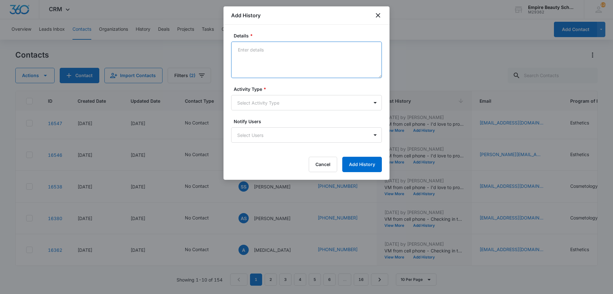
paste textarea "Haven't had a chance to connect yet - Wanted to make sure you knew that you may…"
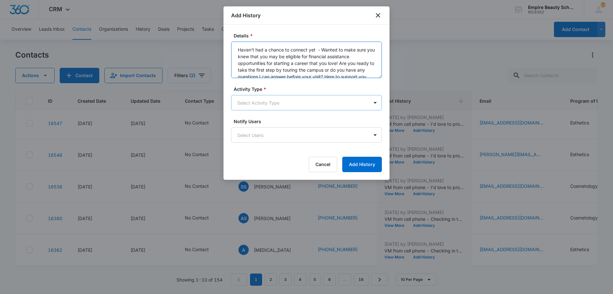
scroll to position [8, 0]
type textarea "Haven't had a chance to connect yet - Wanted to make sure you knew that you may…"
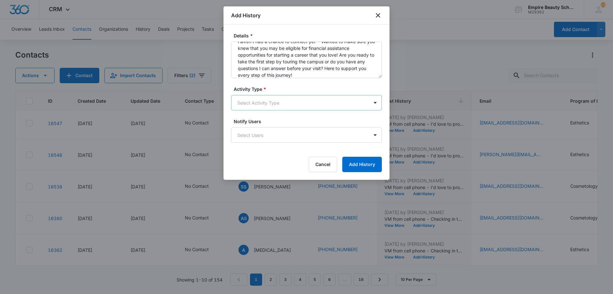
click at [258, 104] on body "CRM Apps Forms CRM Email Shop Payments POS Files Brand Settings Empire Beauty S…" at bounding box center [306, 147] width 613 height 294
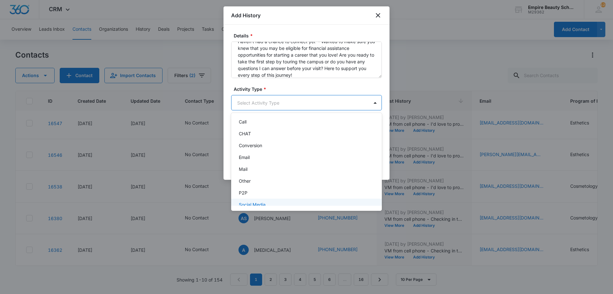
scroll to position [33, 0]
click at [252, 198] on div "Text" at bounding box center [306, 198] width 134 height 7
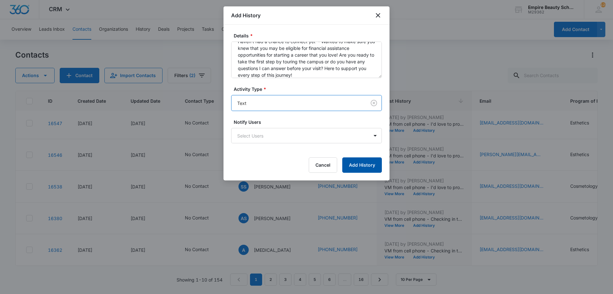
click at [365, 165] on button "Add History" at bounding box center [362, 164] width 40 height 15
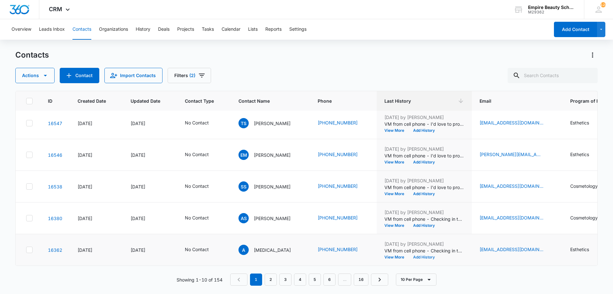
click at [417, 255] on button "Add History" at bounding box center [424, 257] width 31 height 4
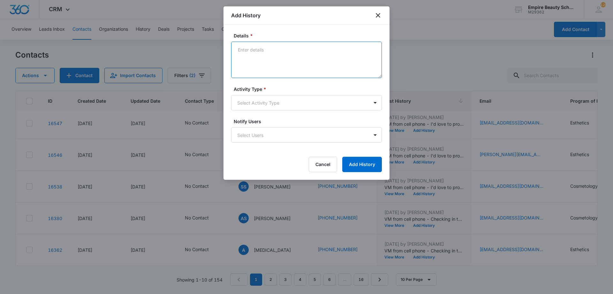
paste textarea "Haven't had a chance to connect yet - Wanted to make sure you knew that you may…"
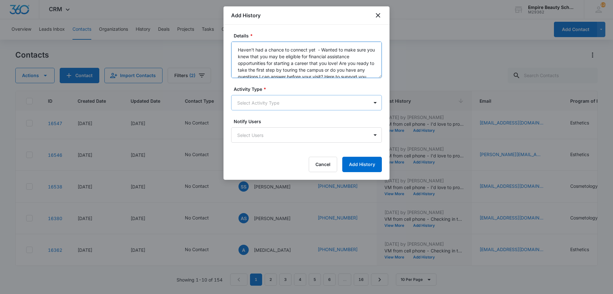
scroll to position [8, 0]
type textarea "Haven't had a chance to connect yet - Wanted to make sure you knew that you may…"
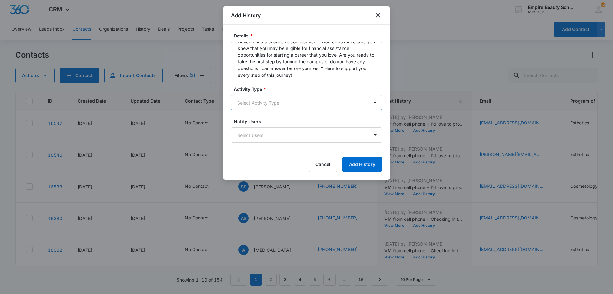
click at [257, 104] on body "CRM Apps Forms CRM Email Shop Payments POS Files Brand Settings Empire Beauty S…" at bounding box center [306, 147] width 613 height 294
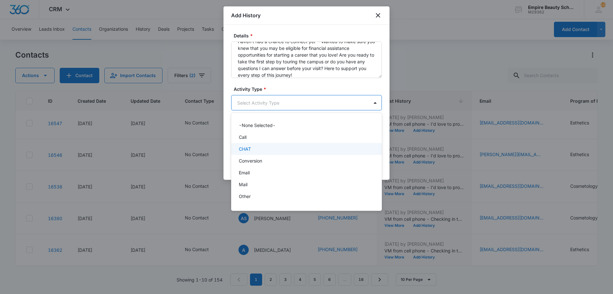
scroll to position [33, 0]
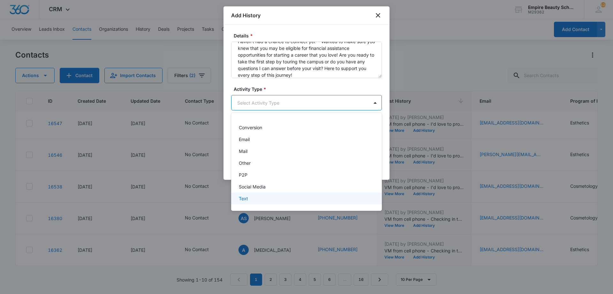
click at [259, 199] on div "Text" at bounding box center [306, 198] width 134 height 7
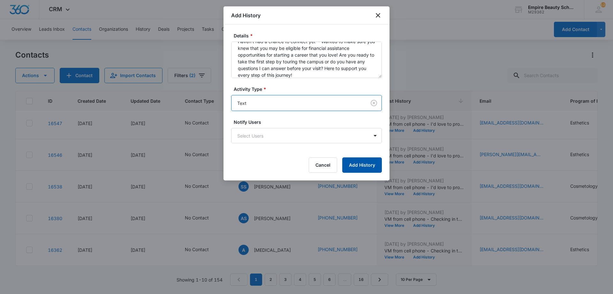
click at [369, 169] on button "Add History" at bounding box center [362, 164] width 40 height 15
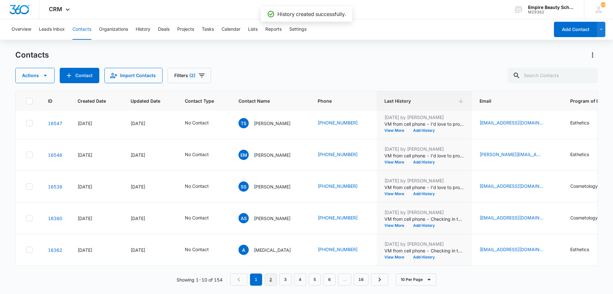
click at [272, 279] on link "2" at bounding box center [271, 279] width 12 height 12
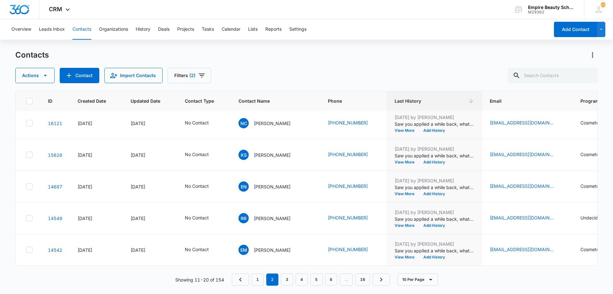
scroll to position [0, 0]
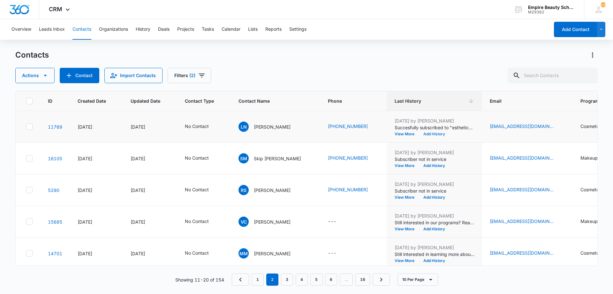
click at [440, 136] on button "Add History" at bounding box center [434, 134] width 31 height 4
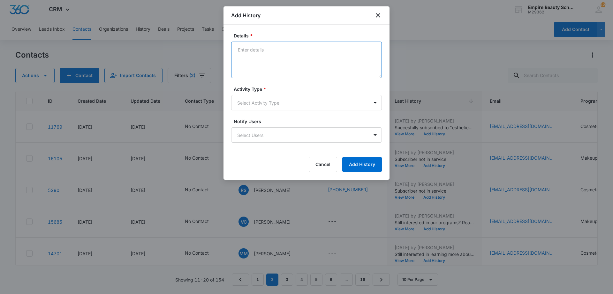
paste textarea "Haven't had a chance to connect yet - Wanted to make sure you knew that you may…"
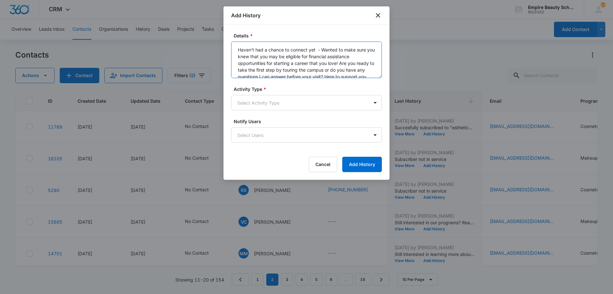
scroll to position [8, 0]
type textarea "Haven't had a chance to connect yet - Wanted to make sure you knew that you may…"
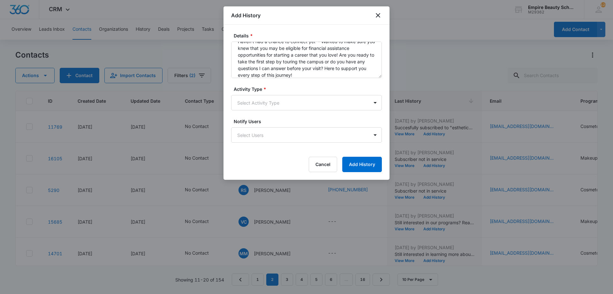
click at [279, 89] on label "Activity Type *" at bounding box center [309, 89] width 151 height 7
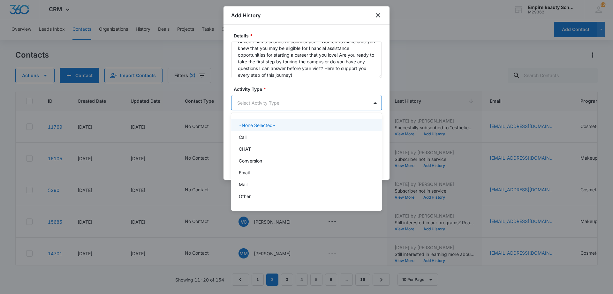
click at [276, 98] on body "CRM Apps Forms CRM Email Shop Payments POS Files Brand Settings Empire Beauty S…" at bounding box center [306, 147] width 613 height 294
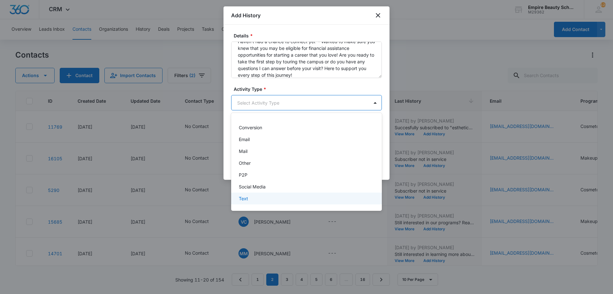
click at [245, 201] on p "Text" at bounding box center [243, 198] width 9 height 7
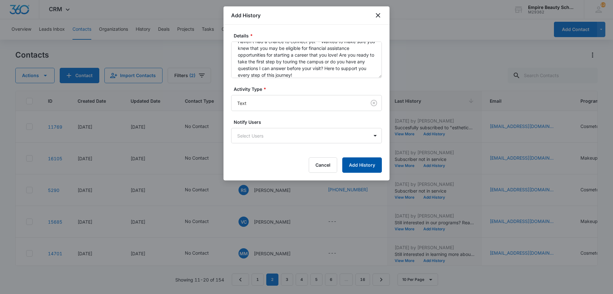
click at [357, 166] on button "Add History" at bounding box center [362, 164] width 40 height 15
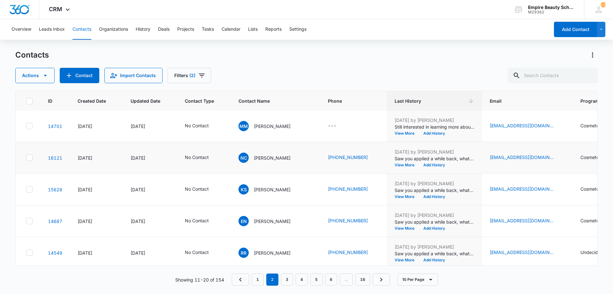
scroll to position [127, 0]
click at [436, 166] on button "Add History" at bounding box center [434, 165] width 31 height 4
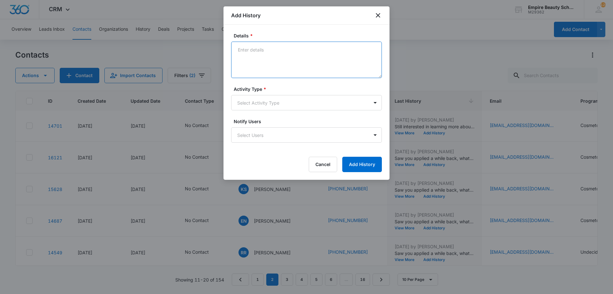
paste textarea "Haven't had a chance to connect yet - Wanted to make sure you knew that you may…"
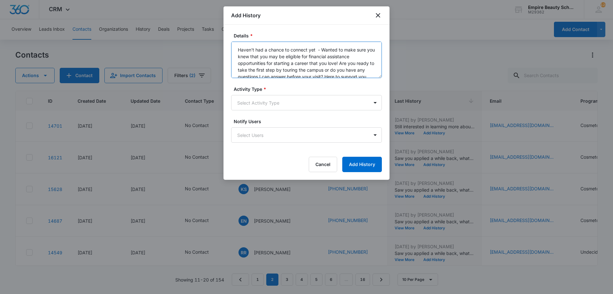
scroll to position [8, 0]
type textarea "Haven't had a chance to connect yet - Wanted to make sure you knew that you may…"
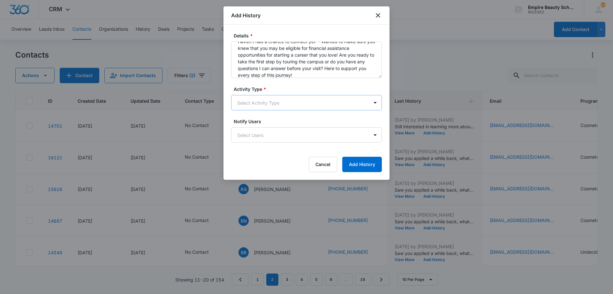
click at [288, 104] on body "CRM Apps Forms CRM Email Shop Payments POS Files Brand Settings Empire Beauty S…" at bounding box center [306, 147] width 613 height 294
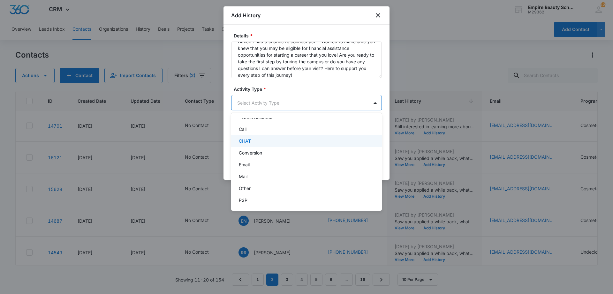
scroll to position [33, 0]
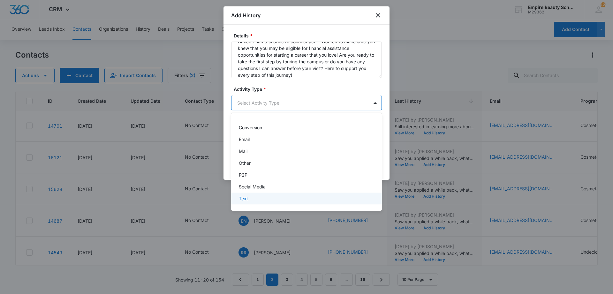
click at [260, 195] on div "Text" at bounding box center [306, 198] width 151 height 12
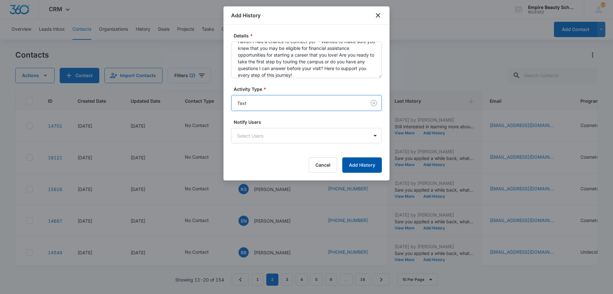
click at [372, 165] on button "Add History" at bounding box center [362, 164] width 40 height 15
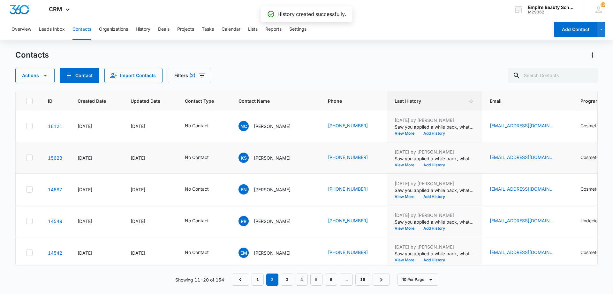
scroll to position [159, 0]
click at [432, 166] on button "Add History" at bounding box center [434, 165] width 31 height 4
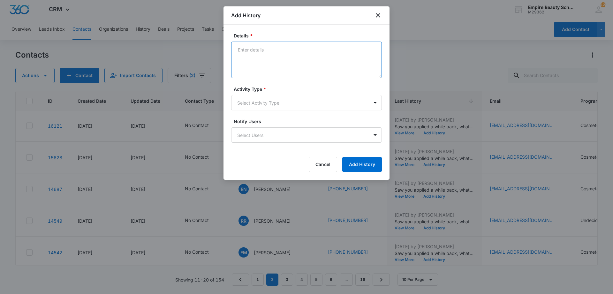
paste textarea "Haven't had a chance to connect yet - Wanted to make sure you knew that you may…"
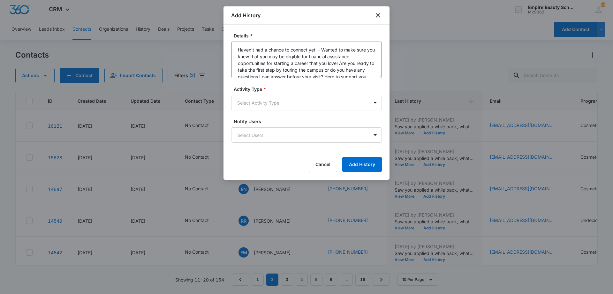
scroll to position [8, 0]
type textarea "Haven't had a chance to connect yet - Wanted to make sure you knew that you may…"
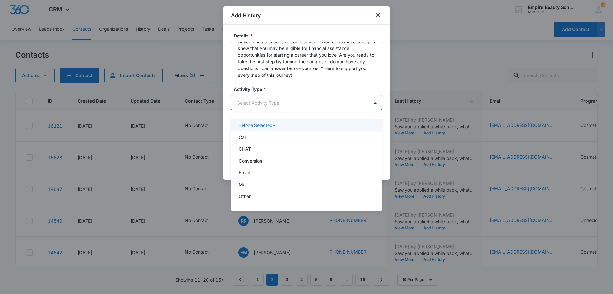
click at [298, 106] on body "CRM Apps Forms CRM Email Shop Payments POS Files Brand Settings Empire Beauty S…" at bounding box center [306, 147] width 613 height 294
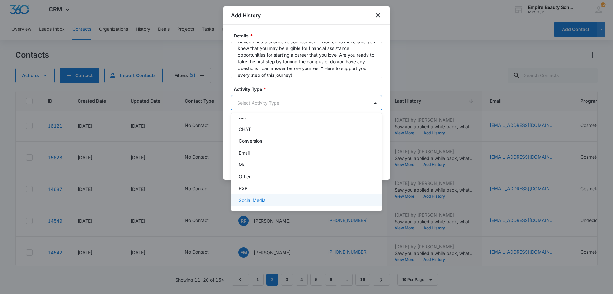
scroll to position [33, 0]
click at [261, 196] on div "Text" at bounding box center [306, 198] width 134 height 7
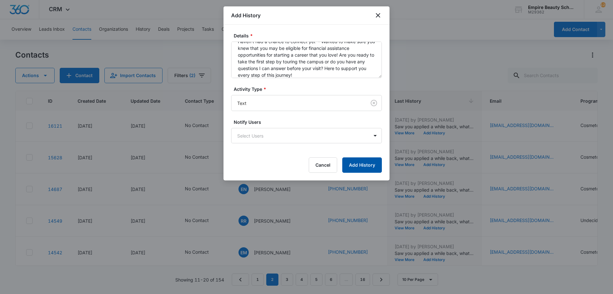
click at [357, 162] on button "Add History" at bounding box center [362, 164] width 40 height 15
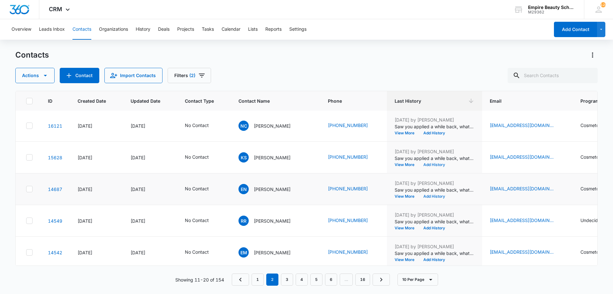
scroll to position [166, 0]
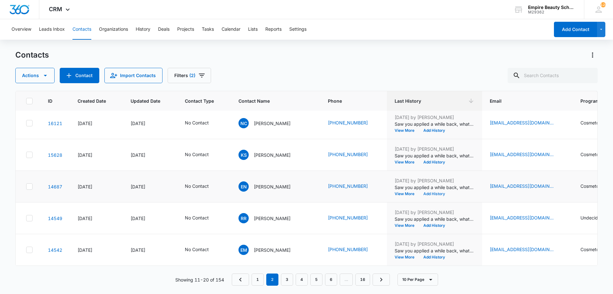
click at [437, 192] on button "Add History" at bounding box center [434, 194] width 31 height 4
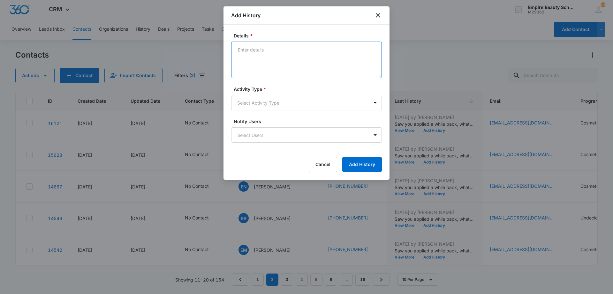
paste textarea "Haven't had a chance to connect yet - Wanted to make sure you knew that you may…"
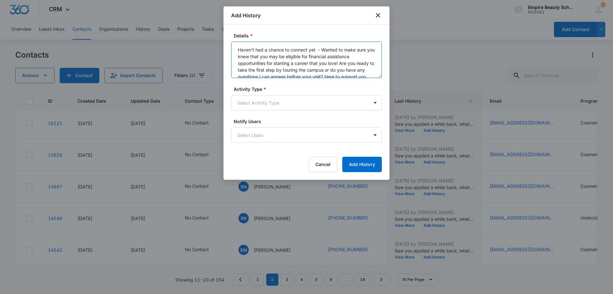
scroll to position [8, 0]
type textarea "Haven't had a chance to connect yet - Wanted to make sure you knew that you may…"
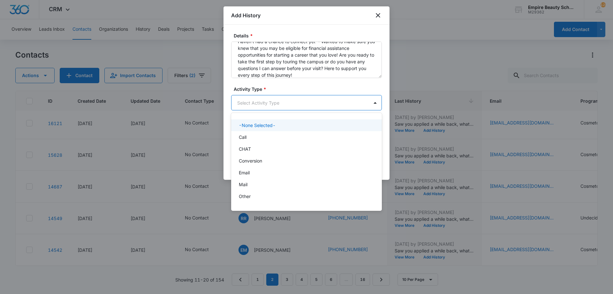
click at [272, 100] on body "CRM Apps Forms CRM Email Shop Payments POS Files Brand Settings Empire Beauty S…" at bounding box center [306, 147] width 613 height 294
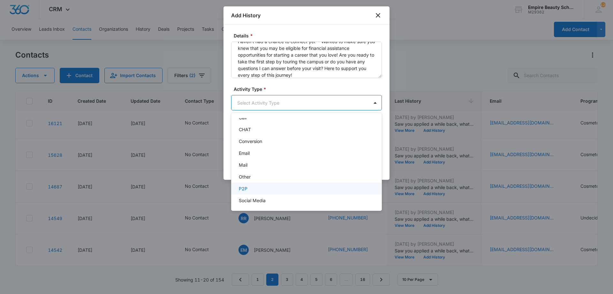
scroll to position [33, 0]
click at [265, 194] on div "Text" at bounding box center [306, 198] width 151 height 12
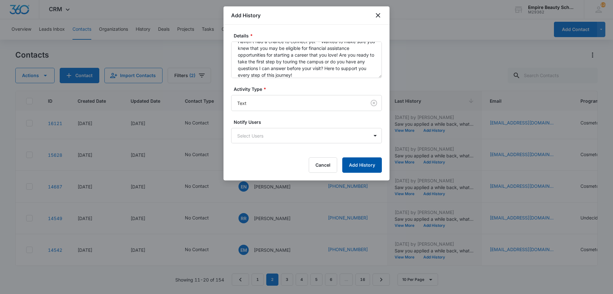
click at [357, 166] on button "Add History" at bounding box center [362, 164] width 40 height 15
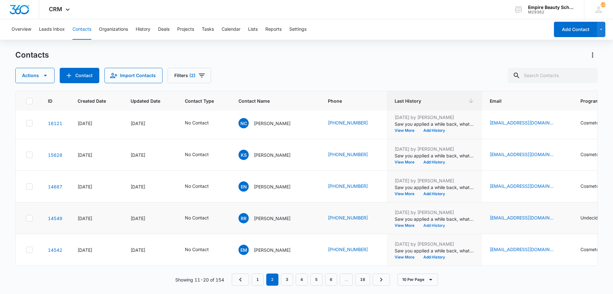
click at [432, 223] on button "Add History" at bounding box center [434, 225] width 31 height 4
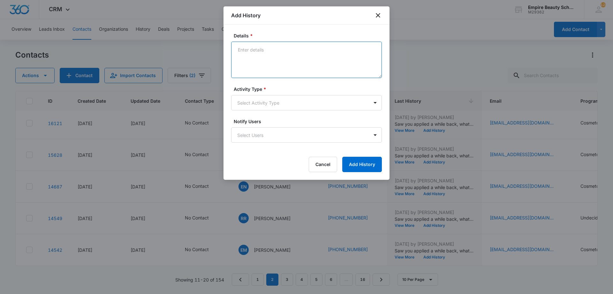
paste textarea "Haven't had a chance to connect yet - Wanted to make sure you knew that you may…"
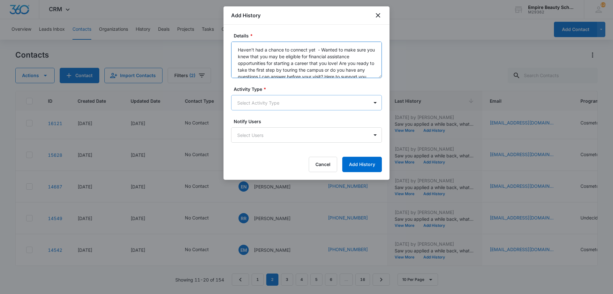
scroll to position [8, 0]
type textarea "Haven't had a chance to connect yet - Wanted to make sure you knew that you may…"
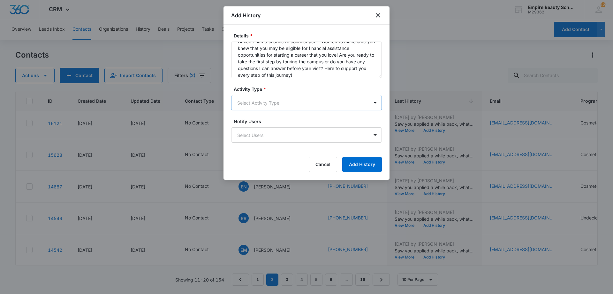
click at [283, 100] on body "CRM Apps Forms CRM Email Shop Payments POS Files Brand Settings Empire Beauty S…" at bounding box center [306, 147] width 613 height 294
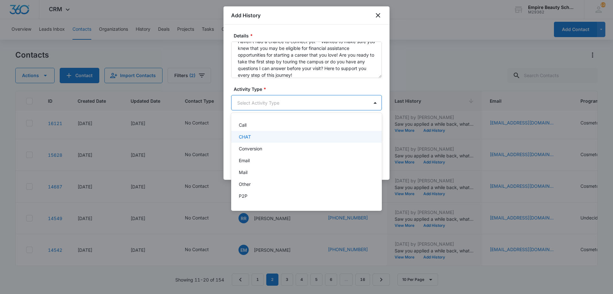
scroll to position [33, 0]
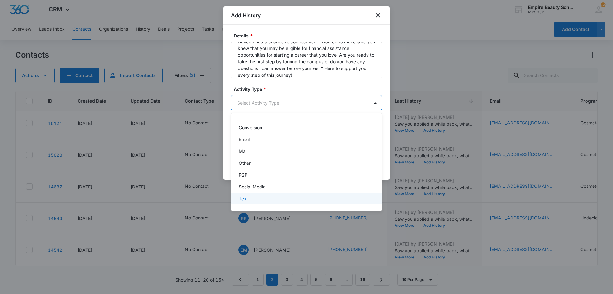
click at [257, 200] on div "Text" at bounding box center [306, 198] width 134 height 7
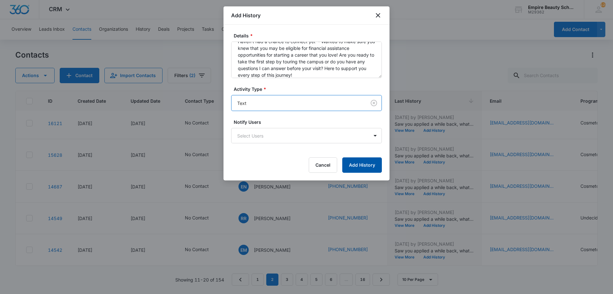
click at [355, 168] on button "Add History" at bounding box center [362, 164] width 40 height 15
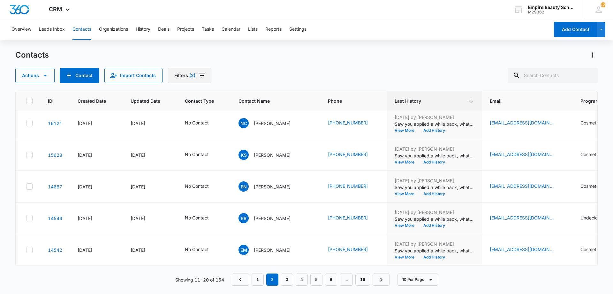
click at [200, 77] on icon "Filters" at bounding box center [202, 75] width 6 height 4
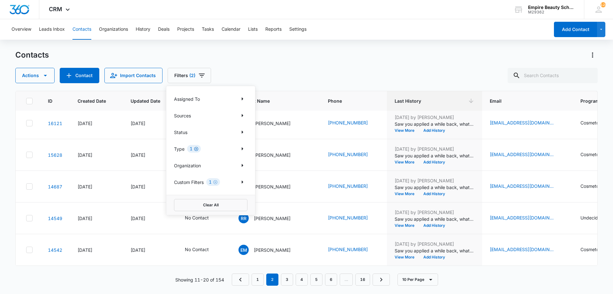
click at [195, 149] on icon "Clear" at bounding box center [196, 149] width 4 height 4
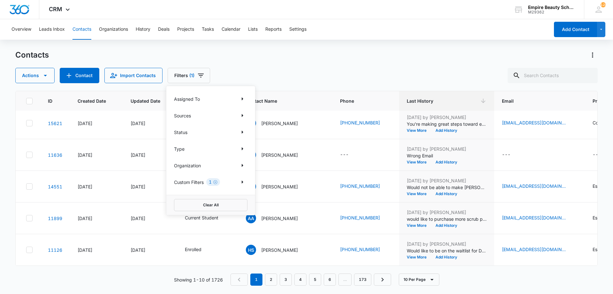
scroll to position [0, 0]
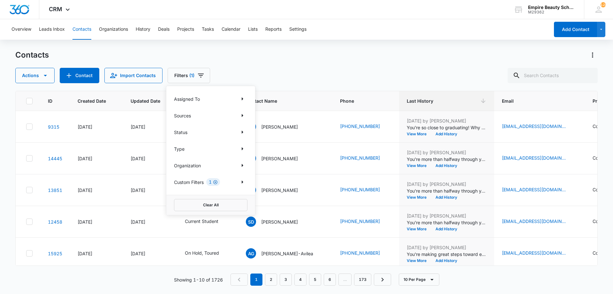
click at [217, 180] on icon "Clear" at bounding box center [215, 182] width 4 height 4
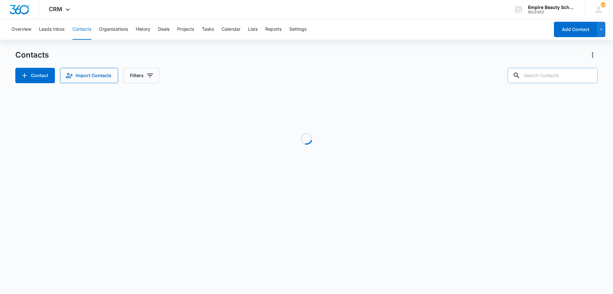
click at [547, 69] on input "text" at bounding box center [553, 75] width 90 height 15
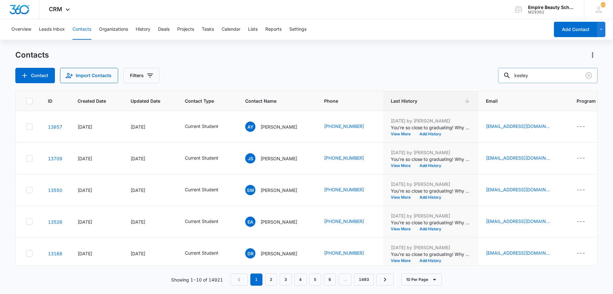
type input "keeley"
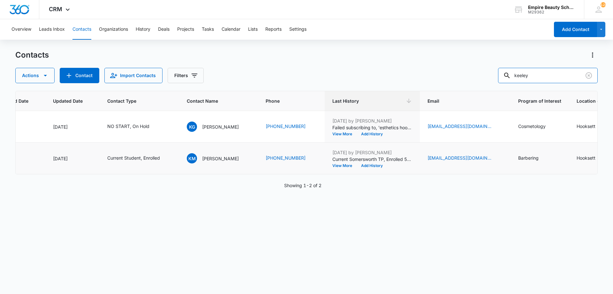
scroll to position [0, 76]
click at [368, 169] on td "May 29, 2025 by Amelia Gauthier Current Somersworth TP, Enrolled 5/28 for Maste…" at bounding box center [374, 158] width 95 height 32
click at [368, 167] on button "Add History" at bounding box center [374, 166] width 31 height 4
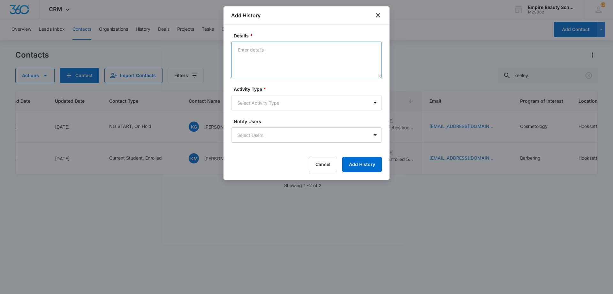
click at [302, 68] on textarea "Details *" at bounding box center [306, 60] width 151 height 36
click at [300, 58] on textarea "Details *" at bounding box center [306, 60] width 151 height 36
type textarea "Completed her FAFSA form - Best day/time to finalize with Katie?"
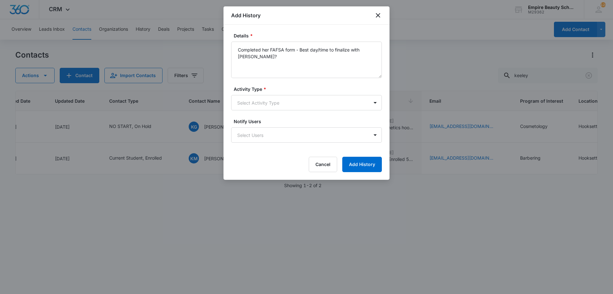
click at [280, 111] on form "Details * Completed her FAFSA form - Best day/time to finalize with Katie? Acti…" at bounding box center [306, 102] width 151 height 140
click at [281, 108] on body "CRM Apps Forms CRM Email Shop Payments POS Files Brand Settings Empire Beauty S…" at bounding box center [306, 147] width 613 height 294
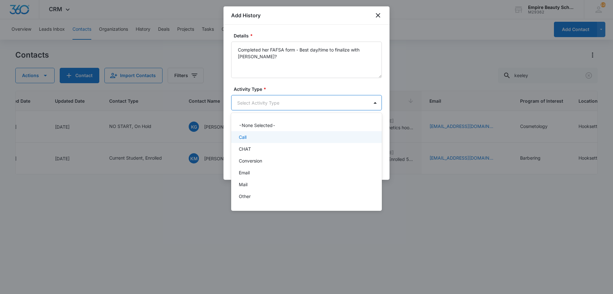
scroll to position [33, 0]
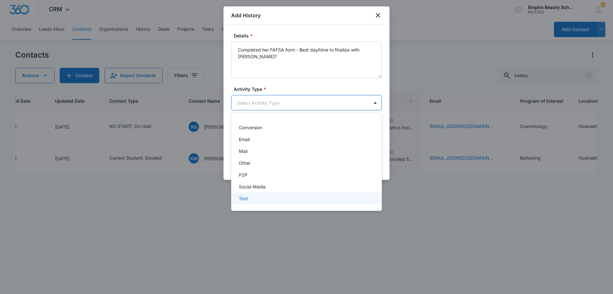
click at [265, 199] on div "Text" at bounding box center [306, 198] width 134 height 7
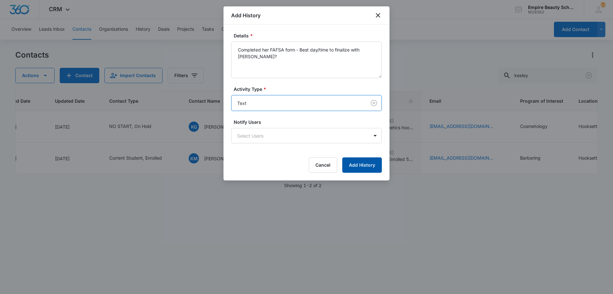
click at [353, 158] on button "Add History" at bounding box center [362, 164] width 40 height 15
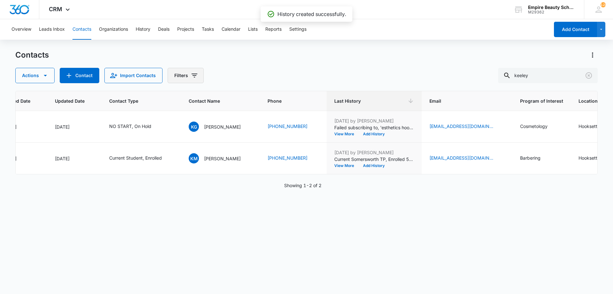
click at [194, 75] on icon "Filters" at bounding box center [195, 75] width 6 height 4
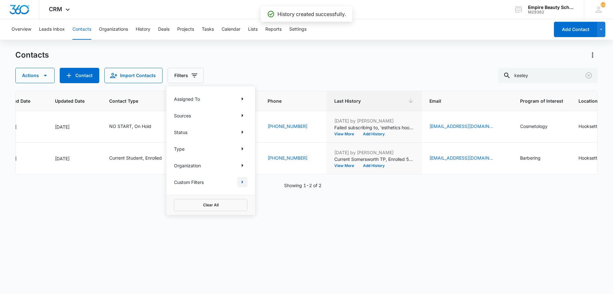
click at [239, 180] on icon "Show Custom Filters filters" at bounding box center [243, 182] width 8 height 8
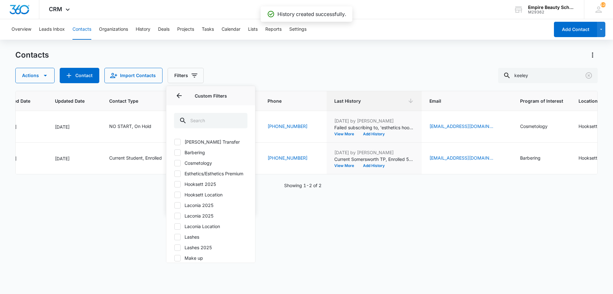
click at [196, 187] on label "Hooksett 2025" at bounding box center [210, 183] width 73 height 7
click at [174, 184] on input "Hooksett 2025" at bounding box center [174, 184] width 0 height 0
checkbox input "true"
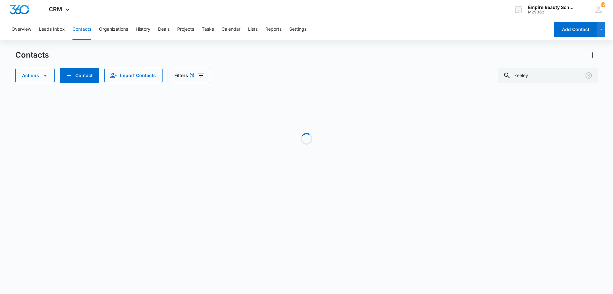
click at [342, 85] on div "Contacts Actions Contact Import Contacts Filters (1) keeley Loading No Results …" at bounding box center [306, 122] width 583 height 144
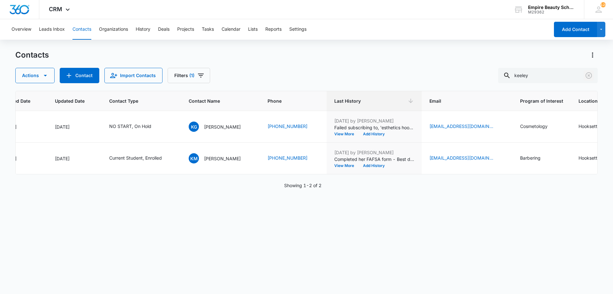
click at [587, 78] on icon "Clear" at bounding box center [589, 75] width 6 height 6
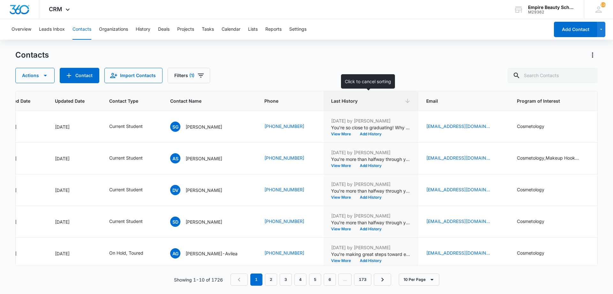
click at [369, 99] on span "Last History" at bounding box center [366, 100] width 71 height 7
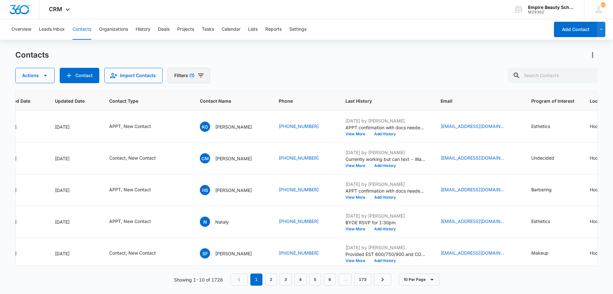
click at [197, 73] on icon "Filters" at bounding box center [201, 76] width 8 height 8
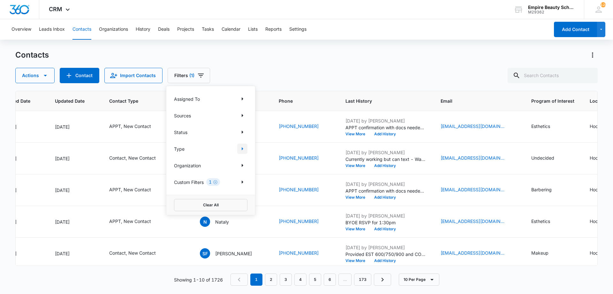
click at [239, 148] on icon "Show Type filters" at bounding box center [243, 149] width 8 height 8
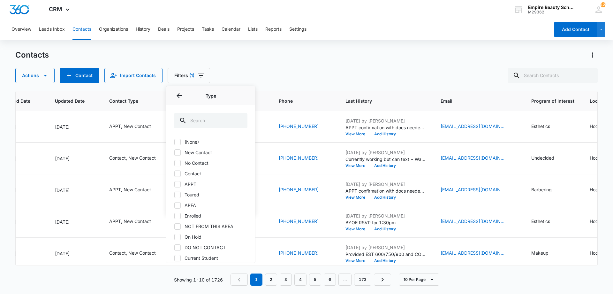
click at [201, 163] on label "No Contact" at bounding box center [210, 162] width 73 height 7
click at [174, 163] on input "No Contact" at bounding box center [174, 163] width 0 height 0
checkbox input "true"
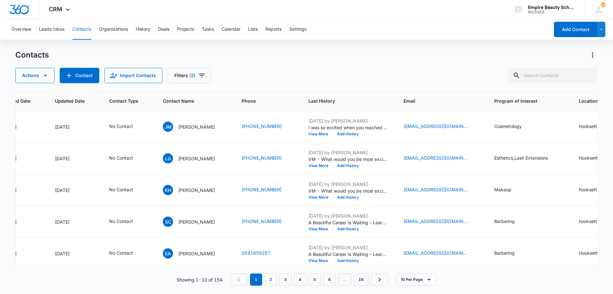
click at [305, 83] on div "Actions Contact Import Contacts Filters (2)" at bounding box center [306, 75] width 583 height 15
click at [318, 101] on span "Last History" at bounding box center [344, 100] width 71 height 7
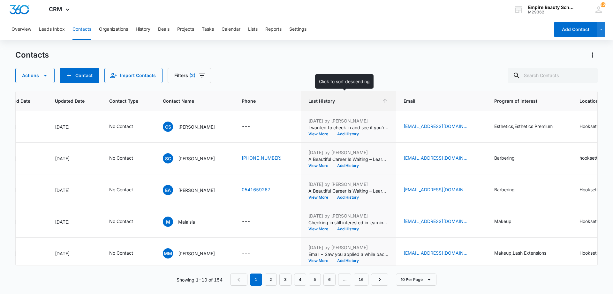
click at [319, 102] on span "Last History" at bounding box center [344, 100] width 71 height 7
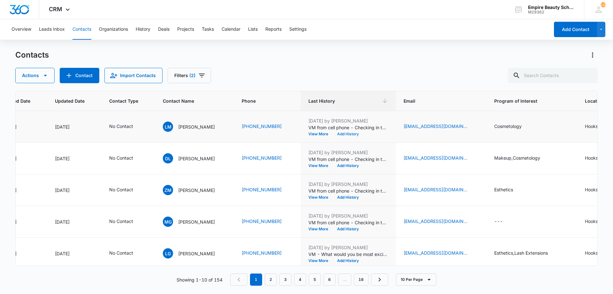
click at [348, 135] on button "Add History" at bounding box center [348, 134] width 31 height 4
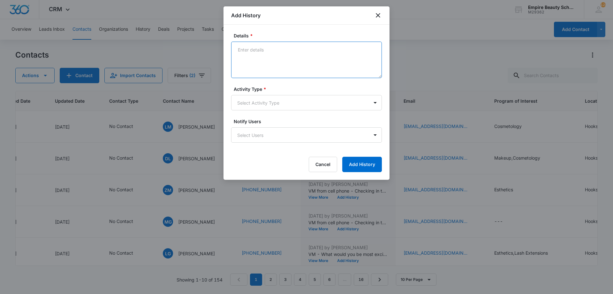
paste textarea "Haven't had a chance to connect yet - Wanted to make sure you knew that you may…"
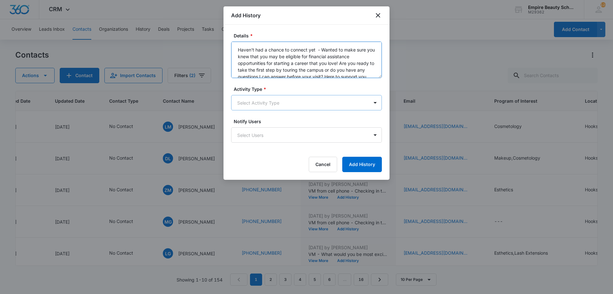
scroll to position [8, 0]
type textarea "Haven't had a chance to connect yet - Wanted to make sure you knew that you may…"
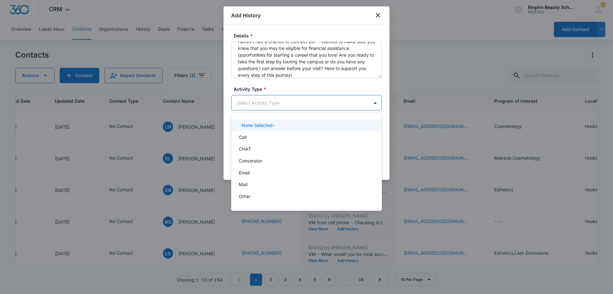
click at [280, 107] on body "CRM Apps Forms CRM Email Shop Payments POS Files Brand Settings Empire Beauty S…" at bounding box center [306, 147] width 613 height 294
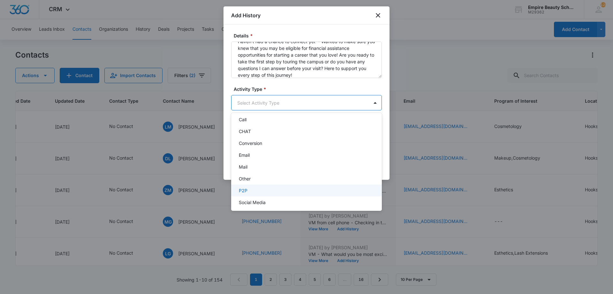
scroll to position [33, 0]
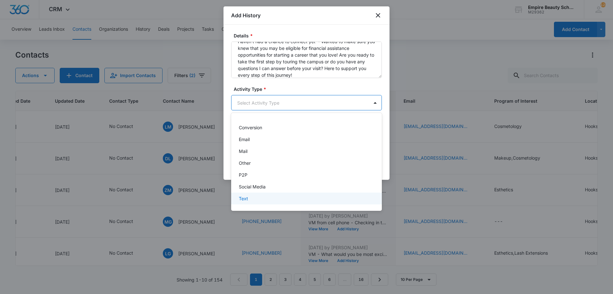
click at [249, 195] on div "Text" at bounding box center [306, 198] width 134 height 7
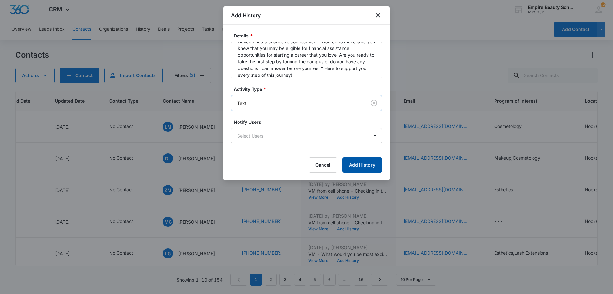
click at [366, 169] on button "Add History" at bounding box center [362, 164] width 40 height 15
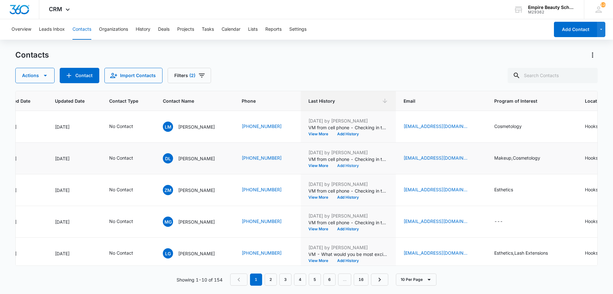
click at [356, 166] on button "Add History" at bounding box center [348, 166] width 31 height 4
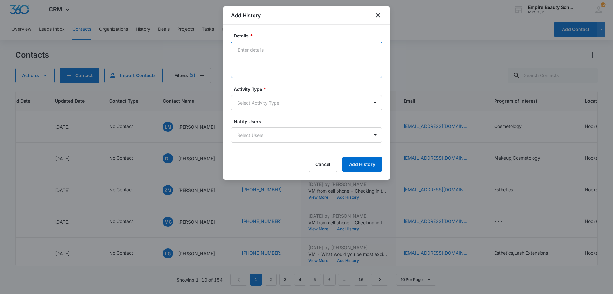
paste textarea "Haven't had a chance to connect yet - Wanted to make sure you knew that you may…"
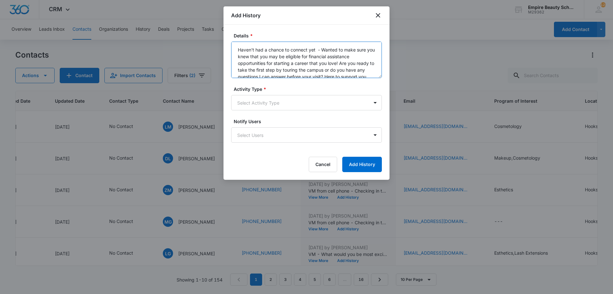
scroll to position [8, 0]
type textarea "Haven't had a chance to connect yet - Wanted to make sure you knew that you may…"
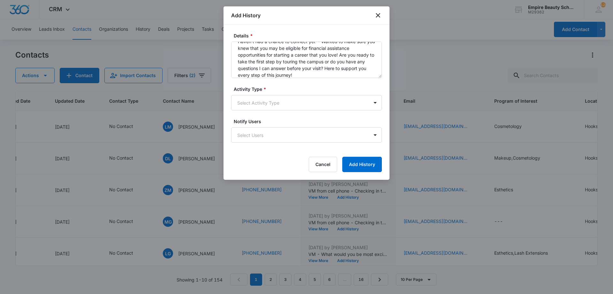
click at [268, 111] on form "Details * Haven't had a chance to connect yet - Wanted to make sure you knew th…" at bounding box center [306, 102] width 151 height 140
click at [265, 105] on body "CRM Apps Forms CRM Email Shop Payments POS Files Brand Settings Empire Beauty S…" at bounding box center [306, 147] width 613 height 294
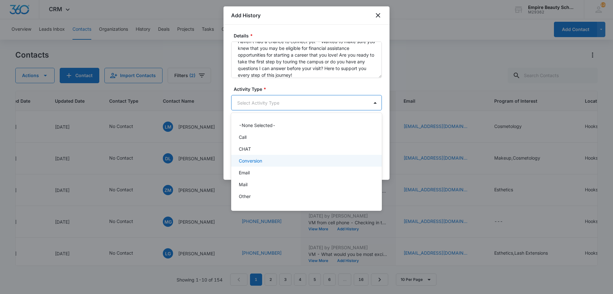
scroll to position [33, 0]
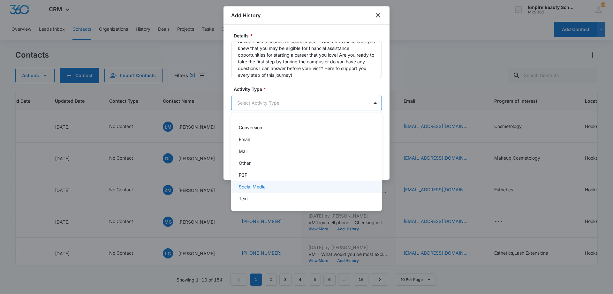
click at [252, 196] on div "Text" at bounding box center [306, 198] width 134 height 7
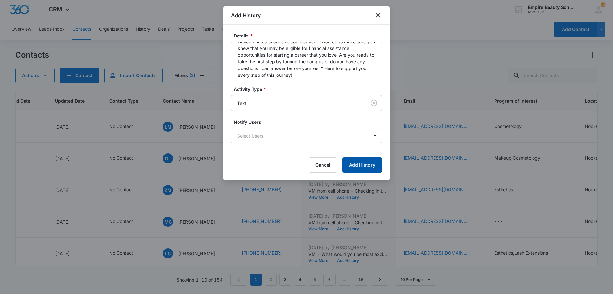
click at [356, 165] on button "Add History" at bounding box center [362, 164] width 40 height 15
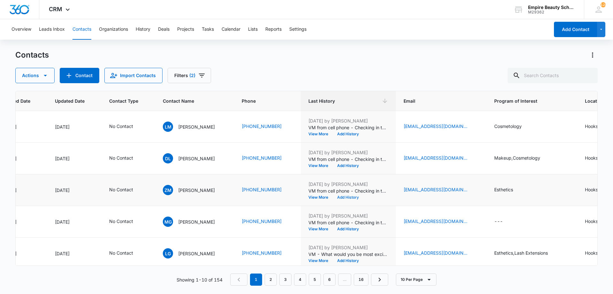
click at [349, 197] on button "Add History" at bounding box center [348, 197] width 31 height 4
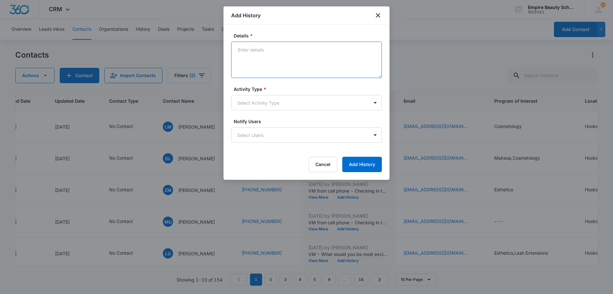
paste textarea "Haven't had a chance to connect yet - Wanted to make sure you knew that you may…"
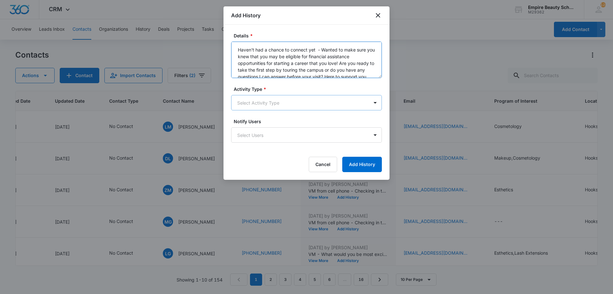
scroll to position [8, 0]
type textarea "Haven't had a chance to connect yet - Wanted to make sure you knew that you may…"
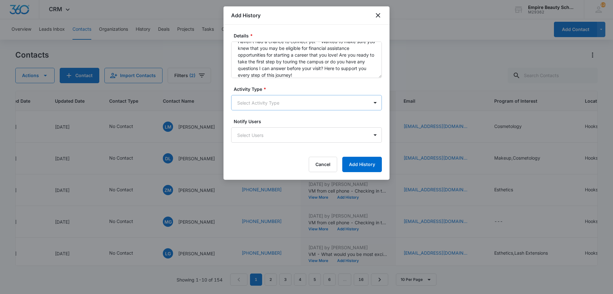
click at [277, 102] on body "CRM Apps Forms CRM Email Shop Payments POS Files Brand Settings Empire Beauty S…" at bounding box center [306, 147] width 613 height 294
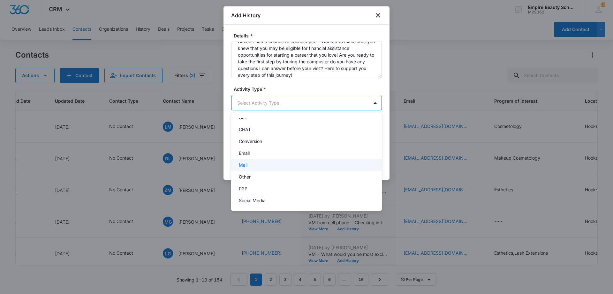
scroll to position [33, 0]
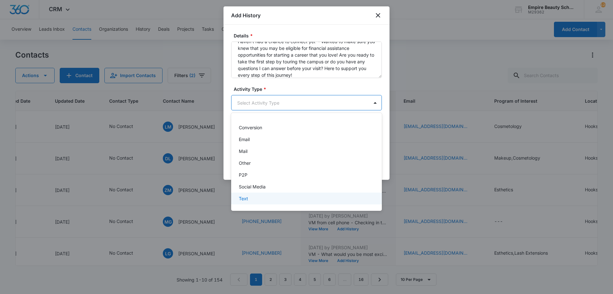
click at [257, 196] on div "Text" at bounding box center [306, 198] width 134 height 7
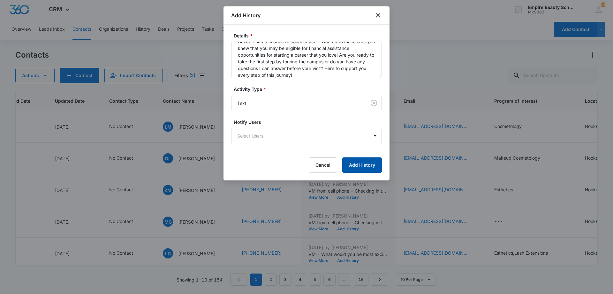
click at [359, 164] on button "Add History" at bounding box center [362, 164] width 40 height 15
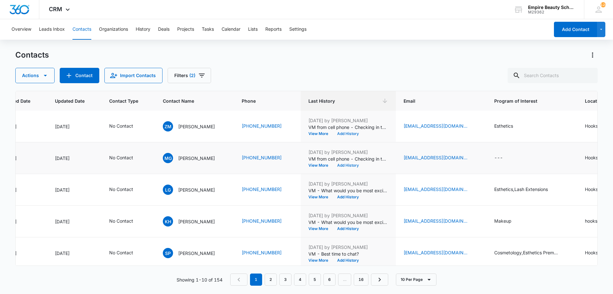
scroll to position [64, 76]
click at [349, 165] on button "Add History" at bounding box center [348, 165] width 31 height 4
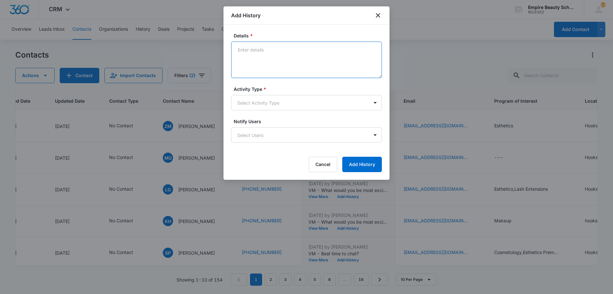
paste textarea "Haven't had a chance to connect yet - Wanted to make sure you knew that you may…"
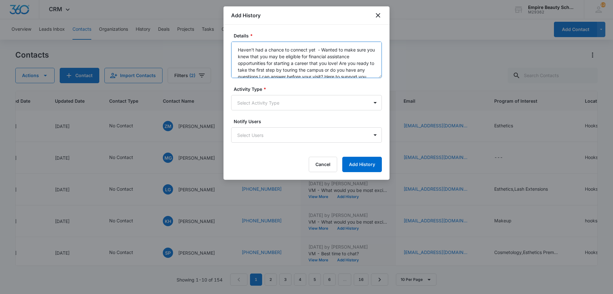
scroll to position [8, 0]
type textarea "Haven't had a chance to connect yet - Wanted to make sure you knew that you may…"
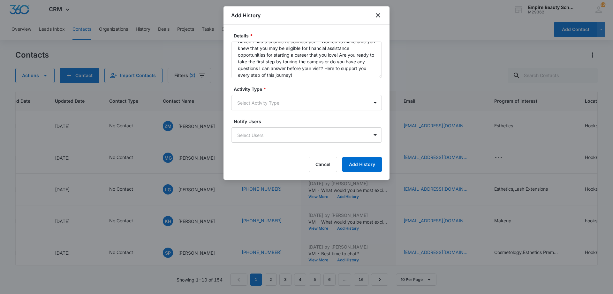
click at [298, 113] on form "Details * Haven't had a chance to connect yet - Wanted to make sure you knew th…" at bounding box center [306, 102] width 151 height 140
click at [295, 99] on body "CRM Apps Forms CRM Email Shop Payments POS Files Brand Settings Empire Beauty S…" at bounding box center [306, 147] width 613 height 294
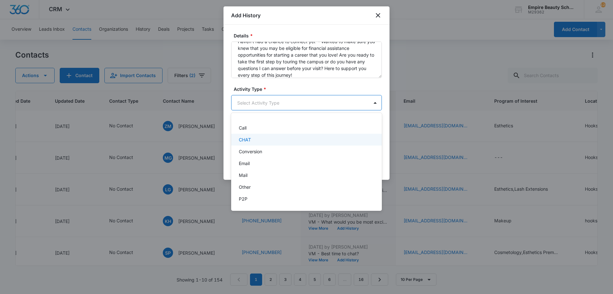
scroll to position [33, 0]
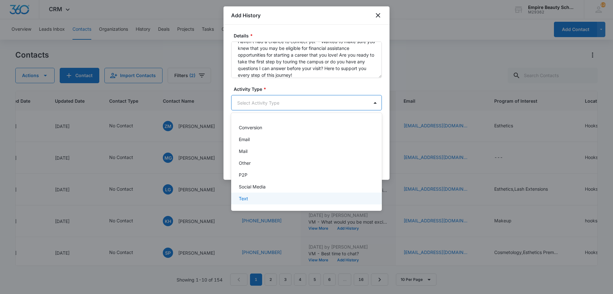
click at [252, 196] on div "Text" at bounding box center [306, 198] width 134 height 7
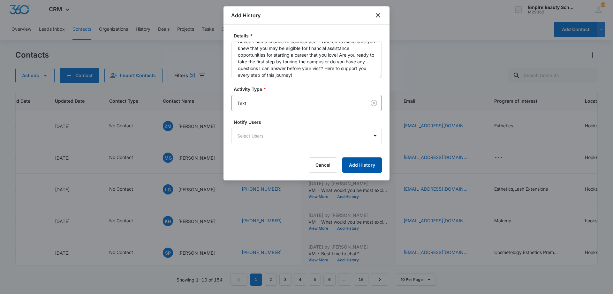
click at [352, 164] on button "Add History" at bounding box center [362, 164] width 40 height 15
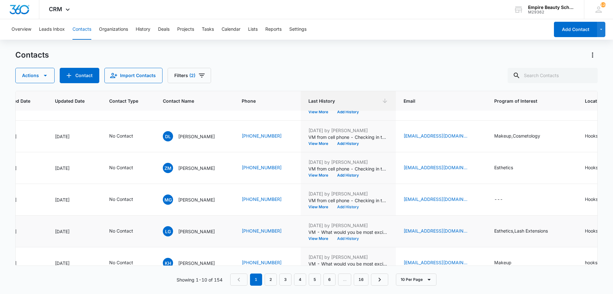
scroll to position [0, 76]
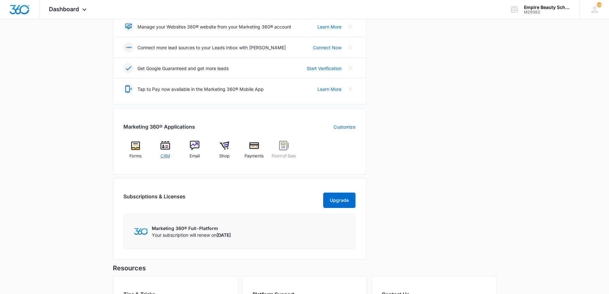
scroll to position [159, 0]
click at [165, 150] on img at bounding box center [165, 145] width 10 height 10
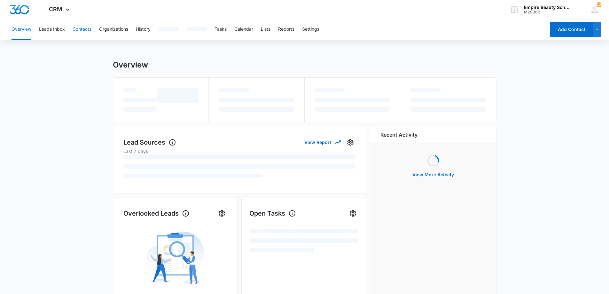
click at [78, 27] on button "Contacts" at bounding box center [82, 29] width 19 height 20
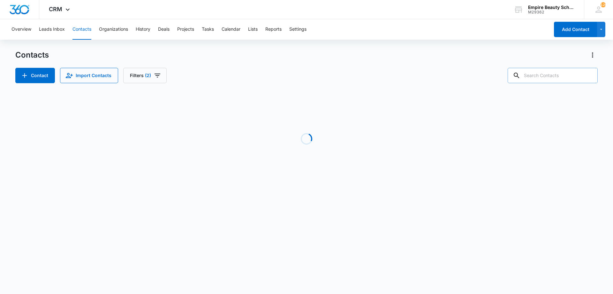
click at [548, 70] on input "text" at bounding box center [553, 75] width 90 height 15
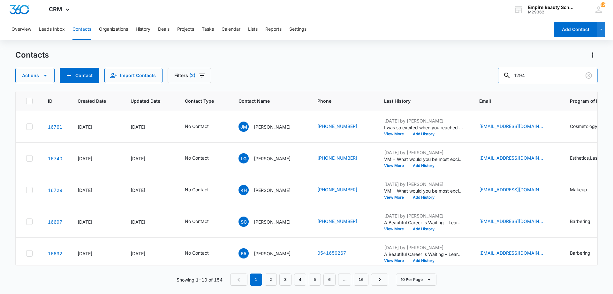
type input "1294"
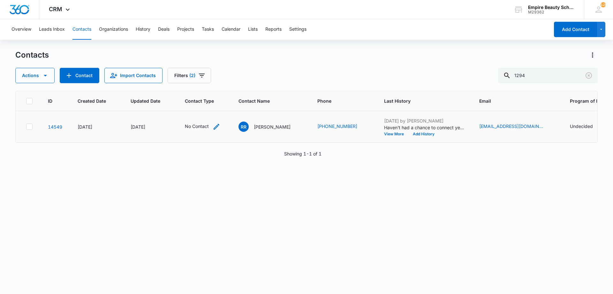
click at [220, 125] on icon "Contact Type - No Contact - Select to Edit Field" at bounding box center [217, 127] width 8 height 8
click at [208, 87] on div "No Contact" at bounding box center [193, 85] width 33 height 8
click at [206, 86] on icon "Remove No Contact" at bounding box center [205, 85] width 4 height 5
click at [206, 86] on div "Contact Type" at bounding box center [193, 86] width 42 height 14
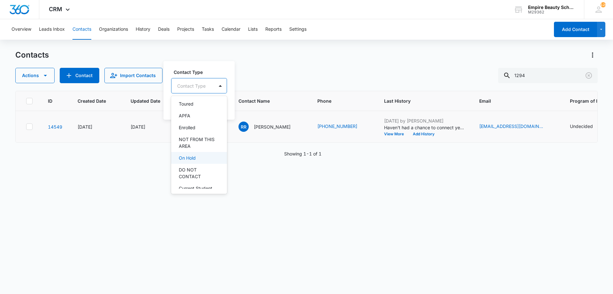
scroll to position [64, 0]
click at [182, 151] on div "On Hold" at bounding box center [199, 157] width 56 height 12
click at [203, 69] on label "Contact Type" at bounding box center [202, 71] width 57 height 7
click at [198, 87] on icon "Remove On Hold" at bounding box center [199, 85] width 4 height 4
click at [198, 87] on div at bounding box center [191, 86] width 28 height 8
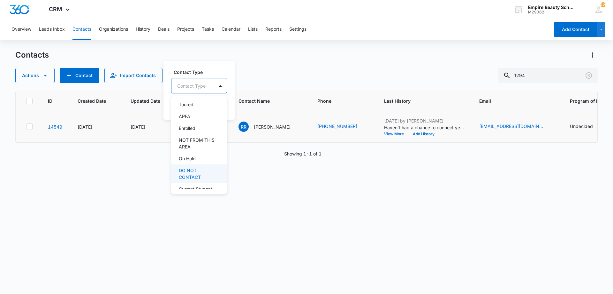
click at [194, 174] on p "DO NOT CONTACT" at bounding box center [198, 173] width 39 height 13
click at [209, 80] on div "DO NOT CONTACT" at bounding box center [201, 85] width 58 height 15
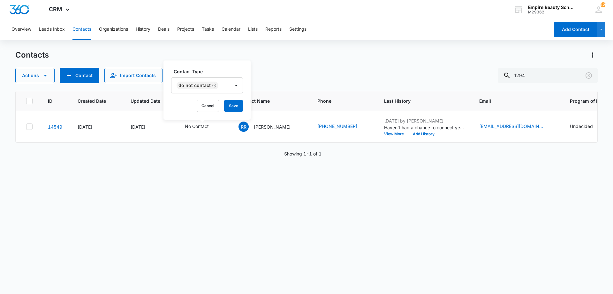
click at [226, 97] on div "Contact Type DO NOT CONTACT Cancel Save" at bounding box center [207, 89] width 87 height 59
click at [226, 99] on div "Contact Type DO NOT CONTACT Cancel Save" at bounding box center [207, 89] width 87 height 59
click at [227, 100] on button "Save" at bounding box center [233, 106] width 19 height 12
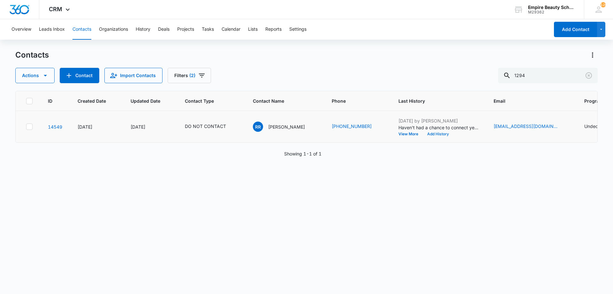
click at [423, 133] on button "Add History" at bounding box center [438, 134] width 31 height 4
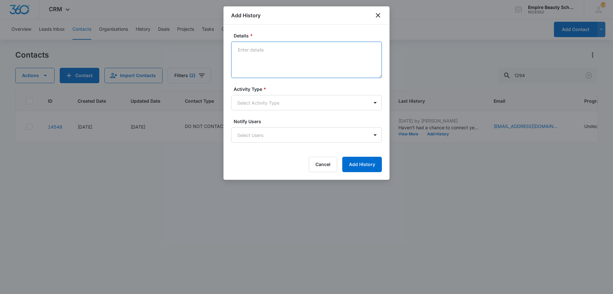
click at [284, 65] on textarea "Details *" at bounding box center [306, 60] width 151 height 36
type textarea "No longer intersted"
click at [263, 94] on div "Activity Type * Select Activity Type" at bounding box center [306, 98] width 151 height 25
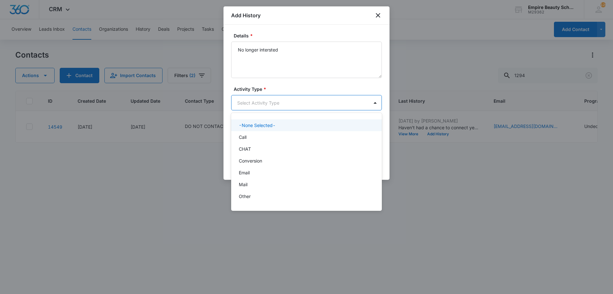
click at [267, 101] on body "CRM Apps Forms CRM Email Shop Payments POS Files Brand Settings Empire Beauty S…" at bounding box center [306, 147] width 613 height 294
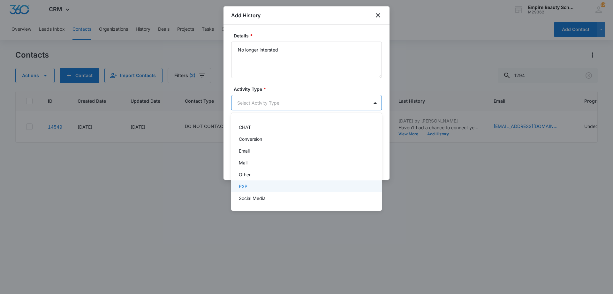
scroll to position [33, 0]
click at [257, 198] on div "Text" at bounding box center [306, 198] width 134 height 7
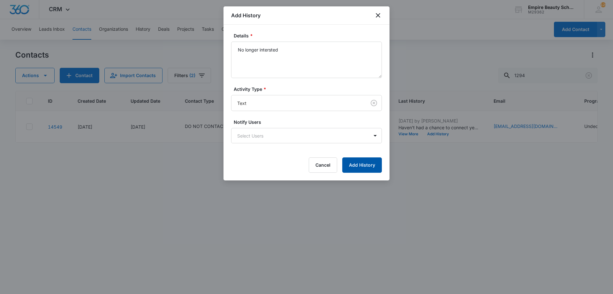
click at [355, 166] on button "Add History" at bounding box center [362, 164] width 40 height 15
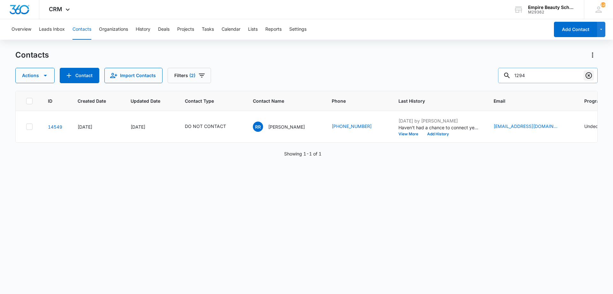
click at [591, 77] on icon "Clear" at bounding box center [589, 76] width 8 height 8
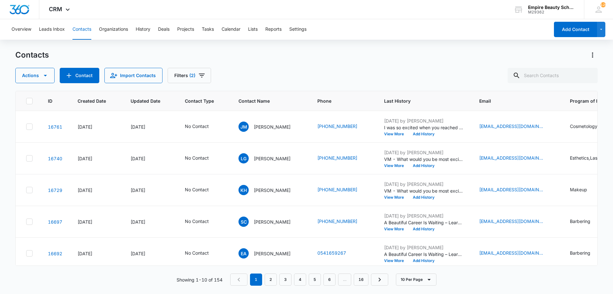
click at [363, 75] on div "Actions Contact Import Contacts Filters (2)" at bounding box center [306, 75] width 583 height 15
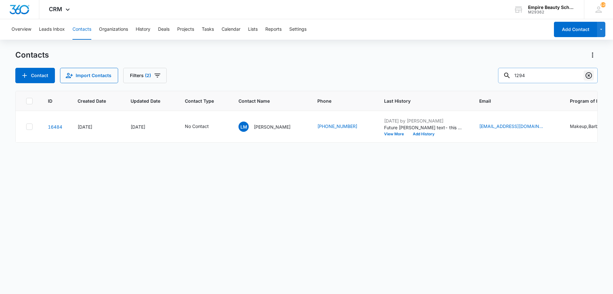
click at [587, 76] on icon "Clear" at bounding box center [589, 76] width 8 height 8
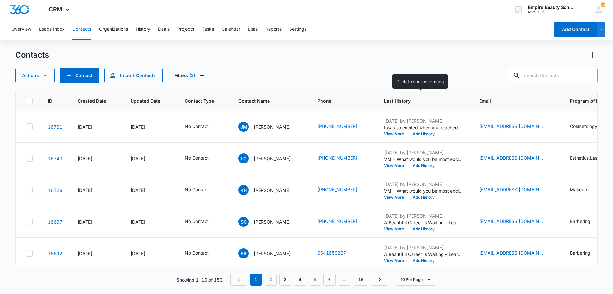
click at [400, 100] on span "Last History" at bounding box center [419, 100] width 71 height 7
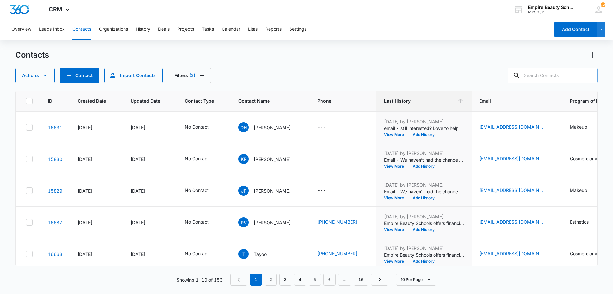
scroll to position [166, 0]
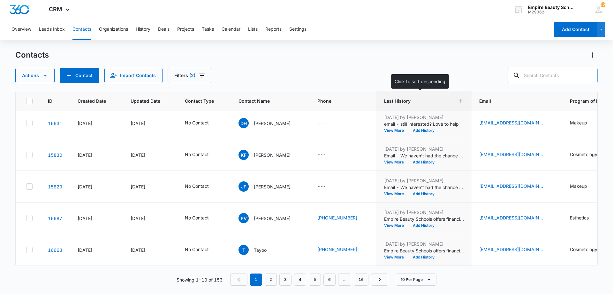
click at [404, 99] on span "Last History" at bounding box center [419, 100] width 71 height 7
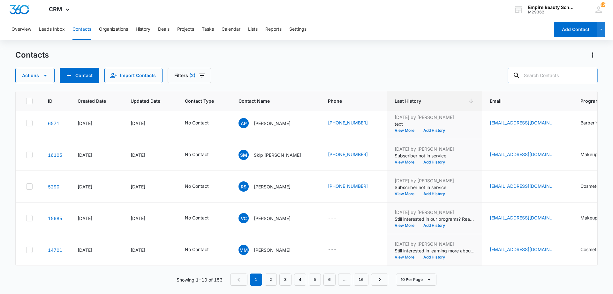
click at [278, 281] on nav "1 2 3 4 5 6 … 16" at bounding box center [309, 279] width 158 height 12
click at [277, 281] on link "2" at bounding box center [271, 279] width 12 height 12
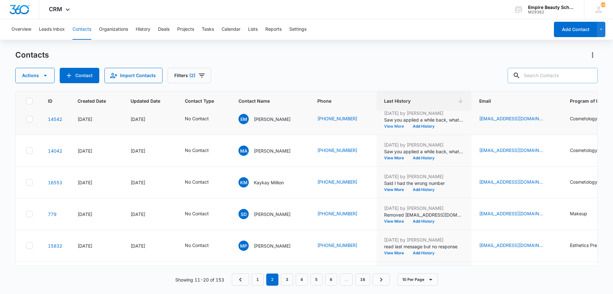
scroll to position [0, 0]
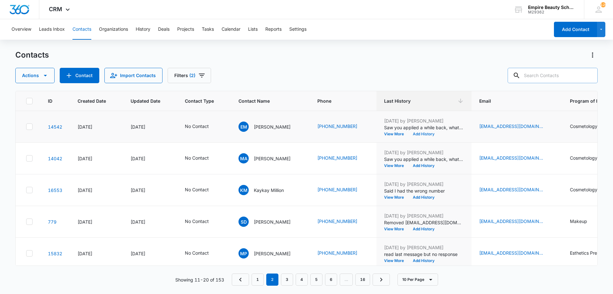
click at [426, 135] on button "Add History" at bounding box center [424, 134] width 31 height 4
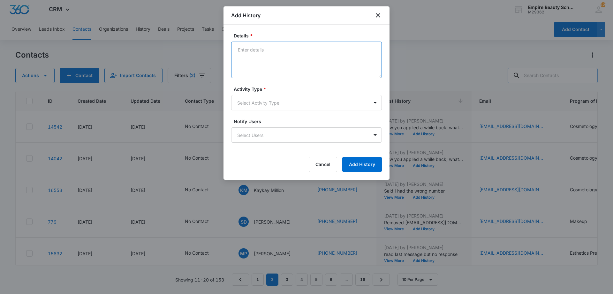
paste textarea "Haven't had a chance to connect yet - Wanted to make sure you knew that you may…"
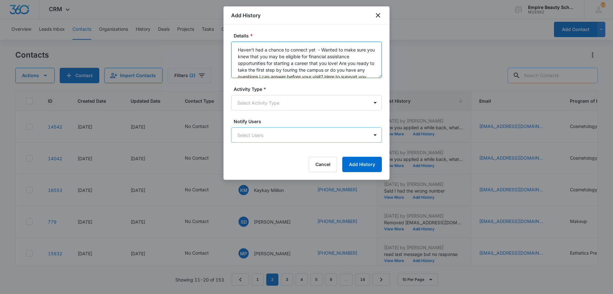
scroll to position [8, 0]
type textarea "Haven't had a chance to connect yet - Wanted to make sure you knew that you may…"
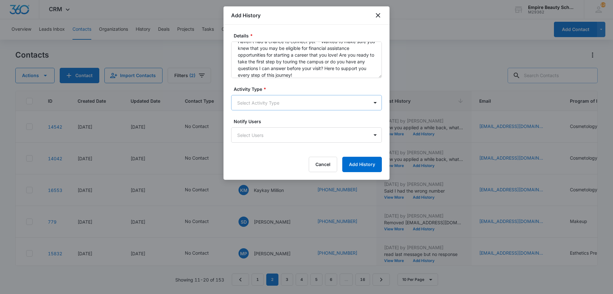
click at [262, 110] on body "CRM Apps Forms CRM Email Shop Payments POS Files Brand Settings Empire Beauty S…" at bounding box center [306, 147] width 613 height 294
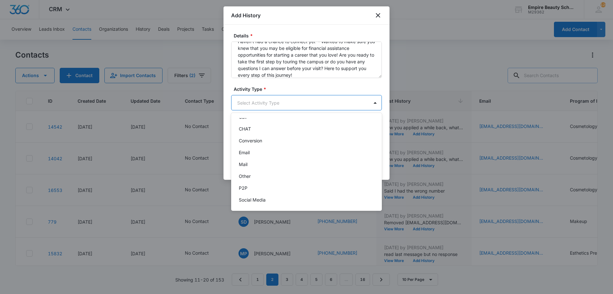
scroll to position [33, 0]
click at [257, 199] on div "Text" at bounding box center [306, 198] width 134 height 7
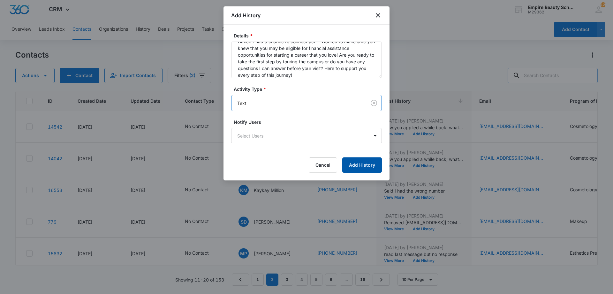
click at [352, 165] on button "Add History" at bounding box center [362, 164] width 40 height 15
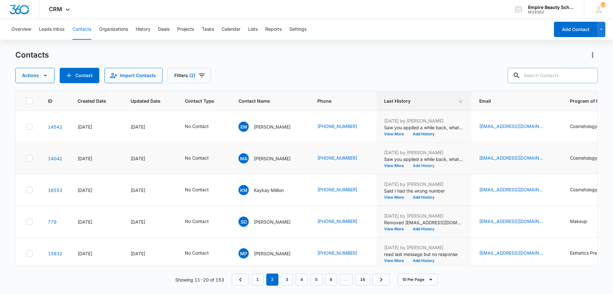
click at [421, 165] on button "Add History" at bounding box center [424, 166] width 31 height 4
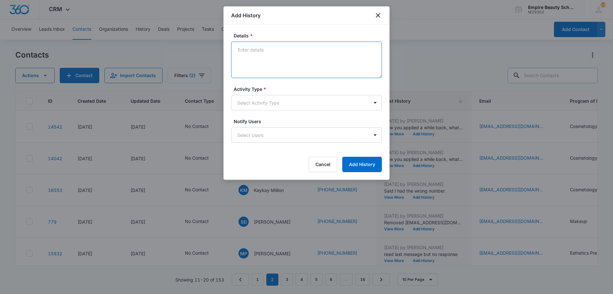
paste textarea "Haven't had a chance to connect yet - Wanted to make sure you knew that you may…"
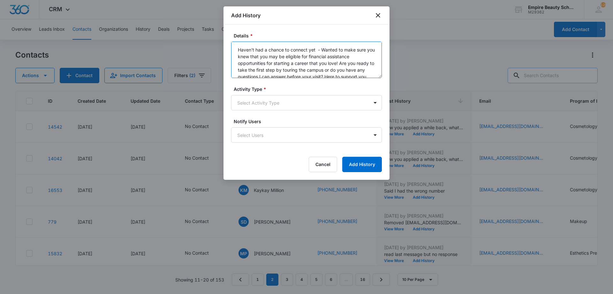
scroll to position [8, 0]
type textarea "Haven't had a chance to connect yet - Wanted to make sure you knew that you may…"
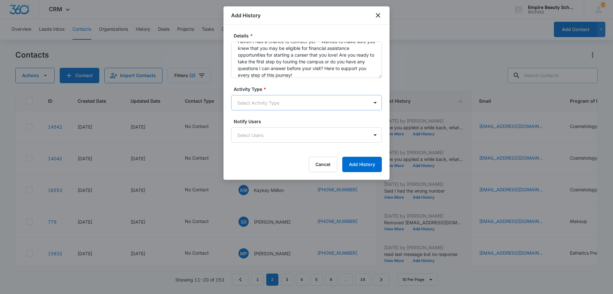
click at [283, 105] on body "CRM Apps Forms CRM Email Shop Payments POS Files Brand Settings Empire Beauty S…" at bounding box center [306, 147] width 613 height 294
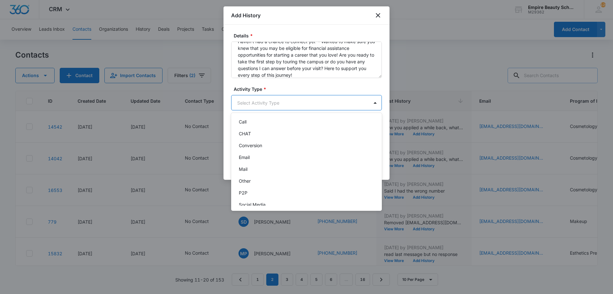
scroll to position [33, 0]
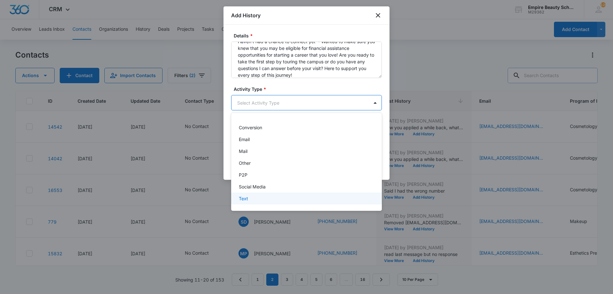
click at [252, 195] on div "Text" at bounding box center [306, 198] width 134 height 7
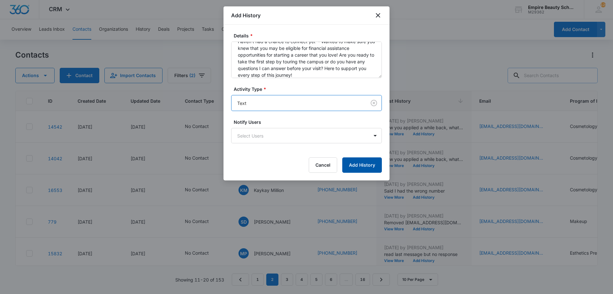
click at [368, 168] on button "Add History" at bounding box center [362, 164] width 40 height 15
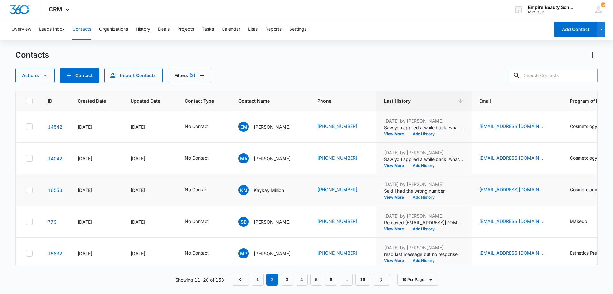
click at [423, 196] on button "Add History" at bounding box center [424, 197] width 31 height 4
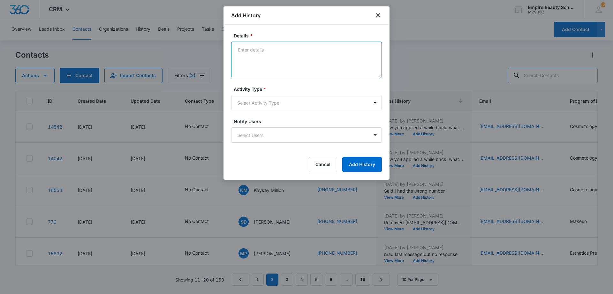
paste textarea "Haven't had a chance to connect yet - Wanted to make sure you knew that you may…"
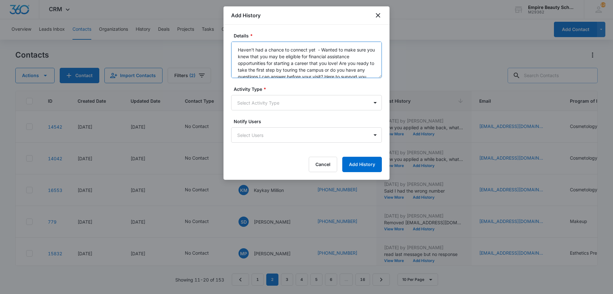
scroll to position [8, 0]
type textarea "Haven't had a chance to connect yet - Wanted to make sure you knew that you may…"
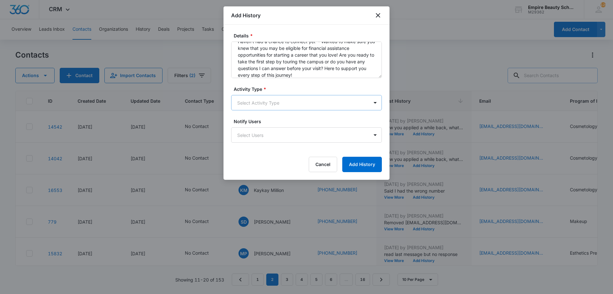
click at [299, 98] on body "CRM Apps Forms CRM Email Shop Payments POS Files Brand Settings Empire Beauty S…" at bounding box center [306, 147] width 613 height 294
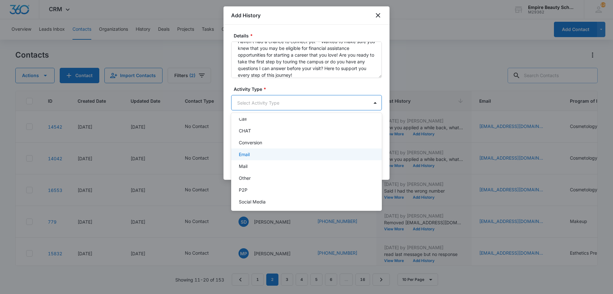
scroll to position [33, 0]
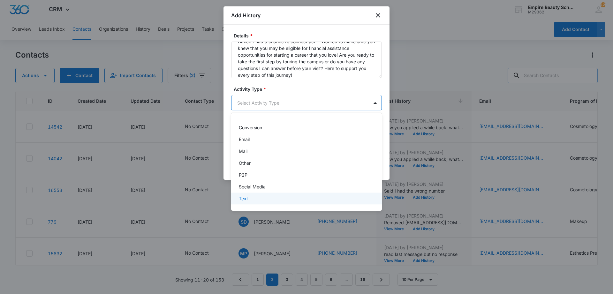
click at [261, 202] on div "Text" at bounding box center [306, 198] width 151 height 12
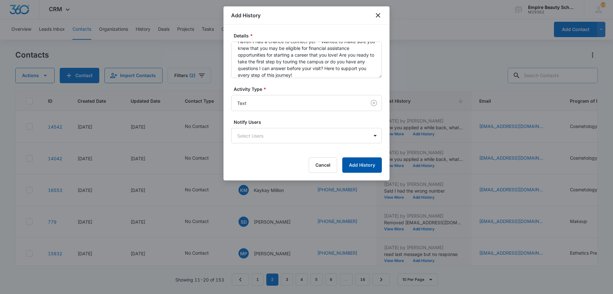
click at [373, 164] on button "Add History" at bounding box center [362, 164] width 40 height 15
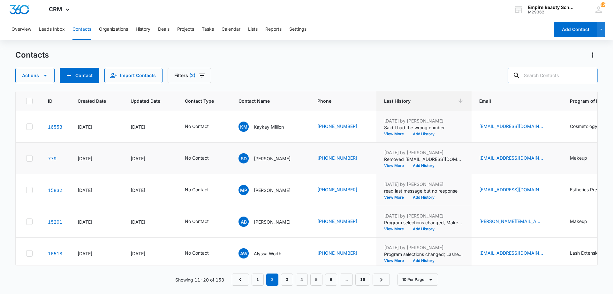
scroll to position [64, 0]
click at [410, 163] on div "Aug 29, 2025 by Amelia Gauthier Removed sensations16@yahoo.com from the email m…" at bounding box center [424, 158] width 80 height 19
click at [412, 164] on button "Add History" at bounding box center [424, 165] width 31 height 4
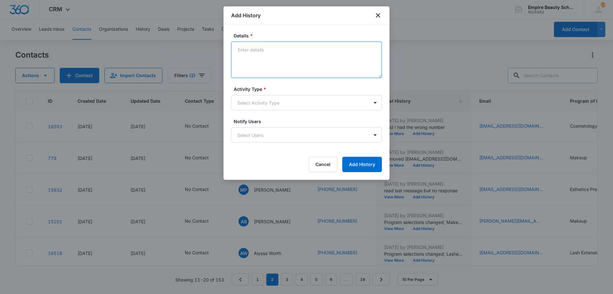
paste textarea "Haven't had a chance to connect yet - Wanted to make sure you knew that you may…"
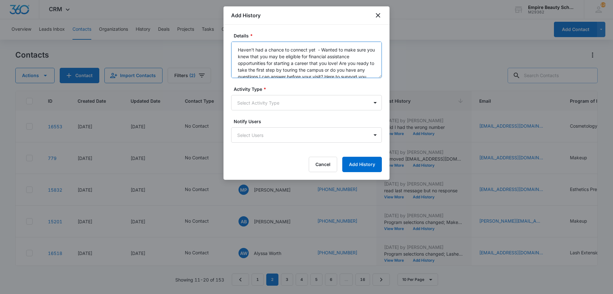
scroll to position [8, 0]
type textarea "Haven't had a chance to connect yet - Wanted to make sure you knew that you may…"
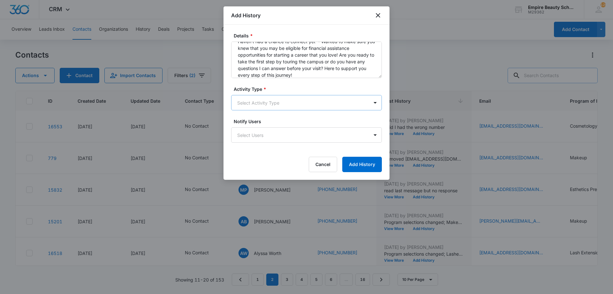
click at [298, 104] on body "CRM Apps Forms CRM Email Shop Payments POS Files Brand Settings Empire Beauty S…" at bounding box center [306, 147] width 613 height 294
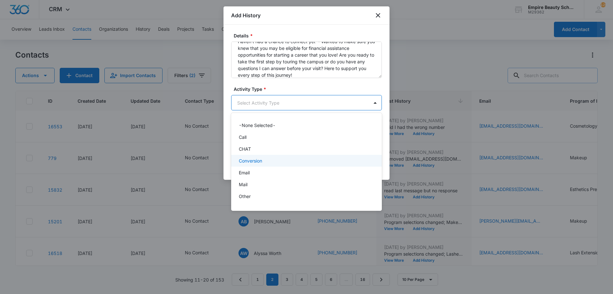
scroll to position [33, 0]
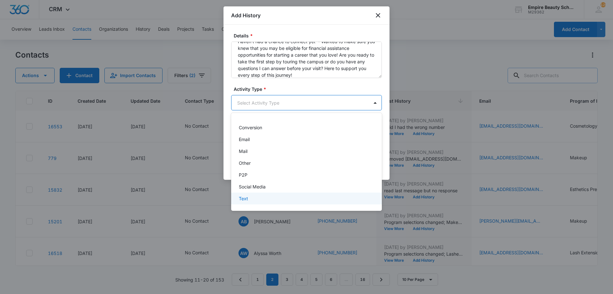
click at [257, 197] on div "Text" at bounding box center [306, 198] width 134 height 7
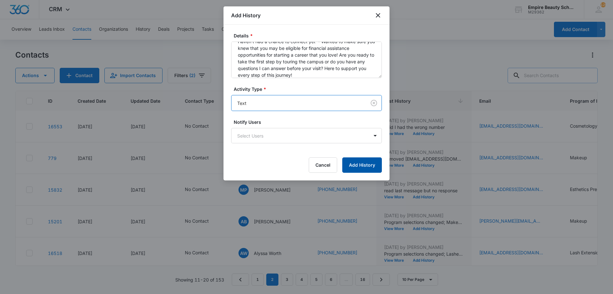
click at [358, 170] on button "Add History" at bounding box center [362, 164] width 40 height 15
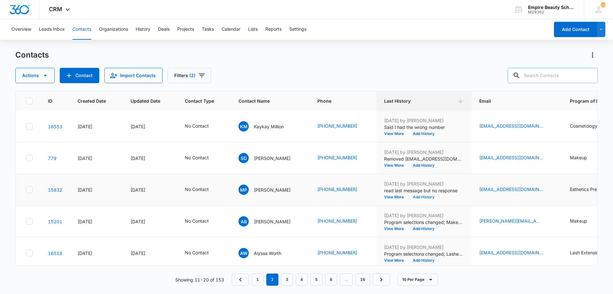
click at [416, 196] on button "Add History" at bounding box center [424, 197] width 31 height 4
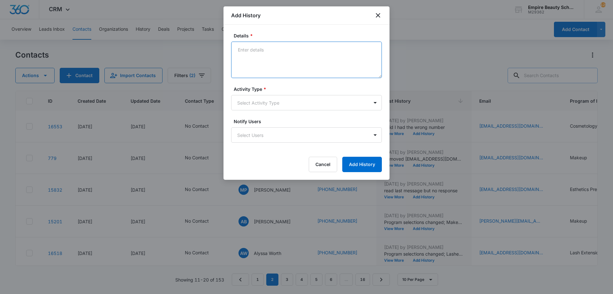
paste textarea "Haven't had a chance to connect yet - Wanted to make sure you knew that you may…"
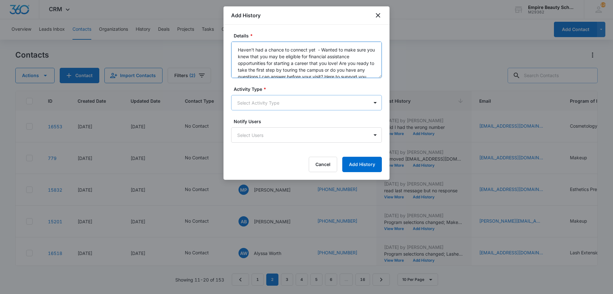
scroll to position [8, 0]
type textarea "Haven't had a chance to connect yet - Wanted to make sure you knew that you may…"
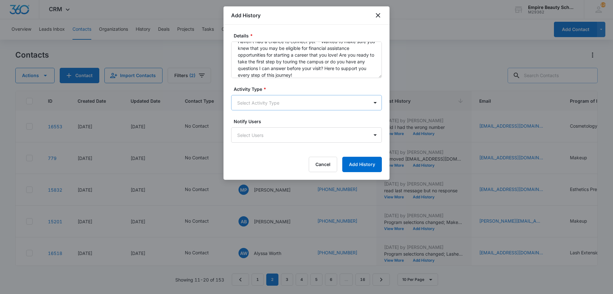
click at [312, 106] on body "CRM Apps Forms CRM Email Shop Payments POS Files Brand Settings Empire Beauty S…" at bounding box center [306, 147] width 613 height 294
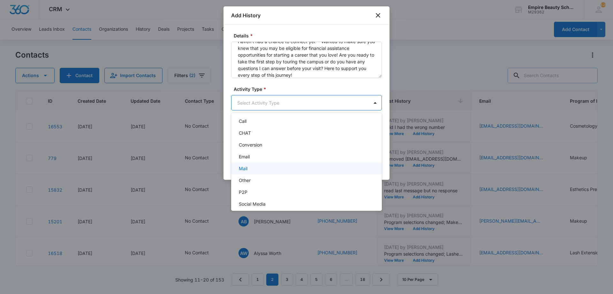
scroll to position [33, 0]
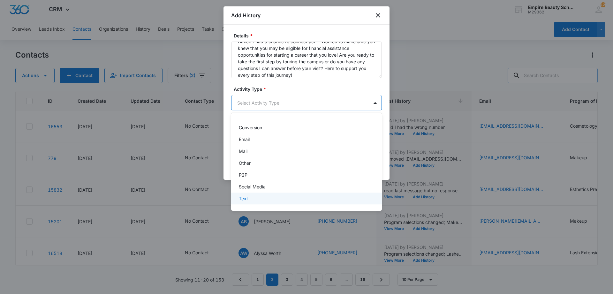
click at [274, 200] on div "Text" at bounding box center [306, 198] width 134 height 7
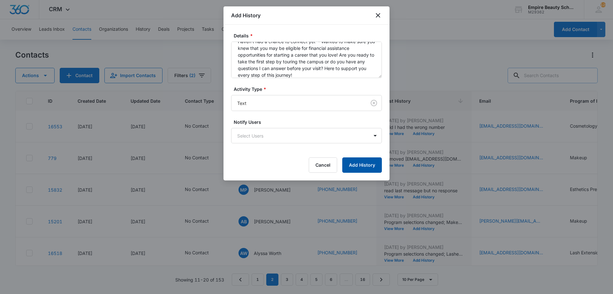
click at [344, 169] on button "Add History" at bounding box center [362, 164] width 40 height 15
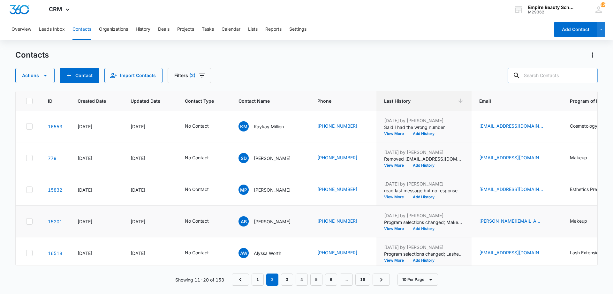
click at [419, 229] on button "Add History" at bounding box center [424, 228] width 31 height 4
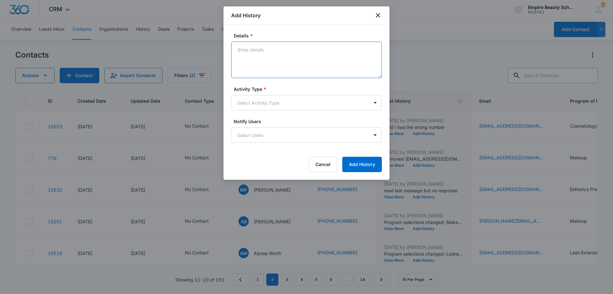
paste textarea "Haven't had a chance to connect yet - Wanted to make sure you knew that you may…"
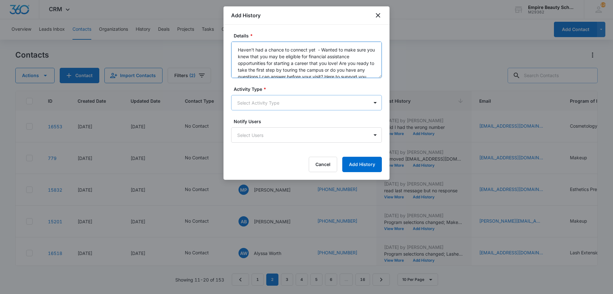
scroll to position [8, 0]
type textarea "Haven't had a chance to connect yet - Wanted to make sure you knew that you may…"
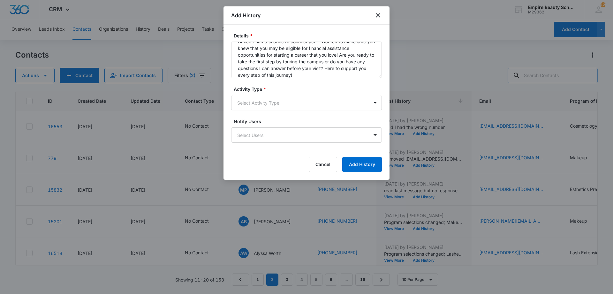
click at [293, 94] on div "Activity Type * Select Activity Type" at bounding box center [306, 98] width 151 height 25
click at [271, 96] on body "CRM Apps Forms CRM Email Shop Payments POS Files Brand Settings Empire Beauty S…" at bounding box center [306, 147] width 613 height 294
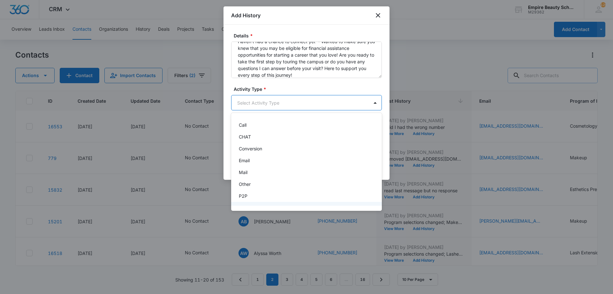
scroll to position [33, 0]
click at [259, 198] on div "Text" at bounding box center [306, 198] width 134 height 7
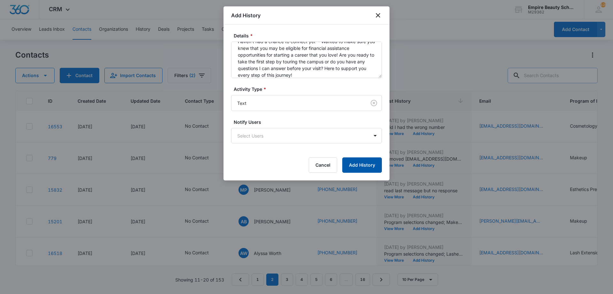
click at [371, 168] on button "Add History" at bounding box center [362, 164] width 40 height 15
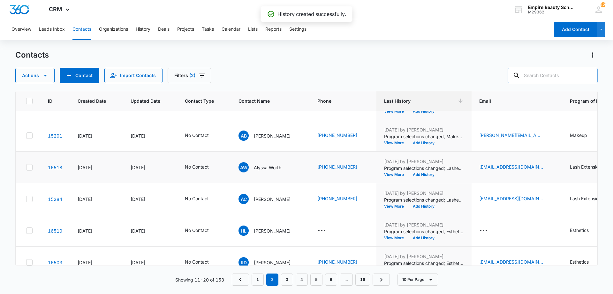
scroll to position [150, 0]
click at [421, 173] on button "Add History" at bounding box center [424, 174] width 31 height 4
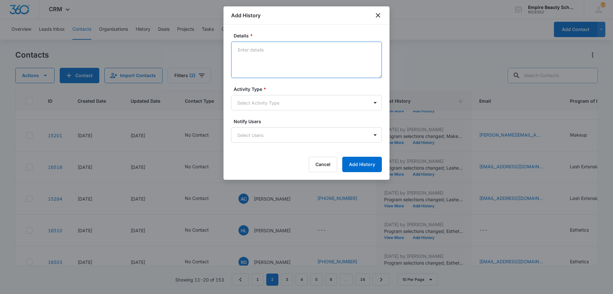
paste textarea "Haven't had a chance to connect yet - Wanted to make sure you knew that you may…"
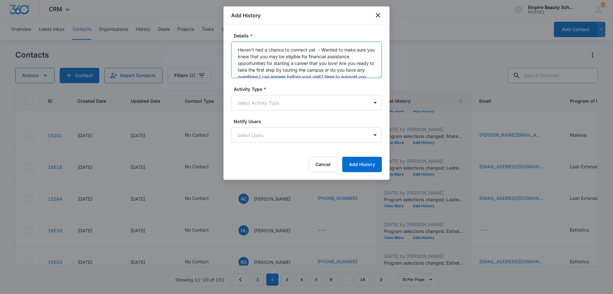
scroll to position [8, 0]
type textarea "Haven't had a chance to connect yet - Wanted to make sure you knew that you may…"
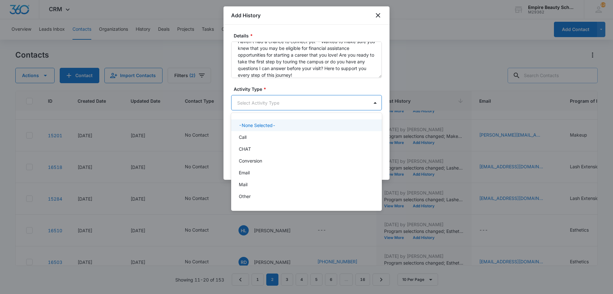
click at [276, 104] on body "CRM Apps Forms CRM Email Shop Payments POS Files Brand Settings Empire Beauty S…" at bounding box center [306, 147] width 613 height 294
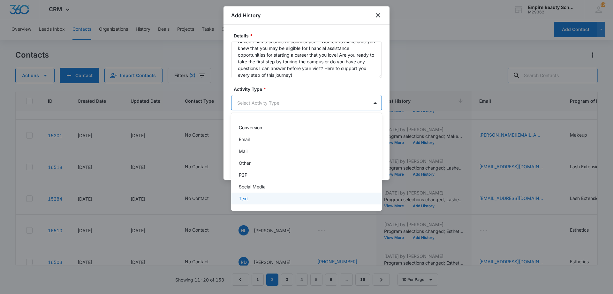
click at [254, 196] on div "Text" at bounding box center [306, 198] width 134 height 7
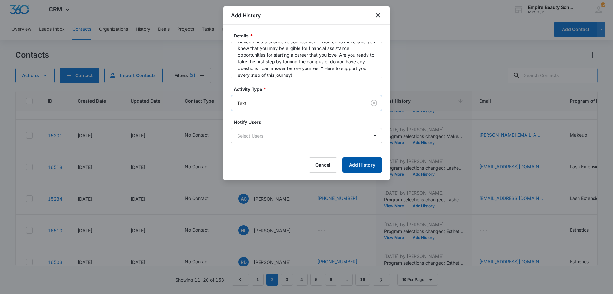
click at [350, 164] on button "Add History" at bounding box center [362, 164] width 40 height 15
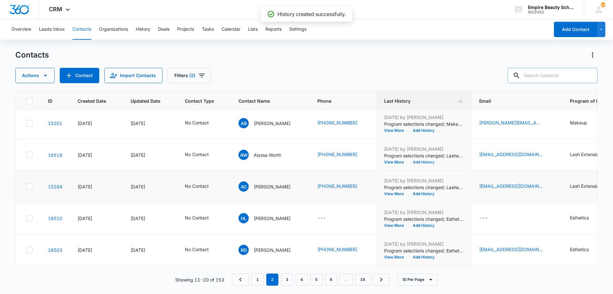
scroll to position [166, 0]
click at [415, 192] on button "Add History" at bounding box center [424, 194] width 31 height 4
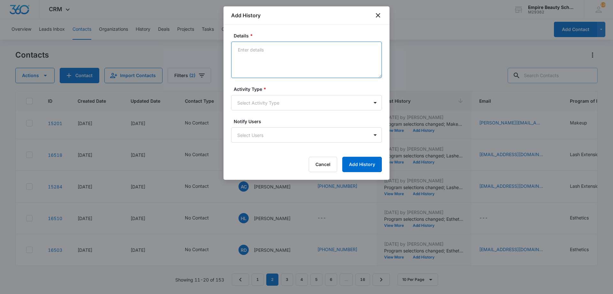
paste textarea "Haven't had a chance to connect yet - Wanted to make sure you knew that you may…"
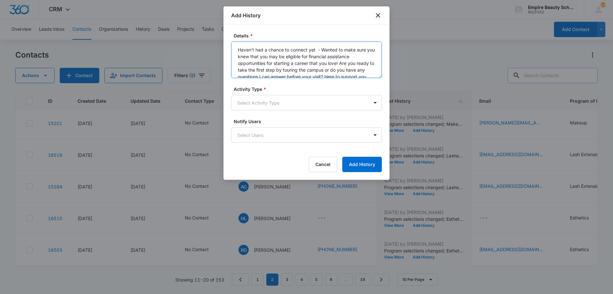
scroll to position [8, 0]
type textarea "Haven't had a chance to connect yet - Wanted to make sure you knew that you may…"
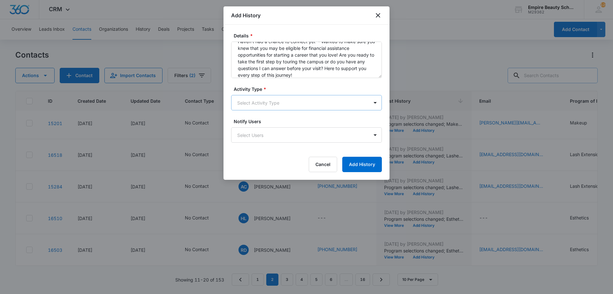
click at [262, 97] on body "CRM Apps Forms CRM Email Shop Payments POS Files Brand Settings Empire Beauty S…" at bounding box center [306, 147] width 613 height 294
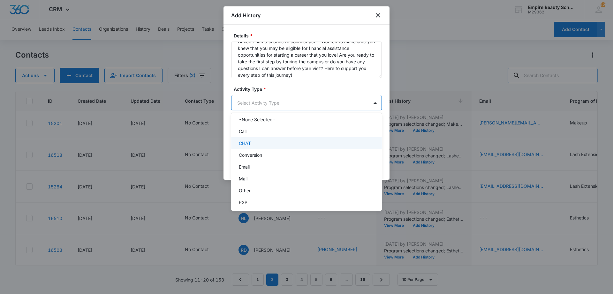
scroll to position [33, 0]
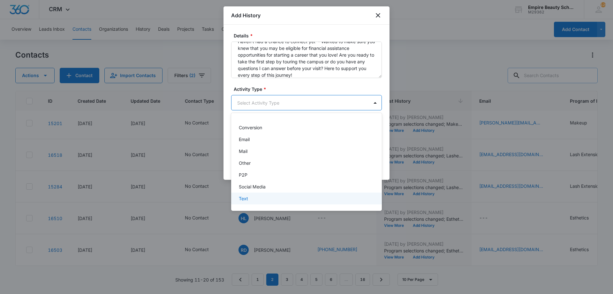
click at [260, 199] on div "Text" at bounding box center [306, 198] width 134 height 7
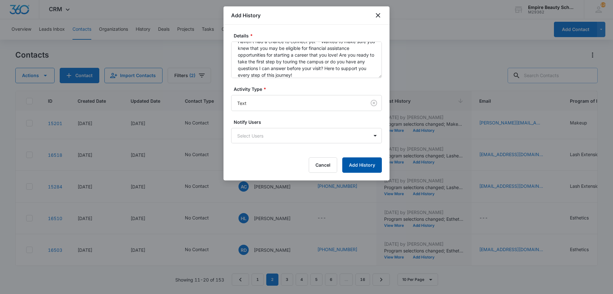
click at [349, 166] on button "Add History" at bounding box center [362, 164] width 40 height 15
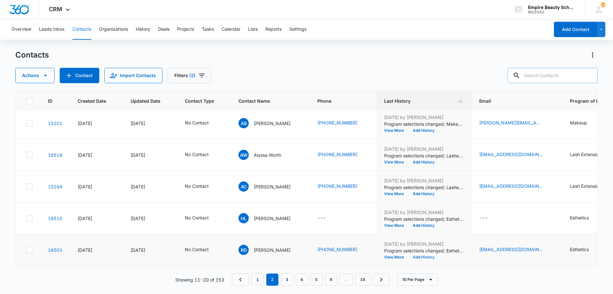
click at [421, 255] on button "Add History" at bounding box center [424, 257] width 31 height 4
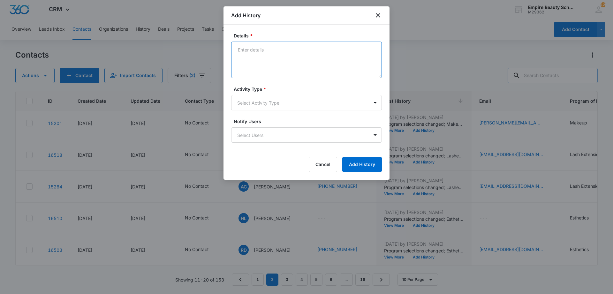
paste textarea "Haven't had a chance to connect yet - Wanted to make sure you knew that you may…"
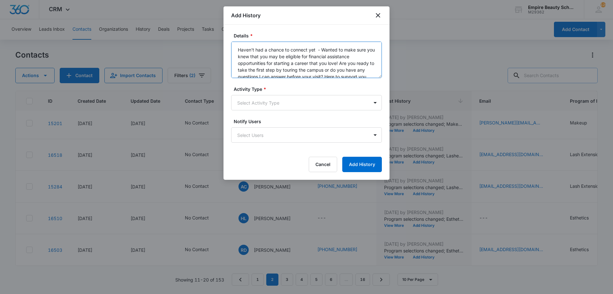
scroll to position [8, 0]
type textarea "Haven't had a chance to connect yet - Wanted to make sure you knew that you may…"
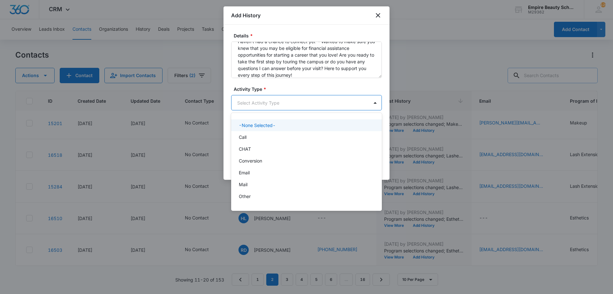
click at [265, 105] on body "CRM Apps Forms CRM Email Shop Payments POS Files Brand Settings Empire Beauty S…" at bounding box center [306, 147] width 613 height 294
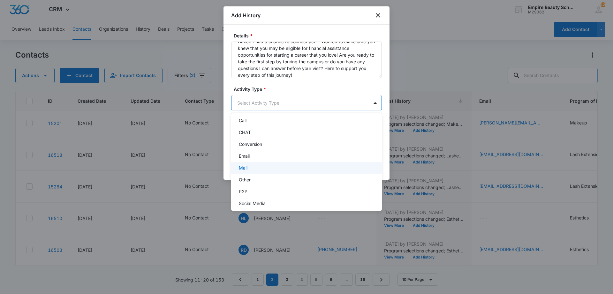
scroll to position [33, 0]
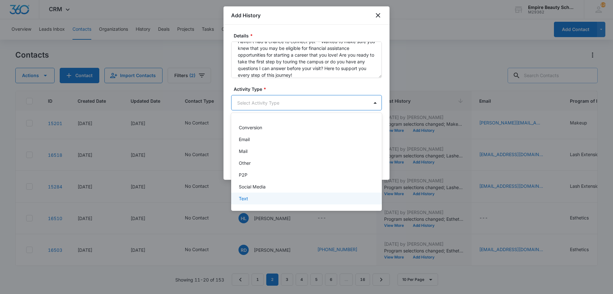
click at [250, 201] on div "Text" at bounding box center [306, 198] width 134 height 7
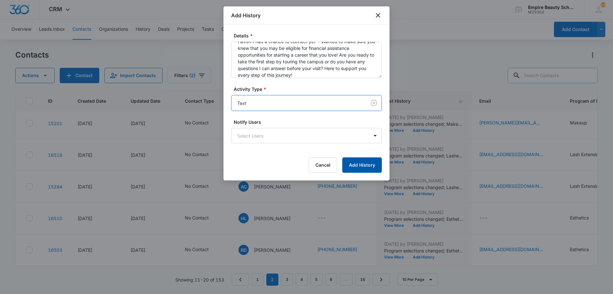
click at [350, 162] on button "Add History" at bounding box center [362, 164] width 40 height 15
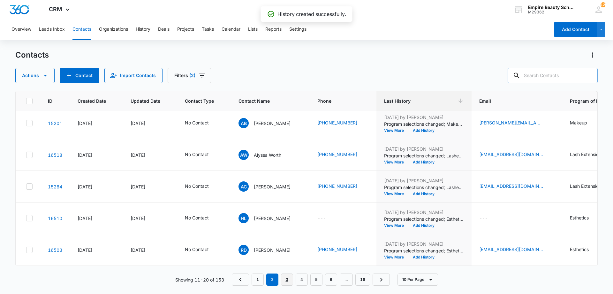
click at [291, 276] on link "3" at bounding box center [287, 279] width 12 height 12
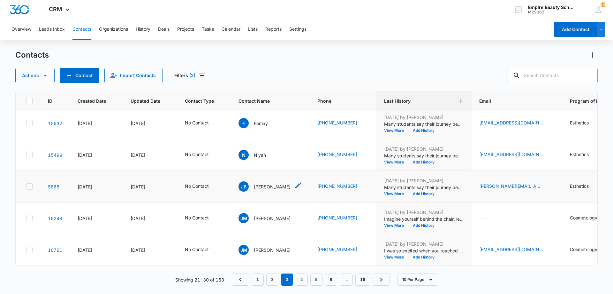
scroll to position [166, 0]
click at [240, 278] on icon "Previous Page" at bounding box center [241, 279] width 8 height 8
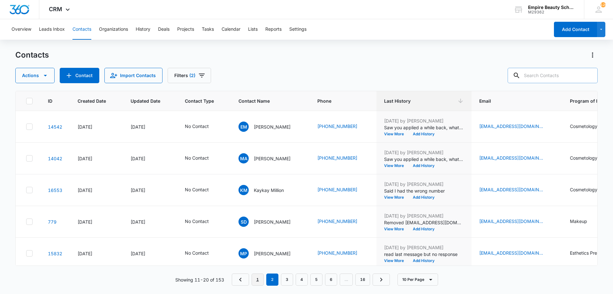
drag, startPoint x: 259, startPoint y: 280, endPoint x: 218, endPoint y: 99, distance: 185.9
click at [259, 280] on link "1" at bounding box center [258, 279] width 12 height 12
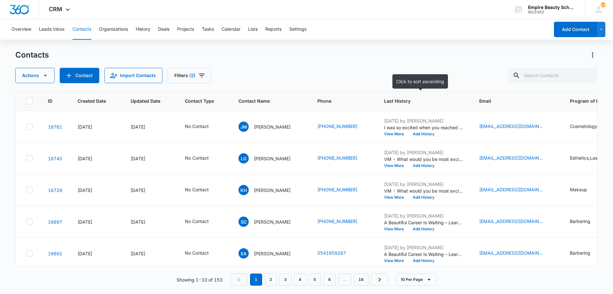
click at [389, 96] on th "Last History" at bounding box center [424, 101] width 95 height 20
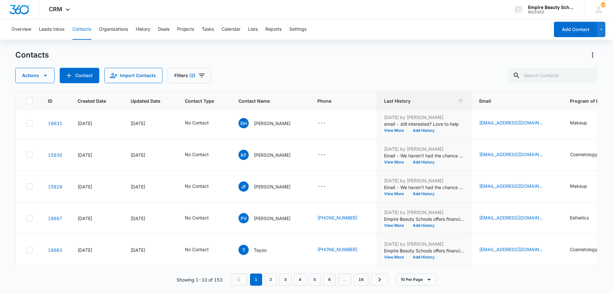
scroll to position [166, 0]
click at [270, 279] on link "2" at bounding box center [271, 279] width 12 height 12
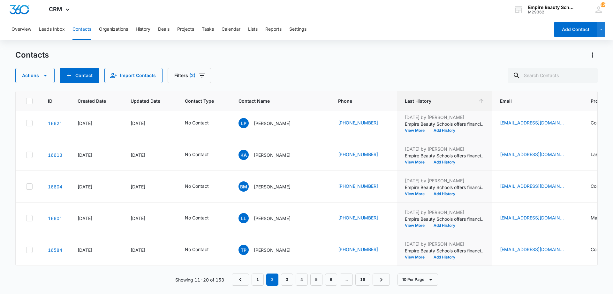
scroll to position [0, 0]
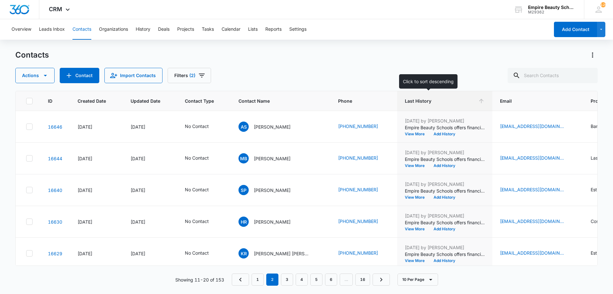
click at [407, 104] on span "Last History" at bounding box center [440, 100] width 71 height 7
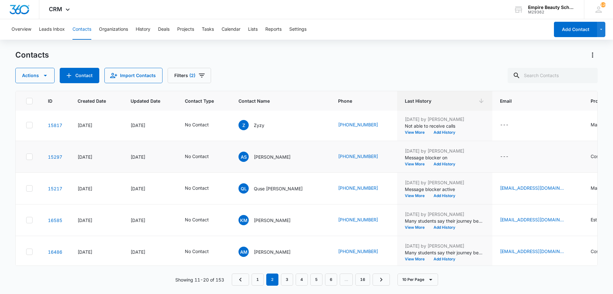
scroll to position [166, 0]
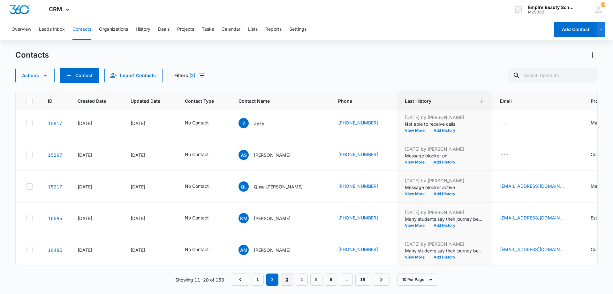
click at [286, 276] on link "3" at bounding box center [287, 279] width 12 height 12
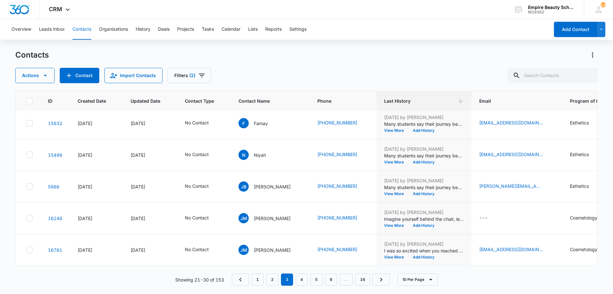
click at [308, 280] on nav "1 2 3 4 5 6 … 16" at bounding box center [311, 279] width 158 height 12
click at [308, 280] on link "4" at bounding box center [302, 279] width 12 height 12
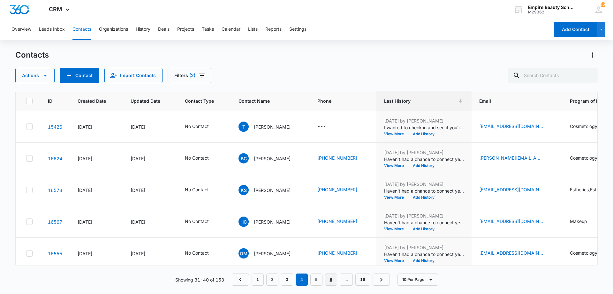
click at [334, 279] on link "6" at bounding box center [331, 279] width 12 height 12
click at [339, 277] on link "8" at bounding box center [339, 279] width 12 height 12
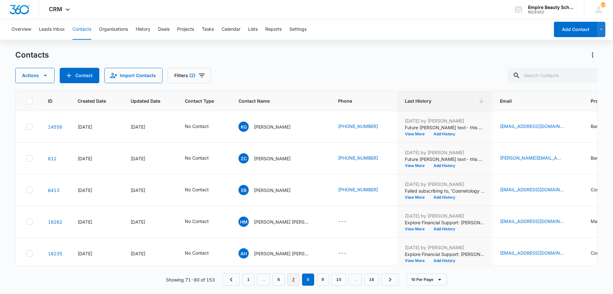
click at [296, 279] on link "7" at bounding box center [294, 279] width 12 height 12
click at [297, 277] on link "6" at bounding box center [295, 279] width 12 height 12
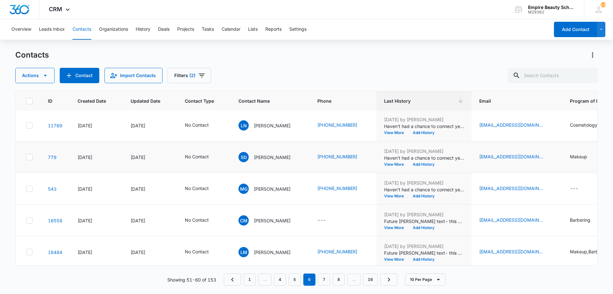
scroll to position [166, 0]
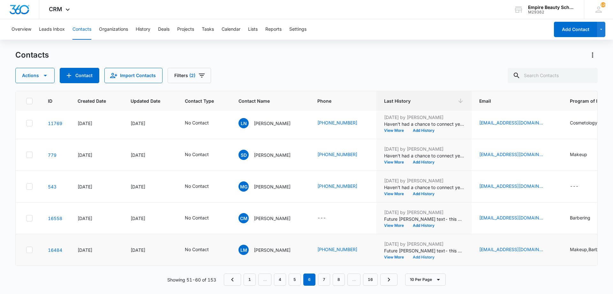
click at [433, 255] on button "Add History" at bounding box center [424, 257] width 31 height 4
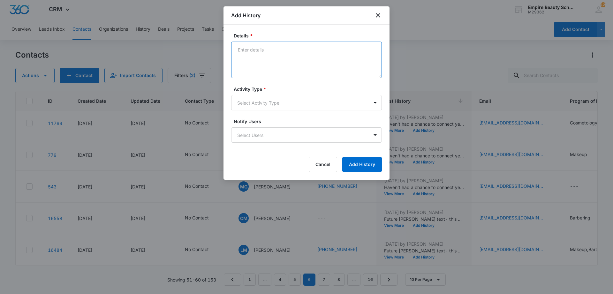
paste textarea "Haven't had a chance to connect yet - Wanted to make sure you knew that you may…"
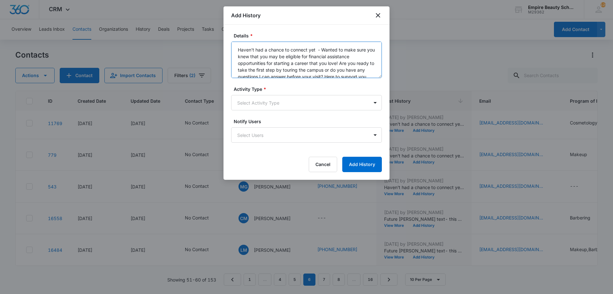
scroll to position [8, 0]
type textarea "Haven't had a chance to connect yet - Wanted to make sure you knew that you may…"
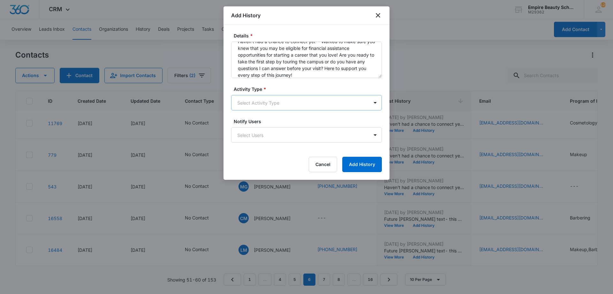
click at [273, 105] on body "CRM Apps Forms CRM Email Shop Payments POS Files Brand Settings Empire Beauty S…" at bounding box center [306, 147] width 613 height 294
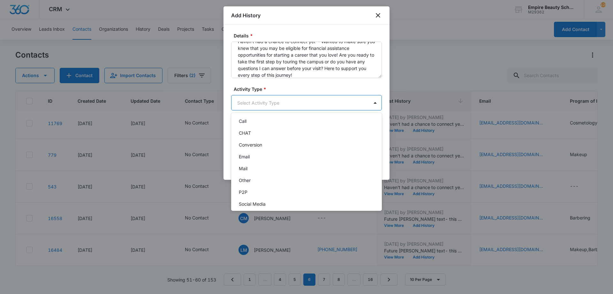
scroll to position [33, 0]
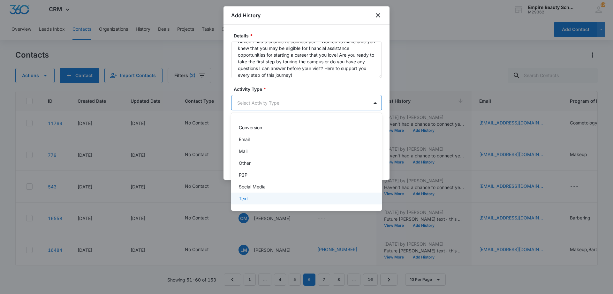
click at [261, 200] on div "Text" at bounding box center [306, 198] width 134 height 7
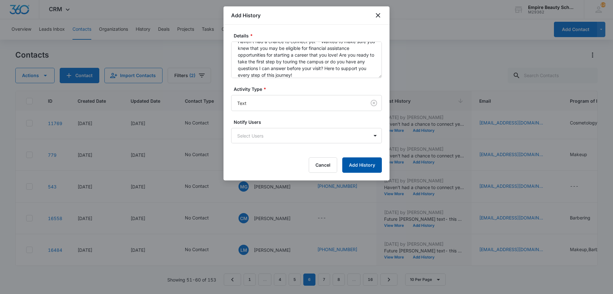
click at [362, 166] on button "Add History" at bounding box center [362, 164] width 40 height 15
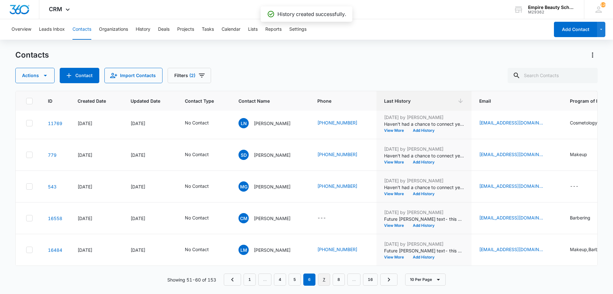
click at [323, 278] on link "7" at bounding box center [324, 279] width 12 height 12
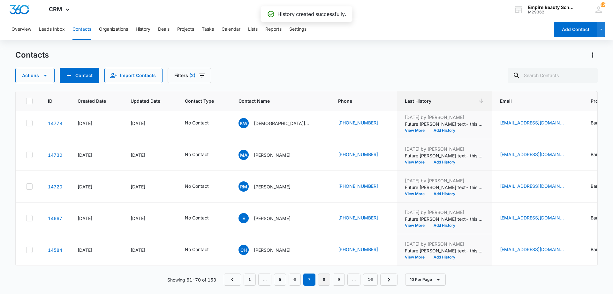
scroll to position [0, 0]
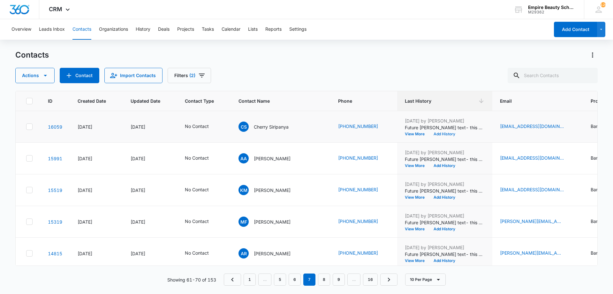
click at [429, 136] on button "Add History" at bounding box center [444, 134] width 31 height 4
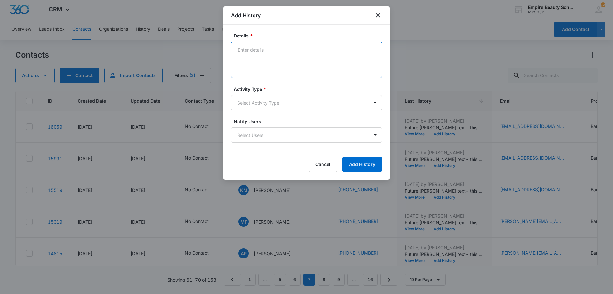
paste textarea "Haven't had a chance to connect yet - Wanted to make sure you knew that you may…"
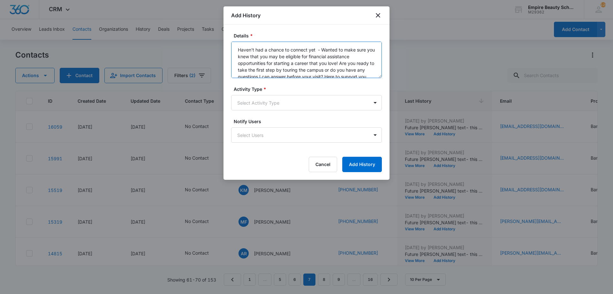
scroll to position [8, 0]
type textarea "Haven't had a chance to connect yet - Wanted to make sure you knew that you may…"
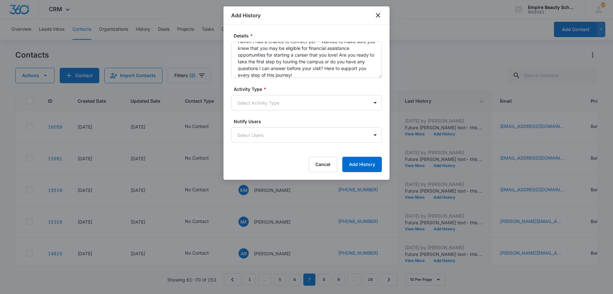
click at [255, 111] on form "Details * Haven't had a chance to connect yet - Wanted to make sure you knew th…" at bounding box center [306, 102] width 151 height 140
click at [257, 96] on body "CRM Apps Forms CRM Email Shop Payments POS Files Brand Settings Empire Beauty S…" at bounding box center [306, 147] width 613 height 294
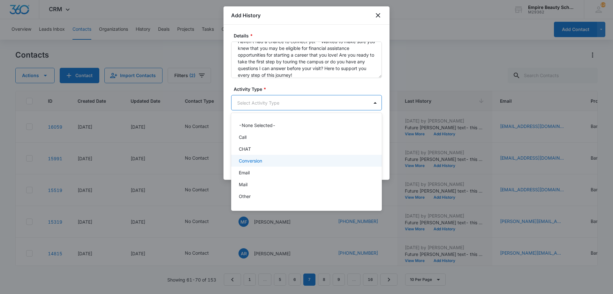
scroll to position [33, 0]
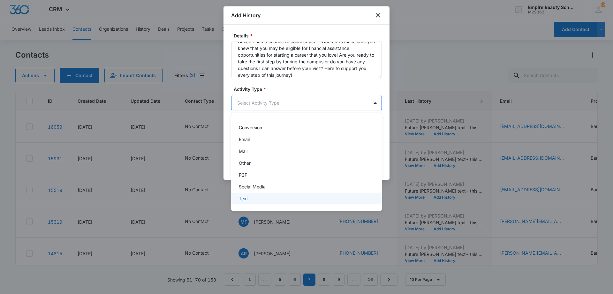
click at [266, 197] on div "Text" at bounding box center [306, 198] width 134 height 7
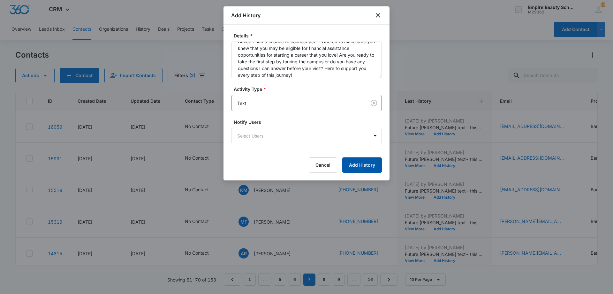
click at [359, 165] on button "Add History" at bounding box center [362, 164] width 40 height 15
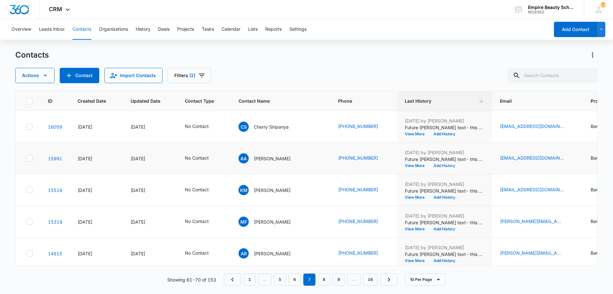
click at [429, 166] on button "Add History" at bounding box center [444, 166] width 31 height 4
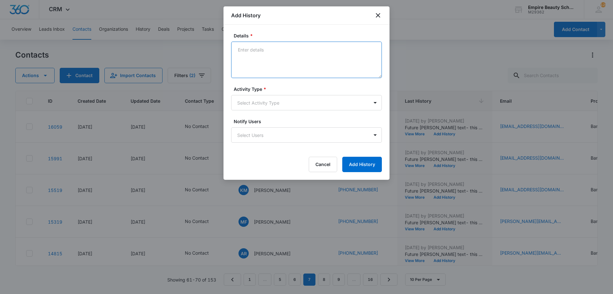
paste textarea "Haven't had a chance to connect yet - Wanted to make sure you knew that you may…"
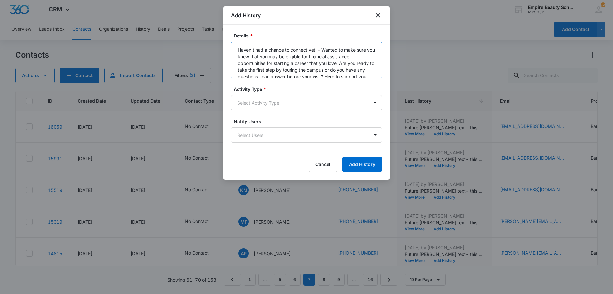
scroll to position [8, 0]
type textarea "Haven't had a chance to connect yet - Wanted to make sure you knew that you may…"
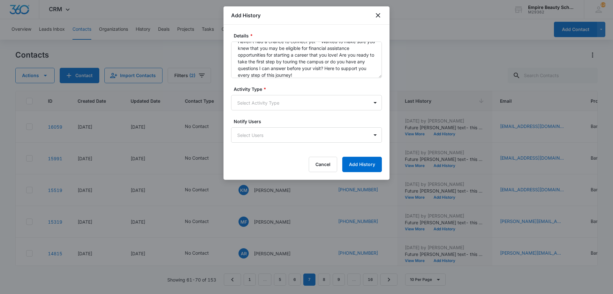
click at [307, 111] on form "Details * Haven't had a chance to connect yet - Wanted to make sure you knew th…" at bounding box center [306, 102] width 151 height 140
click at [310, 104] on body "CRM Apps Forms CRM Email Shop Payments POS Files Brand Settings Empire Beauty S…" at bounding box center [306, 147] width 613 height 294
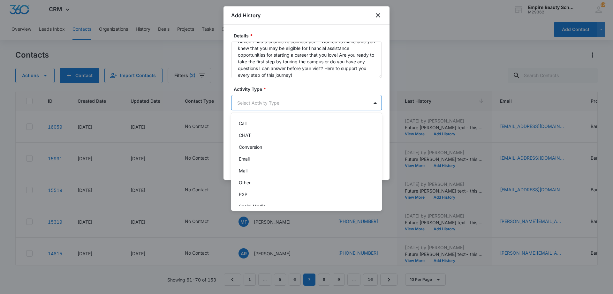
scroll to position [33, 0]
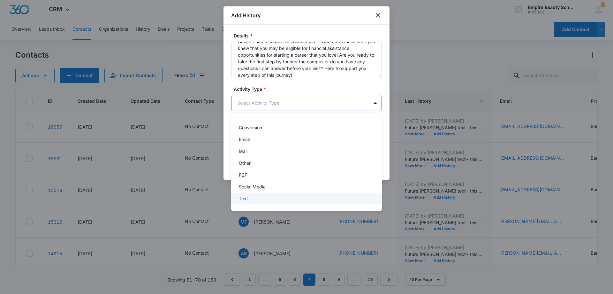
click at [260, 199] on div "Text" at bounding box center [306, 198] width 134 height 7
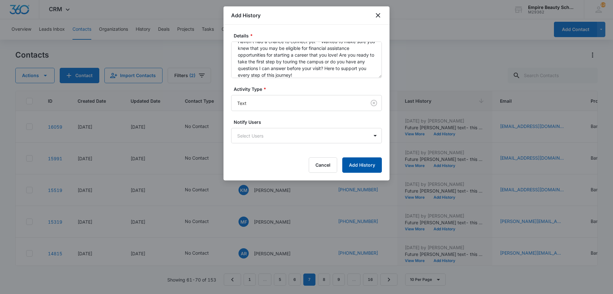
click at [348, 160] on button "Add History" at bounding box center [362, 164] width 40 height 15
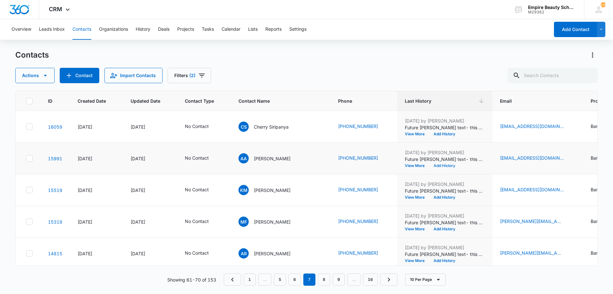
click at [429, 166] on button "Add History" at bounding box center [444, 166] width 31 height 4
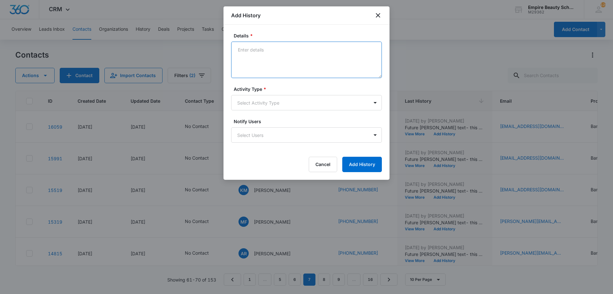
click at [280, 67] on textarea "Details *" at bounding box center [306, 60] width 151 height 36
type textarea "m"
type textarea "Message blocker on"
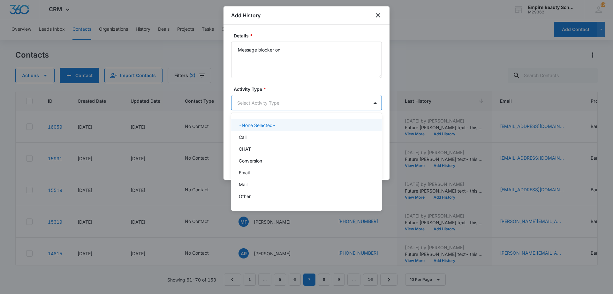
click at [271, 97] on body "CRM Apps Forms CRM Email Shop Payments POS Files Brand Settings Empire Beauty S…" at bounding box center [306, 147] width 613 height 294
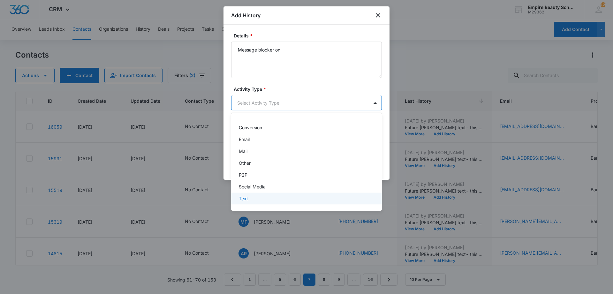
click at [257, 195] on div "Text" at bounding box center [306, 198] width 151 height 12
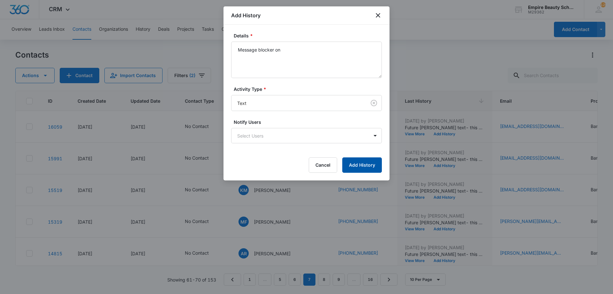
click at [360, 167] on button "Add History" at bounding box center [362, 164] width 40 height 15
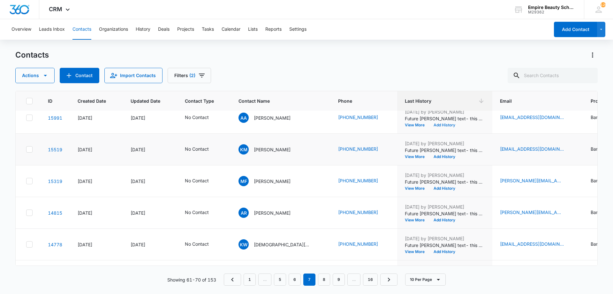
scroll to position [41, 0]
click at [419, 158] on td "[DATE] by [PERSON_NAME] Future [PERSON_NAME] text- this could be YOU! Next clas…" at bounding box center [444, 149] width 95 height 32
click at [429, 155] on button "Add History" at bounding box center [444, 156] width 31 height 4
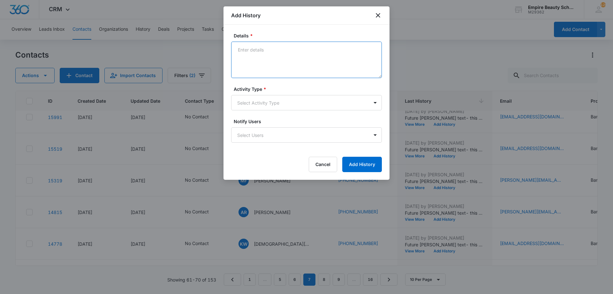
paste textarea "Haven't had a chance to connect yet - Wanted to make sure you knew that you may…"
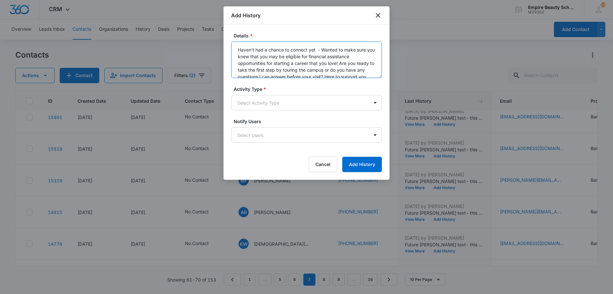
scroll to position [8, 0]
type textarea "Haven't had a chance to connect yet - Wanted to make sure you knew that you may…"
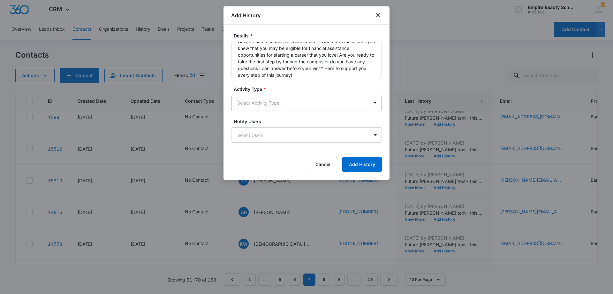
click at [278, 109] on body "CRM Apps Forms CRM Email Shop Payments POS Files Brand Settings Empire Beauty S…" at bounding box center [306, 147] width 613 height 294
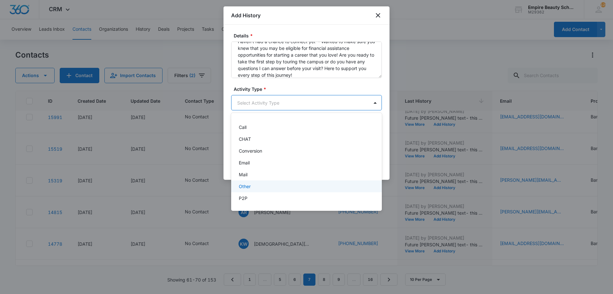
scroll to position [33, 0]
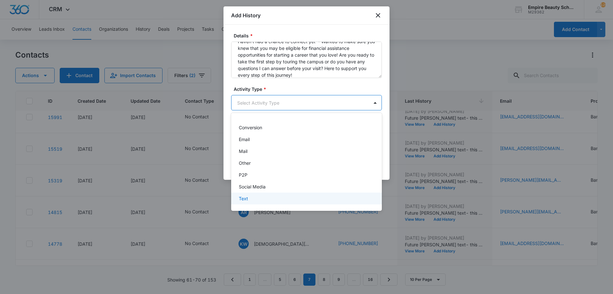
click at [254, 201] on div "Text" at bounding box center [306, 198] width 134 height 7
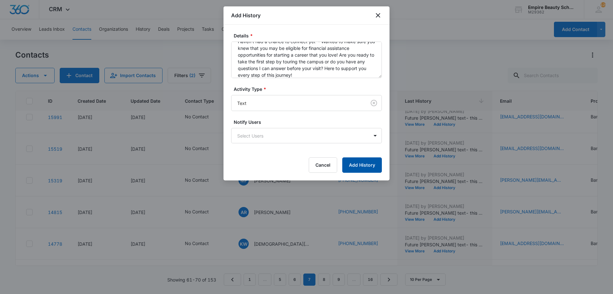
click at [372, 171] on button "Add History" at bounding box center [362, 164] width 40 height 15
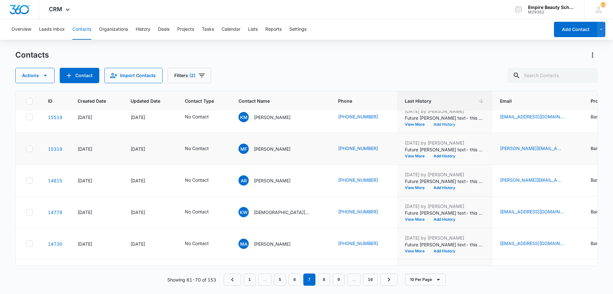
scroll to position [73, 0]
click at [429, 157] on button "Add History" at bounding box center [444, 156] width 31 height 4
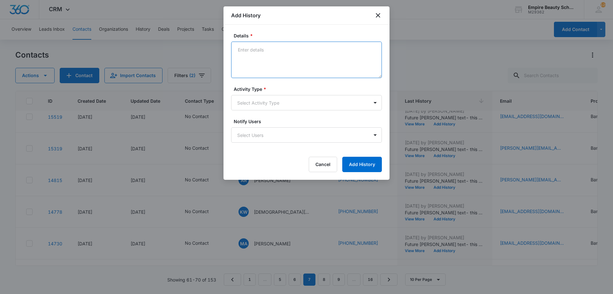
click at [265, 54] on textarea "Details *" at bounding box center [306, 60] width 151 height 36
paste textarea "Haven't had a chance to connect yet - Wanted to make sure you knew that you may…"
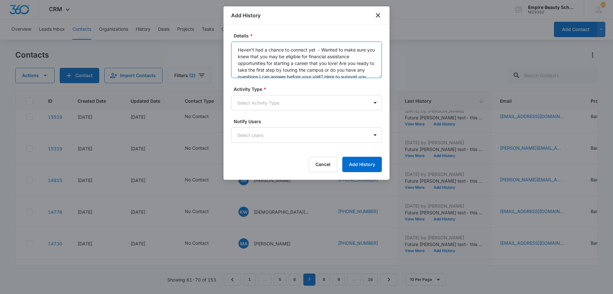
scroll to position [8, 0]
type textarea "Haven't had a chance to connect yet - Wanted to make sure you knew that you may…"
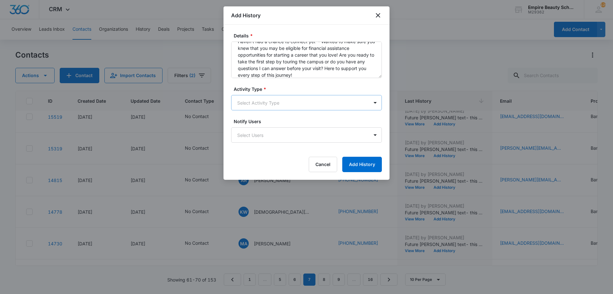
click at [280, 110] on body "CRM Apps Forms CRM Email Shop Payments POS Files Brand Settings Empire Beauty S…" at bounding box center [306, 147] width 613 height 294
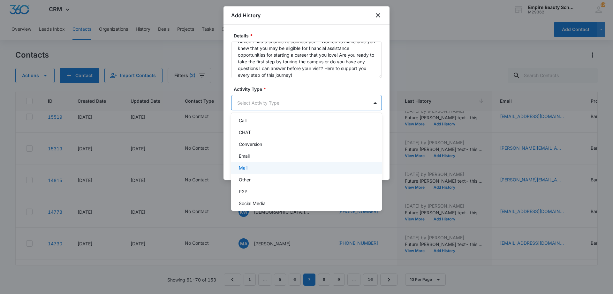
scroll to position [33, 0]
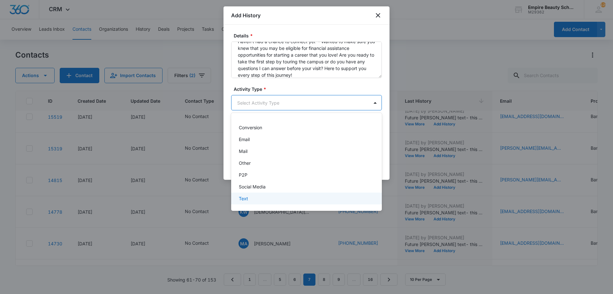
click at [248, 201] on div "Text" at bounding box center [306, 198] width 134 height 7
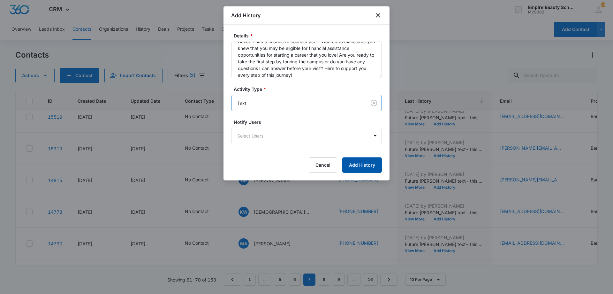
click at [362, 162] on button "Add History" at bounding box center [362, 164] width 40 height 15
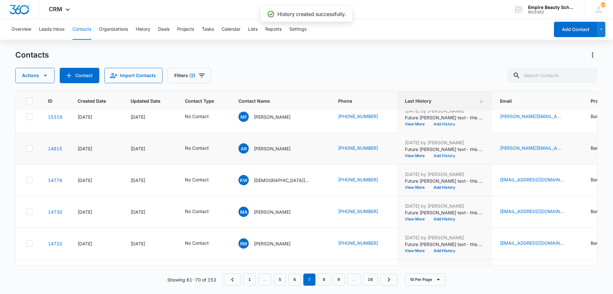
scroll to position [105, 0]
click at [429, 155] on button "Add History" at bounding box center [444, 155] width 31 height 4
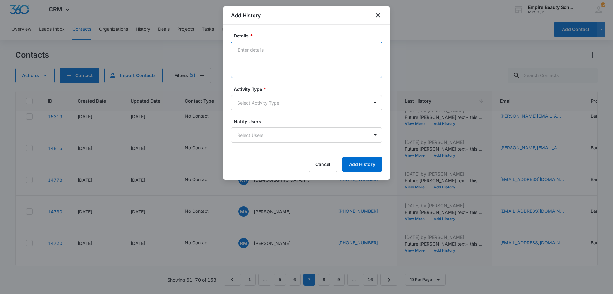
paste textarea "Haven't had a chance to connect yet - Wanted to make sure you knew that you may…"
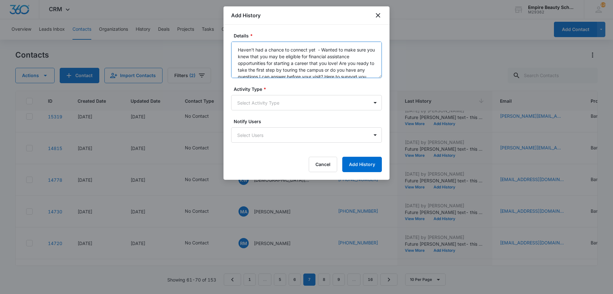
scroll to position [8, 0]
type textarea "Haven't had a chance to connect yet - Wanted to make sure you knew that you may…"
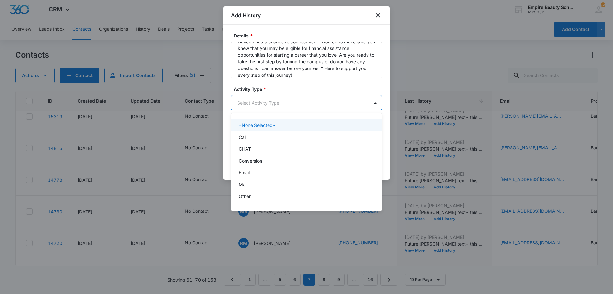
click at [275, 102] on body "CRM Apps Forms CRM Email Shop Payments POS Files Brand Settings Empire Beauty S…" at bounding box center [306, 147] width 613 height 294
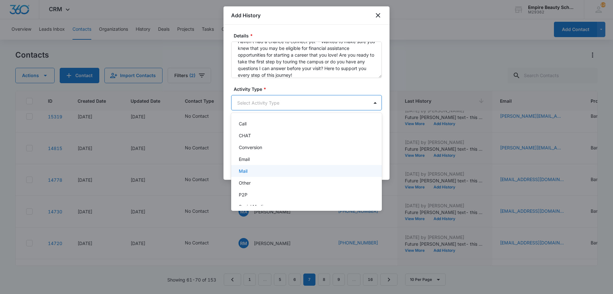
scroll to position [33, 0]
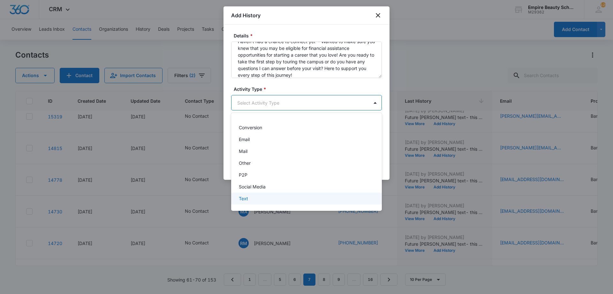
click at [281, 197] on div "Text" at bounding box center [306, 198] width 134 height 7
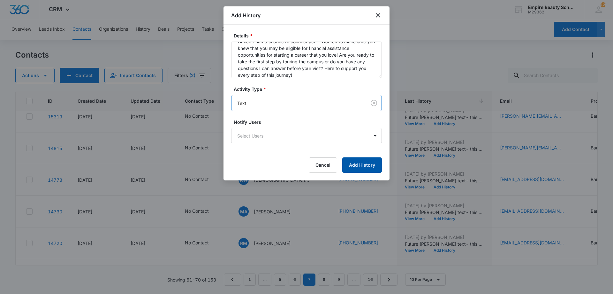
click at [362, 161] on button "Add History" at bounding box center [362, 164] width 40 height 15
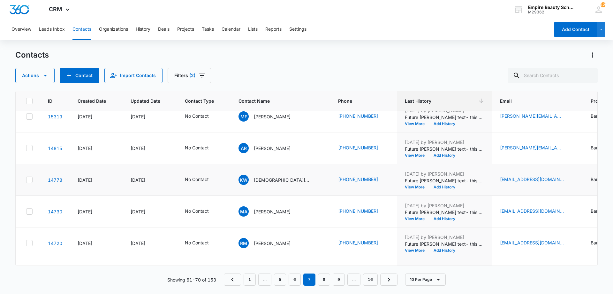
click at [429, 185] on button "Add History" at bounding box center [444, 187] width 31 height 4
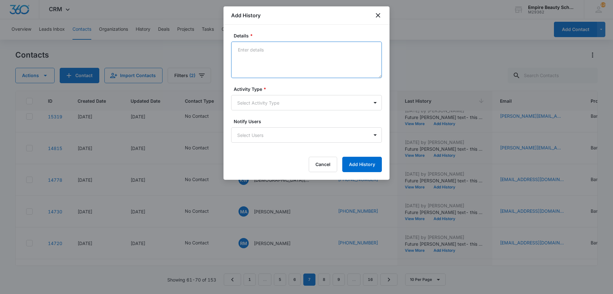
drag, startPoint x: 257, startPoint y: 64, endPoint x: 257, endPoint y: 55, distance: 9.0
click at [257, 55] on textarea "Details *" at bounding box center [306, 60] width 151 height 36
paste textarea "Haven't had a chance to connect yet - Wanted to make sure you knew that you may…"
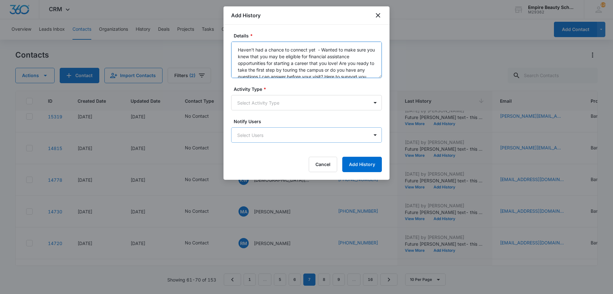
scroll to position [8, 0]
type textarea "Haven't had a chance to connect yet - Wanted to make sure you knew that you may…"
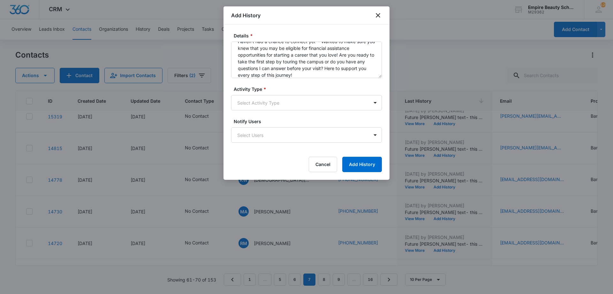
click at [276, 114] on form "Details * Haven't had a chance to connect yet - Wanted to make sure you knew th…" at bounding box center [306, 102] width 151 height 140
click at [276, 105] on body "CRM Apps Forms CRM Email Shop Payments POS Files Brand Settings Empire Beauty S…" at bounding box center [306, 147] width 613 height 294
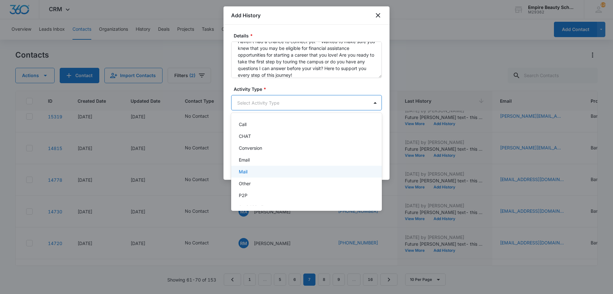
scroll to position [33, 0]
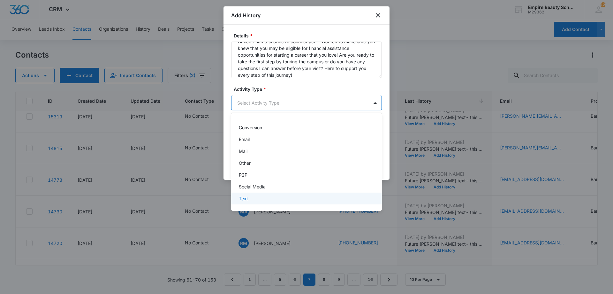
click at [269, 201] on div "Text" at bounding box center [306, 198] width 134 height 7
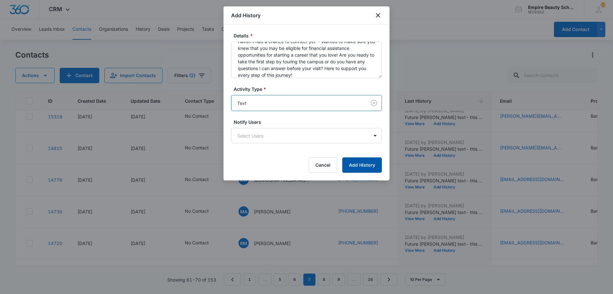
click at [377, 171] on button "Add History" at bounding box center [362, 164] width 40 height 15
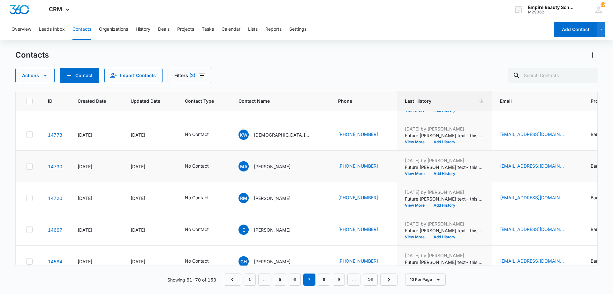
scroll to position [166, 0]
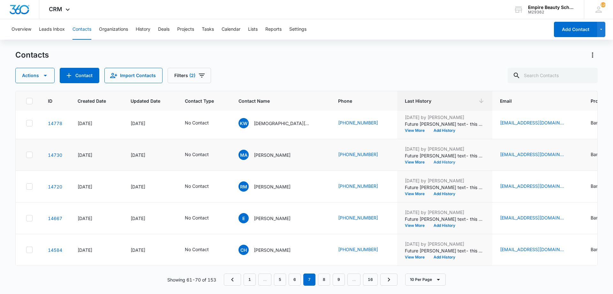
click at [429, 160] on button "Add History" at bounding box center [444, 162] width 31 height 4
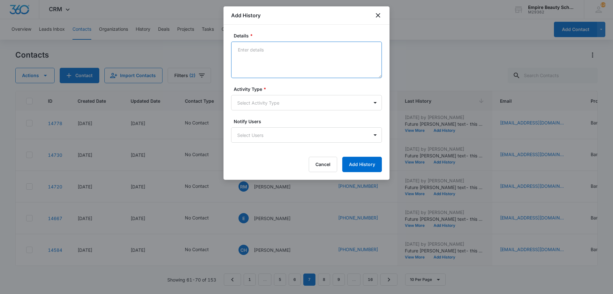
paste textarea "Haven't had a chance to connect yet - Wanted to make sure you knew that you may…"
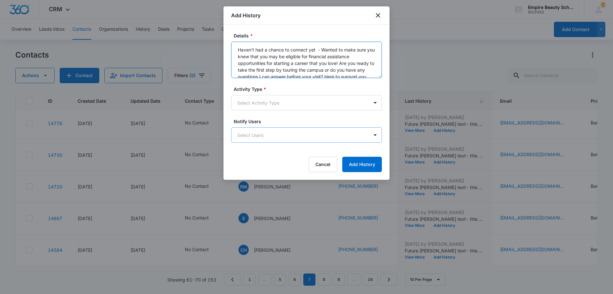
scroll to position [8, 0]
type textarea "Haven't had a chance to connect yet - Wanted to make sure you knew that you may…"
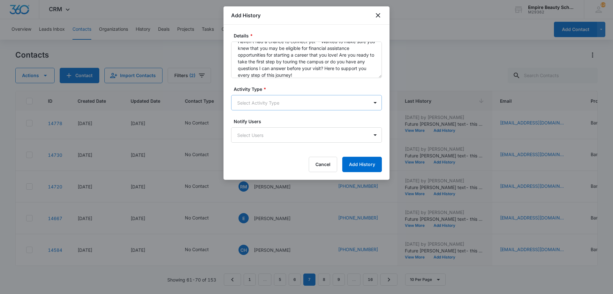
click at [281, 106] on body "CRM Apps Forms CRM Email Shop Payments POS Files Brand Settings Empire Beauty S…" at bounding box center [306, 147] width 613 height 294
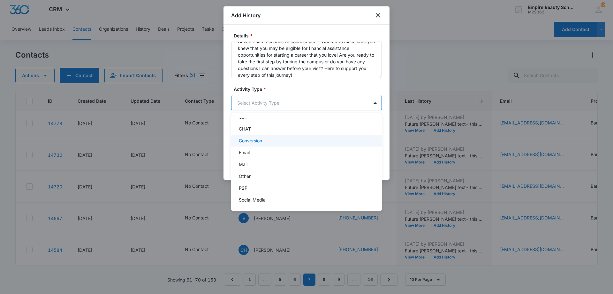
scroll to position [33, 0]
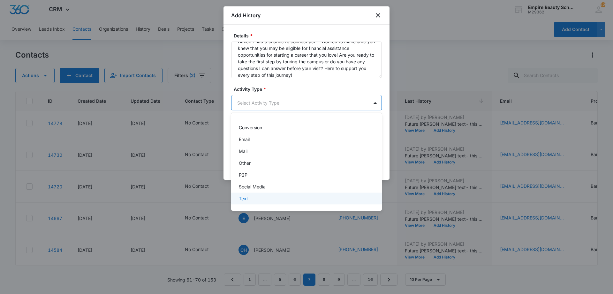
click at [268, 193] on div "Text" at bounding box center [306, 198] width 151 height 12
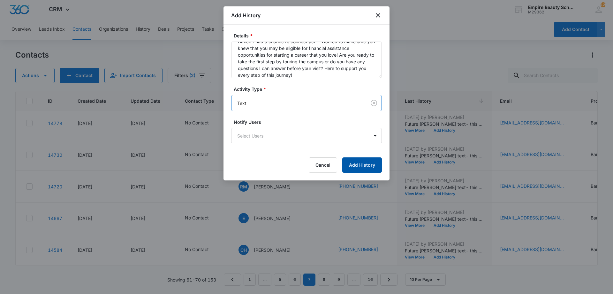
click at [364, 161] on button "Add History" at bounding box center [362, 164] width 40 height 15
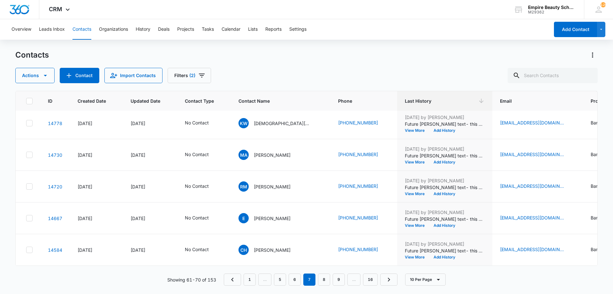
drag, startPoint x: 417, startPoint y: 69, endPoint x: 398, endPoint y: 74, distance: 18.9
click at [417, 69] on div "Actions Contact Import Contacts Filters (2)" at bounding box center [306, 75] width 583 height 15
click at [405, 128] on button "View More" at bounding box center [417, 130] width 24 height 4
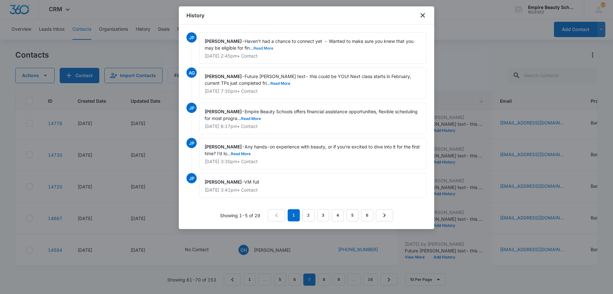
click at [264, 50] on button "Read More" at bounding box center [264, 48] width 20 height 4
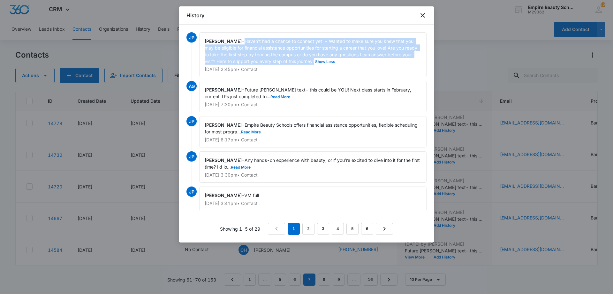
drag, startPoint x: 247, startPoint y: 40, endPoint x: 316, endPoint y: 61, distance: 72.0
click at [316, 61] on span "Haven't had a chance to connect yet - Wanted to make sure you knew that you may…" at bounding box center [312, 51] width 214 height 26
copy span "Haven't had a chance to connect yet - Wanted to make sure you knew that you may…"
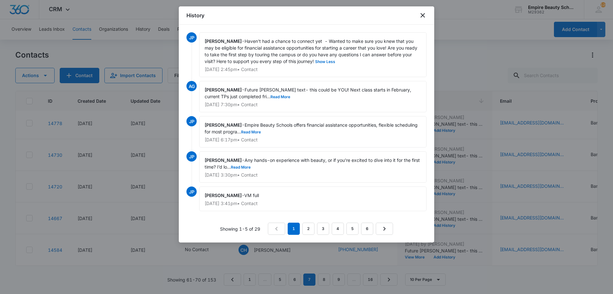
click at [418, 17] on div "History" at bounding box center [307, 15] width 256 height 18
click at [419, 17] on icon "close" at bounding box center [423, 16] width 8 height 8
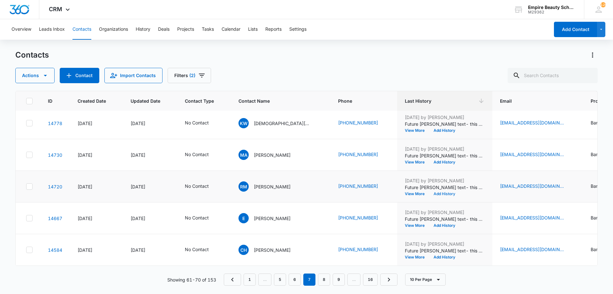
click at [429, 192] on button "Add History" at bounding box center [444, 194] width 31 height 4
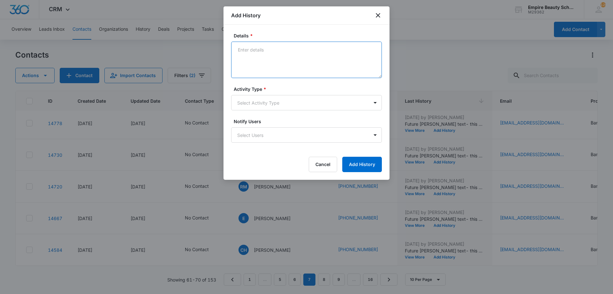
paste textarea "Haven't had a chance to connect yet - Wanted to make sure you knew that you may…"
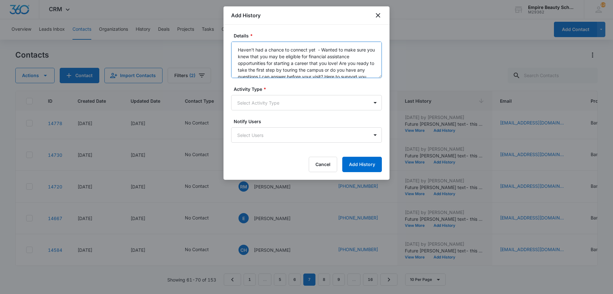
scroll to position [8, 0]
type textarea "Haven't had a chance to connect yet - Wanted to make sure you knew that you may…"
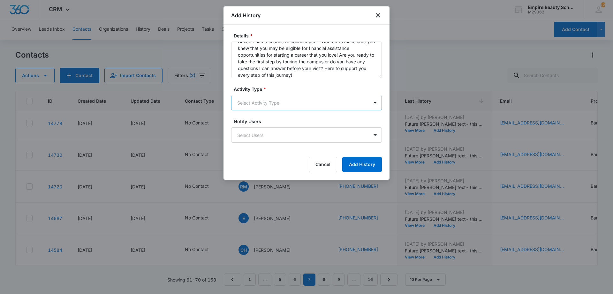
drag, startPoint x: 293, startPoint y: 113, endPoint x: 292, endPoint y: 108, distance: 5.4
click at [293, 113] on form "Details * Haven't had a chance to connect yet - Wanted to make sure you knew th…" at bounding box center [306, 102] width 151 height 140
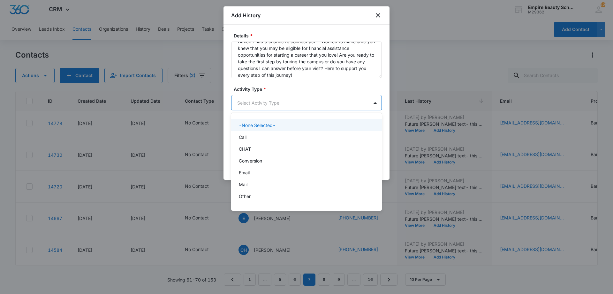
click at [292, 105] on body "CRM Apps Forms CRM Email Shop Payments POS Files Brand Settings Empire Beauty S…" at bounding box center [306, 147] width 613 height 294
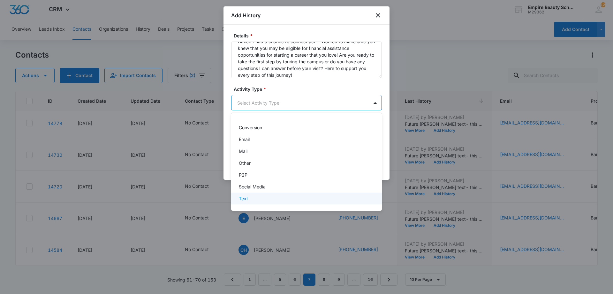
click at [269, 198] on div "Text" at bounding box center [306, 198] width 134 height 7
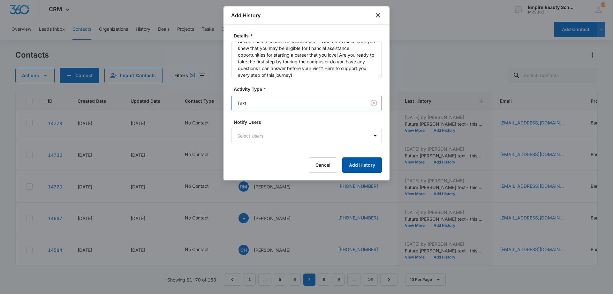
click at [355, 165] on button "Add History" at bounding box center [362, 164] width 40 height 15
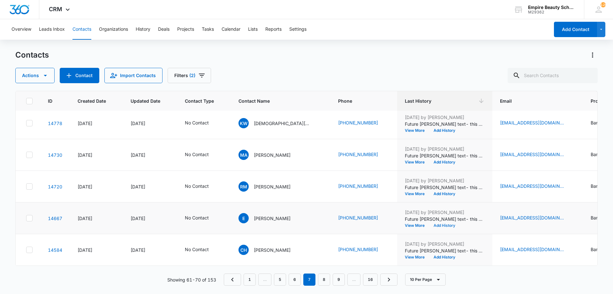
click at [429, 223] on button "Add History" at bounding box center [444, 225] width 31 height 4
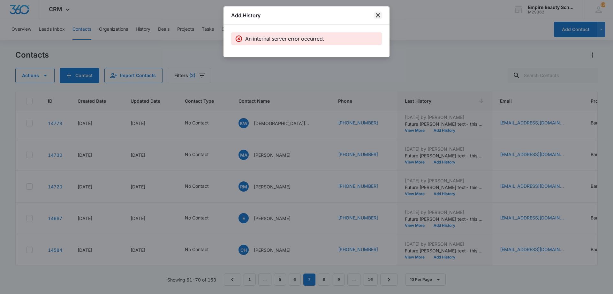
click at [375, 15] on div "Add History" at bounding box center [307, 15] width 166 height 18
click at [378, 19] on div "Add History" at bounding box center [307, 15] width 166 height 18
click at [377, 16] on icon "close" at bounding box center [378, 15] width 4 height 4
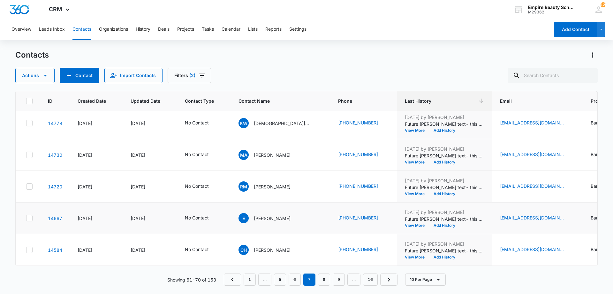
click at [433, 224] on td "Aug 20, 2025 by Amelia Gauthier Future barber text- this could be YOU! Next cla…" at bounding box center [444, 218] width 95 height 32
click at [432, 223] on button "Add History" at bounding box center [444, 225] width 31 height 4
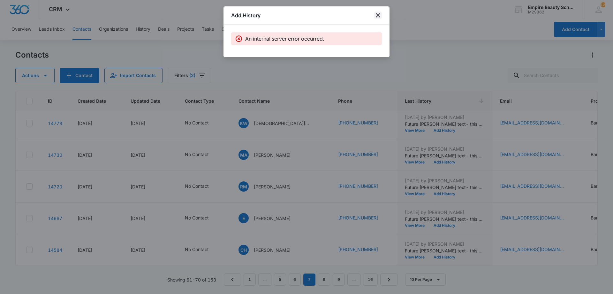
click at [376, 15] on icon "close" at bounding box center [378, 16] width 8 height 8
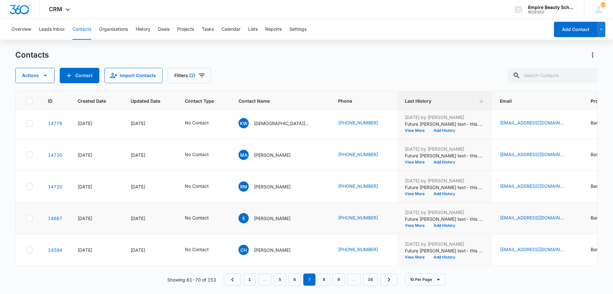
click at [428, 217] on p "Future barber text- this could be YOU! Next class starts in February, current T…" at bounding box center [445, 218] width 80 height 7
click at [429, 223] on button "Add History" at bounding box center [444, 225] width 31 height 4
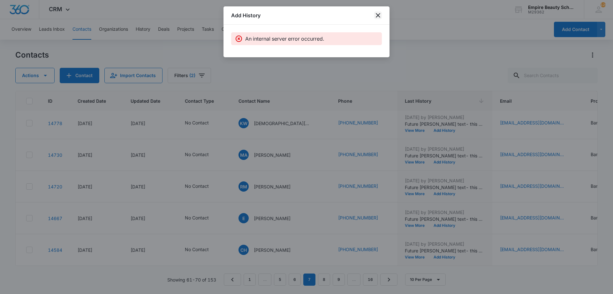
click at [378, 18] on icon "close" at bounding box center [378, 16] width 8 height 8
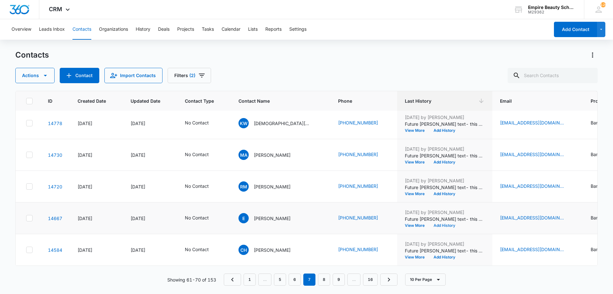
click at [429, 223] on button "Add History" at bounding box center [444, 225] width 31 height 4
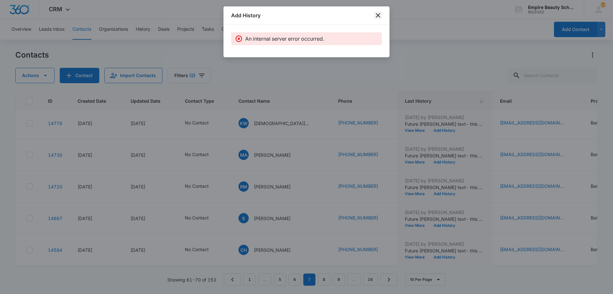
click at [377, 14] on icon "close" at bounding box center [378, 16] width 8 height 8
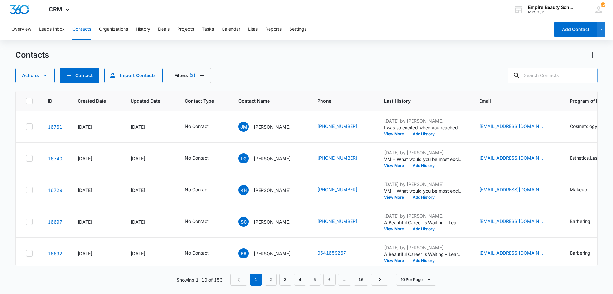
click at [566, 77] on input "text" at bounding box center [553, 75] width 90 height 15
type input "tiya"
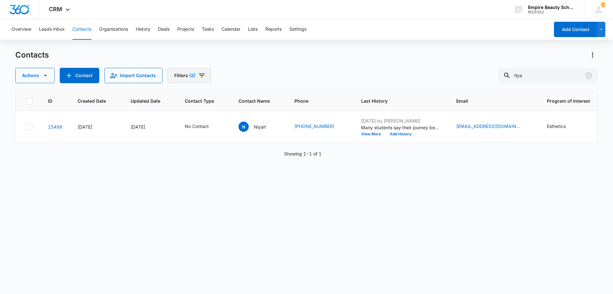
click at [196, 68] on div "Contacts Actions Contact Import Contacts Filters (2) tiya" at bounding box center [306, 66] width 583 height 33
click at [196, 68] on button "Filters (2)" at bounding box center [189, 75] width 43 height 15
click at [206, 81] on button "Filters (2)" at bounding box center [189, 75] width 43 height 15
click at [198, 77] on icon "Filters" at bounding box center [202, 76] width 8 height 8
click at [219, 115] on button "Clear All" at bounding box center [210, 111] width 73 height 12
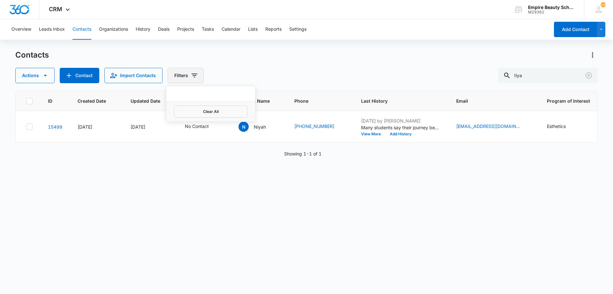
click at [197, 77] on button "Filters" at bounding box center [186, 75] width 36 height 15
click at [201, 83] on div "Contacts Actions Contact Import Contacts Filters tiya ID Created Date Updated D…" at bounding box center [306, 171] width 583 height 243
click at [540, 77] on input "tiya" at bounding box center [548, 75] width 100 height 15
click at [543, 74] on input "tiya" at bounding box center [548, 75] width 100 height 15
click at [154, 78] on button "Import Contacts" at bounding box center [133, 75] width 58 height 15
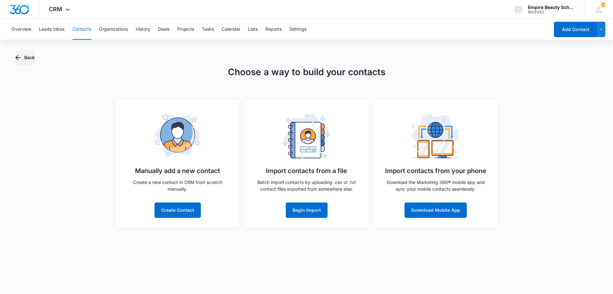
click at [20, 59] on icon "button" at bounding box center [18, 58] width 8 height 8
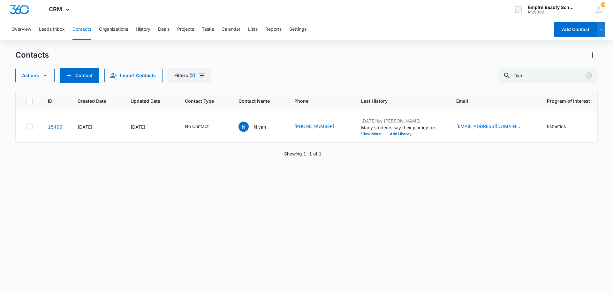
click at [191, 77] on span "(2)" at bounding box center [192, 75] width 6 height 4
click at [195, 149] on icon "Clear" at bounding box center [196, 148] width 5 height 5
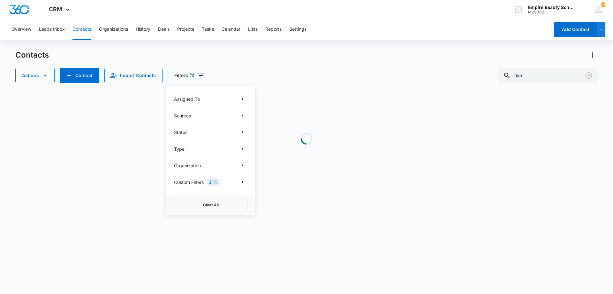
click at [294, 73] on div "Actions Contact Import Contacts Filters (1) Assigned To Sources Status Type Org…" at bounding box center [306, 75] width 583 height 15
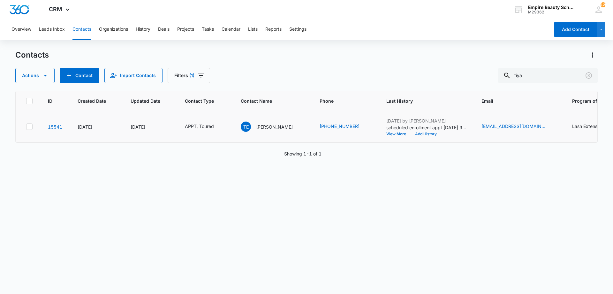
click at [411, 134] on button "Add History" at bounding box center [426, 134] width 31 height 4
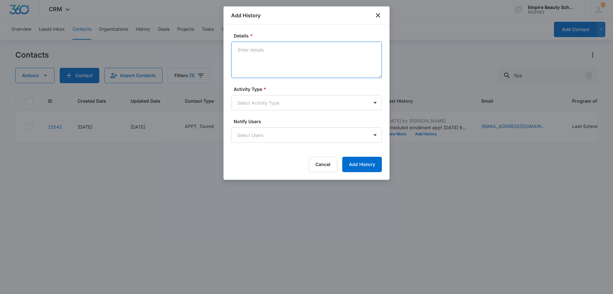
click at [273, 62] on textarea "Details *" at bounding box center [306, 60] width 151 height 36
type textarea "Confirmed APPT for tomorrow 9/10 at 9am"
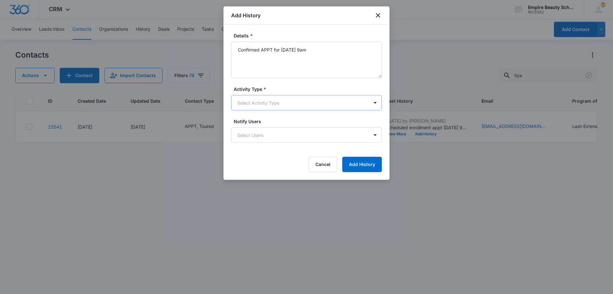
click at [298, 108] on body "CRM Apps Forms CRM Email Shop Payments POS Files Brand Settings Empire Beauty S…" at bounding box center [306, 147] width 613 height 294
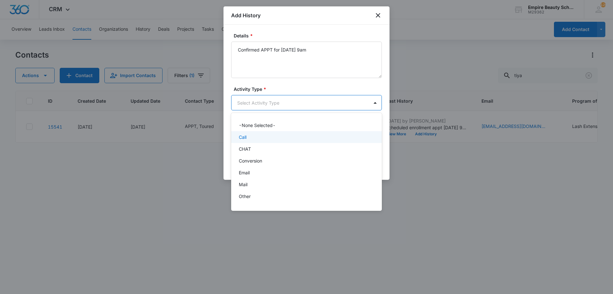
click at [251, 138] on div "Call" at bounding box center [306, 137] width 134 height 7
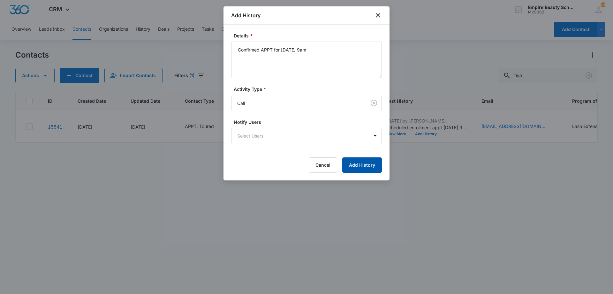
click at [346, 163] on button "Add History" at bounding box center [362, 164] width 40 height 15
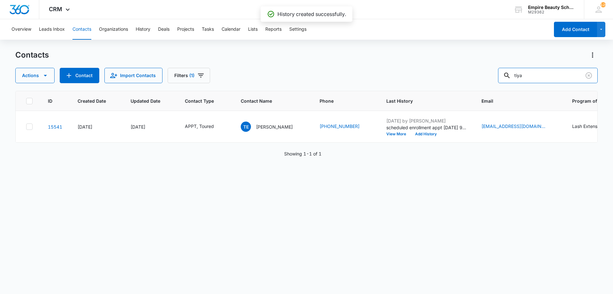
drag, startPoint x: 550, startPoint y: 77, endPoint x: 414, endPoint y: 73, distance: 136.1
click at [414, 73] on div "Actions Contact Import Contacts Filters (1) tiya" at bounding box center [306, 75] width 583 height 15
type input "gabbi"
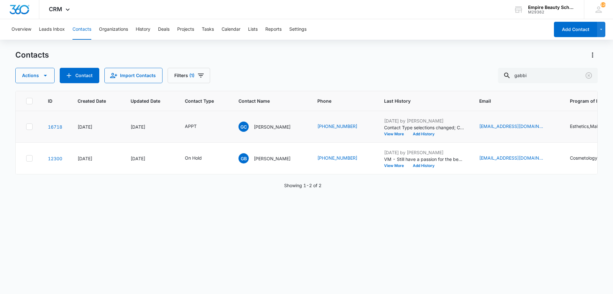
click at [423, 129] on p "Contact Type selections changed; Contact was removed and APPT was added." at bounding box center [424, 127] width 80 height 7
click at [424, 133] on button "Add History" at bounding box center [424, 134] width 31 height 4
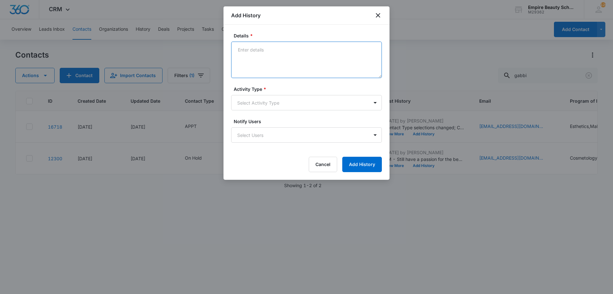
click at [300, 54] on textarea "Details *" at bounding box center [306, 60] width 151 height 36
type textarea "Confirmed APPT for 9/10 at 4pm"
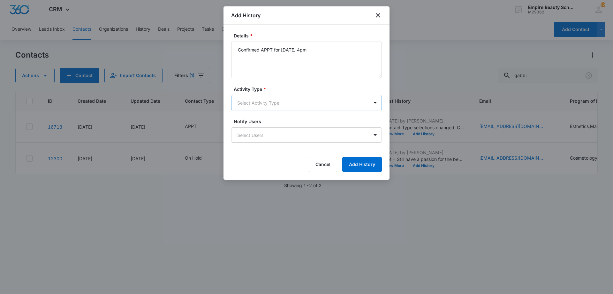
click at [284, 101] on body "CRM Apps Forms CRM Email Shop Payments POS Files Brand Settings Empire Beauty S…" at bounding box center [306, 147] width 613 height 294
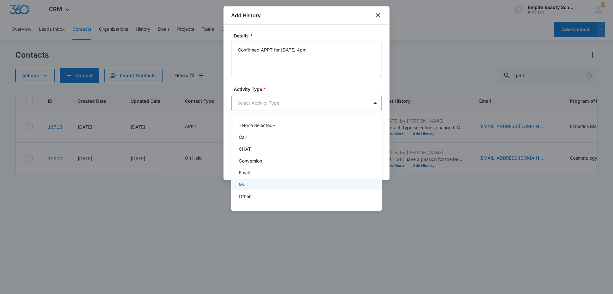
scroll to position [33, 0]
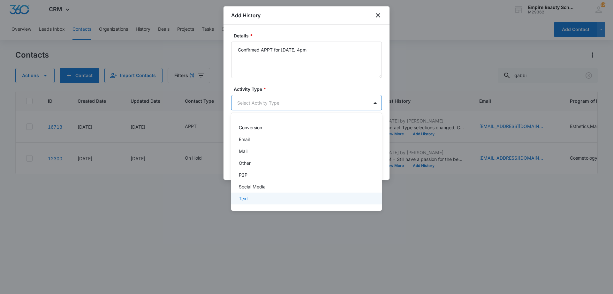
click at [254, 199] on div "Text" at bounding box center [306, 198] width 134 height 7
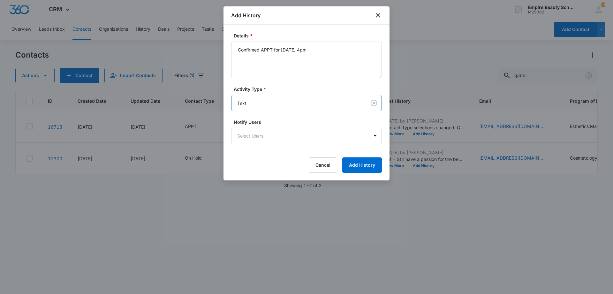
click at [302, 91] on label "Activity Type *" at bounding box center [309, 89] width 151 height 7
click at [298, 102] on body "CRM Apps Forms CRM Email Shop Payments POS Files Brand Settings Empire Beauty S…" at bounding box center [306, 147] width 613 height 294
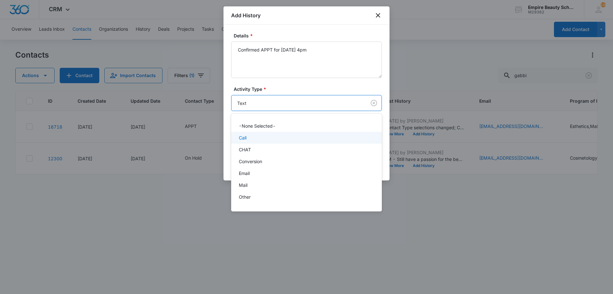
click at [273, 137] on div "Call" at bounding box center [306, 137] width 134 height 7
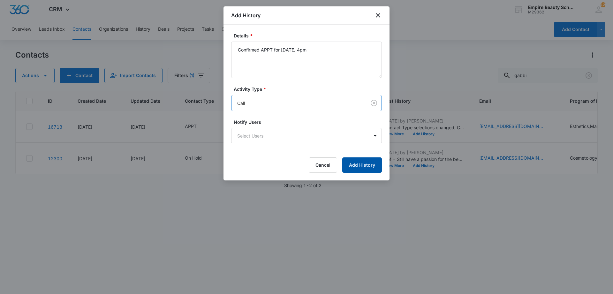
click at [368, 166] on button "Add History" at bounding box center [362, 164] width 40 height 15
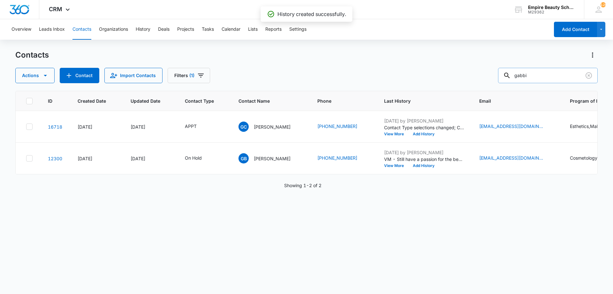
drag, startPoint x: 546, startPoint y: 75, endPoint x: 506, endPoint y: 75, distance: 39.9
click at [507, 74] on input "gabbi" at bounding box center [548, 75] width 100 height 15
type input "laurin"
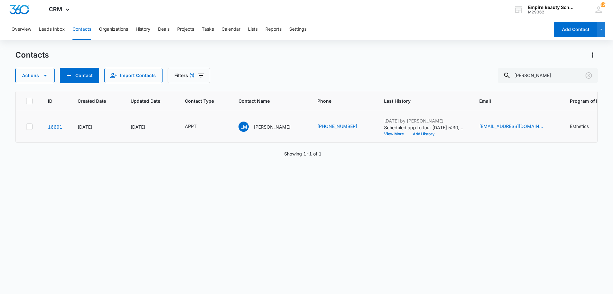
click at [410, 134] on button "Add History" at bounding box center [424, 134] width 31 height 4
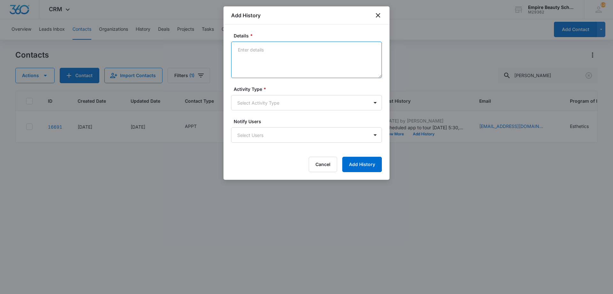
click at [307, 64] on textarea "Details *" at bounding box center [306, 60] width 151 height 36
type textarea "VM - Confirm APPT for 9/10 at 5:30pm"
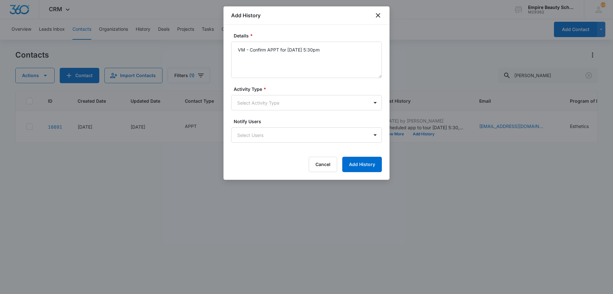
click at [279, 111] on form "Details * VM - Confirm APPT for 9/10 at 5:30pm Activity Type * Select Activity …" at bounding box center [306, 102] width 151 height 140
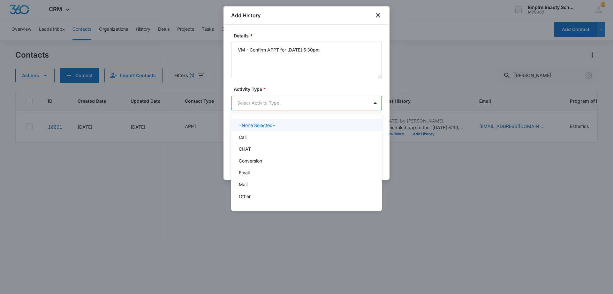
click at [264, 104] on body "CRM Apps Forms CRM Email Shop Payments POS Files Brand Settings Empire Beauty S…" at bounding box center [306, 147] width 613 height 294
click at [255, 137] on div "Call" at bounding box center [306, 137] width 134 height 7
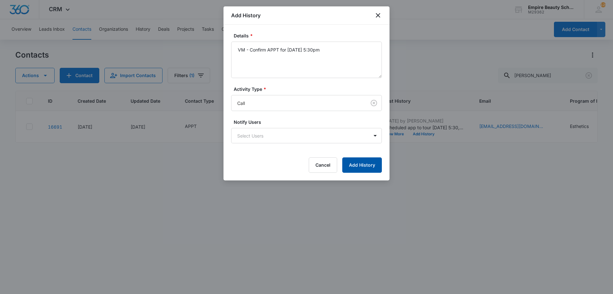
click at [373, 166] on button "Add History" at bounding box center [362, 164] width 40 height 15
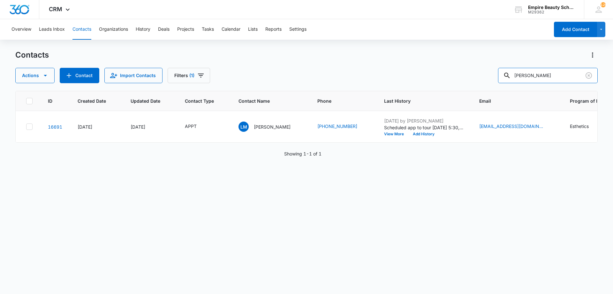
drag, startPoint x: 548, startPoint y: 78, endPoint x: 351, endPoint y: 65, distance: 197.5
click at [371, 67] on div "Contacts Actions Contact Import Contacts Filters (1) laurin" at bounding box center [306, 66] width 583 height 33
type input "h"
type input "mohn"
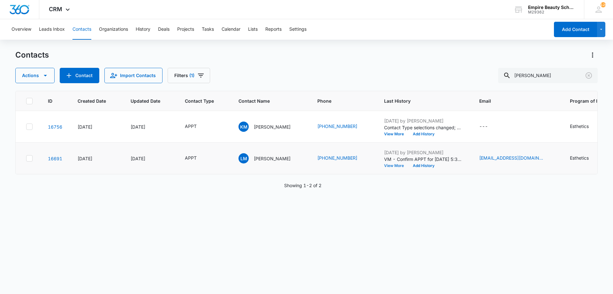
click at [384, 165] on button "View More" at bounding box center [396, 166] width 24 height 4
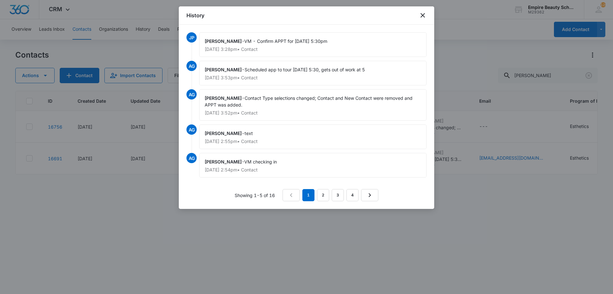
drag, startPoint x: 247, startPoint y: 39, endPoint x: 336, endPoint y: 42, distance: 88.9
click at [336, 42] on div "Jess Peltonovich - VM - Confirm APPT for 9/10 at 5:30pm Sep 9, 2025 at 3:28pm •…" at bounding box center [312, 44] width 227 height 25
copy span "VM - Confirm APPT for 9/10 at 5:30pm"
click at [424, 15] on icon "close" at bounding box center [423, 16] width 8 height 8
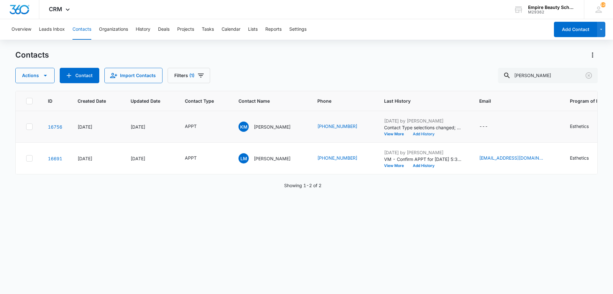
click at [415, 136] on button "Add History" at bounding box center [424, 134] width 31 height 4
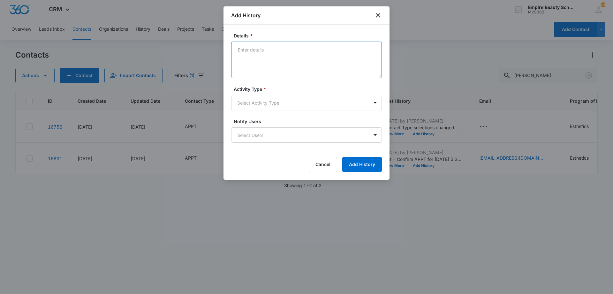
paste textarea "VM - Confirm APPT for 9/10 at 5:30pm"
drag, startPoint x: 237, startPoint y: 49, endPoint x: 218, endPoint y: 51, distance: 19.4
click at [219, 51] on body "CRM Apps Forms CRM Email Shop Payments POS Files Brand Settings Empire Beauty S…" at bounding box center [306, 147] width 613 height 294
type textarea "VM - Confirm APPT for 9/10 at 5:30pm"
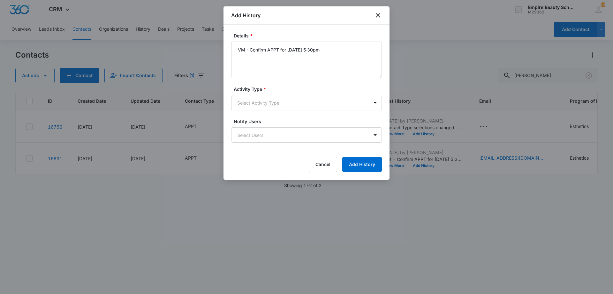
click at [288, 114] on form "Details * VM - Confirm APPT for 9/10 at 5:30pm Activity Type * Select Activity …" at bounding box center [306, 102] width 151 height 140
click at [282, 101] on body "CRM Apps Forms CRM Email Shop Payments POS Files Brand Settings Empire Beauty S…" at bounding box center [306, 147] width 613 height 294
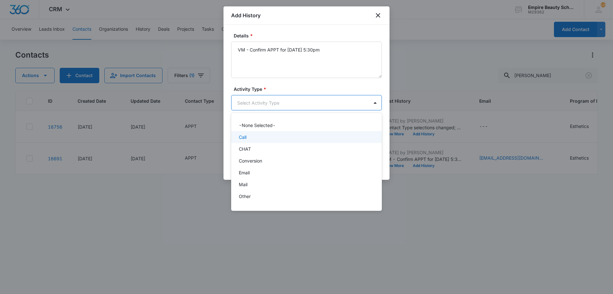
click at [254, 137] on div "Call" at bounding box center [306, 137] width 134 height 7
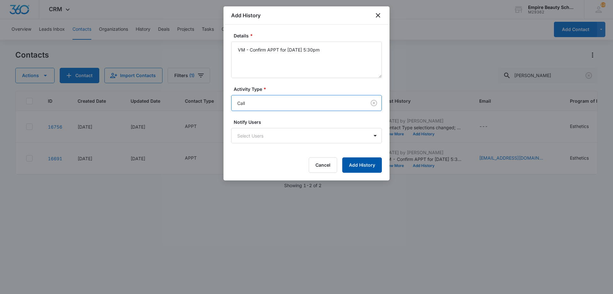
click at [364, 165] on button "Add History" at bounding box center [362, 164] width 40 height 15
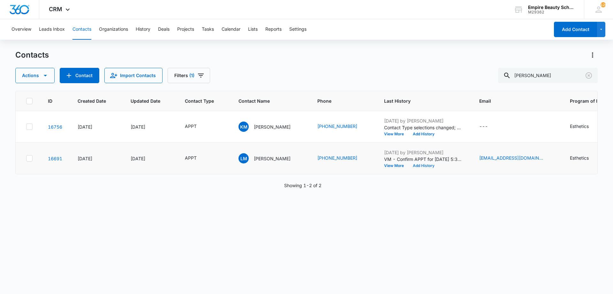
click at [409, 165] on button "Add History" at bounding box center [424, 166] width 31 height 4
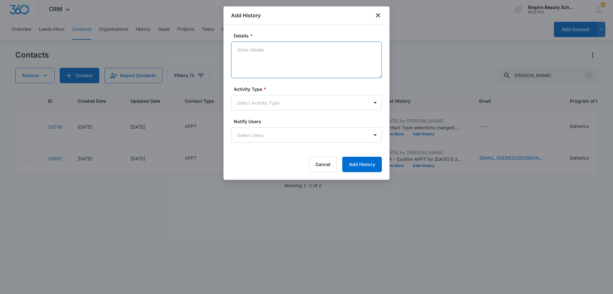
click at [355, 53] on textarea "Details *" at bounding box center [306, 60] width 151 height 36
drag, startPoint x: 353, startPoint y: 52, endPoint x: 142, endPoint y: 33, distance: 211.7
click at [142, 33] on body "CRM Apps Forms CRM Email Shop Payments POS Files Brand Settings Empire Beauty S…" at bounding box center [306, 147] width 613 height 294
type textarea "Text - Confirm APPT for 9/10 at 5:30pm"
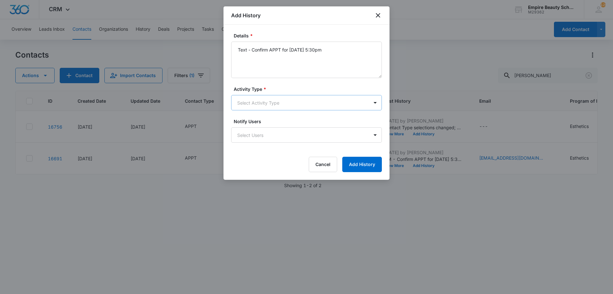
click at [269, 101] on body "CRM Apps Forms CRM Email Shop Payments POS Files Brand Settings Empire Beauty S…" at bounding box center [306, 147] width 613 height 294
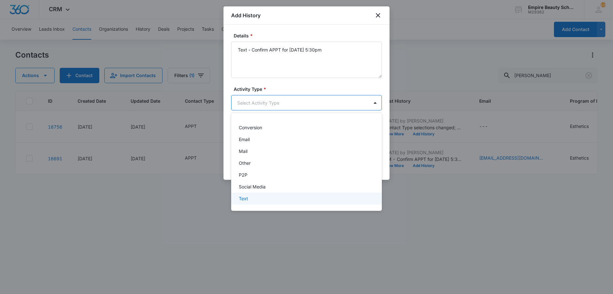
click at [255, 197] on div "Text" at bounding box center [306, 198] width 134 height 7
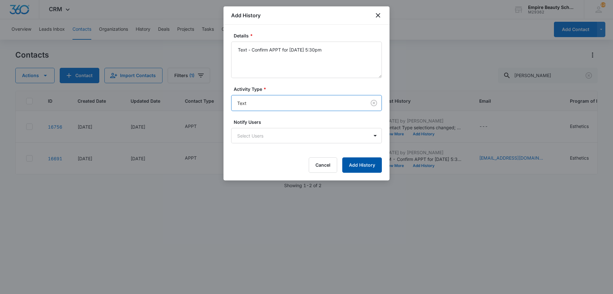
click at [364, 171] on button "Add History" at bounding box center [362, 164] width 40 height 15
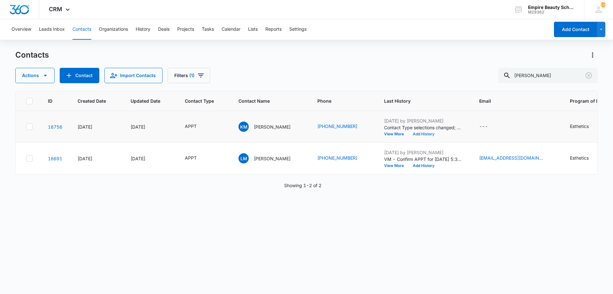
click at [409, 135] on button "Add History" at bounding box center [424, 134] width 31 height 4
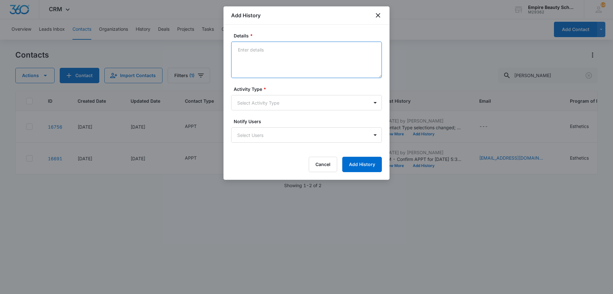
paste textarea "Text - Confirm APPT for 9/10 at 5:30pm"
type textarea "Text - Confirm APPT for 9/10 at 5:30pm"
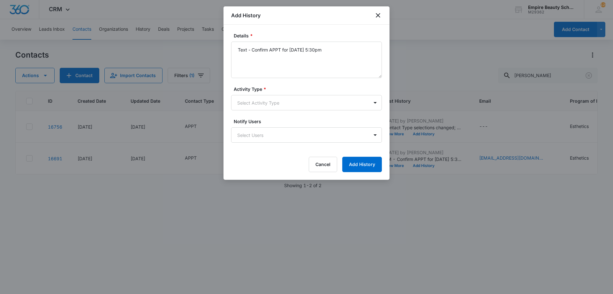
click at [278, 93] on div "Activity Type * Select Activity Type" at bounding box center [306, 98] width 151 height 25
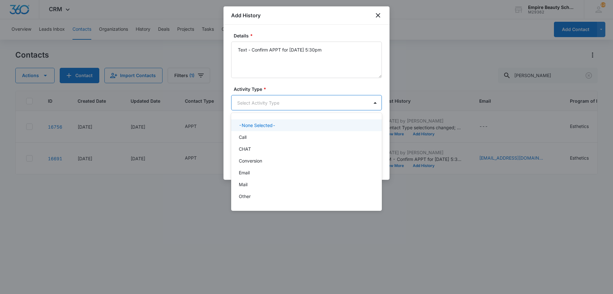
click at [269, 106] on body "CRM Apps Forms CRM Email Shop Payments POS Files Brand Settings Empire Beauty S…" at bounding box center [306, 147] width 613 height 294
click at [255, 199] on div "Text" at bounding box center [306, 198] width 134 height 7
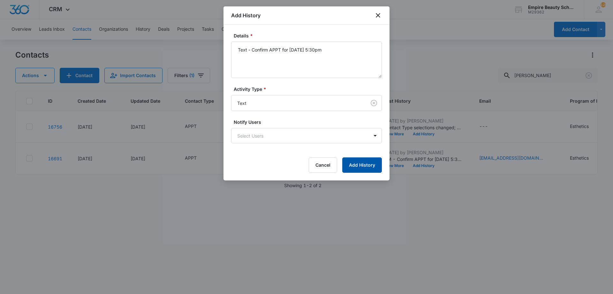
click at [380, 159] on button "Add History" at bounding box center [362, 164] width 40 height 15
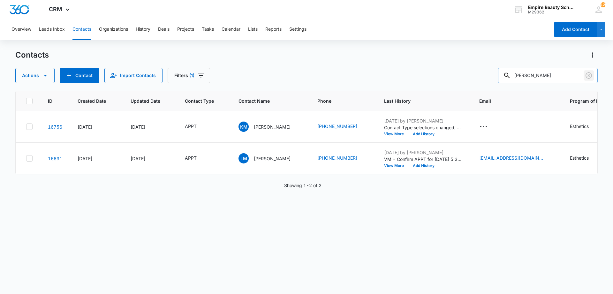
click at [587, 78] on icon "Clear" at bounding box center [589, 75] width 6 height 6
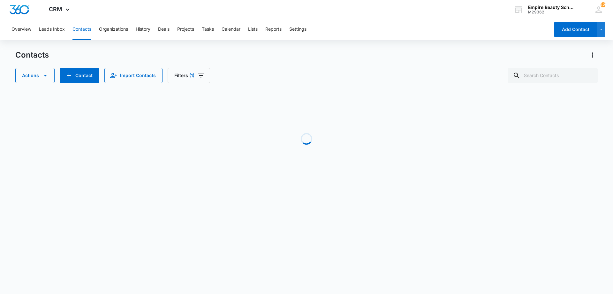
click at [461, 61] on div "Contacts Actions Contact Import Contacts Filters (1)" at bounding box center [306, 66] width 583 height 33
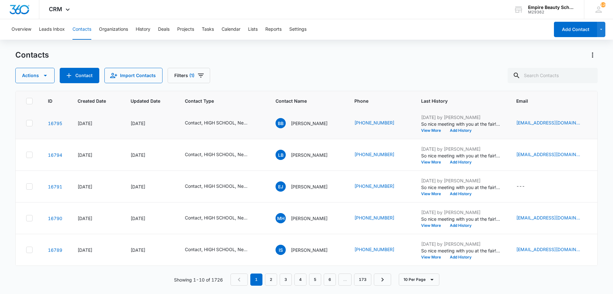
scroll to position [166, 0]
click at [270, 278] on link "2" at bounding box center [271, 279] width 12 height 12
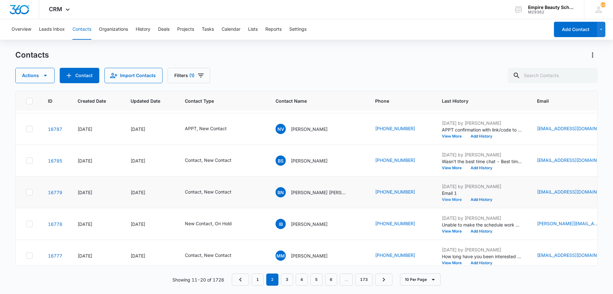
scroll to position [30, 0]
click at [445, 199] on button "View More" at bounding box center [454, 199] width 24 height 4
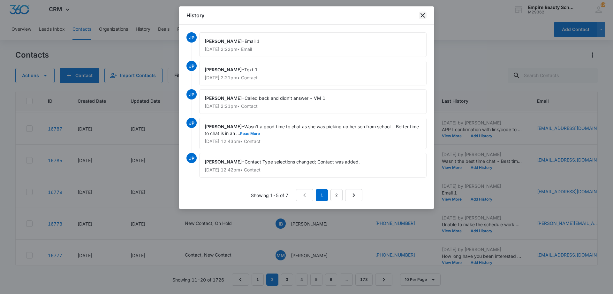
click at [422, 18] on icon "close" at bounding box center [423, 16] width 8 height 8
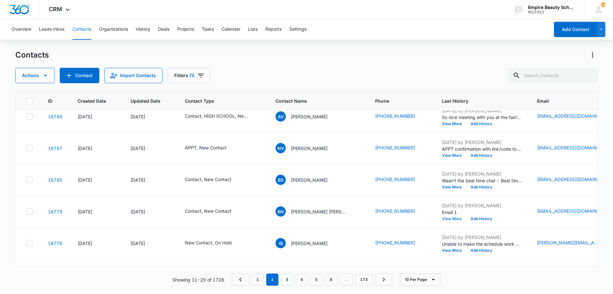
scroll to position [0, 0]
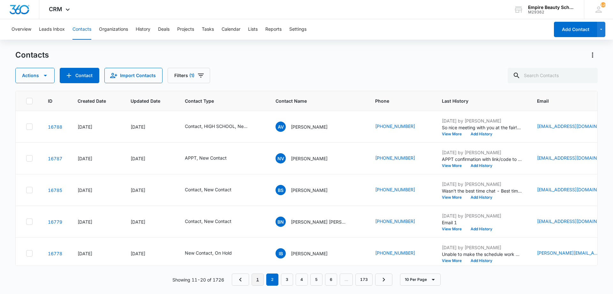
click at [259, 283] on link "1" at bounding box center [258, 279] width 12 height 12
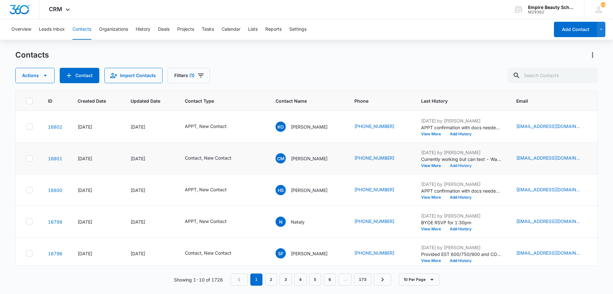
click at [464, 167] on button "Add History" at bounding box center [461, 166] width 31 height 4
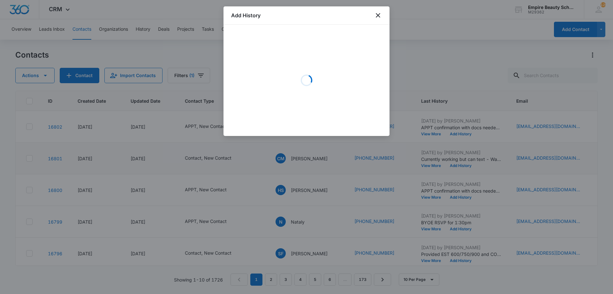
click at [300, 58] on div "Loading" at bounding box center [306, 80] width 151 height 96
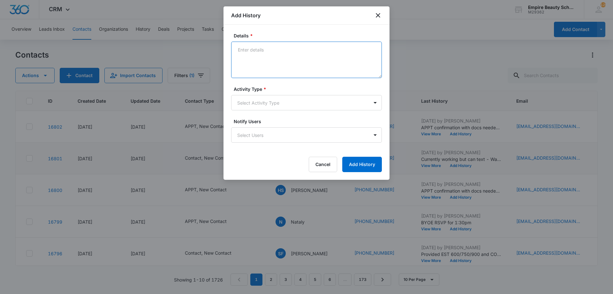
click at [275, 58] on textarea "Details *" at bounding box center [306, 60] width 151 height 36
click at [251, 51] on textarea "Undecieded but asked if we offer barbering - Provided schedule. Does that sound…" at bounding box center [306, 60] width 151 height 36
type textarea "Undecided but asked if we offer barbering - Provided schedule. Does that sound …"
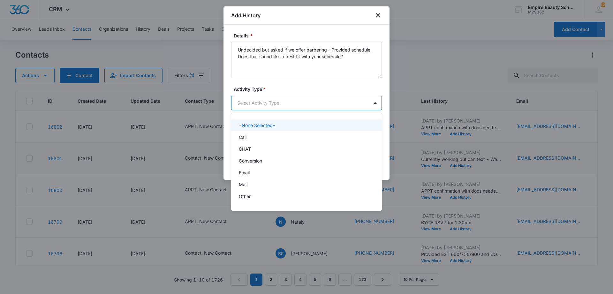
drag, startPoint x: 284, startPoint y: 99, endPoint x: 272, endPoint y: 134, distance: 37.2
click at [283, 103] on body "CRM Apps Forms CRM Email Shop Payments POS Files Brand Settings Empire Beauty S…" at bounding box center [306, 147] width 613 height 294
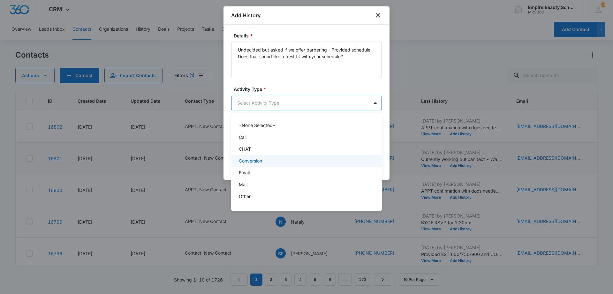
scroll to position [33, 0]
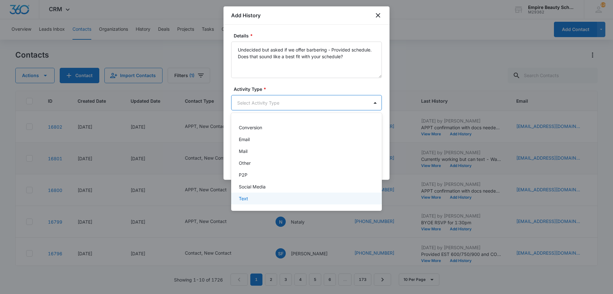
click at [270, 201] on div "Text" at bounding box center [306, 198] width 134 height 7
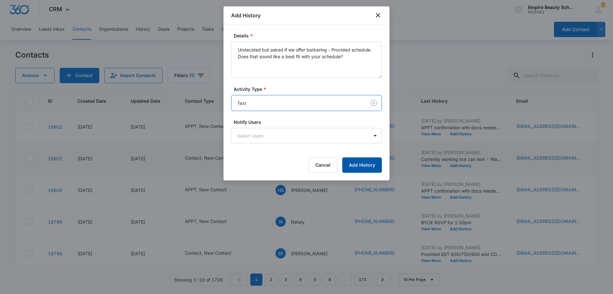
click at [360, 164] on button "Add History" at bounding box center [362, 164] width 40 height 15
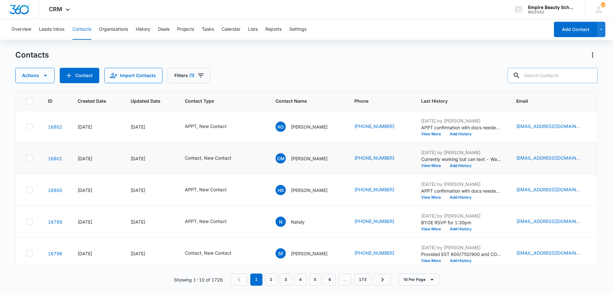
click at [539, 72] on input "text" at bounding box center [553, 75] width 90 height 15
type input "laurin"
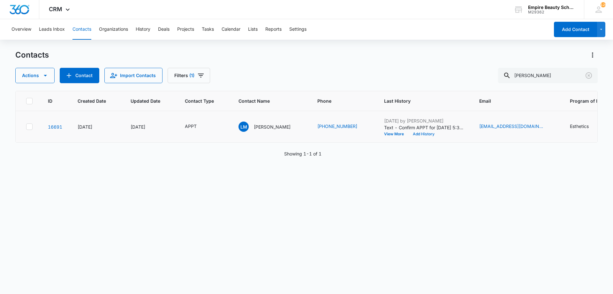
click at [412, 134] on button "Add History" at bounding box center [424, 134] width 31 height 4
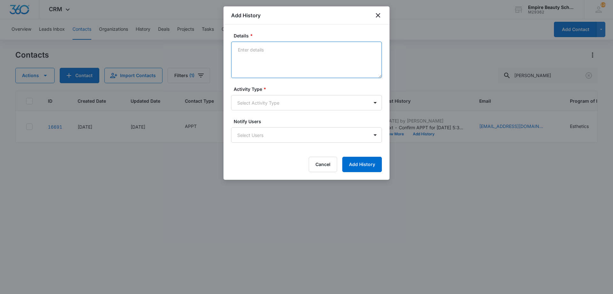
click at [263, 57] on textarea "Details *" at bounding box center [306, 60] width 151 height 36
type textarea "Confirmed APPT"
type input "F"
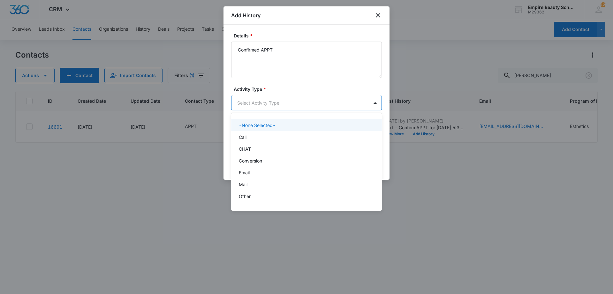
click at [320, 56] on div at bounding box center [306, 147] width 613 height 294
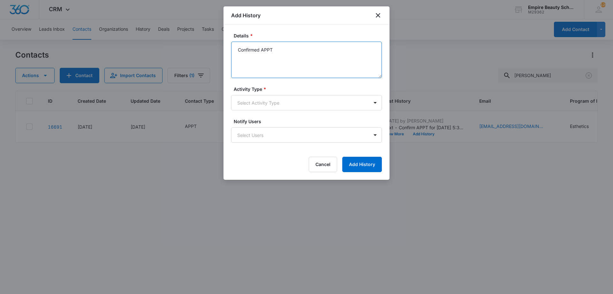
click at [301, 49] on textarea "Confirmed APPT" at bounding box center [306, 60] width 151 height 36
type textarea "Confirmed APPT FOR 9/10 AT 5:30PM"
click at [289, 89] on label "Activity Type *" at bounding box center [309, 89] width 151 height 7
click at [267, 111] on form "Details * Confirmed APPT FOR 9/10 AT 5:30PM Activity Type * Select Activity Typ…" at bounding box center [306, 102] width 151 height 140
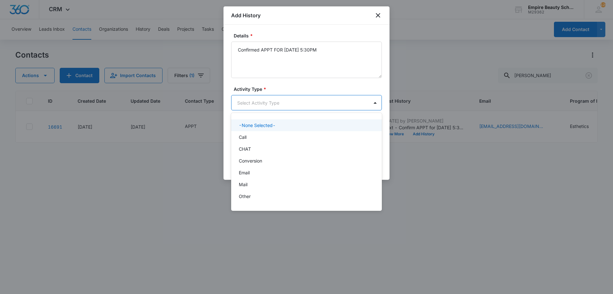
click at [267, 106] on body "CRM Apps Forms CRM Email Shop Payments POS Files Brand Settings Empire Beauty S…" at bounding box center [306, 147] width 613 height 294
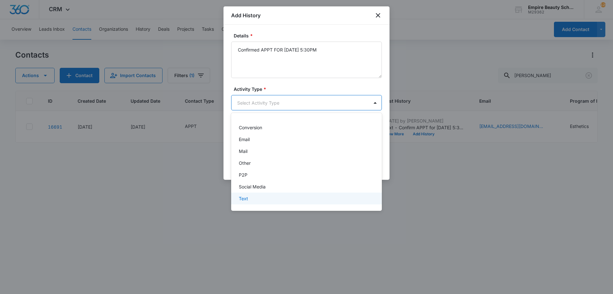
drag, startPoint x: 250, startPoint y: 196, endPoint x: 270, endPoint y: 181, distance: 25.0
click at [250, 196] on div "Text" at bounding box center [306, 198] width 134 height 7
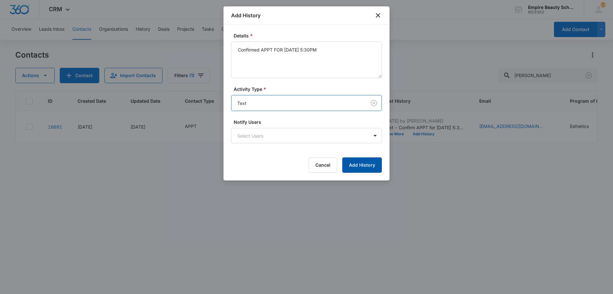
click at [367, 161] on button "Add History" at bounding box center [362, 164] width 40 height 15
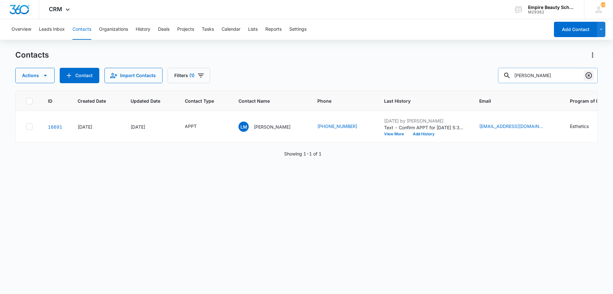
click at [587, 76] on icon "Clear" at bounding box center [589, 76] width 8 height 8
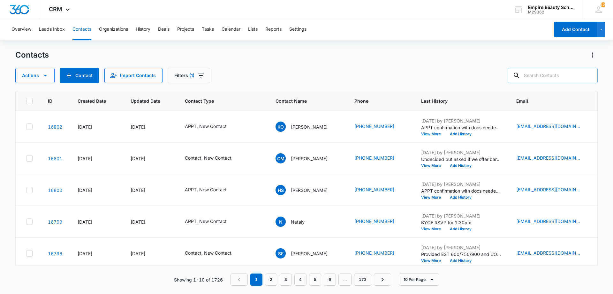
click at [81, 29] on button "Contacts" at bounding box center [82, 29] width 19 height 20
click at [197, 70] on button "Filters (1)" at bounding box center [189, 75] width 42 height 15
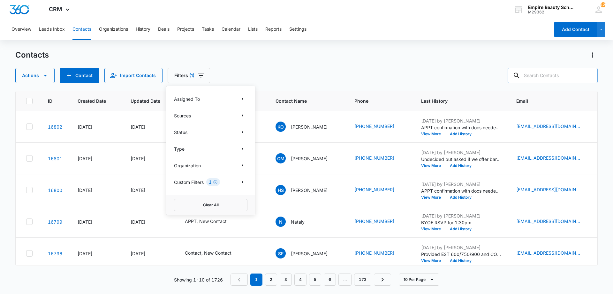
click at [270, 56] on div "Contacts" at bounding box center [306, 55] width 583 height 10
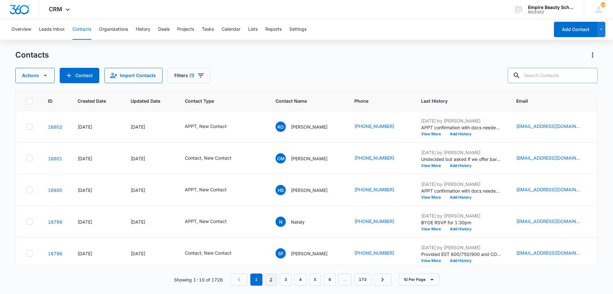
click at [273, 278] on link "2" at bounding box center [271, 279] width 12 height 12
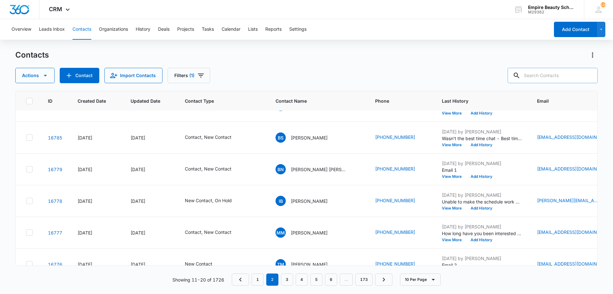
scroll to position [0, 0]
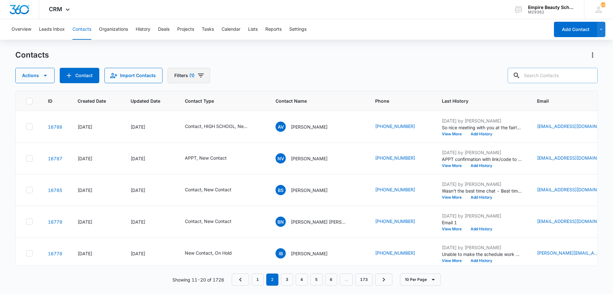
click at [199, 78] on icon "Filters" at bounding box center [201, 76] width 8 height 8
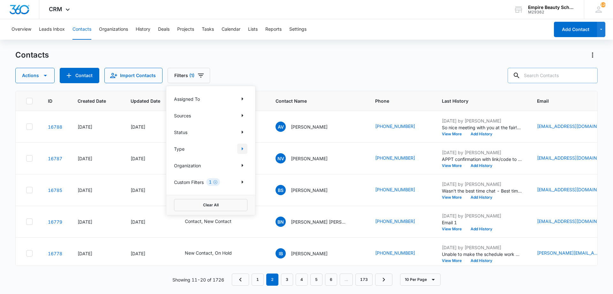
click at [242, 148] on icon "Show Type filters" at bounding box center [243, 149] width 8 height 8
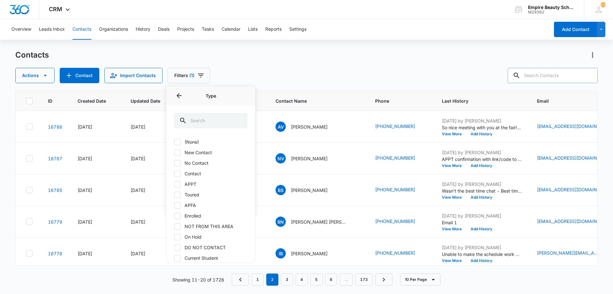
click at [201, 163] on label "No Contact" at bounding box center [210, 162] width 73 height 7
click at [174, 163] on input "No Contact" at bounding box center [174, 163] width 0 height 0
checkbox input "true"
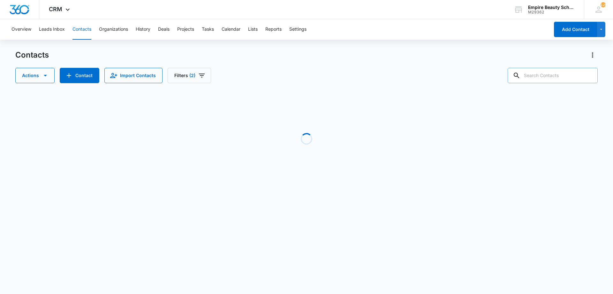
click at [321, 84] on div "Contacts Actions Contact Import Contacts Filters (2) Loading No Results Showing…" at bounding box center [306, 122] width 583 height 144
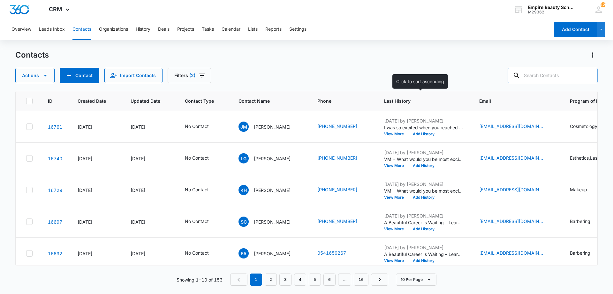
click at [386, 96] on th "Last History" at bounding box center [424, 101] width 95 height 20
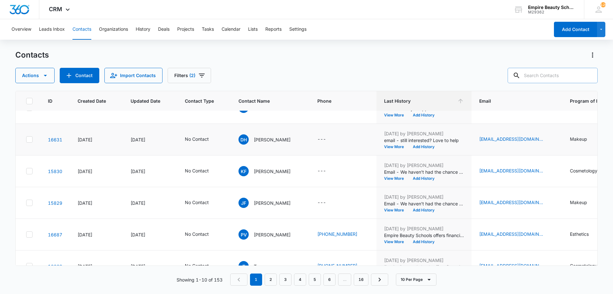
scroll to position [166, 0]
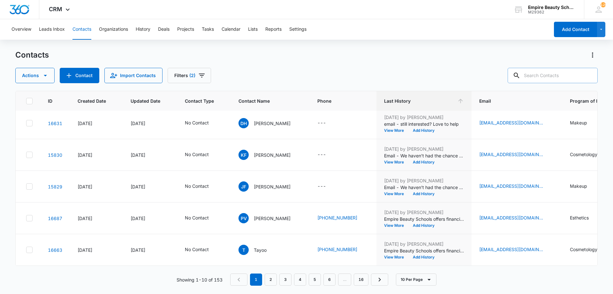
click at [278, 280] on nav "1 2 3 4 5 6 … 16" at bounding box center [309, 279] width 158 height 12
click at [274, 281] on link "2" at bounding box center [271, 279] width 12 height 12
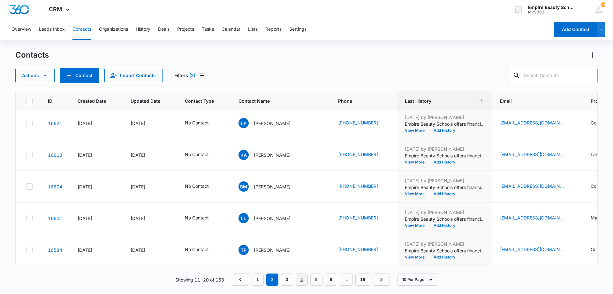
click at [301, 280] on link "4" at bounding box center [302, 279] width 12 height 12
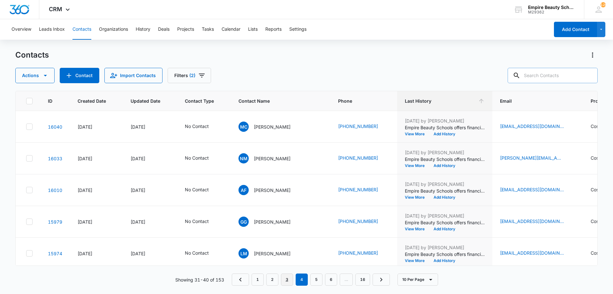
click at [288, 281] on link "3" at bounding box center [287, 279] width 12 height 12
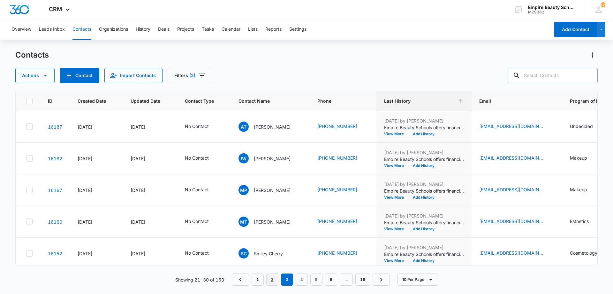
click at [271, 276] on link "2" at bounding box center [272, 279] width 12 height 12
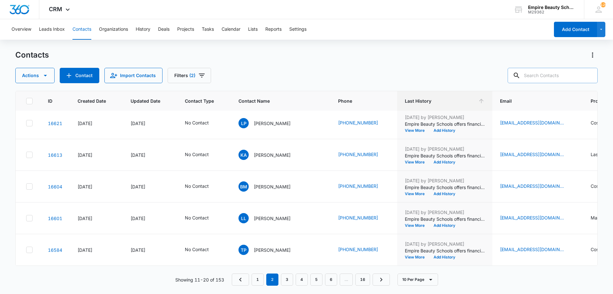
scroll to position [166, 0]
click at [283, 278] on link "3" at bounding box center [287, 279] width 12 height 12
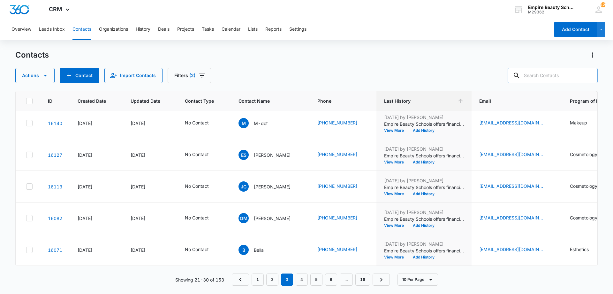
scroll to position [0, 0]
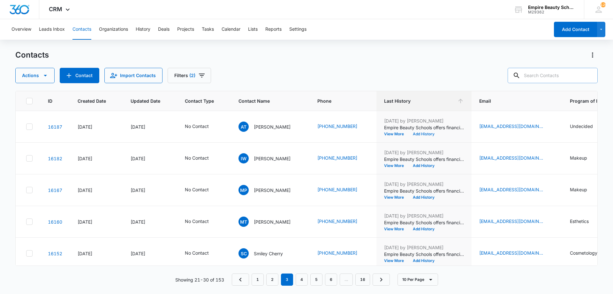
click at [426, 135] on button "Add History" at bounding box center [424, 134] width 31 height 4
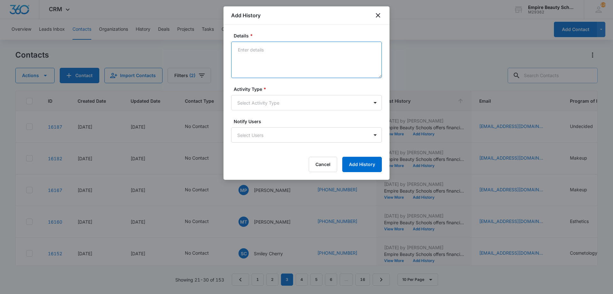
paste textarea "Haven't had a chance to connect yet - Wanted to make sure you knew that you may…"
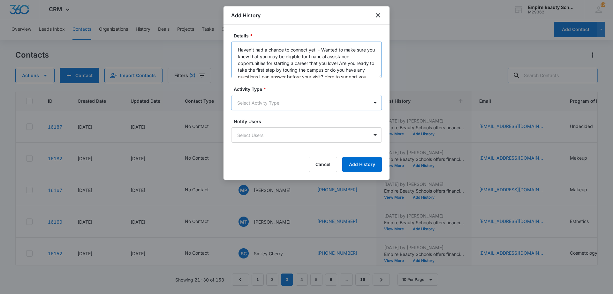
scroll to position [8, 0]
type textarea "Haven't had a chance to connect yet - Wanted to make sure you knew that you may…"
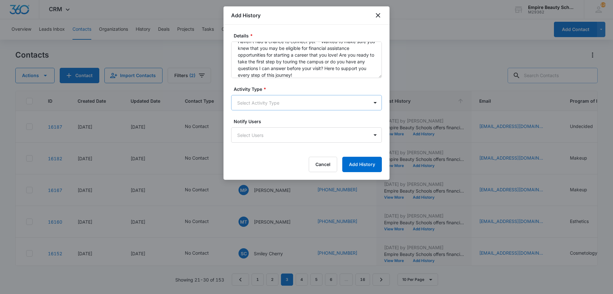
click at [278, 107] on body "CRM Apps Forms CRM Email Shop Payments POS Files Brand Settings Empire Beauty S…" at bounding box center [306, 147] width 613 height 294
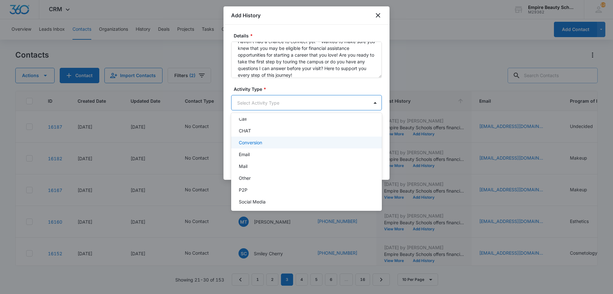
scroll to position [33, 0]
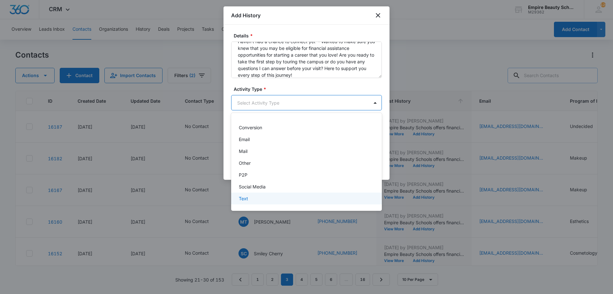
drag, startPoint x: 254, startPoint y: 189, endPoint x: 249, endPoint y: 197, distance: 9.0
click at [249, 197] on div "-None Selected- Call CHAT Conversion Email Mail Other P2P Social Media Text" at bounding box center [306, 162] width 151 height 88
click at [249, 198] on div "Text" at bounding box center [306, 198] width 134 height 7
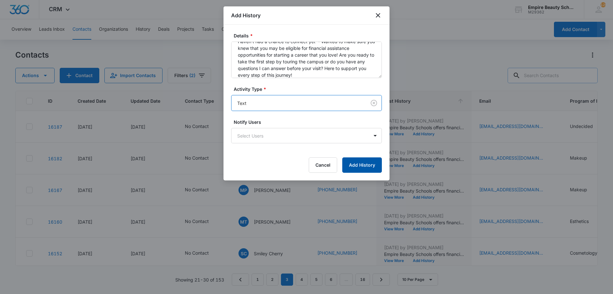
click at [365, 160] on button "Add History" at bounding box center [362, 164] width 40 height 15
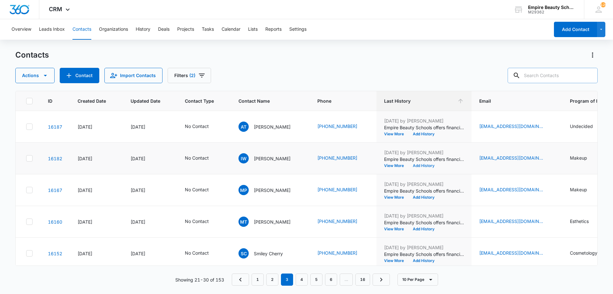
click at [429, 165] on button "Add History" at bounding box center [424, 166] width 31 height 4
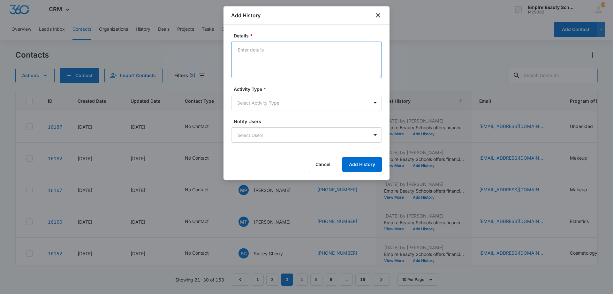
paste textarea "Haven't had a chance to connect yet - Wanted to make sure you knew that you may…"
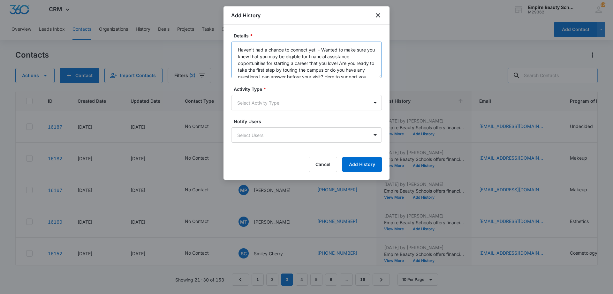
scroll to position [8, 0]
type textarea "Haven't had a chance to connect yet - Wanted to make sure you knew that you may…"
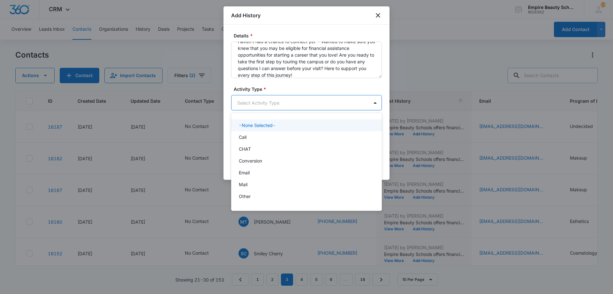
click at [291, 101] on body "CRM Apps Forms CRM Email Shop Payments POS Files Brand Settings Empire Beauty S…" at bounding box center [306, 147] width 613 height 294
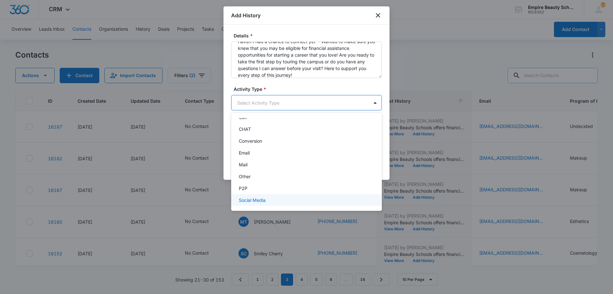
scroll to position [33, 0]
click at [289, 200] on div "Text" at bounding box center [306, 198] width 134 height 7
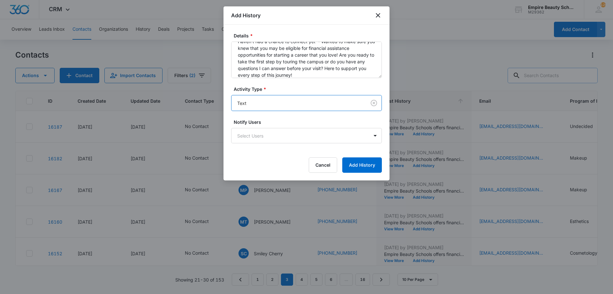
click at [366, 173] on div "Details * Haven't had a chance to connect yet - Wanted to make sure you knew th…" at bounding box center [307, 103] width 166 height 156
click at [366, 168] on button "Add History" at bounding box center [362, 164] width 40 height 15
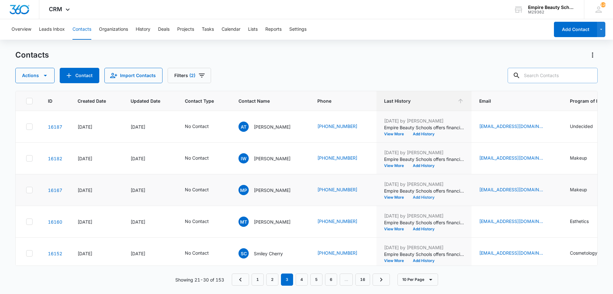
click at [423, 196] on button "Add History" at bounding box center [424, 197] width 31 height 4
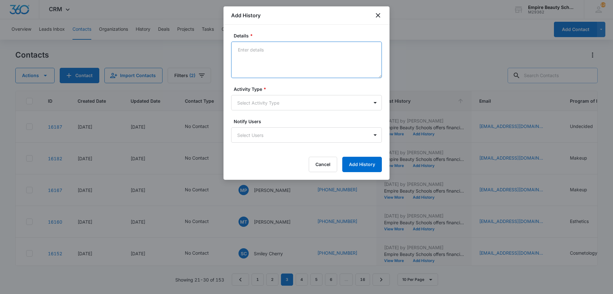
paste textarea "Haven't had a chance to connect yet - Wanted to make sure you knew that you may…"
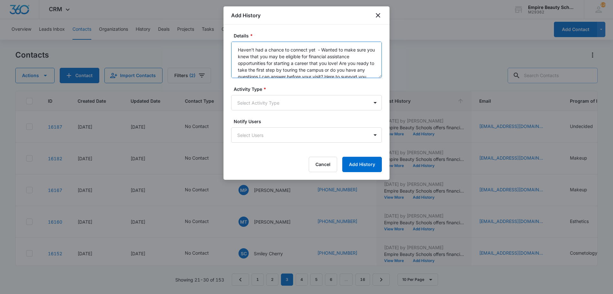
scroll to position [8, 0]
type textarea "Haven't had a chance to connect yet - Wanted to make sure you knew that you may…"
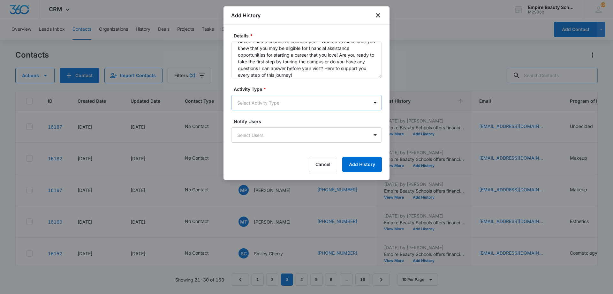
click at [289, 103] on body "CRM Apps Forms CRM Email Shop Payments POS Files Brand Settings Empire Beauty S…" at bounding box center [306, 147] width 613 height 294
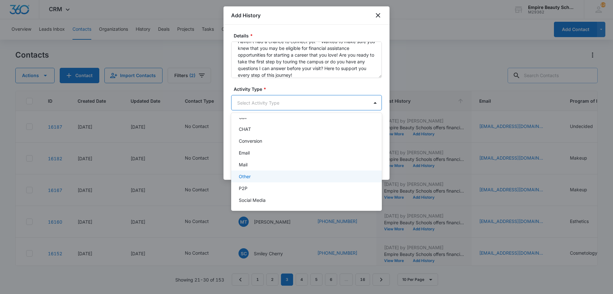
scroll to position [33, 0]
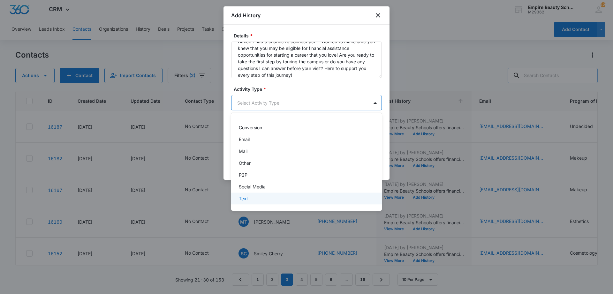
click at [275, 195] on div "Text" at bounding box center [306, 198] width 134 height 7
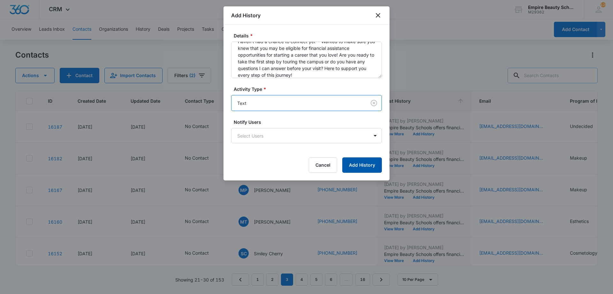
click at [364, 160] on button "Add History" at bounding box center [362, 164] width 40 height 15
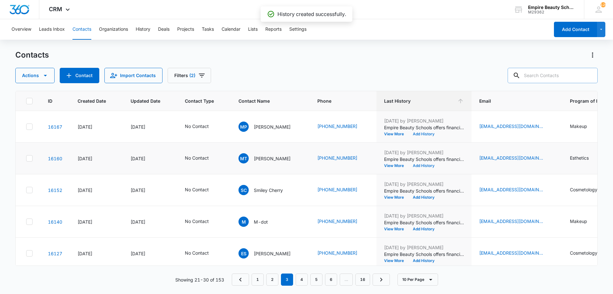
scroll to position [64, 0]
click at [426, 167] on td "Aug 7, 2025 by Jess Peltonovich Empire Beauty Schools offers financial assistan…" at bounding box center [424, 158] width 95 height 32
click at [426, 165] on button "Add History" at bounding box center [424, 165] width 31 height 4
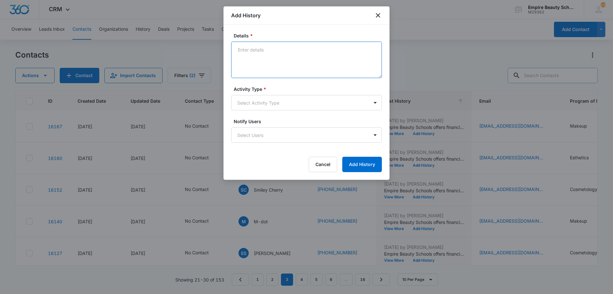
paste textarea "Haven't had a chance to connect yet - Wanted to make sure you knew that you may…"
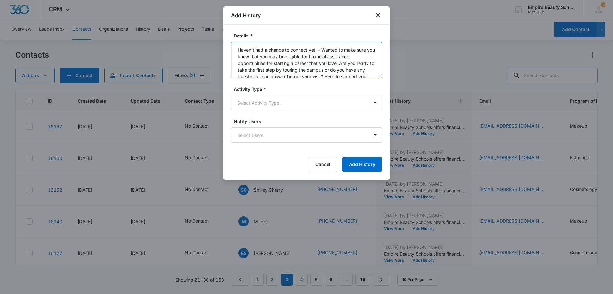
scroll to position [8, 0]
type textarea "Haven't had a chance to connect yet - Wanted to make sure you knew that you may…"
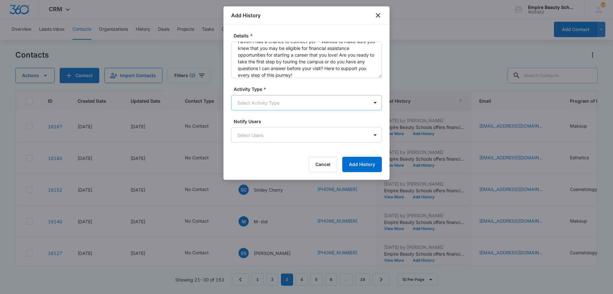
click at [296, 109] on body "CRM Apps Forms CRM Email Shop Payments POS Files Brand Settings Empire Beauty S…" at bounding box center [306, 147] width 613 height 294
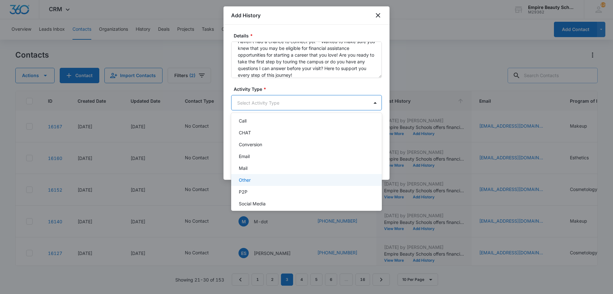
scroll to position [33, 0]
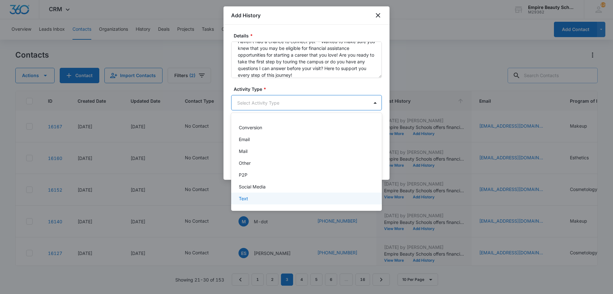
drag, startPoint x: 259, startPoint y: 196, endPoint x: 302, endPoint y: 170, distance: 50.0
click at [259, 196] on div "Text" at bounding box center [306, 198] width 134 height 7
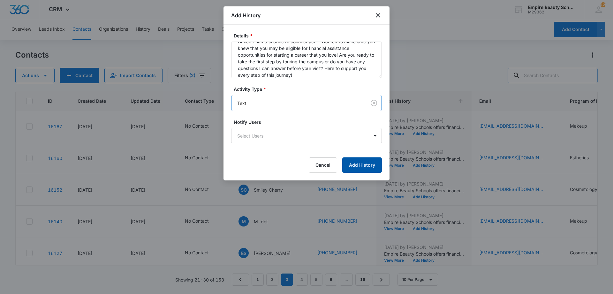
click at [365, 159] on button "Add History" at bounding box center [362, 164] width 40 height 15
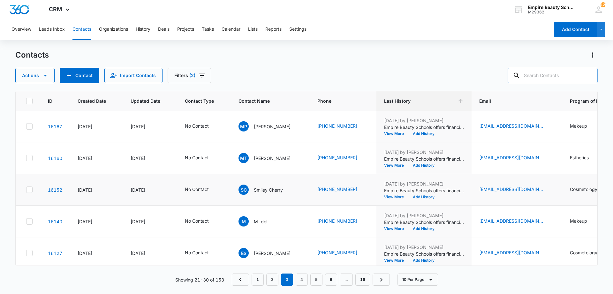
click at [426, 198] on button "Add History" at bounding box center [424, 197] width 31 height 4
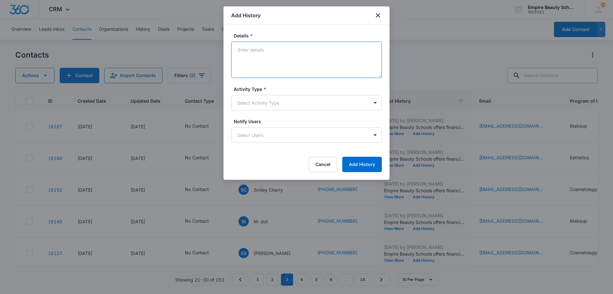
paste textarea "Haven't had a chance to connect yet - Wanted to make sure you knew that you may…"
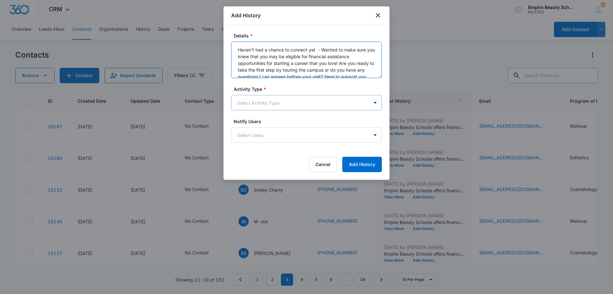
scroll to position [8, 0]
type textarea "Haven't had a chance to connect yet - Wanted to make sure you knew that you may…"
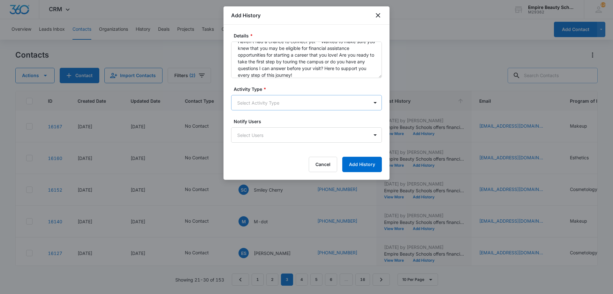
click at [285, 109] on body "CRM Apps Forms CRM Email Shop Payments POS Files Brand Settings Empire Beauty S…" at bounding box center [306, 147] width 613 height 294
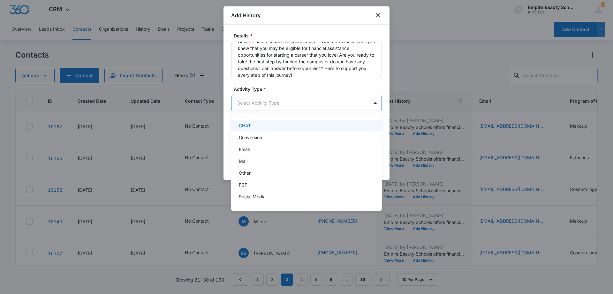
scroll to position [33, 0]
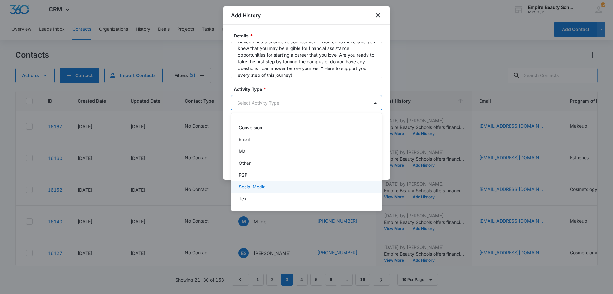
click at [262, 195] on div "Text" at bounding box center [306, 198] width 134 height 7
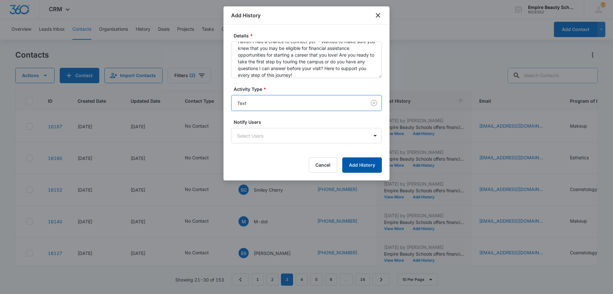
click at [355, 170] on button "Add History" at bounding box center [362, 164] width 40 height 15
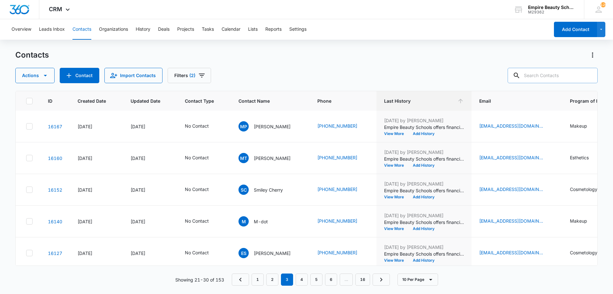
click at [539, 71] on input "text" at bounding box center [553, 75] width 90 height 15
type input "AIMEE JEAN"
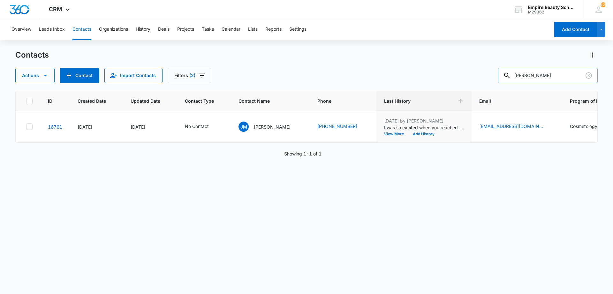
scroll to position [0, 0]
click at [190, 69] on button "Filters (2)" at bounding box center [189, 75] width 43 height 15
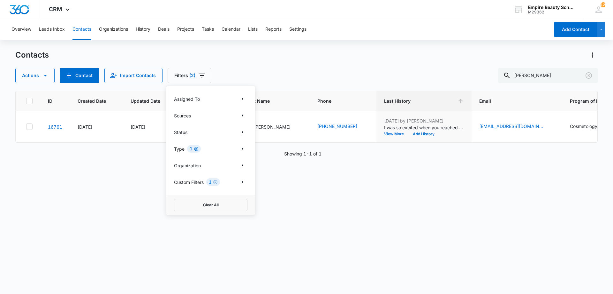
click at [195, 149] on icon "Clear" at bounding box center [196, 148] width 5 height 5
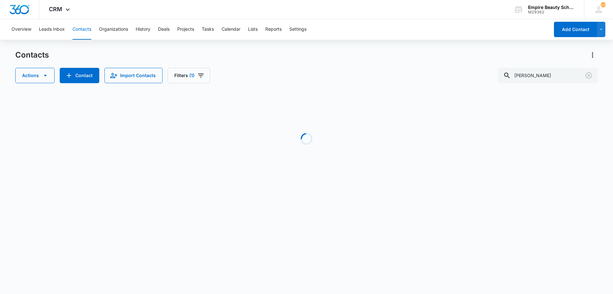
click at [298, 69] on div "Actions Contact Import Contacts Filters (1) AIMEE JEAN" at bounding box center [306, 75] width 583 height 15
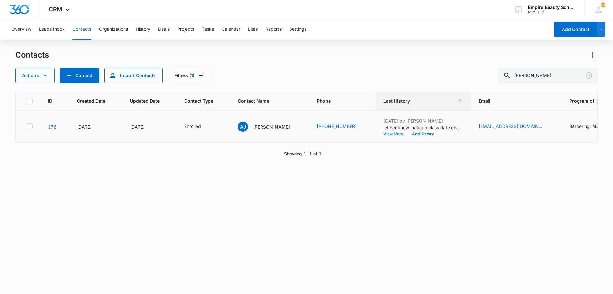
click at [395, 132] on button "View More" at bounding box center [396, 134] width 24 height 4
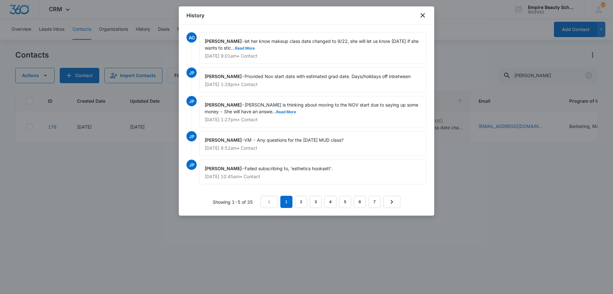
click at [247, 52] on div "Amelia Gauthier - let her know makeup class date changed to 9/22, she will let …" at bounding box center [312, 47] width 227 height 31
click at [249, 47] on button "Read More" at bounding box center [245, 48] width 20 height 4
click at [420, 15] on icon "close" at bounding box center [423, 16] width 8 height 8
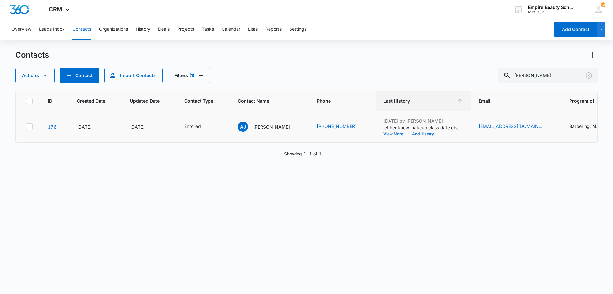
click at [404, 136] on td "Sep 5, 2025 by Amelia Gauthier let her know makeup class date changed to 9/22, …" at bounding box center [423, 127] width 95 height 32
click at [402, 135] on button "View More" at bounding box center [396, 134] width 24 height 4
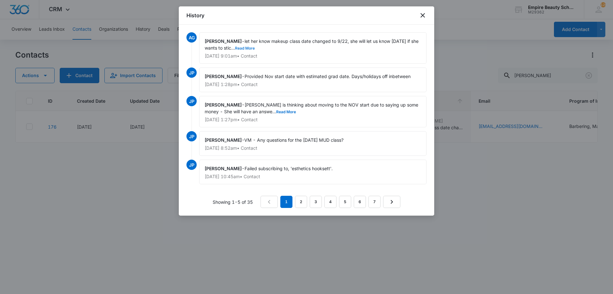
click at [249, 47] on button "Read More" at bounding box center [245, 48] width 20 height 4
click at [425, 19] on div "History" at bounding box center [307, 15] width 256 height 18
click at [424, 14] on icon "close" at bounding box center [423, 16] width 8 height 8
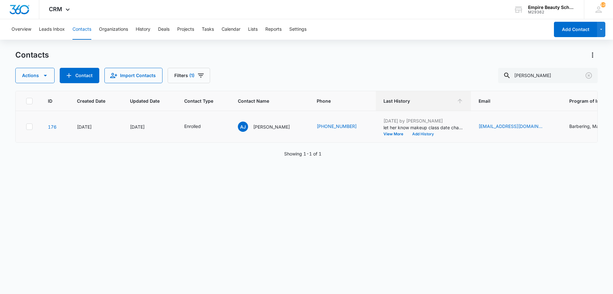
click at [413, 133] on button "Add History" at bounding box center [423, 134] width 31 height 4
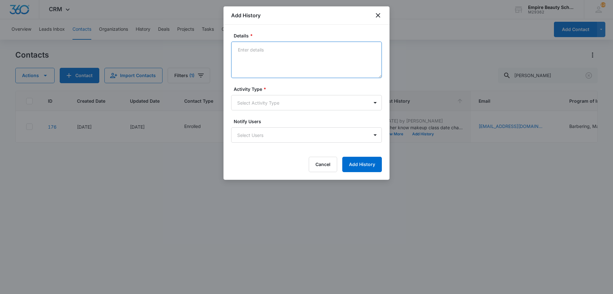
click at [277, 70] on textarea "Details *" at bounding box center [306, 60] width 151 height 36
type textarea "i"
click at [291, 53] on textarea "Still interested in" at bounding box center [306, 60] width 151 height 36
type textarea "Still interested in the Sept MU class or looking to move to Nov?"
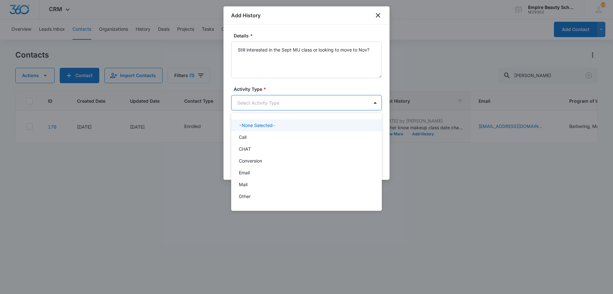
click at [299, 100] on body "CRM Apps Forms CRM Email Shop Payments POS Files Brand Settings Empire Beauty S…" at bounding box center [306, 147] width 613 height 294
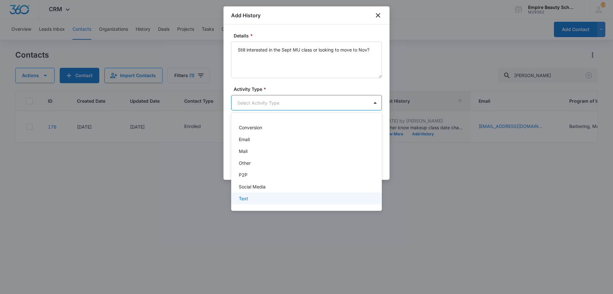
click at [246, 199] on p "Text" at bounding box center [243, 198] width 9 height 7
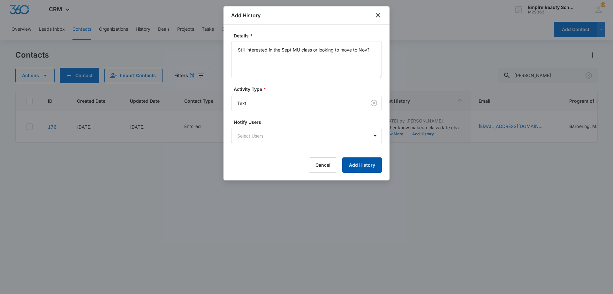
click at [362, 170] on button "Add History" at bounding box center [362, 164] width 40 height 15
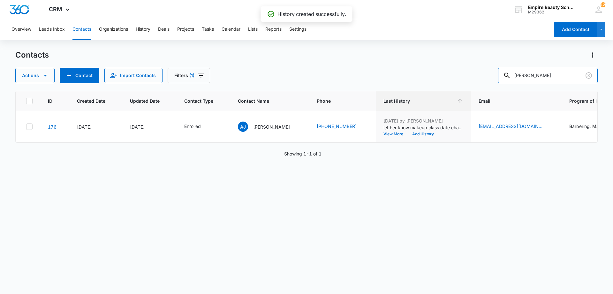
drag, startPoint x: 562, startPoint y: 73, endPoint x: 502, endPoint y: 73, distance: 60.7
click at [502, 73] on div "Actions Contact Import Contacts Filters (1) AIMEE JEAN" at bounding box center [306, 75] width 583 height 15
type input "karyn"
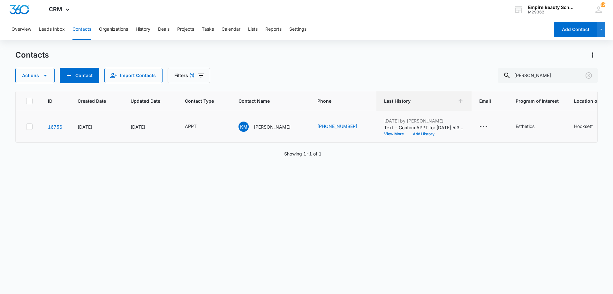
click at [411, 133] on button "Add History" at bounding box center [424, 134] width 31 height 4
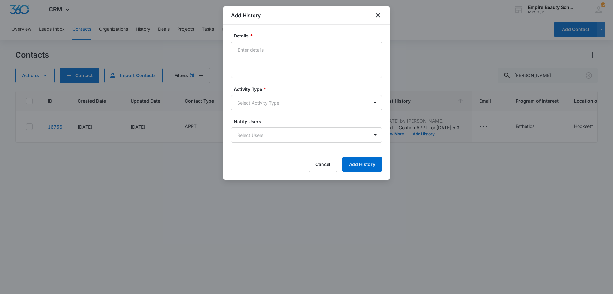
click at [256, 52] on textarea "Details *" at bounding box center [306, 60] width 151 height 36
type textarea "Confirmed APPT for 9/10 at 5:30pm"
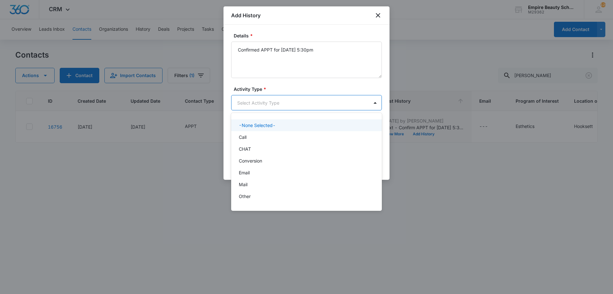
click at [272, 100] on body "CRM Apps Forms CRM Email Shop Payments POS Files Brand Settings Empire Beauty S…" at bounding box center [306, 147] width 613 height 294
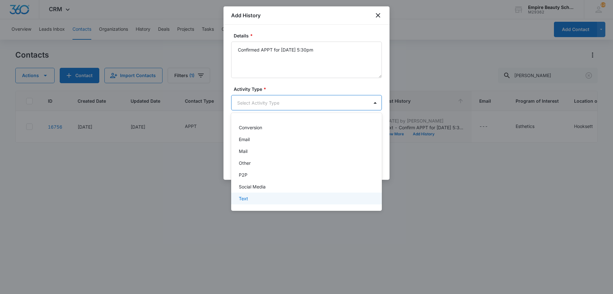
click at [249, 198] on div "Text" at bounding box center [306, 198] width 134 height 7
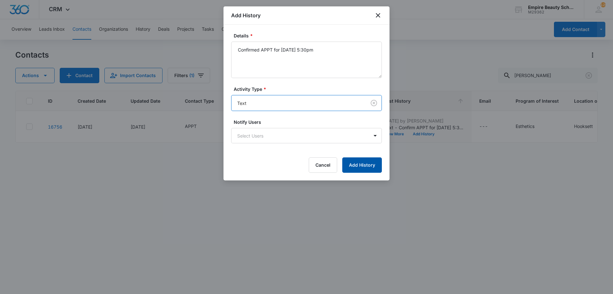
click at [359, 166] on button "Add History" at bounding box center [362, 164] width 40 height 15
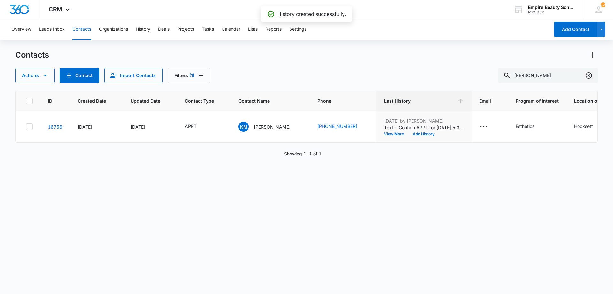
click at [588, 75] on icon "Clear" at bounding box center [589, 76] width 8 height 8
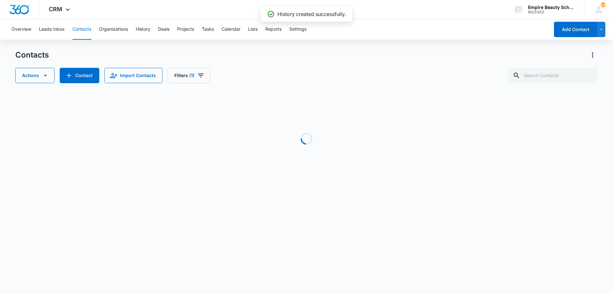
click at [319, 61] on div "Contacts Actions Contact Import Contacts Filters (1)" at bounding box center [306, 66] width 583 height 33
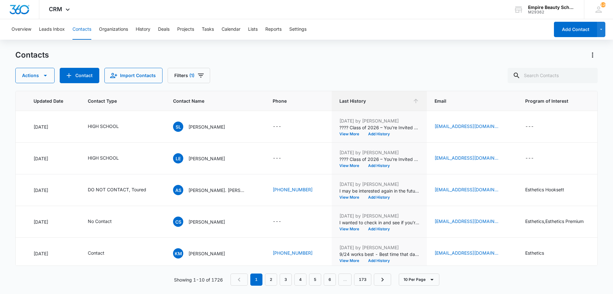
scroll to position [0, 97]
click at [559, 75] on input "text" at bounding box center [553, 75] width 90 height 15
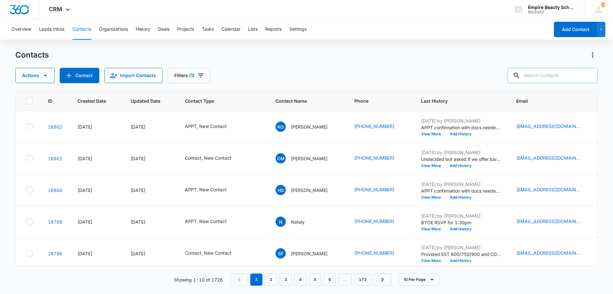
click at [558, 75] on input "text" at bounding box center [553, 75] width 90 height 15
type input "[PERSON_NAME]"
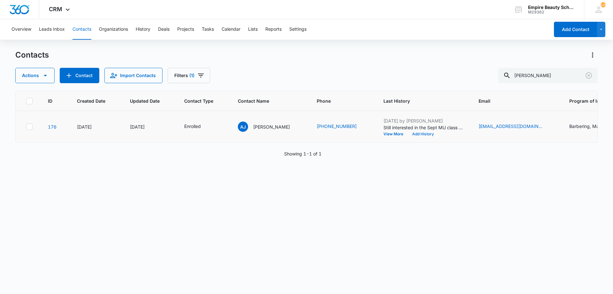
click at [418, 134] on button "Add History" at bounding box center [423, 134] width 31 height 4
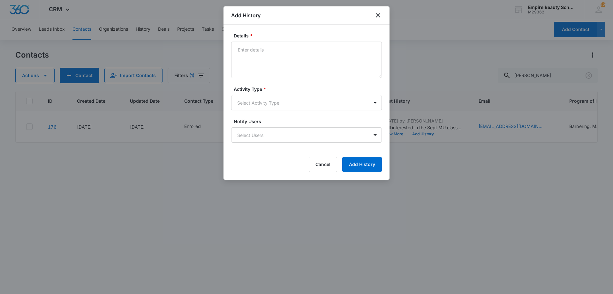
click at [303, 62] on textarea "Details *" at bounding box center [306, 60] width 151 height 36
type textarea "Moving to the NOV start"
click at [276, 109] on body "CRM Apps Forms CRM Email Shop Payments POS Files Brand Settings Empire Beauty S…" at bounding box center [306, 147] width 613 height 294
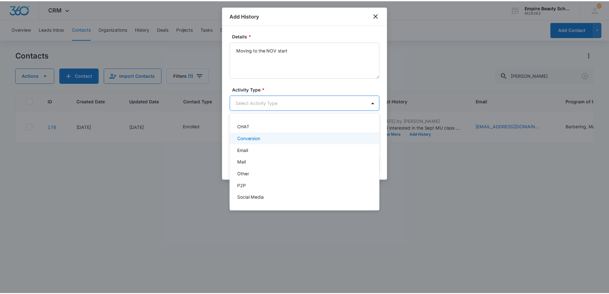
scroll to position [33, 0]
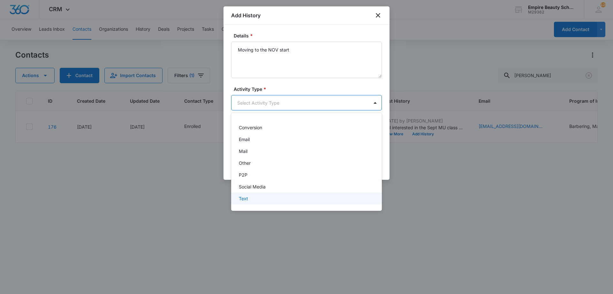
click at [264, 195] on div "Text" at bounding box center [306, 198] width 134 height 7
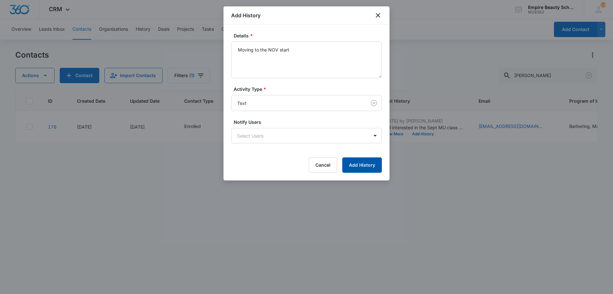
click at [349, 165] on button "Add History" at bounding box center [362, 164] width 40 height 15
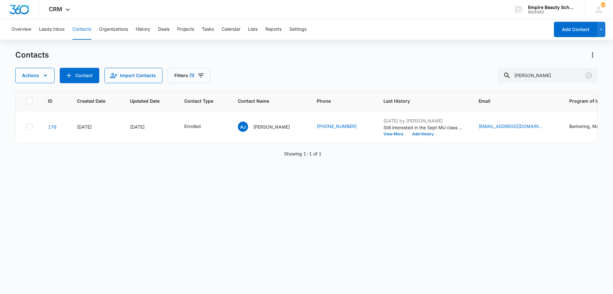
click at [428, 223] on div "ID Created Date Updated Date Contact Type Contact Name Phone Last History Email…" at bounding box center [306, 188] width 583 height 195
click at [547, 123] on icon "Email - acronin43@yahoo.com - Select to Edit Field" at bounding box center [551, 127] width 8 height 8
click at [513, 86] on input "[EMAIL_ADDRESS][DOMAIN_NAME]" at bounding box center [512, 85] width 81 height 15
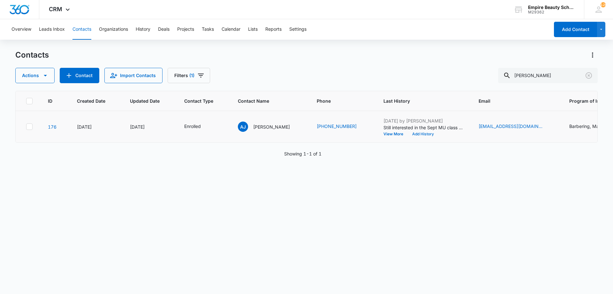
click at [415, 135] on button "Add History" at bounding box center [423, 134] width 31 height 4
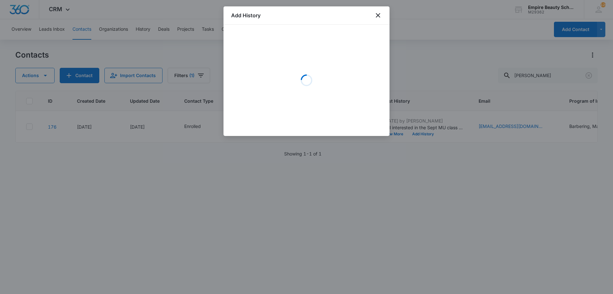
click at [265, 60] on div "Loading" at bounding box center [306, 80] width 151 height 96
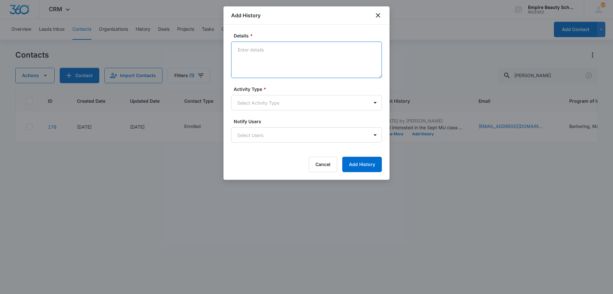
click at [265, 60] on textarea "Details *" at bounding box center [306, 60] width 151 height 36
type textarea "Provided updated enrollment doc for MU"
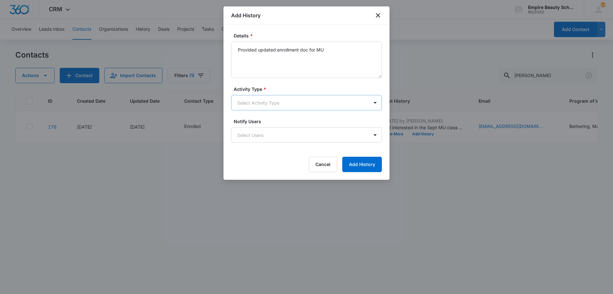
click at [257, 101] on body "CRM Apps Forms CRM Email Shop Payments POS Files Brand Settings Empire Beauty S…" at bounding box center [306, 147] width 613 height 294
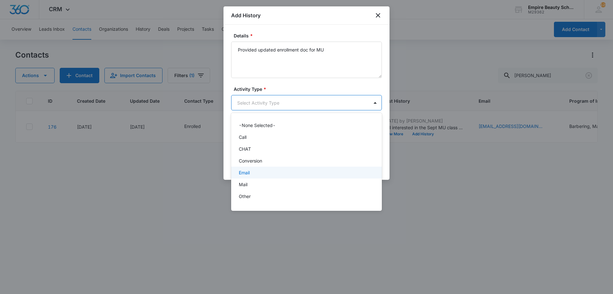
click at [251, 169] on div "Email" at bounding box center [306, 172] width 151 height 12
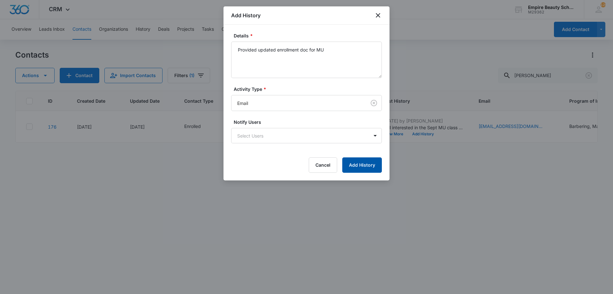
click at [364, 161] on button "Add History" at bounding box center [362, 164] width 40 height 15
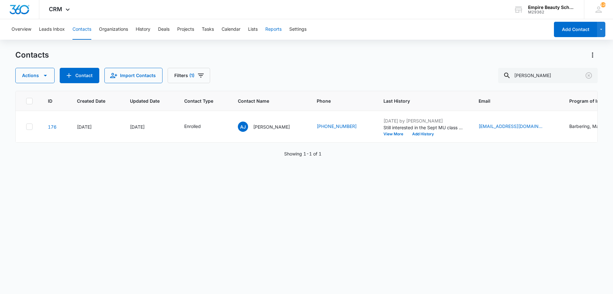
click at [277, 29] on button "Reports" at bounding box center [273, 29] width 16 height 20
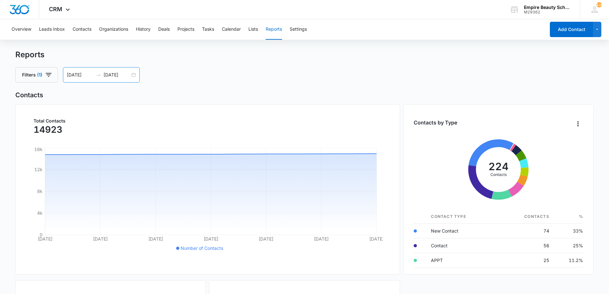
click at [135, 77] on div "[DATE] [DATE]" at bounding box center [101, 74] width 77 height 15
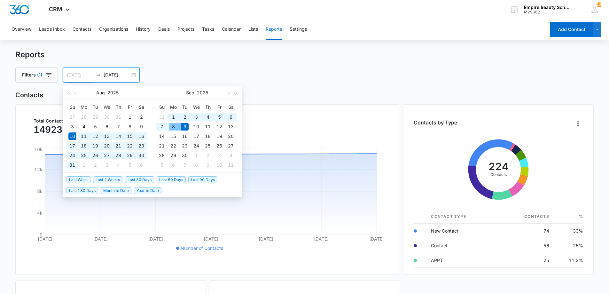
type input "[DATE]"
click at [183, 128] on div "9" at bounding box center [185, 127] width 8 height 8
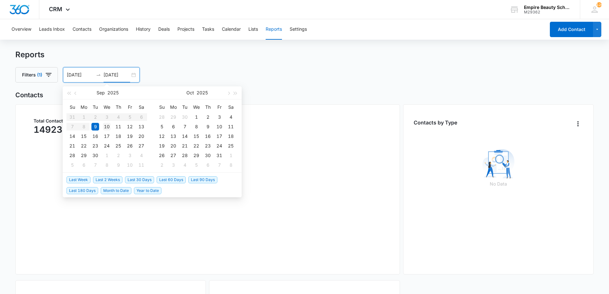
type input "[DATE]"
click at [107, 128] on div "10" at bounding box center [107, 127] width 8 height 8
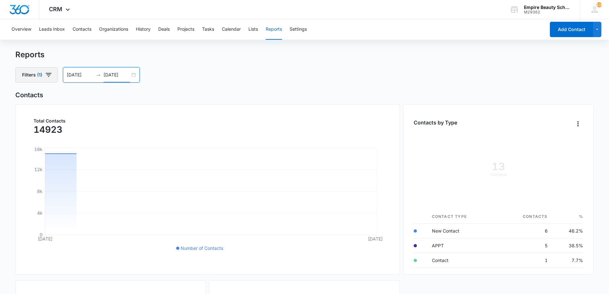
click at [50, 78] on icon "button" at bounding box center [49, 75] width 8 height 8
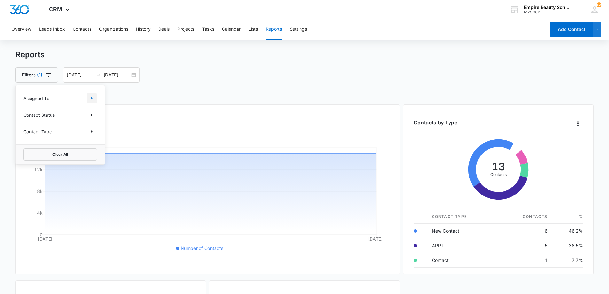
click at [94, 98] on icon "Show Assigned To filters" at bounding box center [92, 98] width 8 height 8
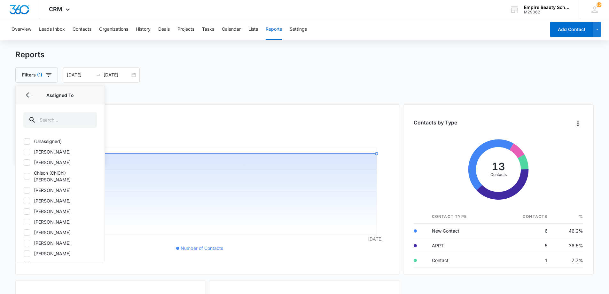
click at [32, 208] on label "[PERSON_NAME]" at bounding box center [59, 211] width 73 height 7
click at [24, 211] on input "[PERSON_NAME]" at bounding box center [23, 211] width 0 height 0
checkbox input "true"
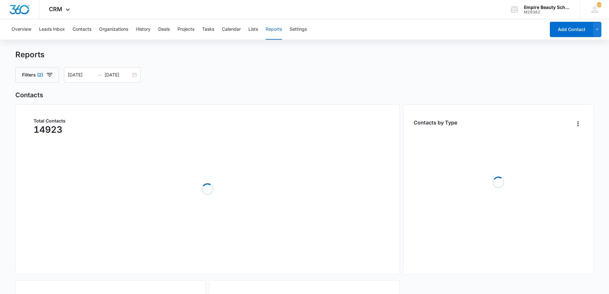
click at [97, 61] on div "Reports Filters (2) [DATE] [DATE] [DATE] Su Mo Tu We Th Fr Sa 31 1 2 3 4 5 6 7 …" at bounding box center [304, 66] width 578 height 33
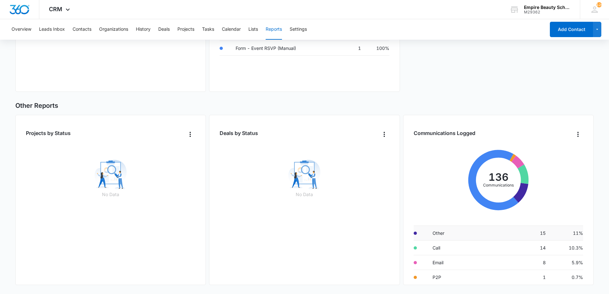
scroll to position [27, 0]
click at [86, 29] on button "Contacts" at bounding box center [82, 29] width 19 height 20
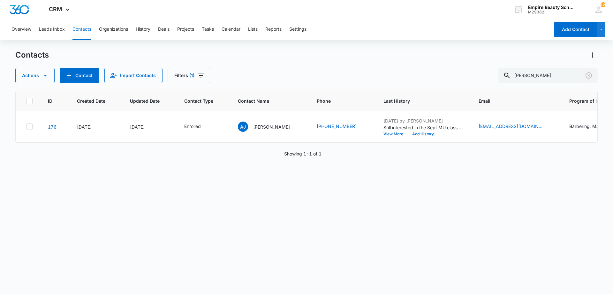
click at [590, 77] on icon "Clear" at bounding box center [589, 76] width 8 height 8
